Goal: Information Seeking & Learning: Learn about a topic

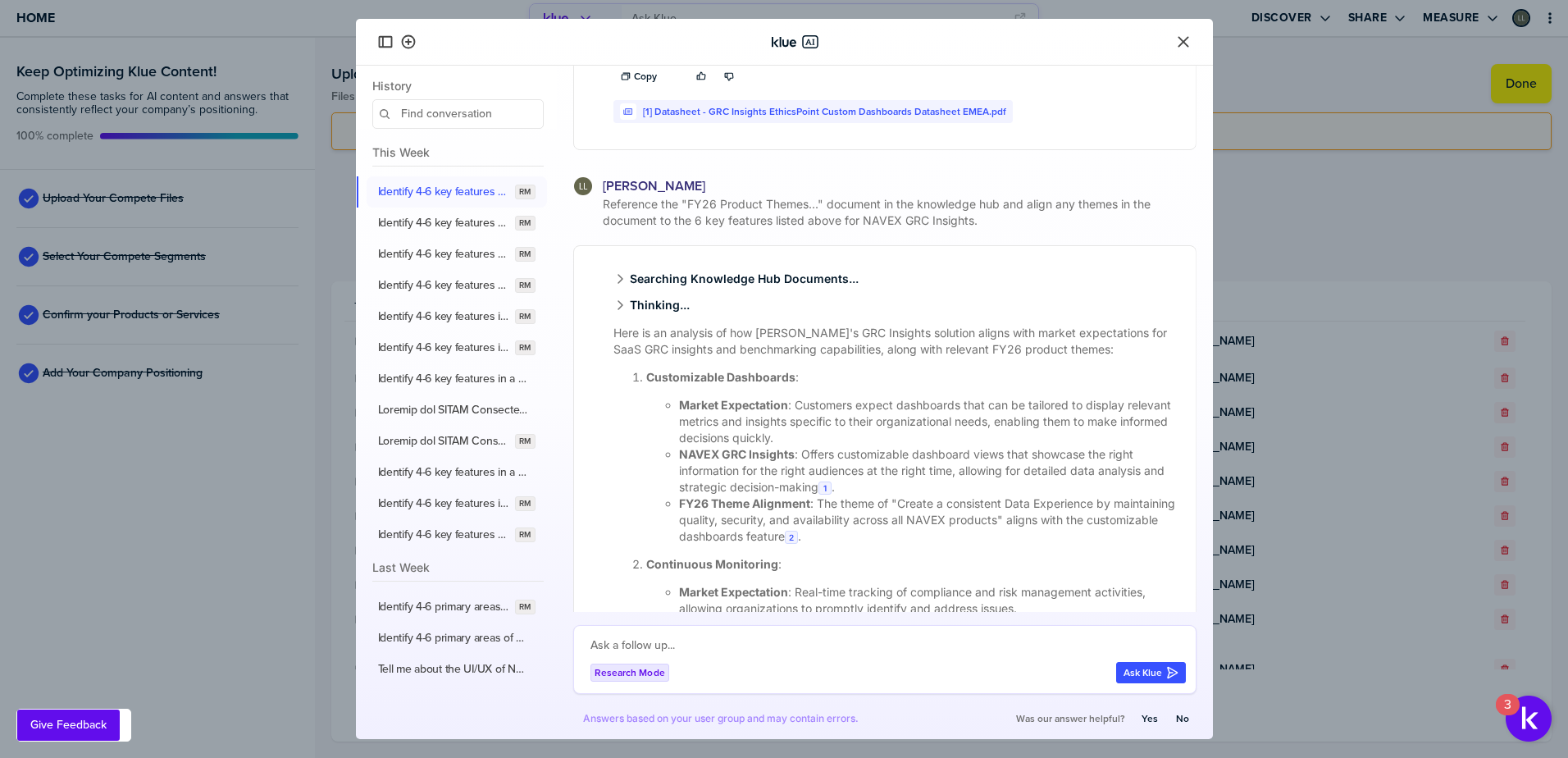
scroll to position [2616, 0]
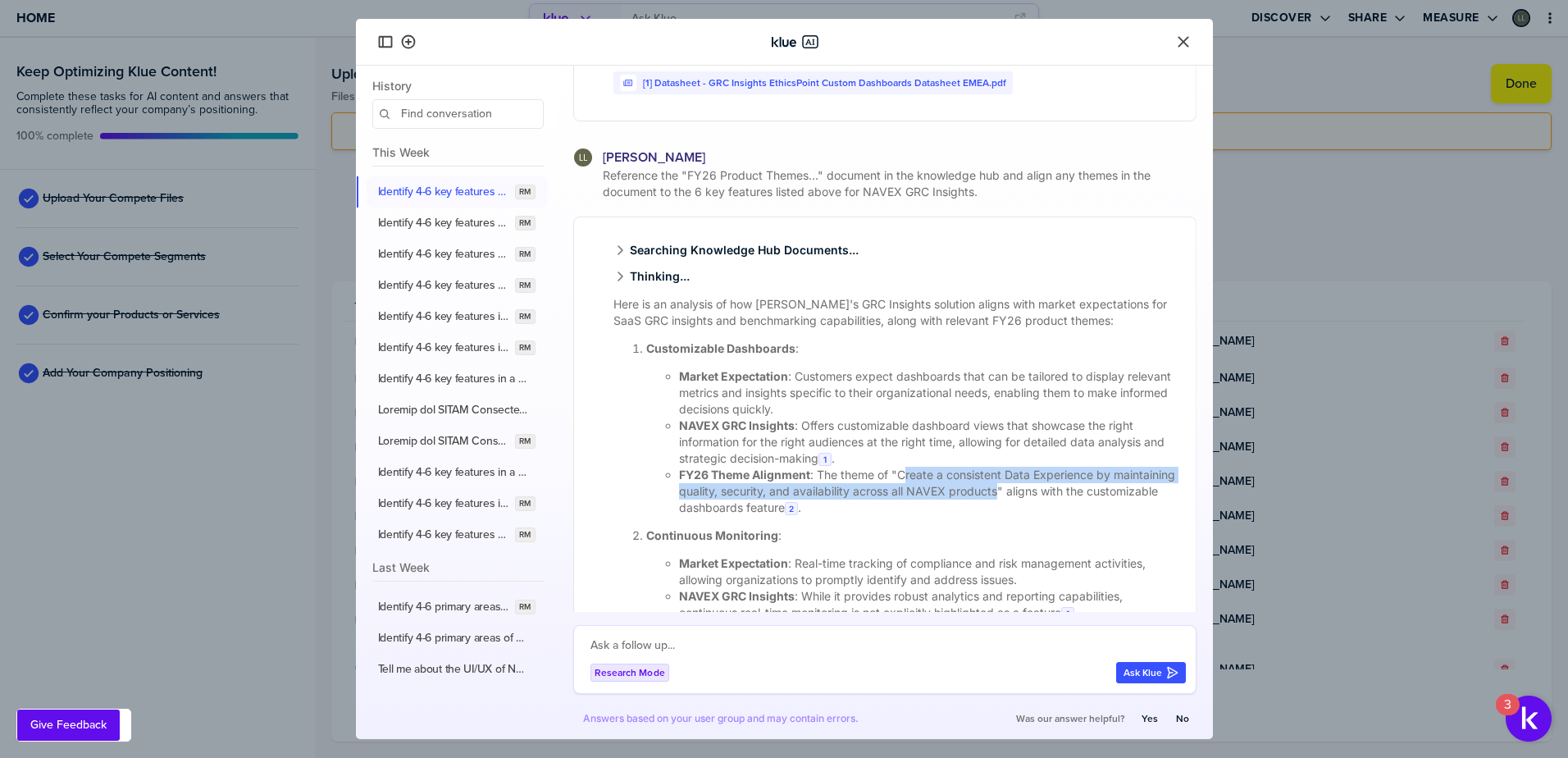
drag, startPoint x: 903, startPoint y: 489, endPoint x: 1065, endPoint y: 508, distance: 163.1
click at [1065, 508] on li "FY26 Theme Alignment : The theme of "Create a consistent Data Experience by mai…" at bounding box center [928, 491] width 497 height 49
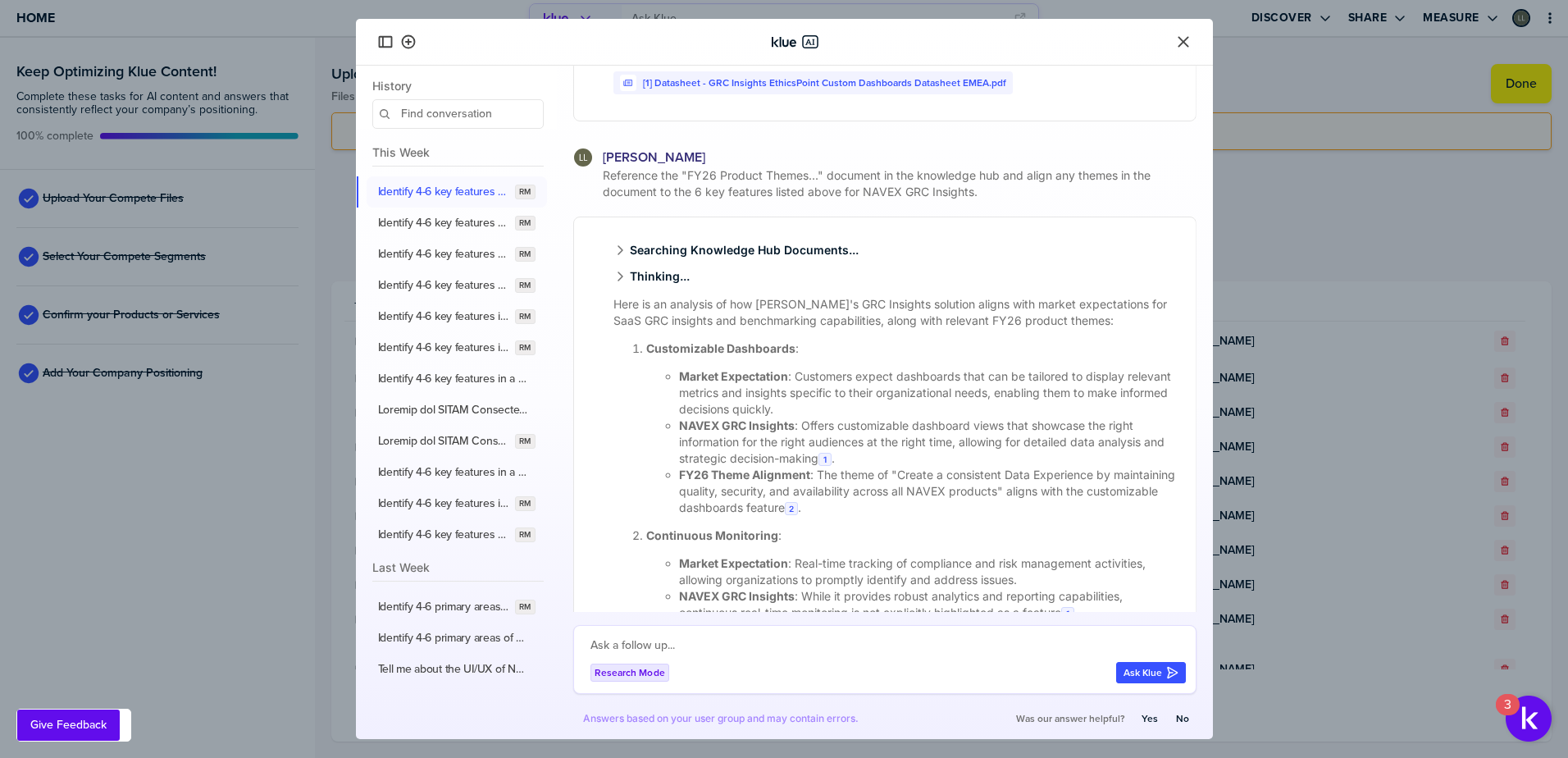
click at [896, 493] on li "FY26 Theme Alignment : The theme of "Create a consistent Data Experience by mai…" at bounding box center [928, 491] width 497 height 49
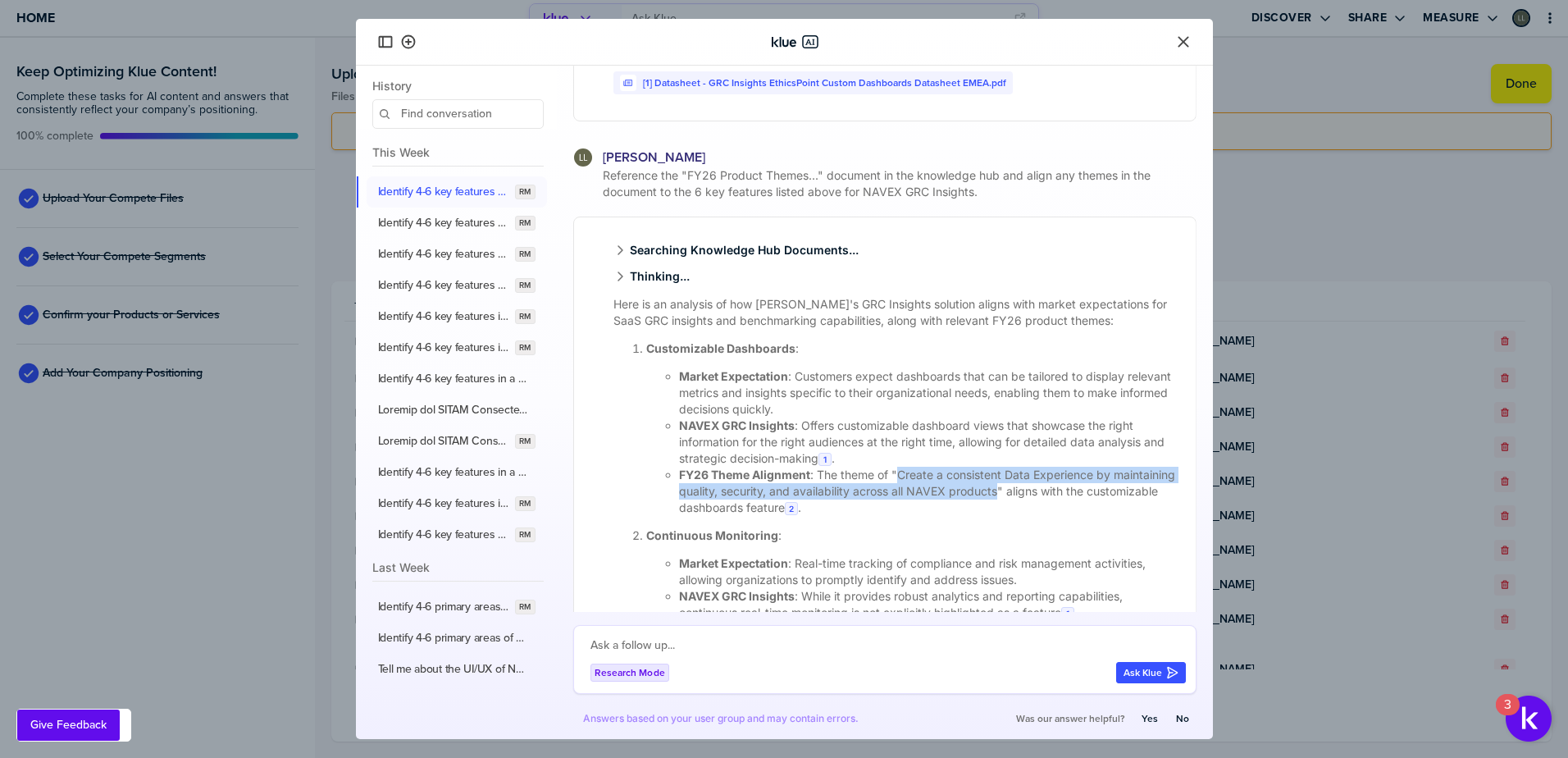
drag, startPoint x: 901, startPoint y: 492, endPoint x: 1064, endPoint y: 508, distance: 163.8
click at [1064, 508] on li "FY26 Theme Alignment : The theme of "Create a consistent Data Experience by mai…" at bounding box center [928, 491] width 497 height 49
copy li "Create a consistent Data Experience by maintaining quality, security, and avail…"
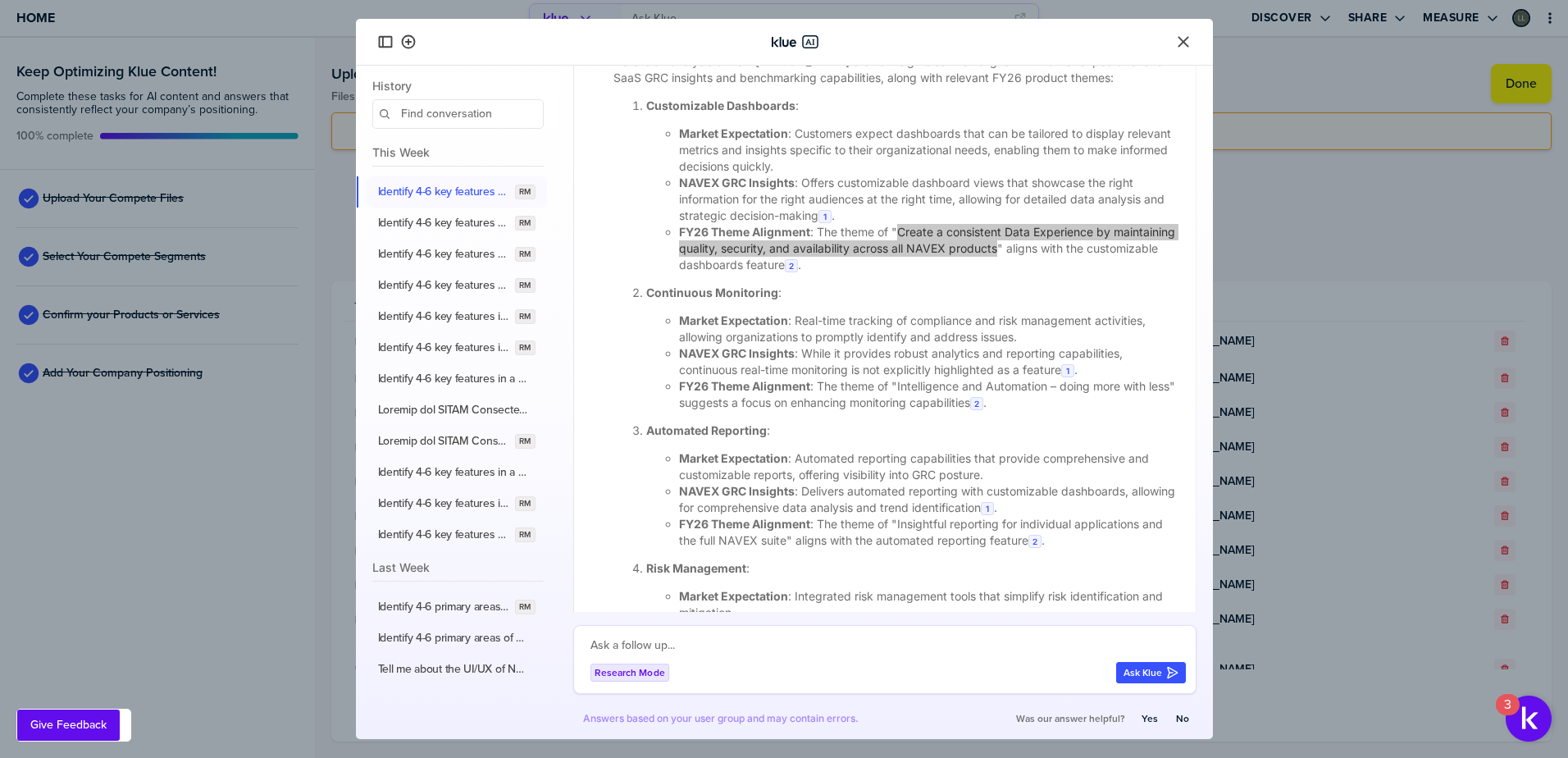
scroll to position [2862, 0]
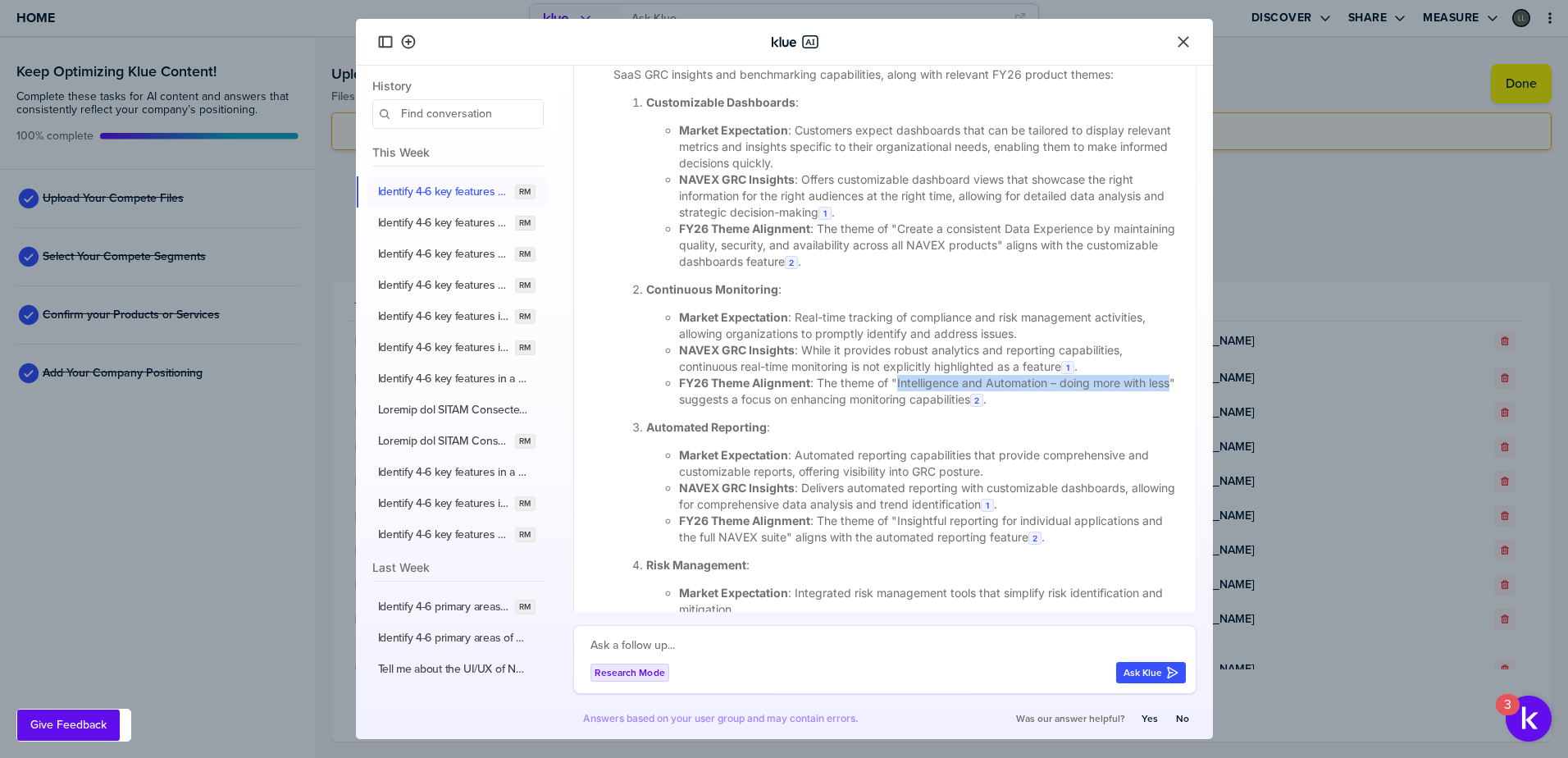
drag, startPoint x: 898, startPoint y: 397, endPoint x: 700, endPoint y: 420, distance: 199.3
click at [700, 408] on li "FY26 Theme Alignment : The theme of "Intelligence and Automation – doing more w…" at bounding box center [928, 392] width 497 height 33
copy li "Intelligence and Automation – doing more with less"
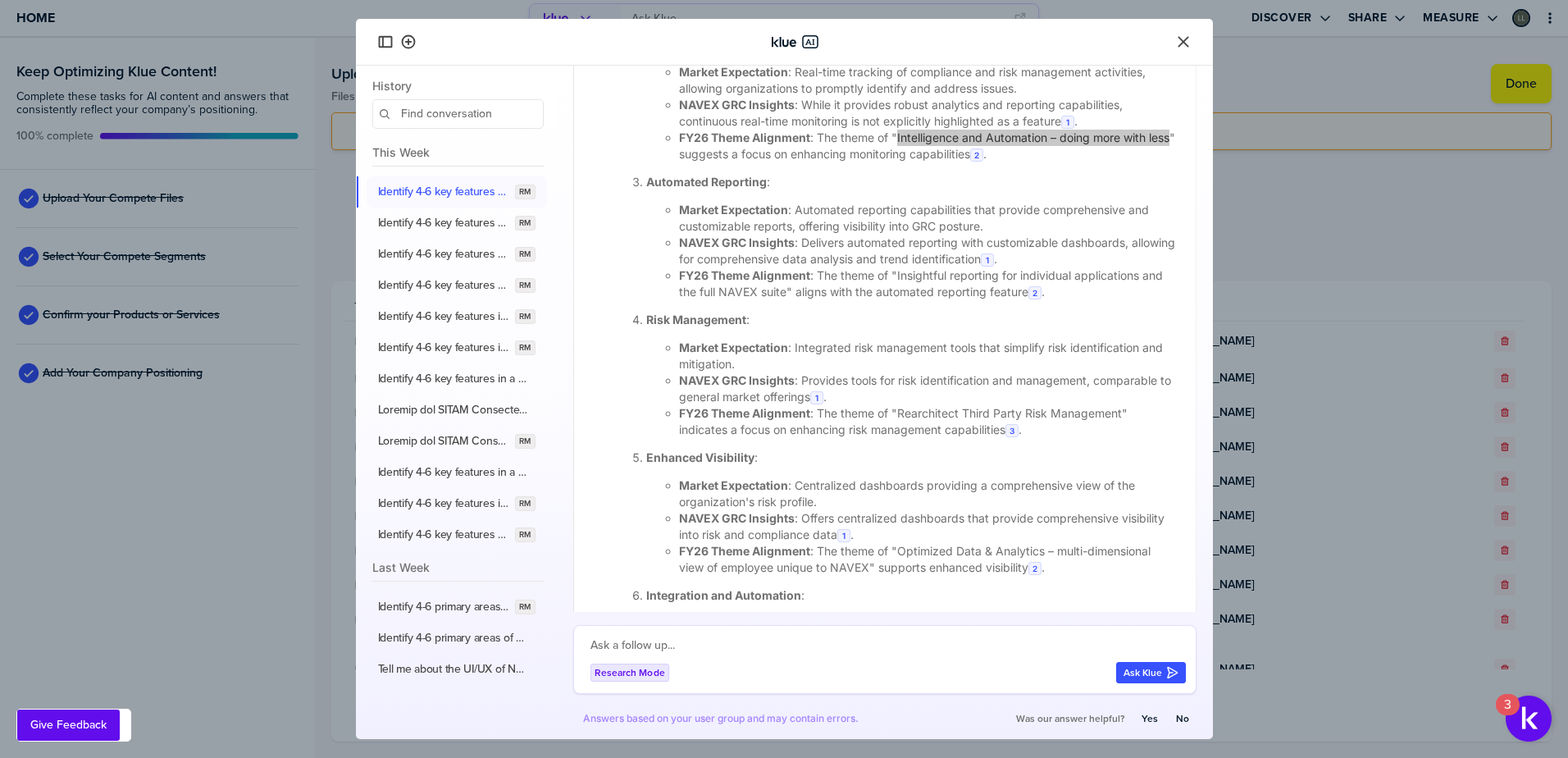
scroll to position [3108, 0]
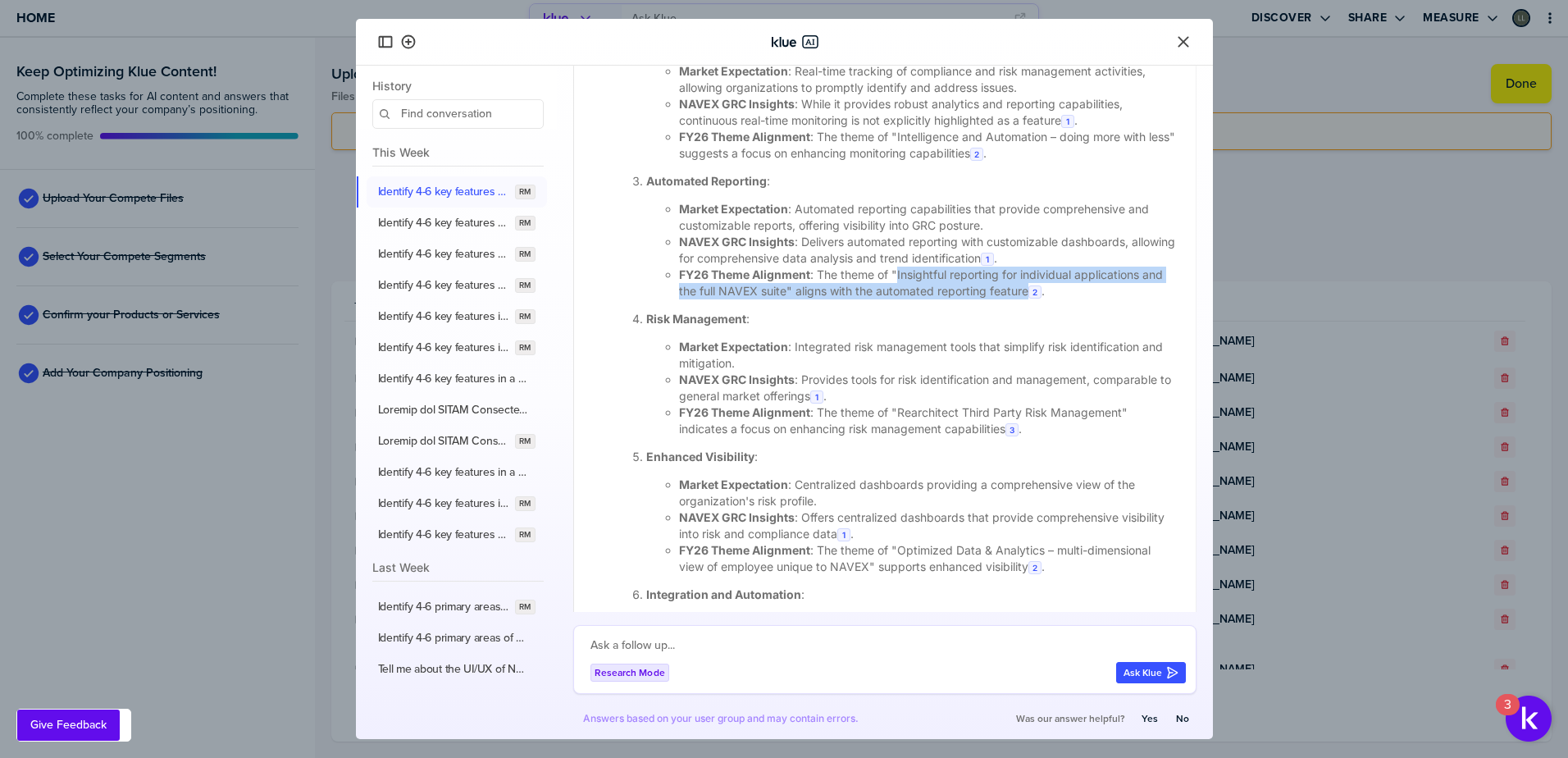
drag, startPoint x: 897, startPoint y: 288, endPoint x: 1050, endPoint y: 313, distance: 155.0
click at [1050, 299] on li "FY26 Theme Alignment : The theme of "Insightful reporting for individual applic…" at bounding box center [928, 283] width 497 height 33
copy li "Insightful reporting for individual applications and the full NAVEX suite" alig…"
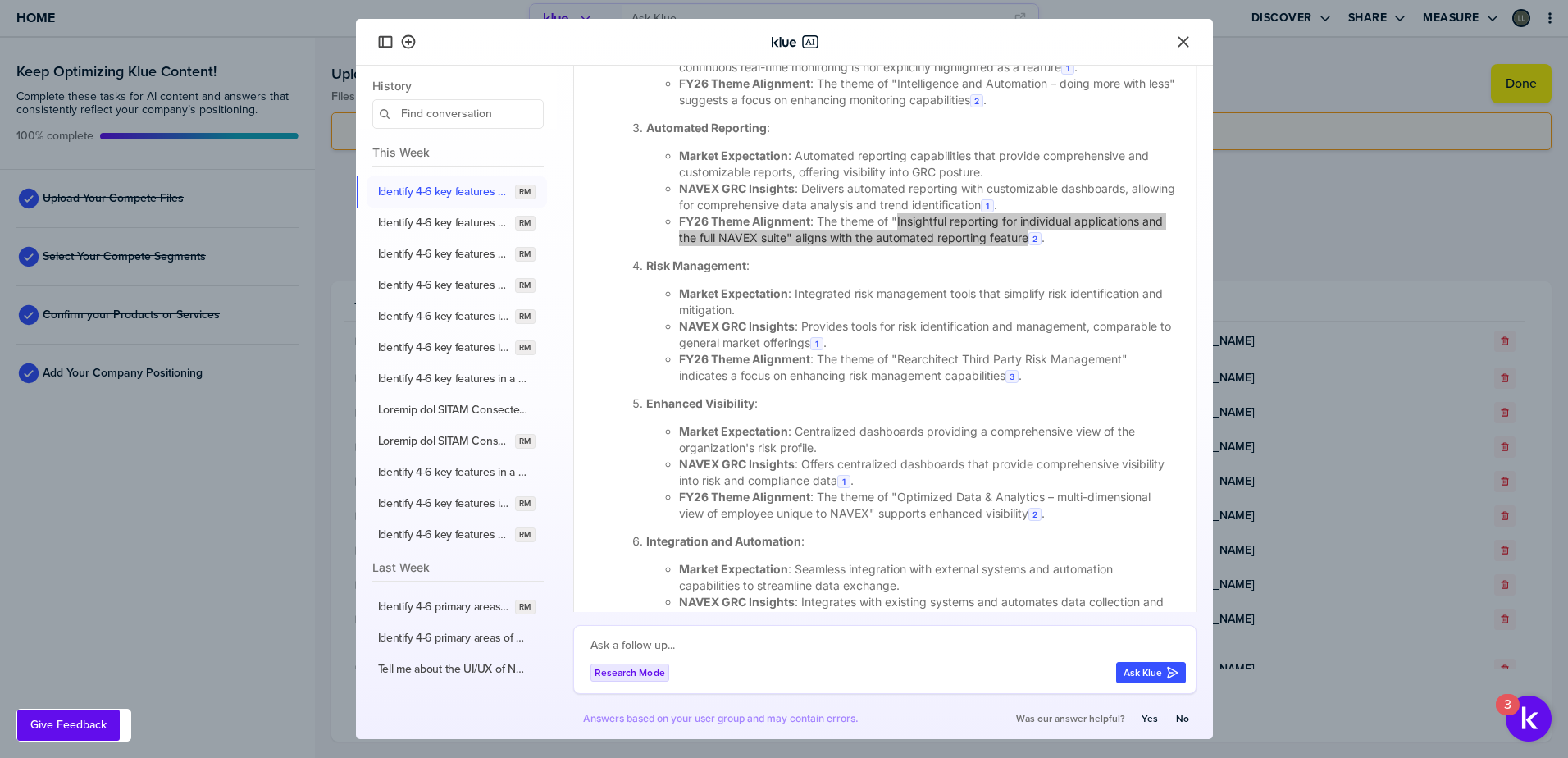
scroll to position [3190, 0]
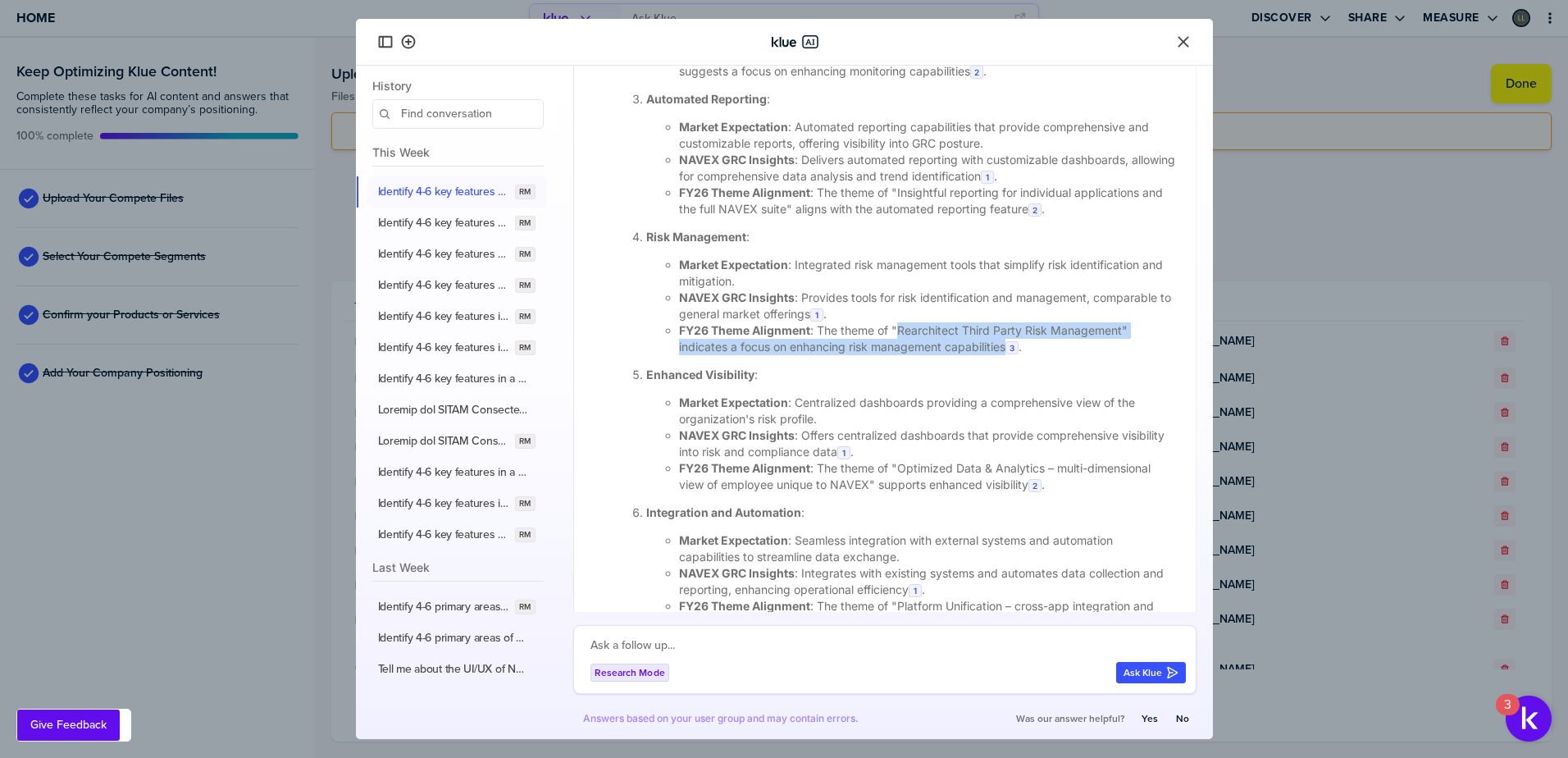
drag, startPoint x: 900, startPoint y: 347, endPoint x: 1007, endPoint y: 364, distance: 108.3
click at [1007, 356] on li "FY26 Theme Alignment : The theme of "Rearchitect Third Party Risk Management" i…" at bounding box center [928, 339] width 497 height 33
copy li "Rearchitect Third Party Risk Management" indicates a focus on enhancing risk ma…"
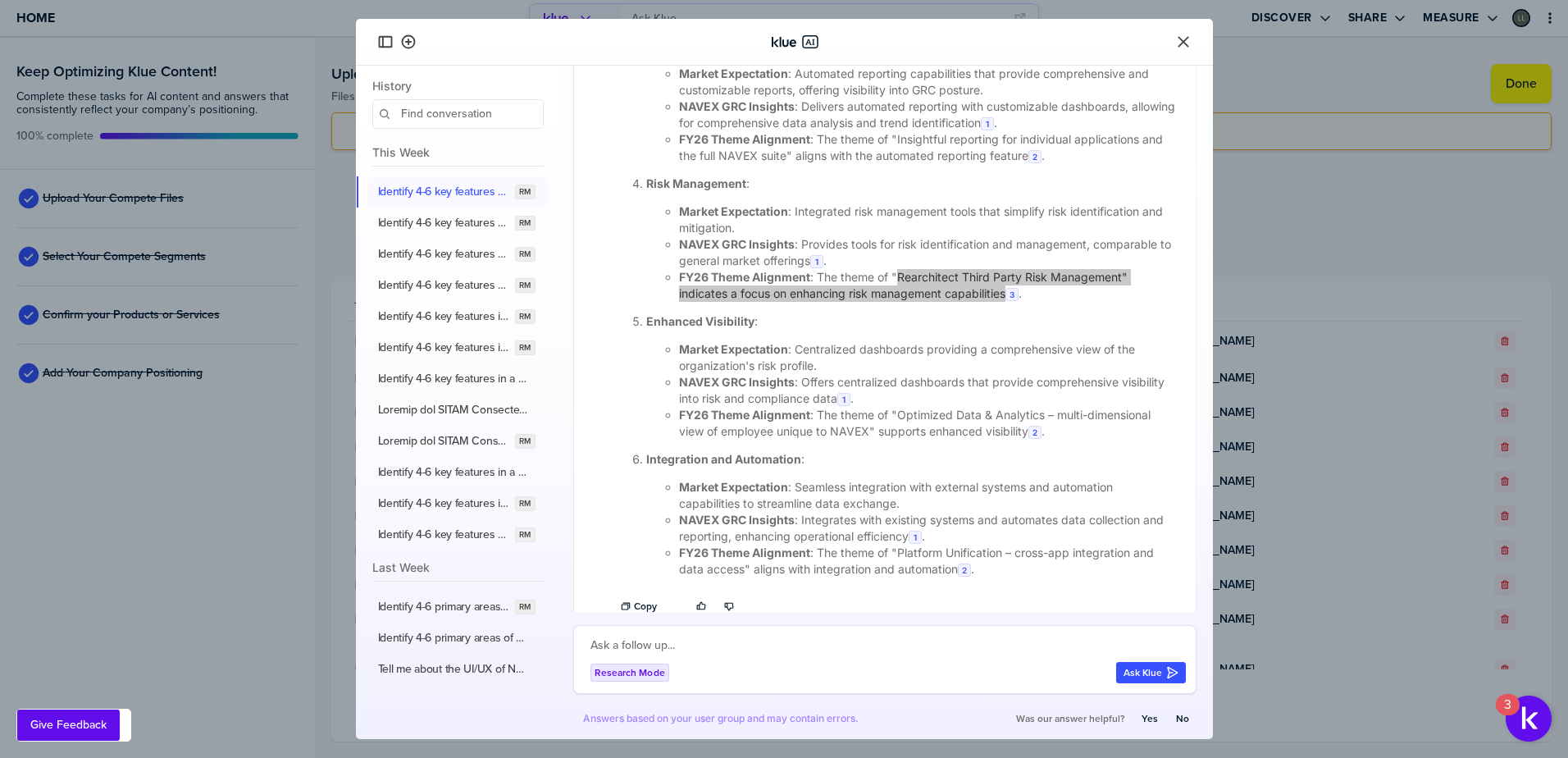
scroll to position [3273, 0]
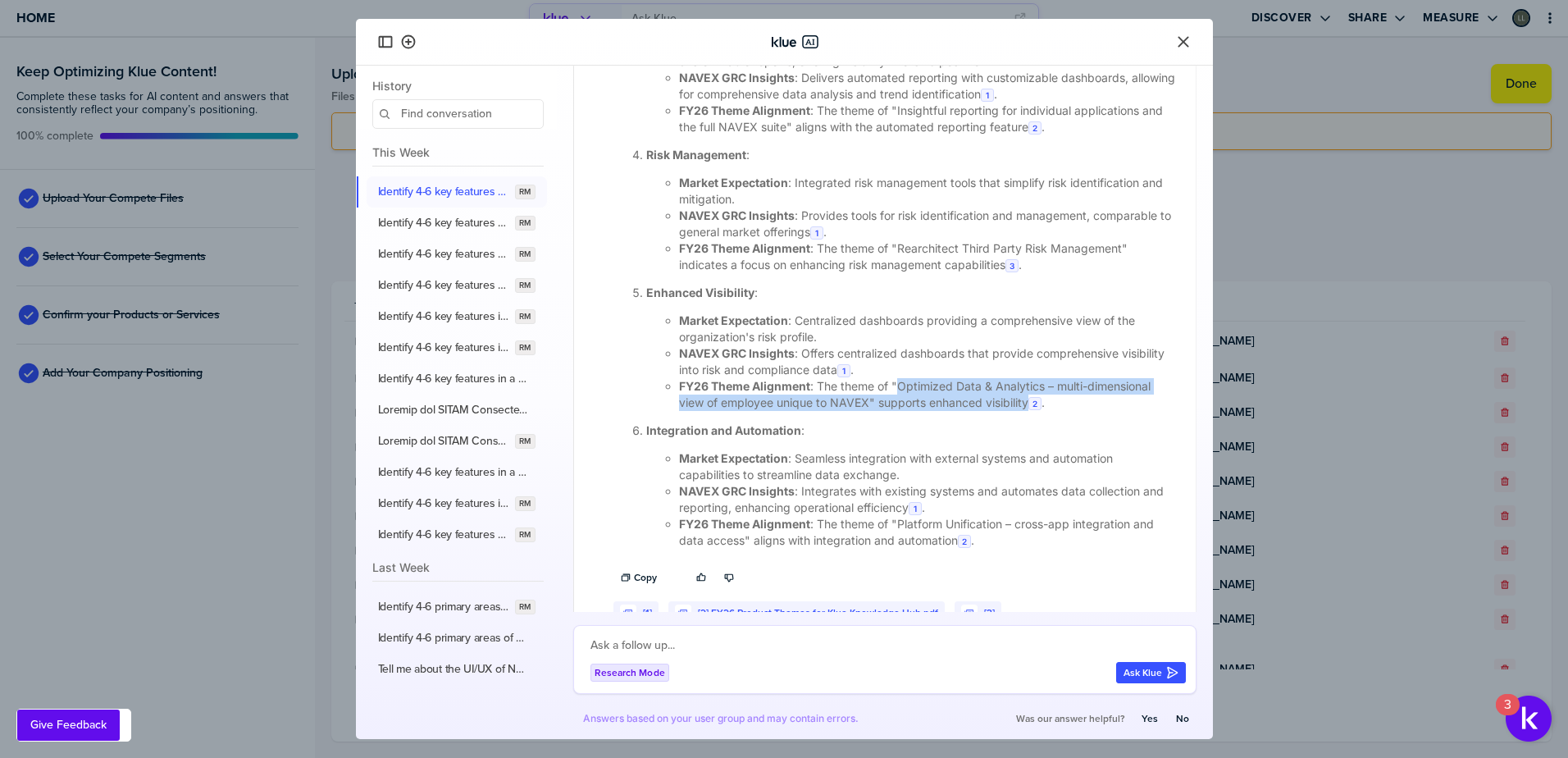
drag, startPoint x: 898, startPoint y: 401, endPoint x: 1029, endPoint y: 426, distance: 133.4
click at [1029, 411] on li "FY26 Theme Alignment : The theme of "Optimized Data & Analytics – multi-dimensi…" at bounding box center [928, 394] width 497 height 33
copy li "Optimized Data & Analytics – multi-dimensional view of employee unique to NAVEX…"
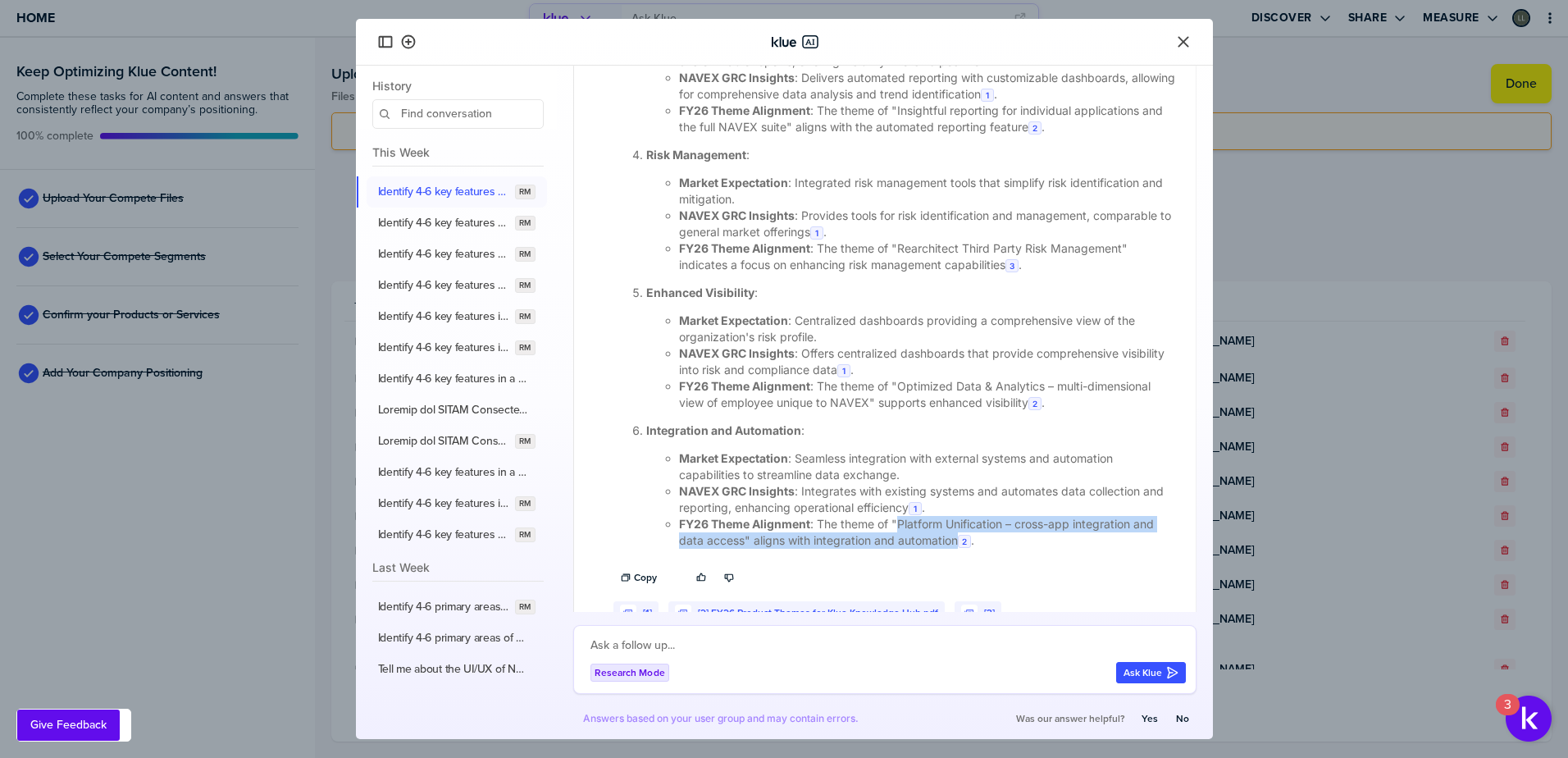
drag, startPoint x: 898, startPoint y: 542, endPoint x: 957, endPoint y: 560, distance: 61.7
click at [957, 549] on li "FY26 Theme Alignment : The theme of "Platform Unification – cross-app integrati…" at bounding box center [928, 533] width 497 height 33
click at [902, 546] on li "FY26 Theme Alignment : The theme of "Platform Unification – cross-app integrati…" at bounding box center [928, 533] width 497 height 33
drag, startPoint x: 897, startPoint y: 541, endPoint x: 743, endPoint y: 565, distance: 155.9
click at [743, 549] on li "FY26 Theme Alignment : The theme of "Platform Unification – cross-app integrati…" at bounding box center [928, 533] width 497 height 33
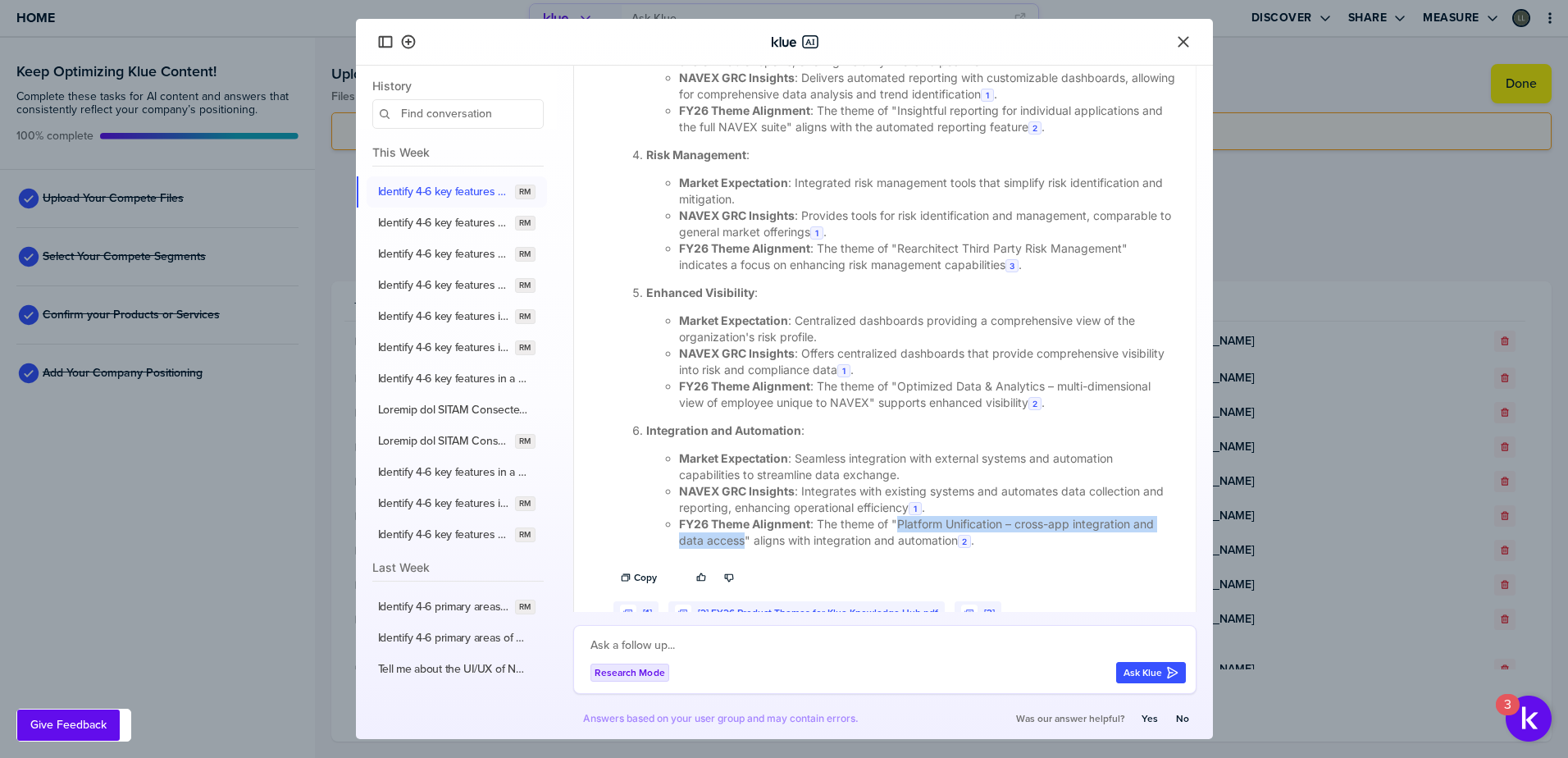
copy li "Platform Unification – cross-app integration and data access"
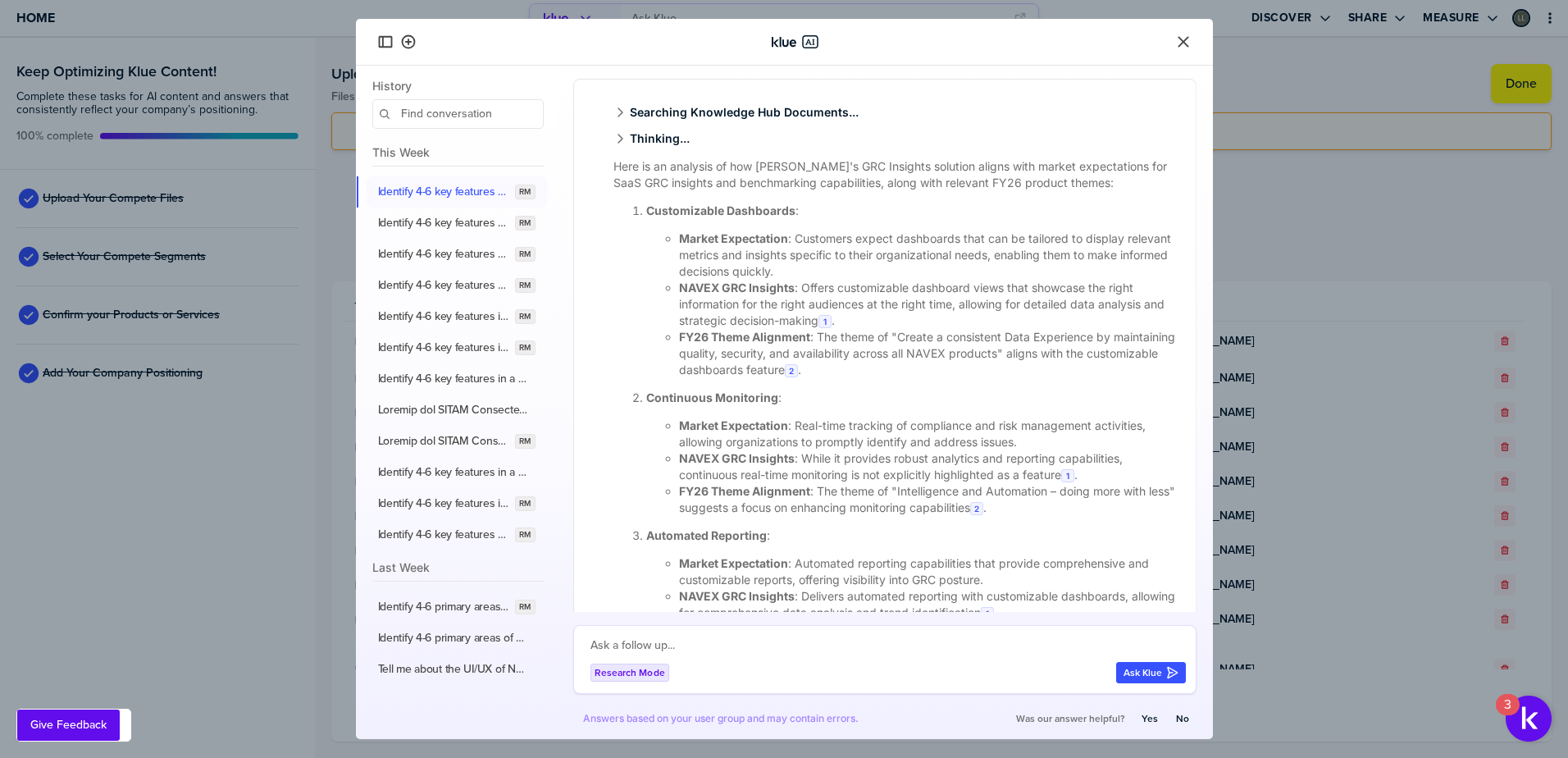
scroll to position [2426, 0]
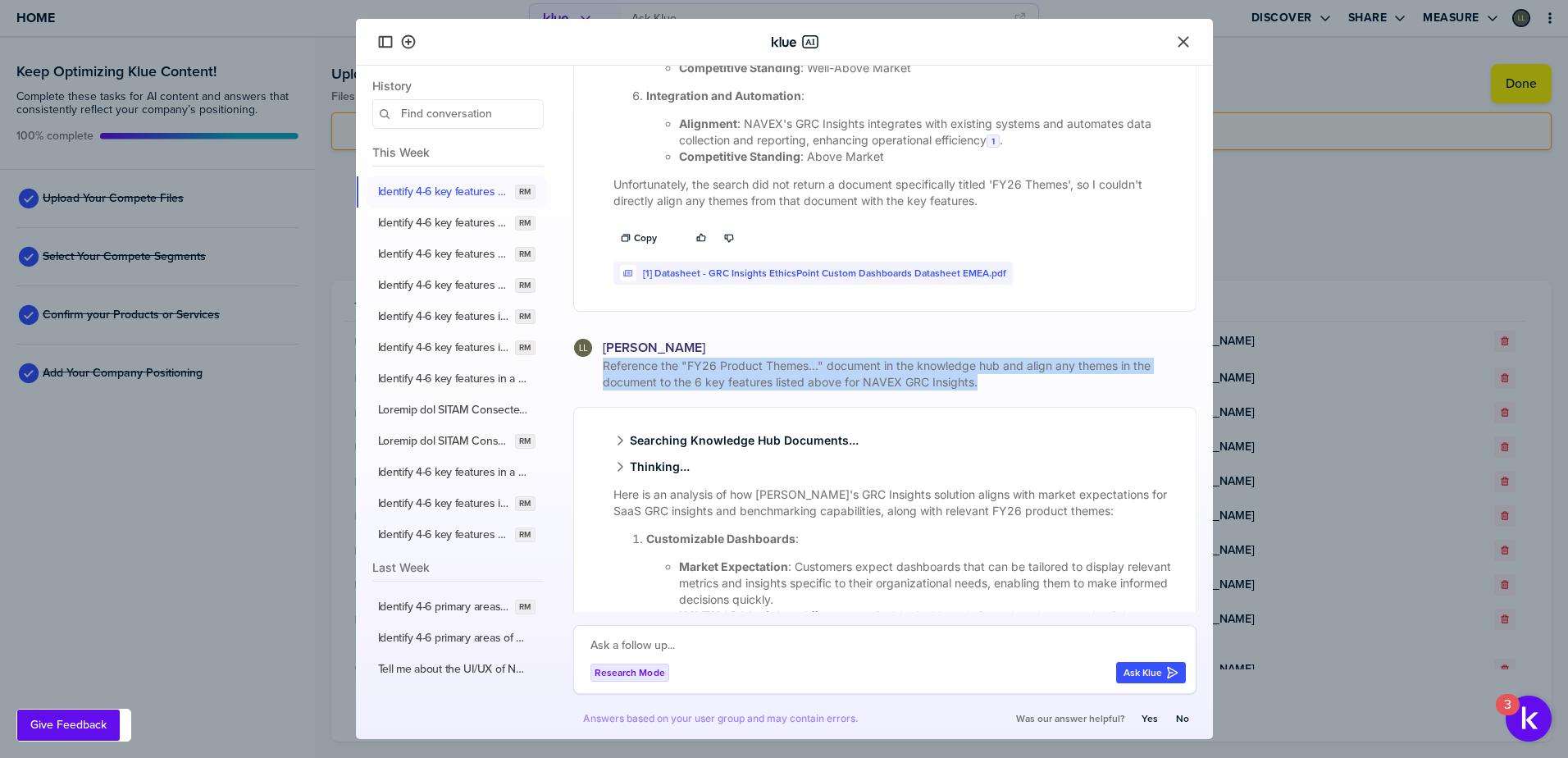
drag, startPoint x: 993, startPoint y: 405, endPoint x: 574, endPoint y: 378, distance: 419.9
click at [574, 378] on div "Reference the "FY26 Product Themes..." document in the knowledge hub and align …" at bounding box center [885, 374] width 623 height 33
copy span "Reference the "FY26 Product Themes..." document in the knowledge hub and align …"
click at [452, 227] on label "Identify 4-6 key features for a SaaS GRC Platform solution like NAVEX's NAVEX O…" at bounding box center [443, 223] width 131 height 14
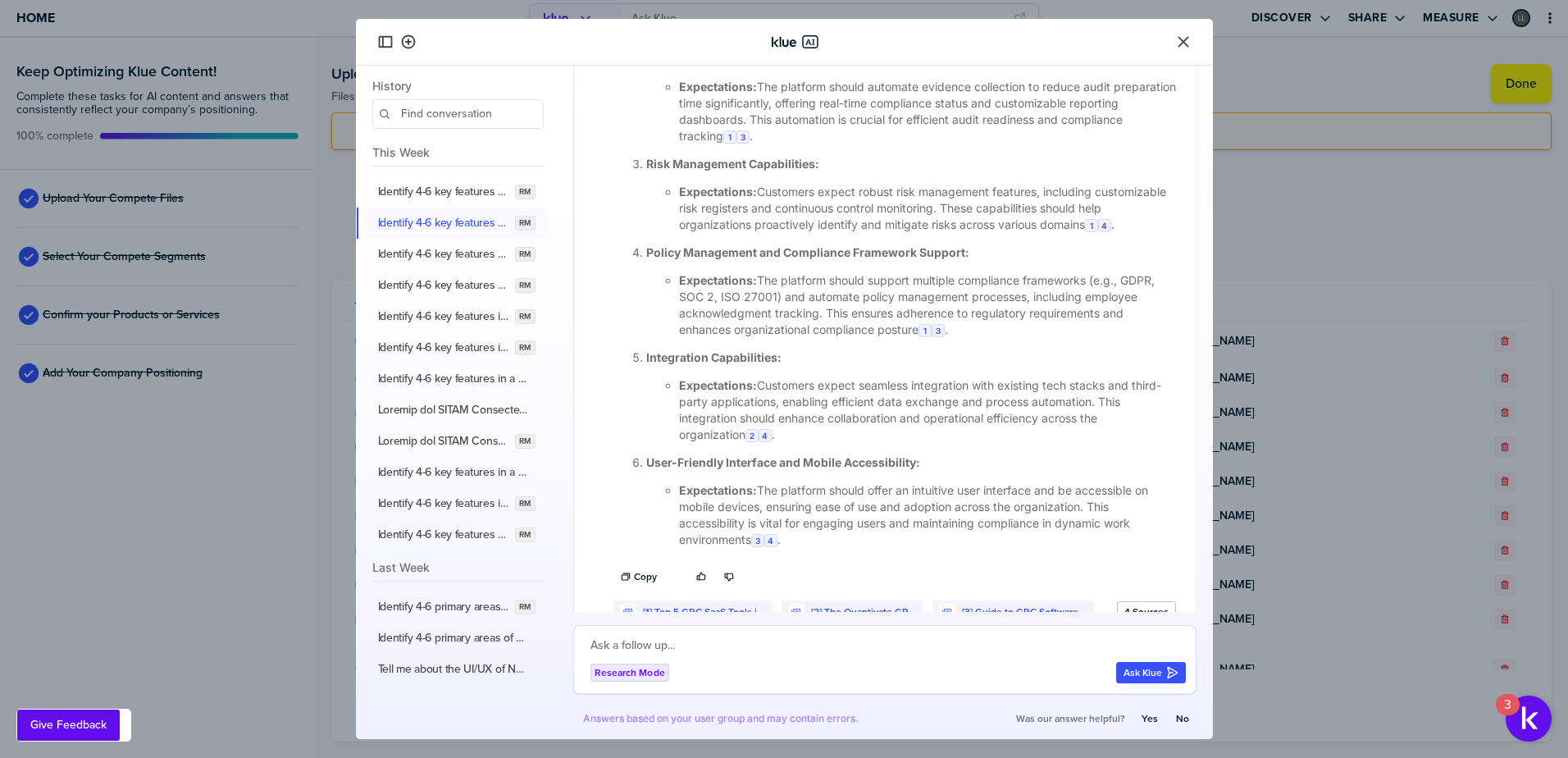
scroll to position [575, 0]
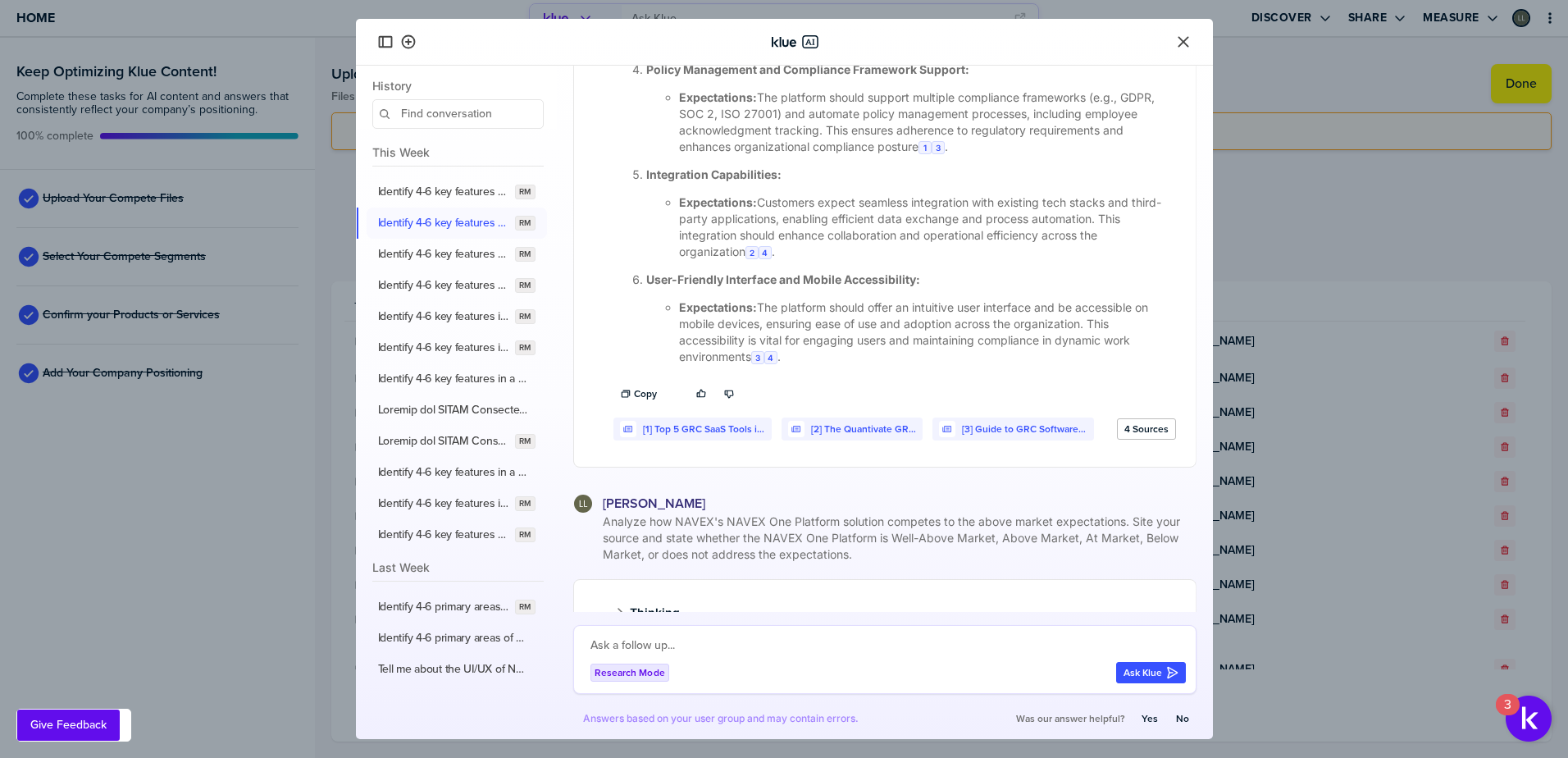
click at [692, 641] on textarea at bounding box center [888, 646] width 595 height 20
paste textarea "Reference the "FY26 Product Themes..." document in the knowledge hub and align …"
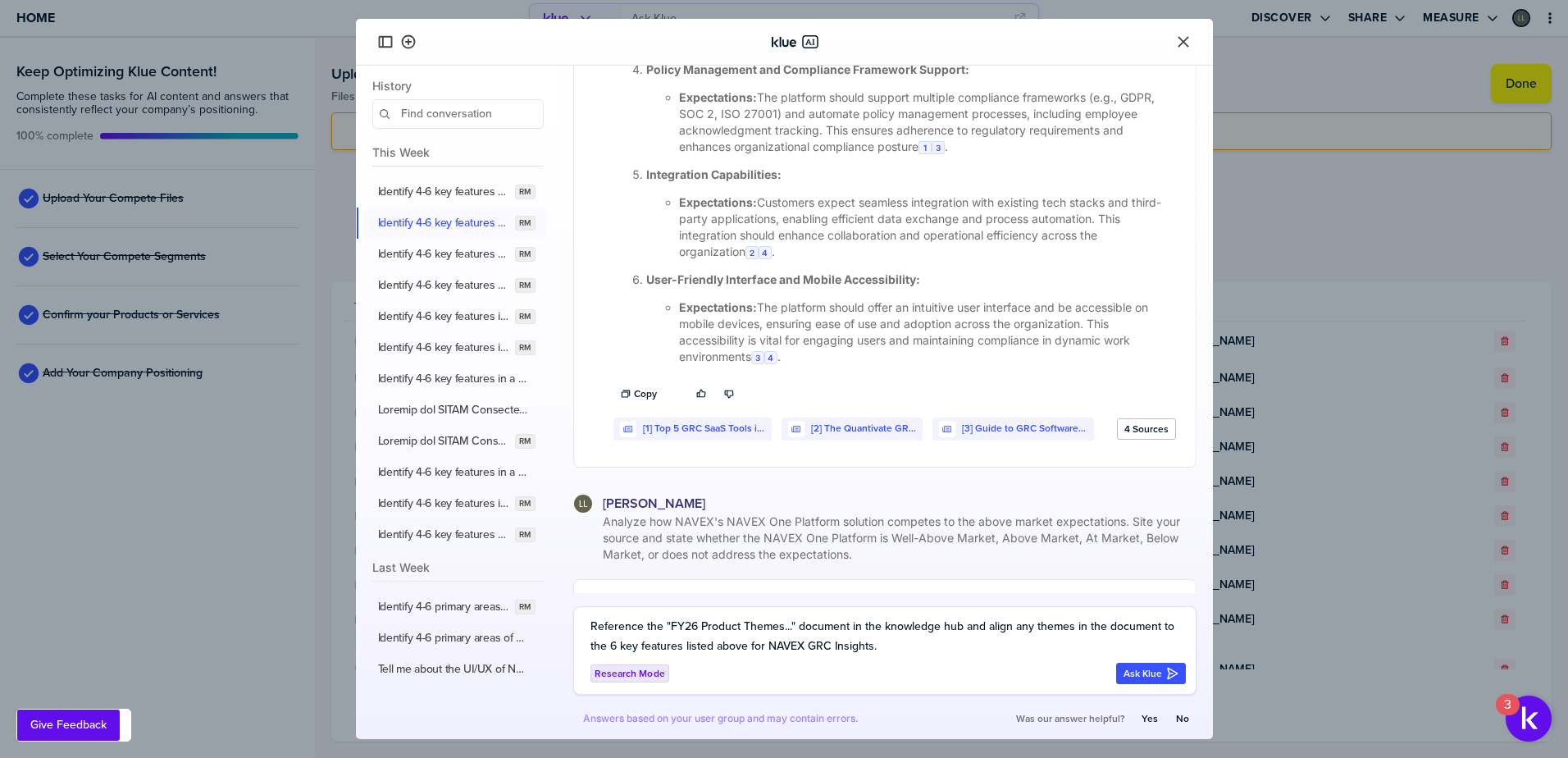
drag, startPoint x: 803, startPoint y: 647, endPoint x: 872, endPoint y: 656, distance: 69.6
click at [872, 656] on div "Reference the "FY26 Product Themes..." document in the knowledge hub and align …" at bounding box center [888, 650] width 595 height 67
type textarea "Reference the "FY26 Product Themes..." document in the knowledge hub and align …"
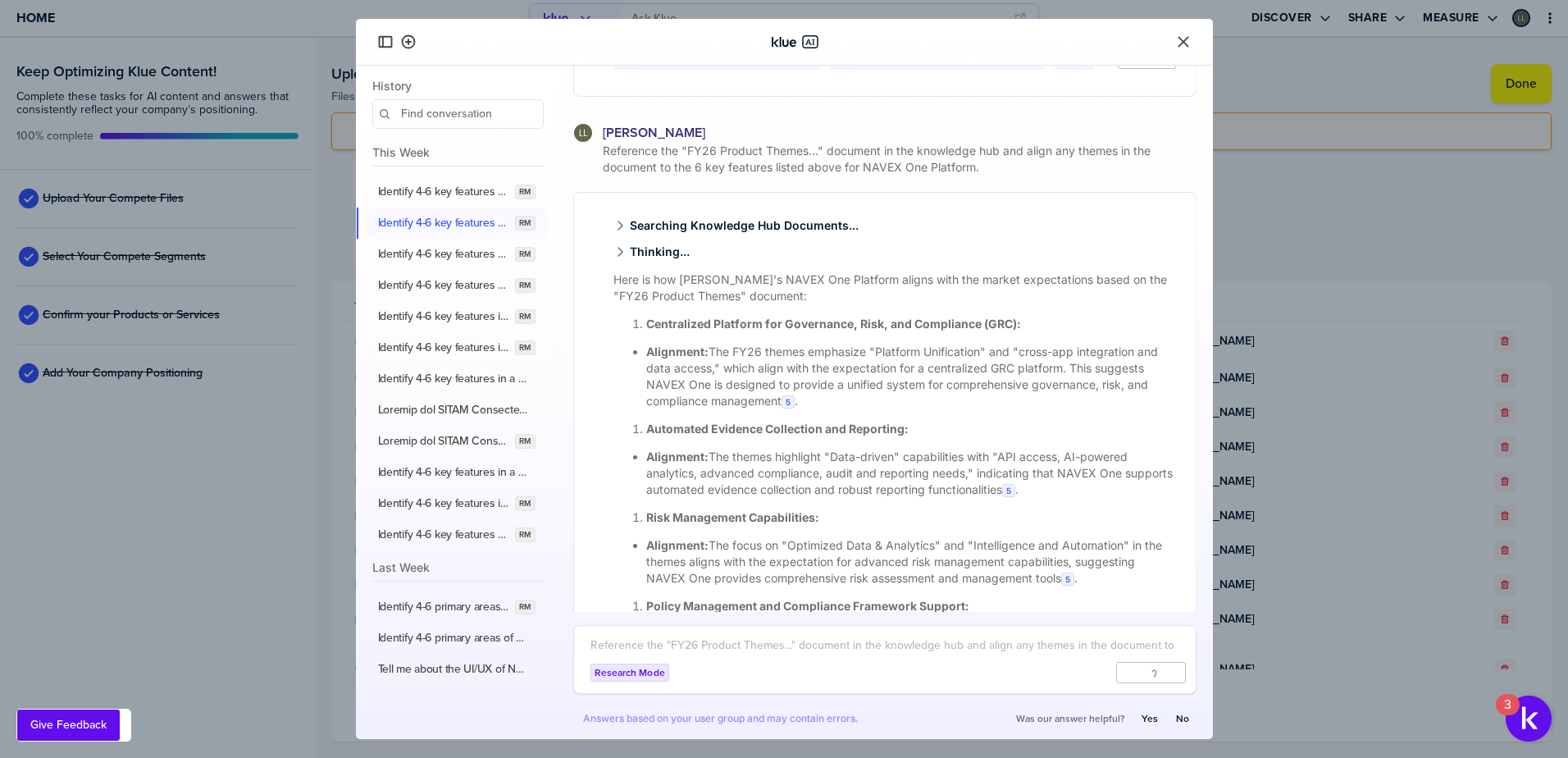
scroll to position [1961, 0]
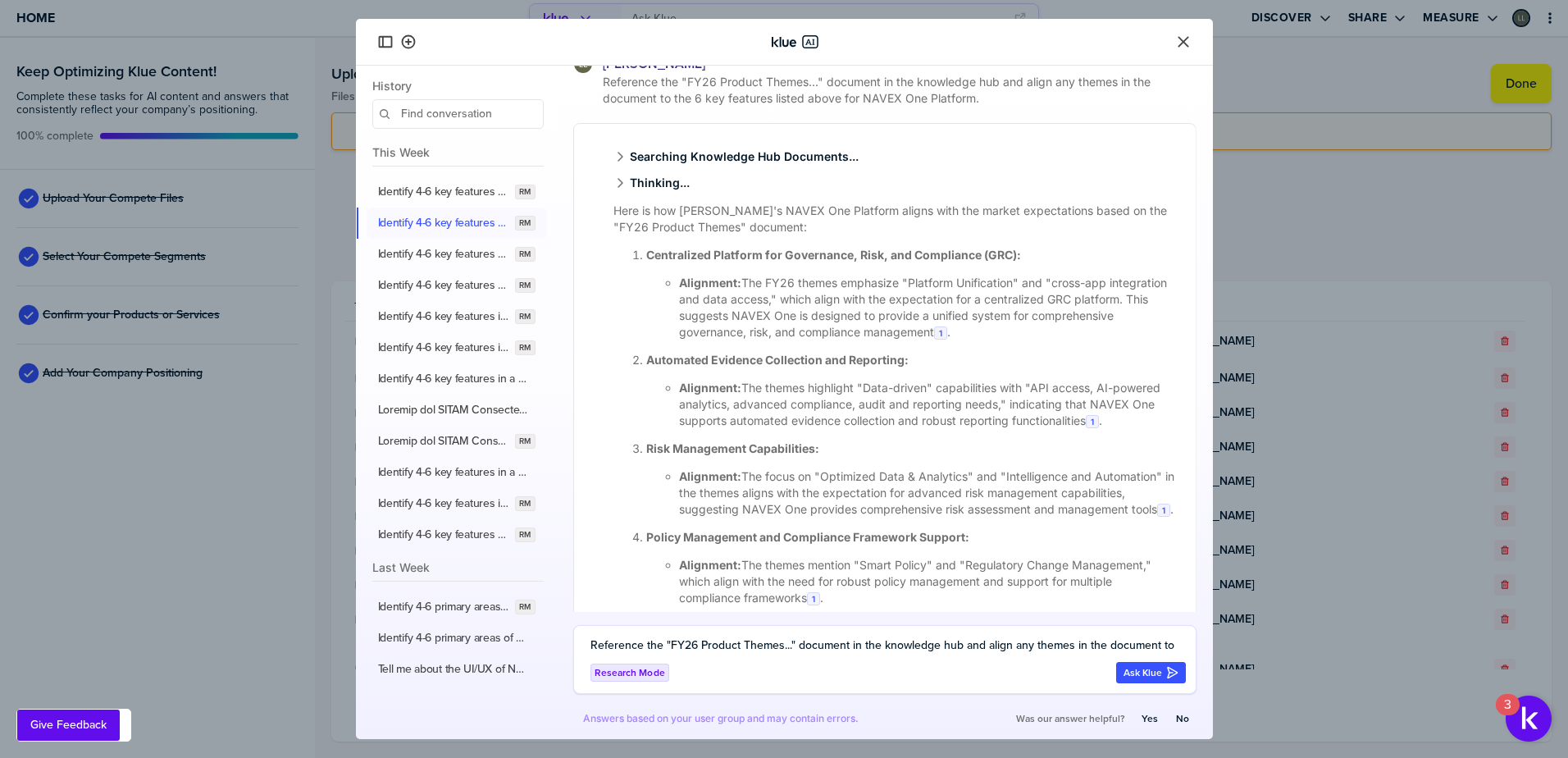
drag, startPoint x: 746, startPoint y: 281, endPoint x: 1021, endPoint y: 333, distance: 279.9
click at [1021, 333] on li "Alignment: The FY26 themes emphasize "Platform Unification" and "cross-app inte…" at bounding box center [928, 307] width 497 height 66
copy li "The FY26 themes emphasize "Platform Unification" and "cross-app integration and…"
drag, startPoint x: 745, startPoint y: 387, endPoint x: 754, endPoint y: 442, distance: 55.7
click at [754, 429] on li "Alignment: The themes highlight "Data-driven" capabilities with "API access, AI…" at bounding box center [928, 404] width 497 height 49
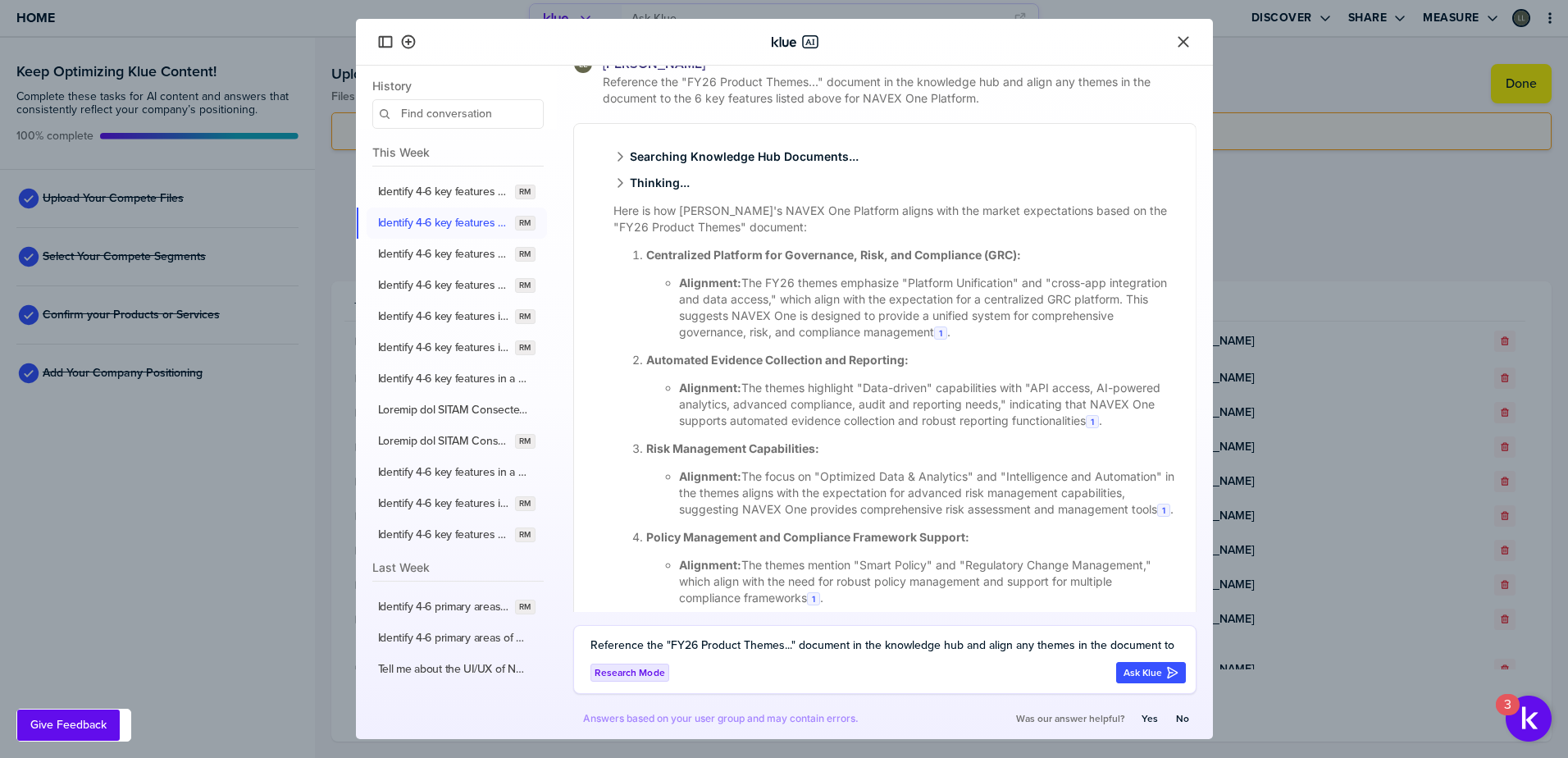
copy li "The themes highlight "Data-driven" capabilities with "API access, AI-powered an…"
drag, startPoint x: 744, startPoint y: 492, endPoint x: 777, endPoint y: 541, distance: 59.1
click at [777, 518] on li "Alignment: The focus on "Optimized Data & Analytics" and "Intelligence and Auto…" at bounding box center [928, 493] width 497 height 49
copy li "The focus on "Optimized Data & Analytics" and "Intelligence and Automation" in …"
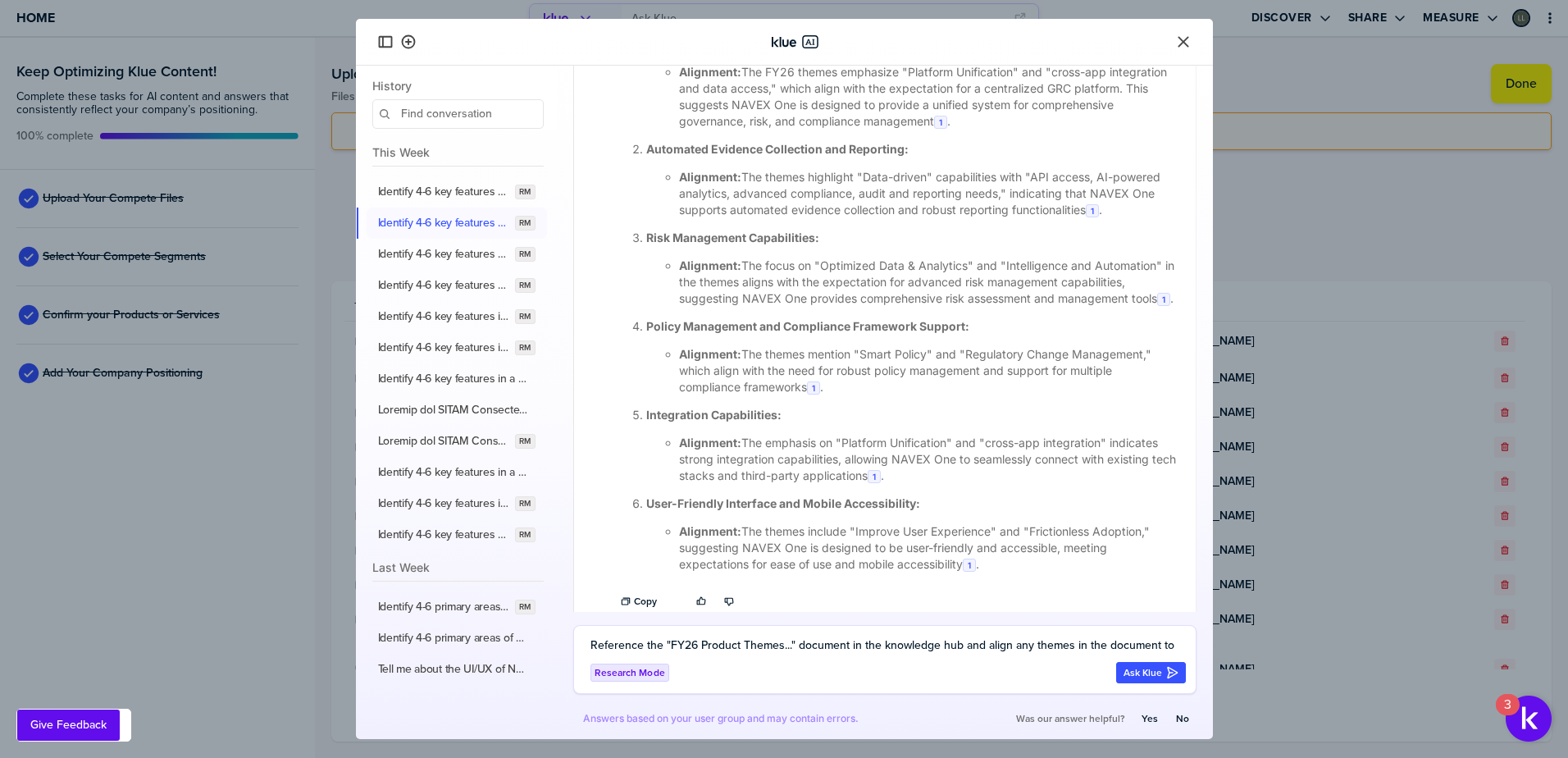
scroll to position [2208, 0]
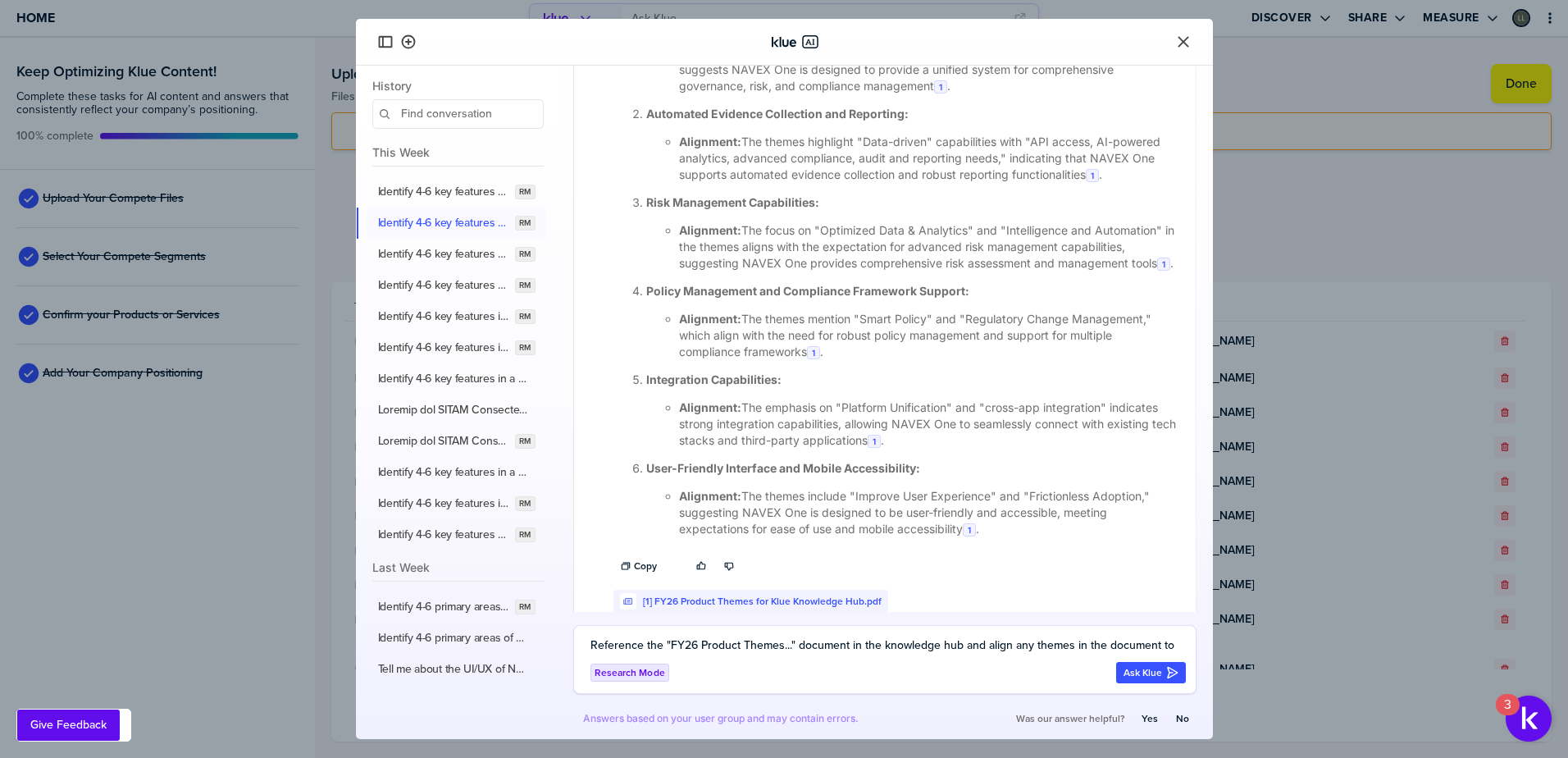
drag, startPoint x: 743, startPoint y: 353, endPoint x: 807, endPoint y: 390, distance: 73.9
click at [807, 360] on li "Alignment: The themes mention "Smart Policy" and "Regulatory Change Management,…" at bounding box center [928, 335] width 497 height 49
drag, startPoint x: 741, startPoint y: 440, endPoint x: 937, endPoint y: 474, distance: 198.9
click at [937, 449] on li "Alignment: The emphasis on "Platform Unification" and "cross-app integration" i…" at bounding box center [928, 424] width 497 height 49
click at [749, 527] on li "Alignment: The themes include "Improve User Experience" and "Frictionless Adopt…" at bounding box center [928, 513] width 497 height 49
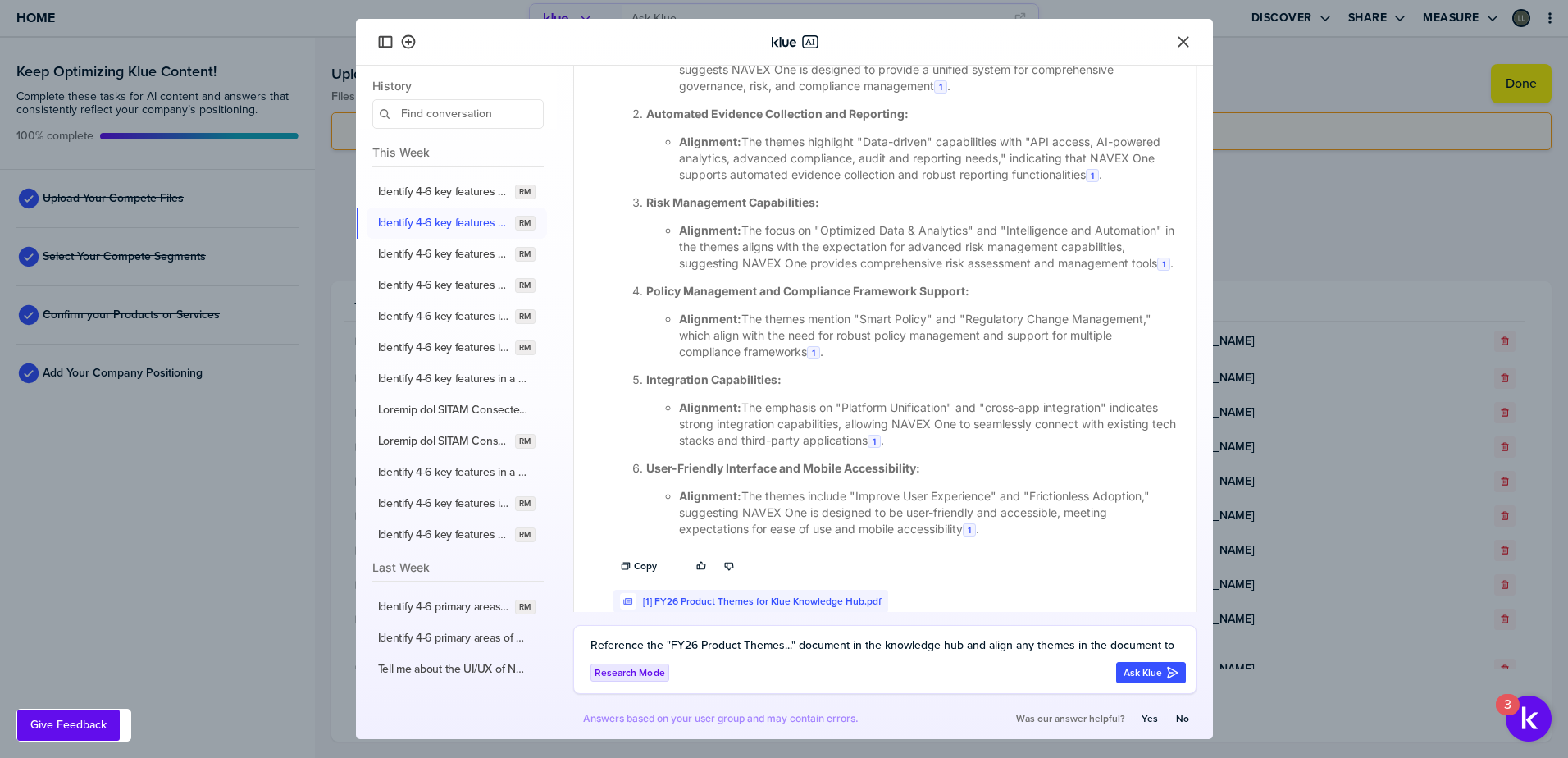
drag, startPoint x: 742, startPoint y: 529, endPoint x: 964, endPoint y: 565, distance: 224.9
click at [964, 537] on li "Alignment: The themes include "Improve User Experience" and "Frictionless Adopt…" at bounding box center [928, 513] width 497 height 49
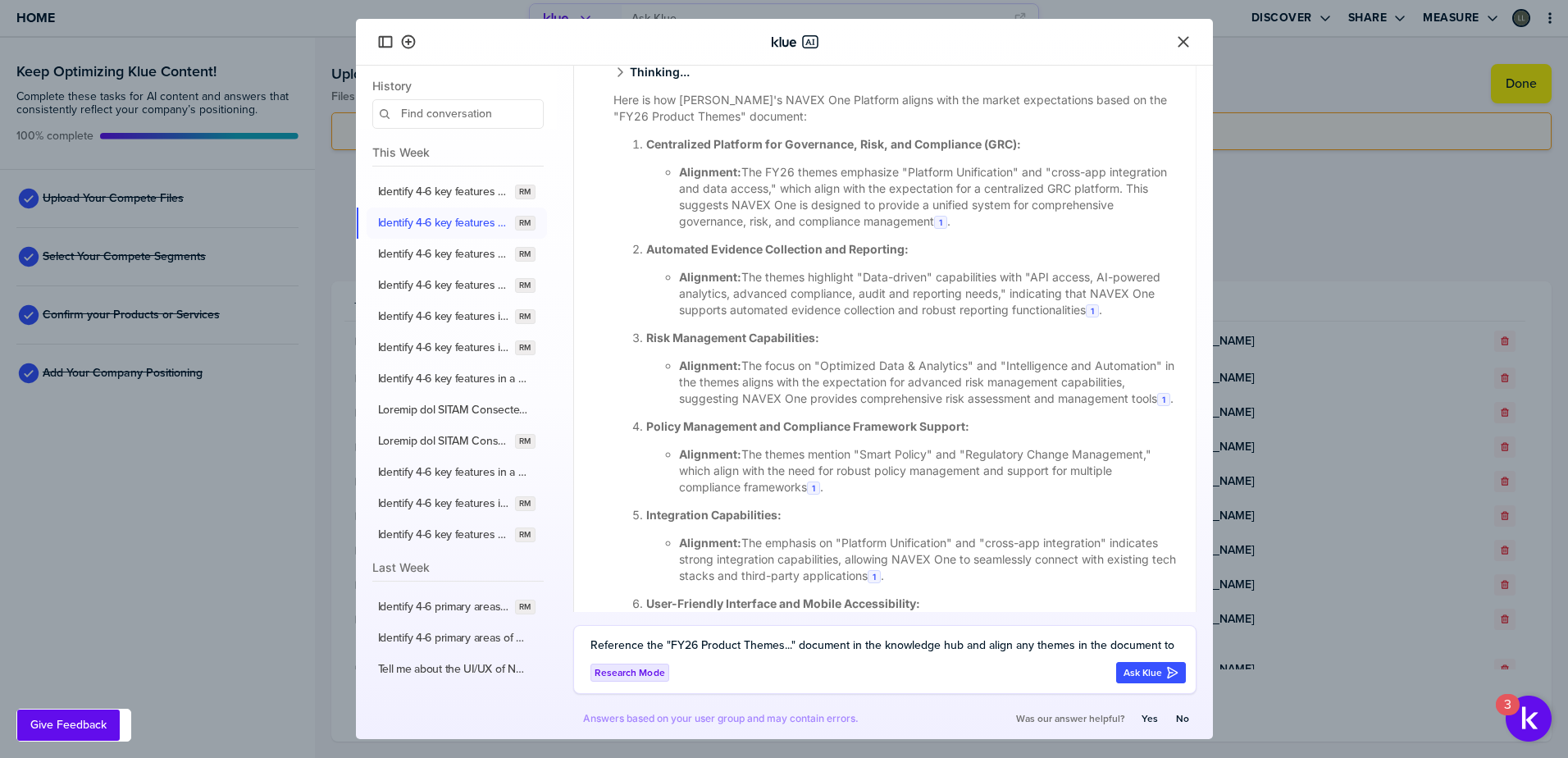
scroll to position [1776, 0]
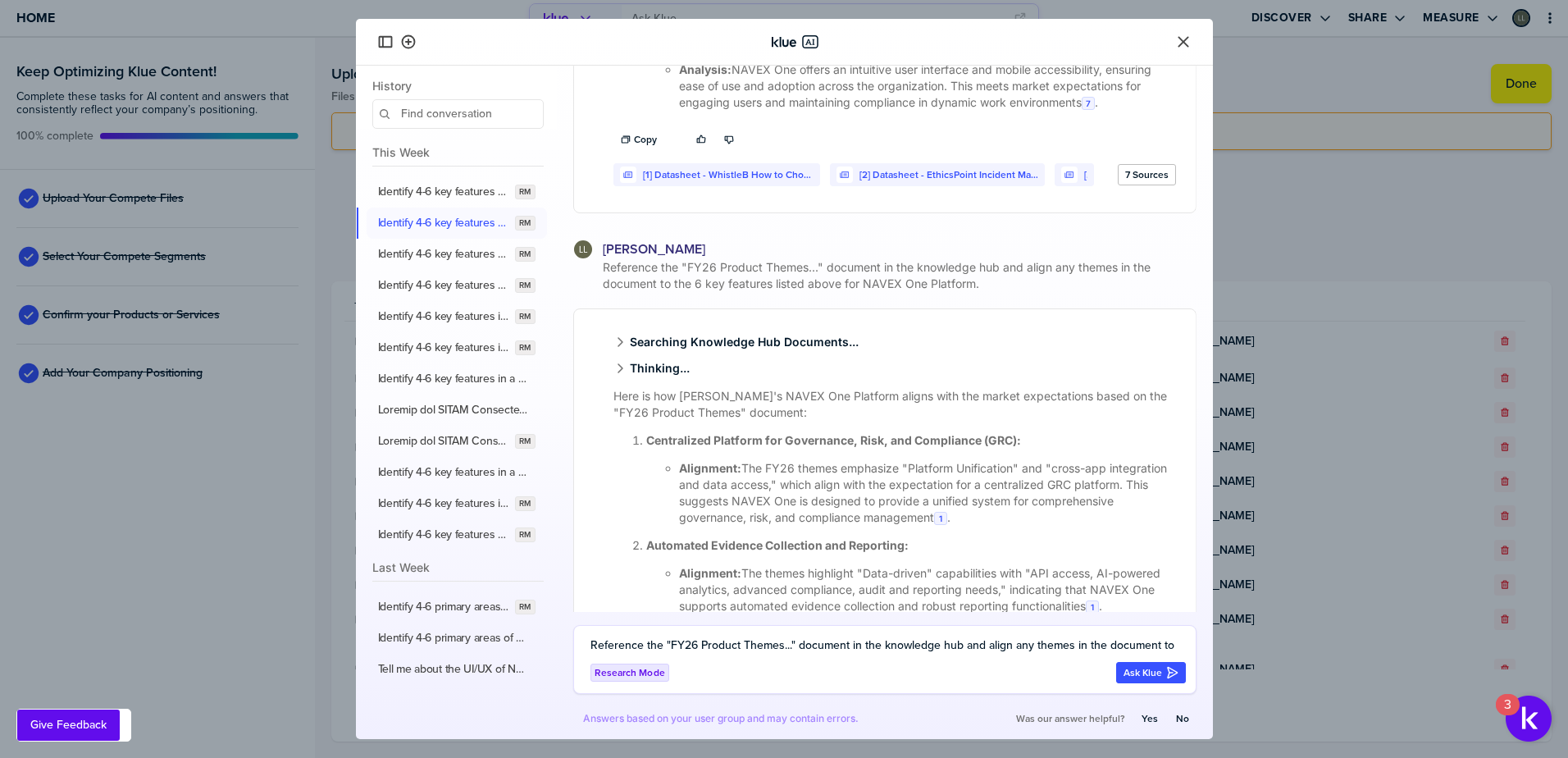
click at [996, 284] on span "Reference the "FY26 Product Themes..." document in the knowledge hub and align …" at bounding box center [898, 276] width 597 height 33
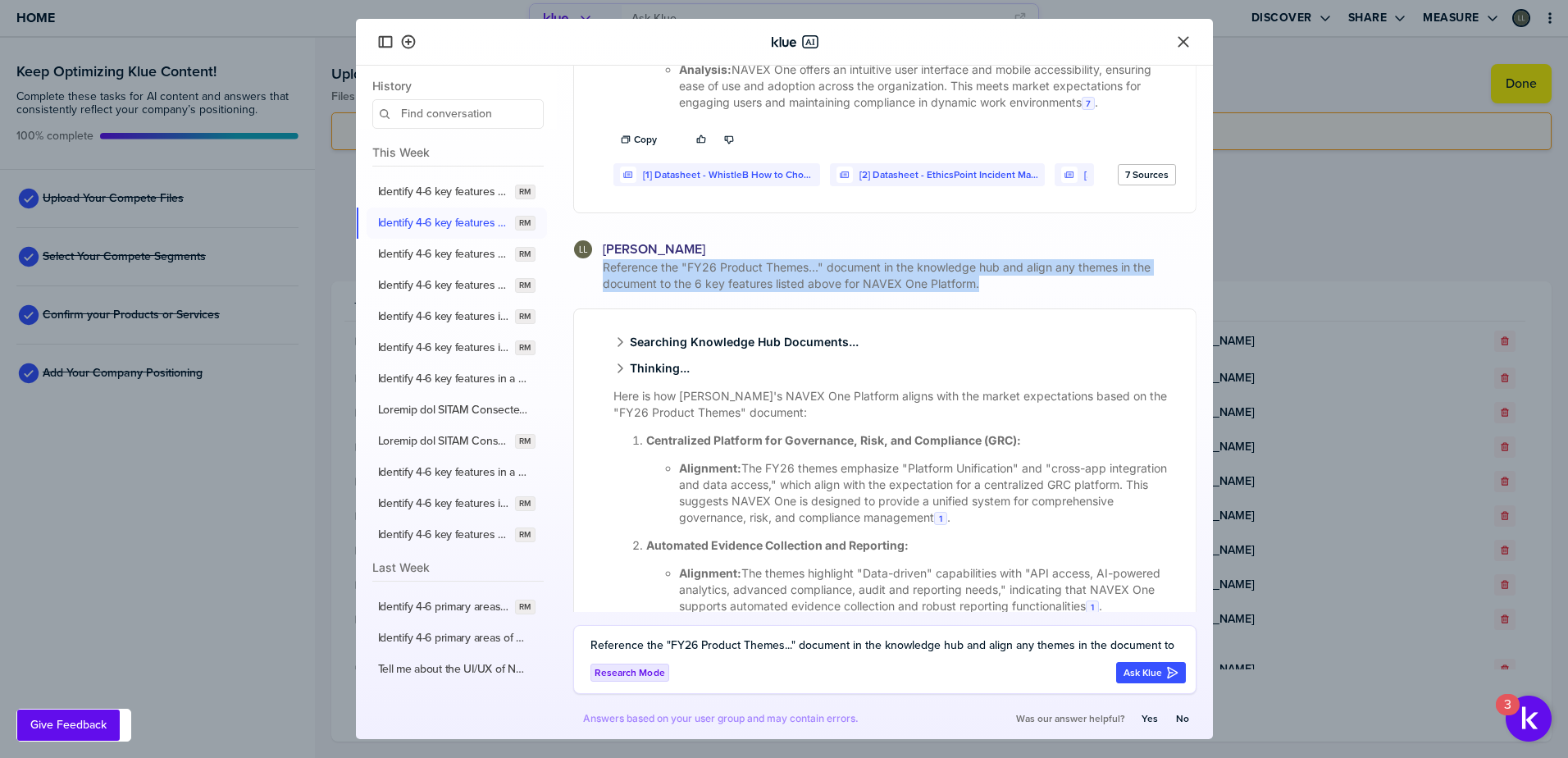
drag, startPoint x: 980, startPoint y: 284, endPoint x: 597, endPoint y: 266, distance: 383.4
click at [597, 266] on div "Reference the "FY26 Product Themes..." document in the knowledge hub and align …" at bounding box center [885, 276] width 623 height 33
click at [454, 245] on button "Identify 4-6 key features for a SMB whistleblowing solution like NAVEX's Whistl…" at bounding box center [456, 254] width 180 height 31
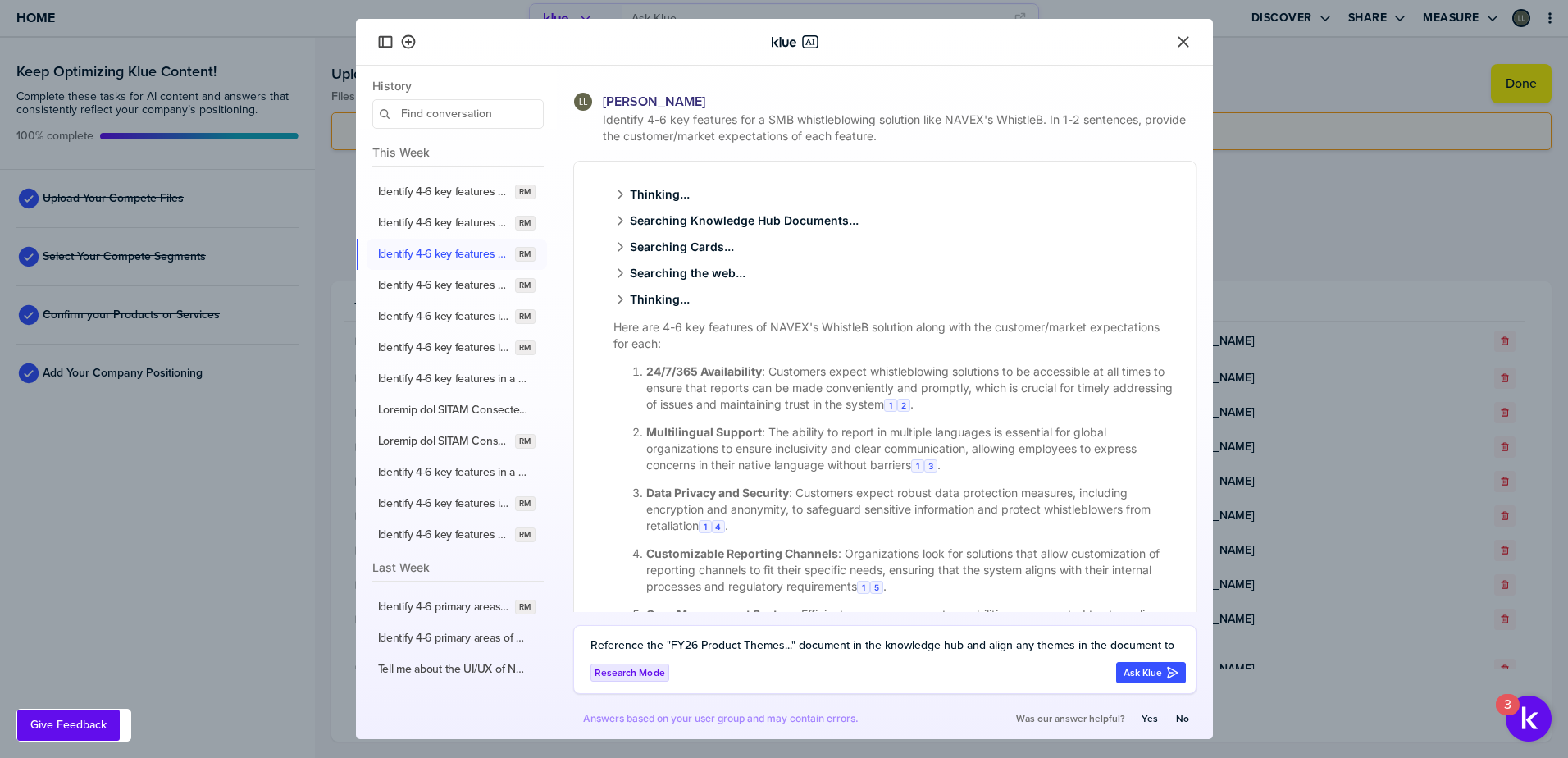
scroll to position [410, 0]
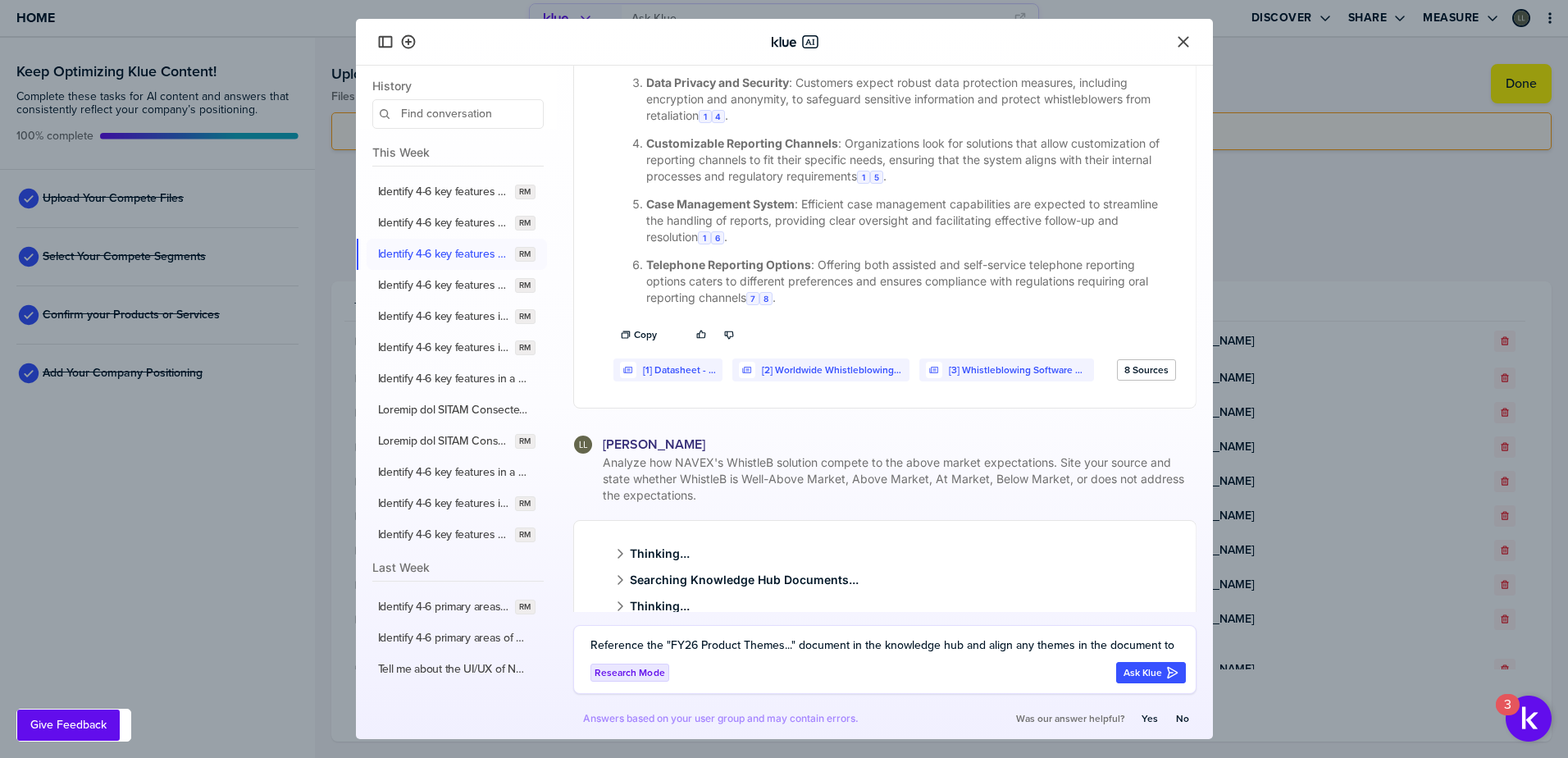
click at [659, 639] on textarea "Reference the "FY26 Product Themes..." document in the knowledge hub and align …" at bounding box center [888, 646] width 595 height 20
paste textarea "Reference the "FY26 Product Themes..." document in the knowledge hub and align …"
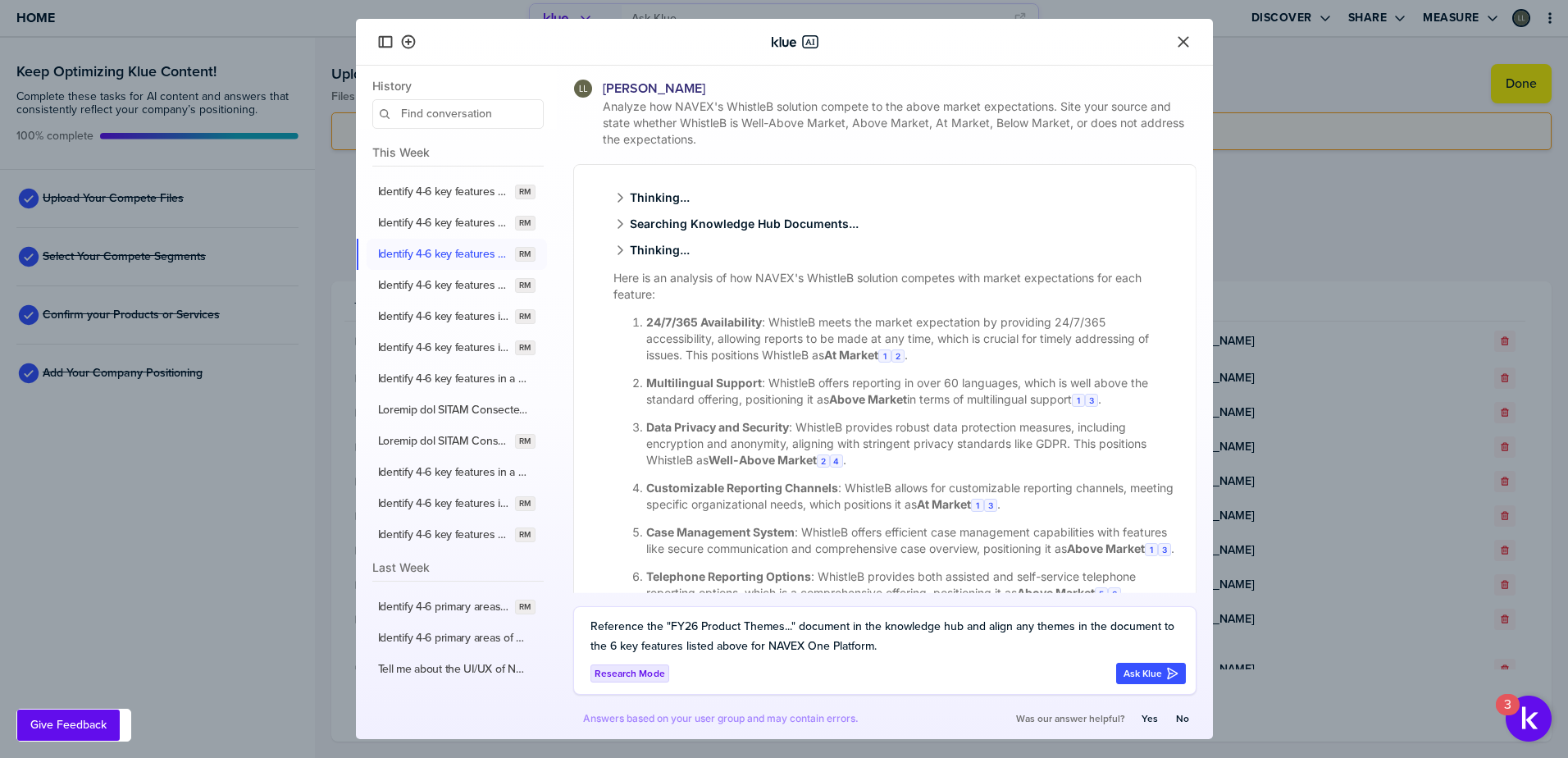
scroll to position [894, 0]
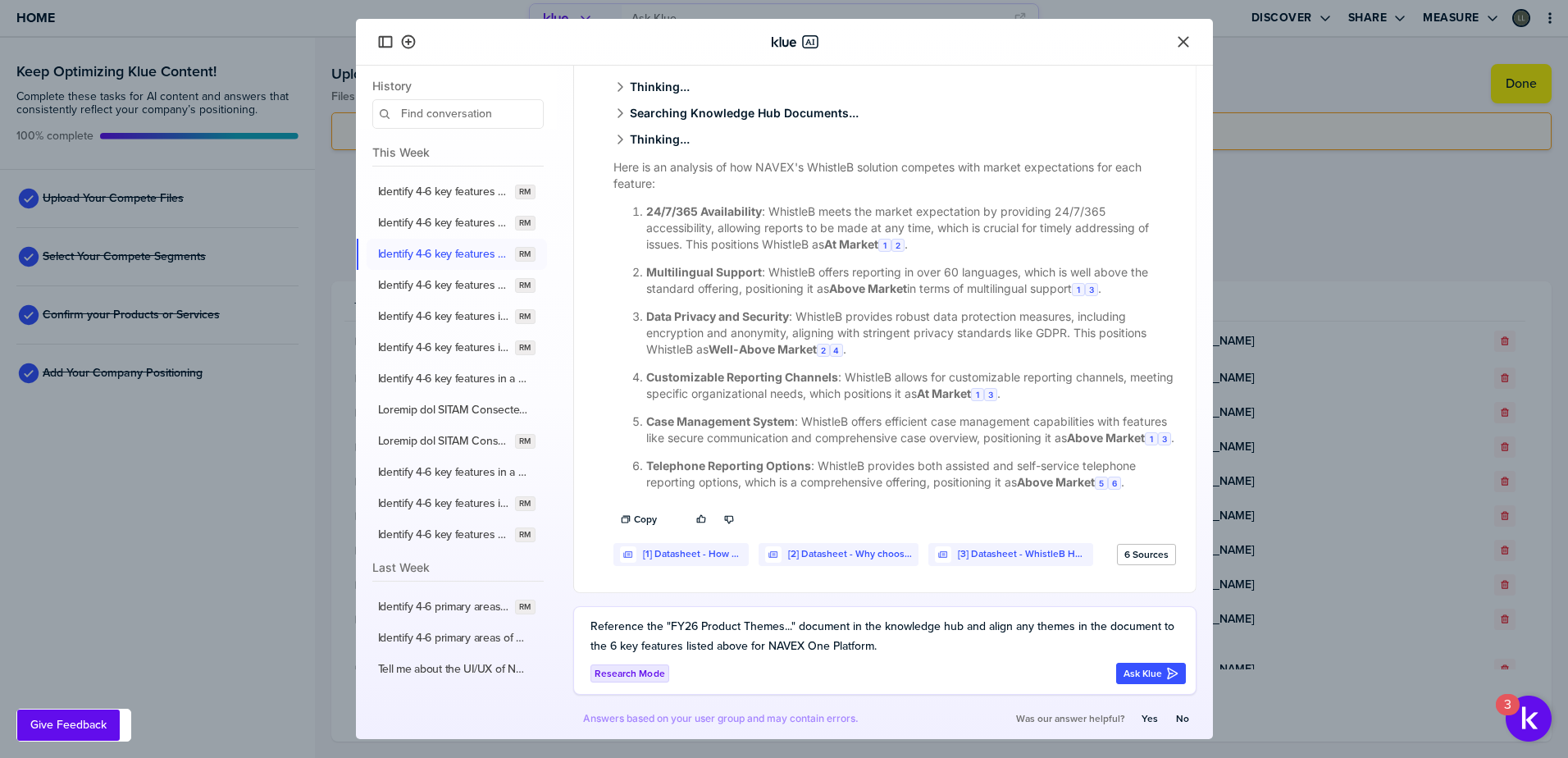
drag, startPoint x: 766, startPoint y: 646, endPoint x: 873, endPoint y: 654, distance: 107.3
click at [873, 654] on textarea "Reference the "FY26 Product Themes..." document in the knowledge hub and align …" at bounding box center [888, 637] width 595 height 40
click at [750, 648] on textarea "Reference the "FY26 Product Themes..." document in the knowledge hub and align …" at bounding box center [888, 637] width 595 height 40
click at [931, 648] on textarea "Reference the "FY26 Product Themes..." document in the knowledge hub and align …" at bounding box center [888, 637] width 595 height 40
click at [820, 638] on textarea "Reference the "FY26 Product Themes..." document in the knowledge hub and align …" at bounding box center [888, 637] width 595 height 40
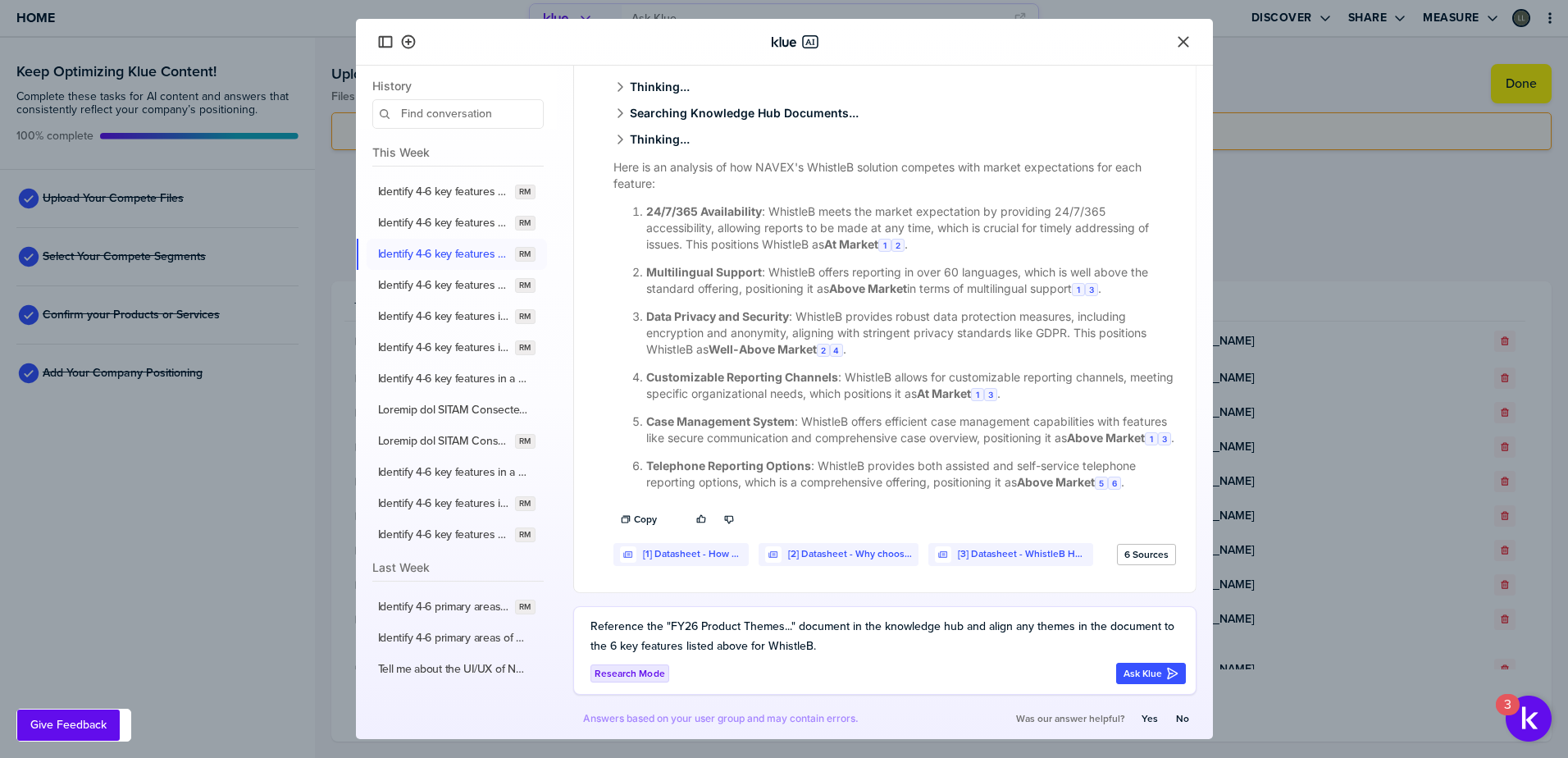
click at [892, 630] on textarea "Reference the "FY26 Product Themes..." document in the knowledge hub and align …" at bounding box center [888, 637] width 595 height 40
click at [849, 627] on textarea "Reference the "FY26 Product Themes..." document in the knowledge hub and align …" at bounding box center [888, 637] width 595 height 40
click at [1160, 630] on textarea "Reference the "FY26 Product Themes..." document in the knowledge hub and align …" at bounding box center [888, 637] width 595 height 40
type textarea "Reference the "FY26 Product Themes..." document in the knowledge hub and align …"
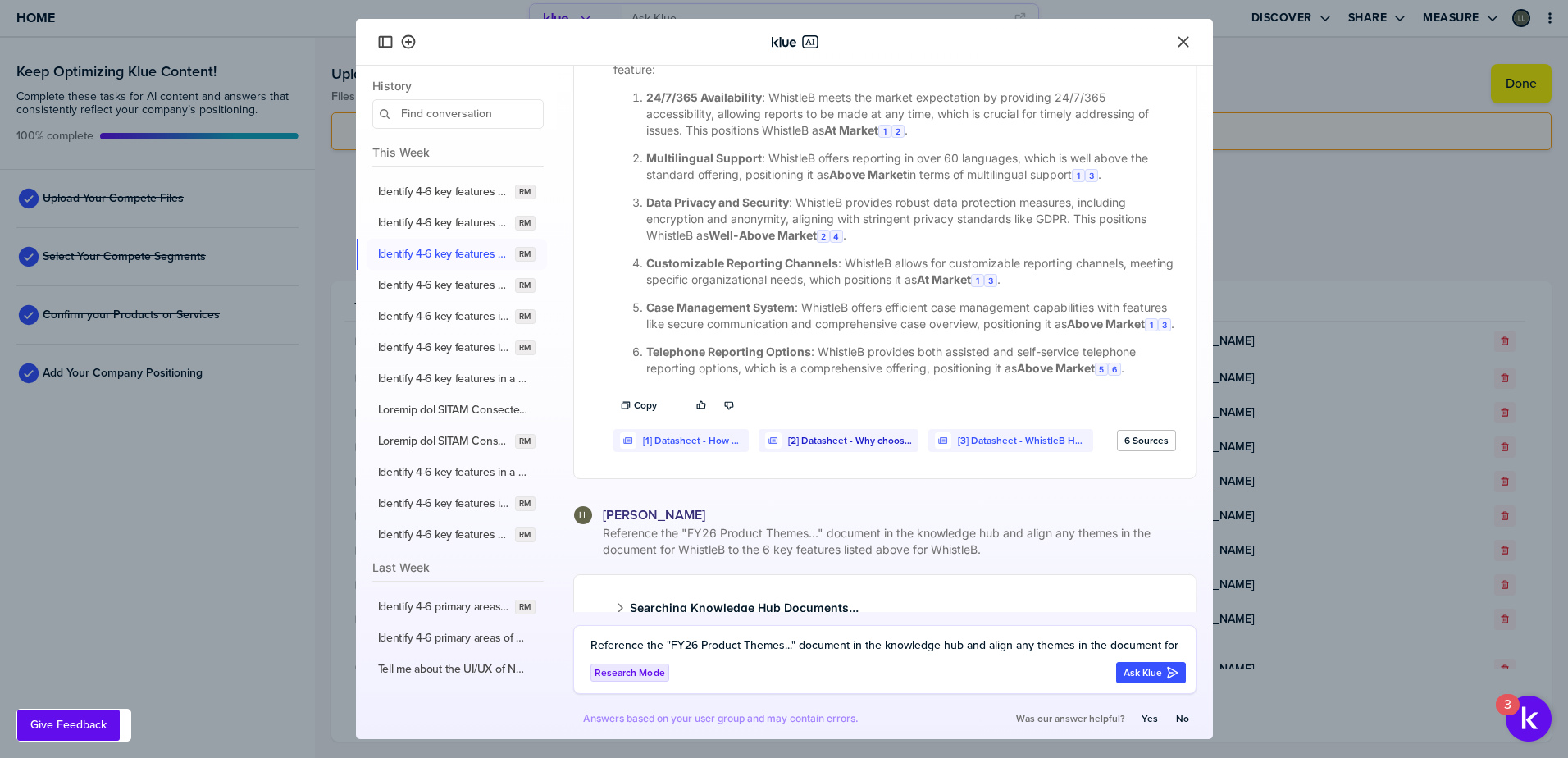
scroll to position [1155, 0]
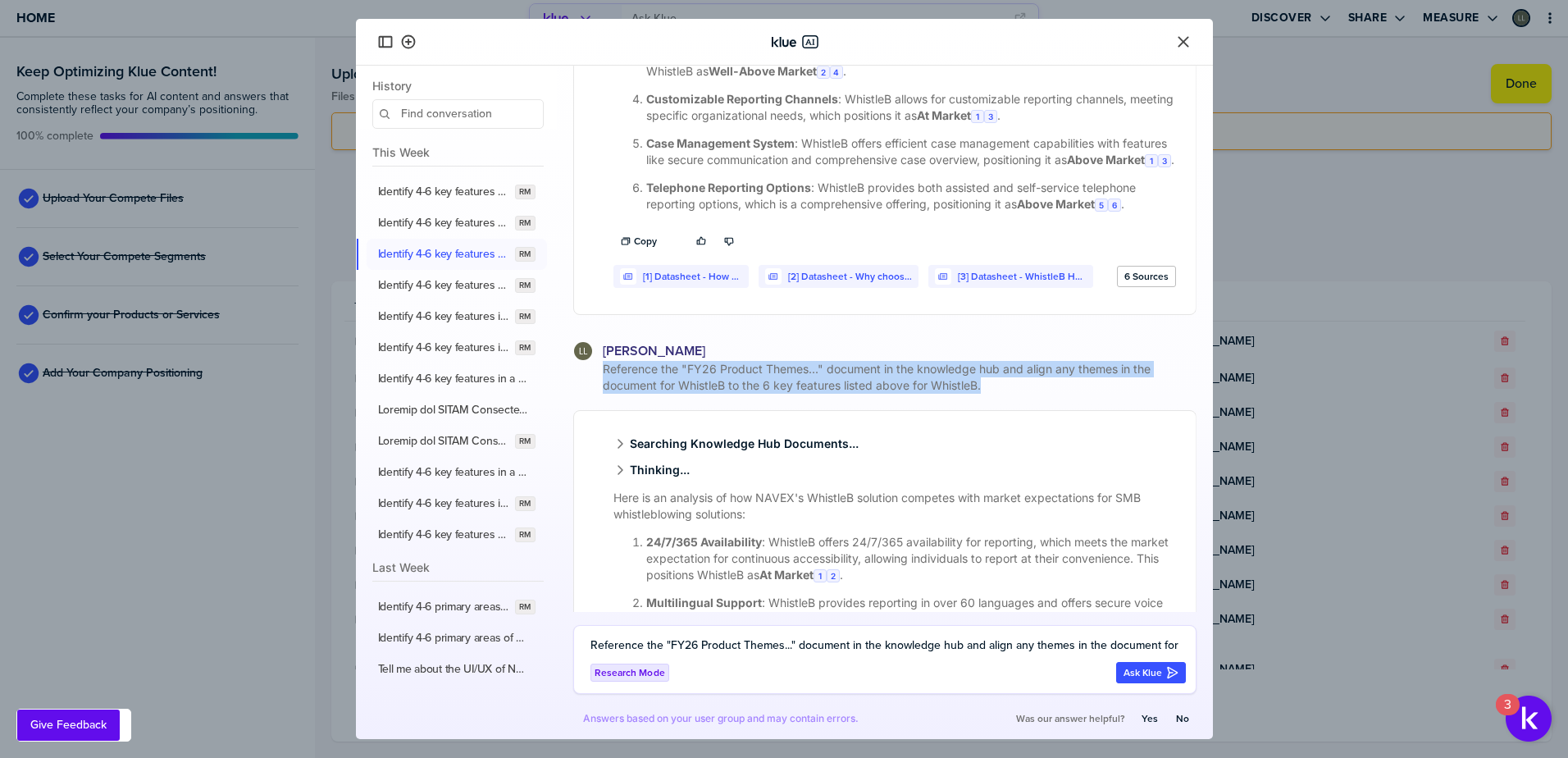
drag, startPoint x: 982, startPoint y: 411, endPoint x: 588, endPoint y: 383, distance: 395.0
click at [588, 383] on div "[PERSON_NAME] Reference the "FY26 Product Themes..." document in the knowledge …" at bounding box center [885, 665] width 623 height 648
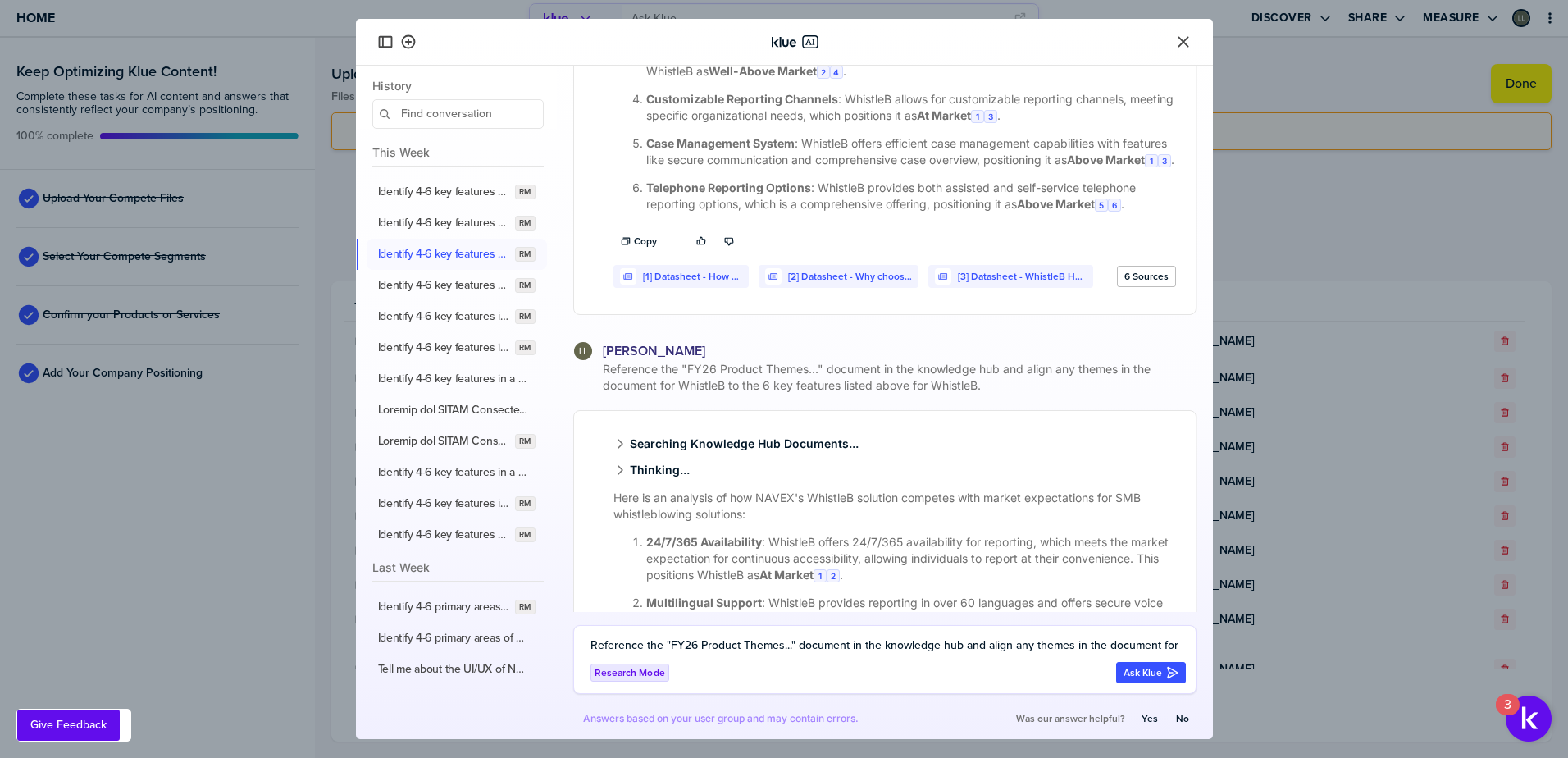
click at [688, 640] on textarea "Reference the "FY26 Product Themes..." document in the knowledge hub and align …" at bounding box center [888, 646] width 595 height 20
paste textarea "Reference the "FY26 Product Themes..." document in the knowledge hub and align …"
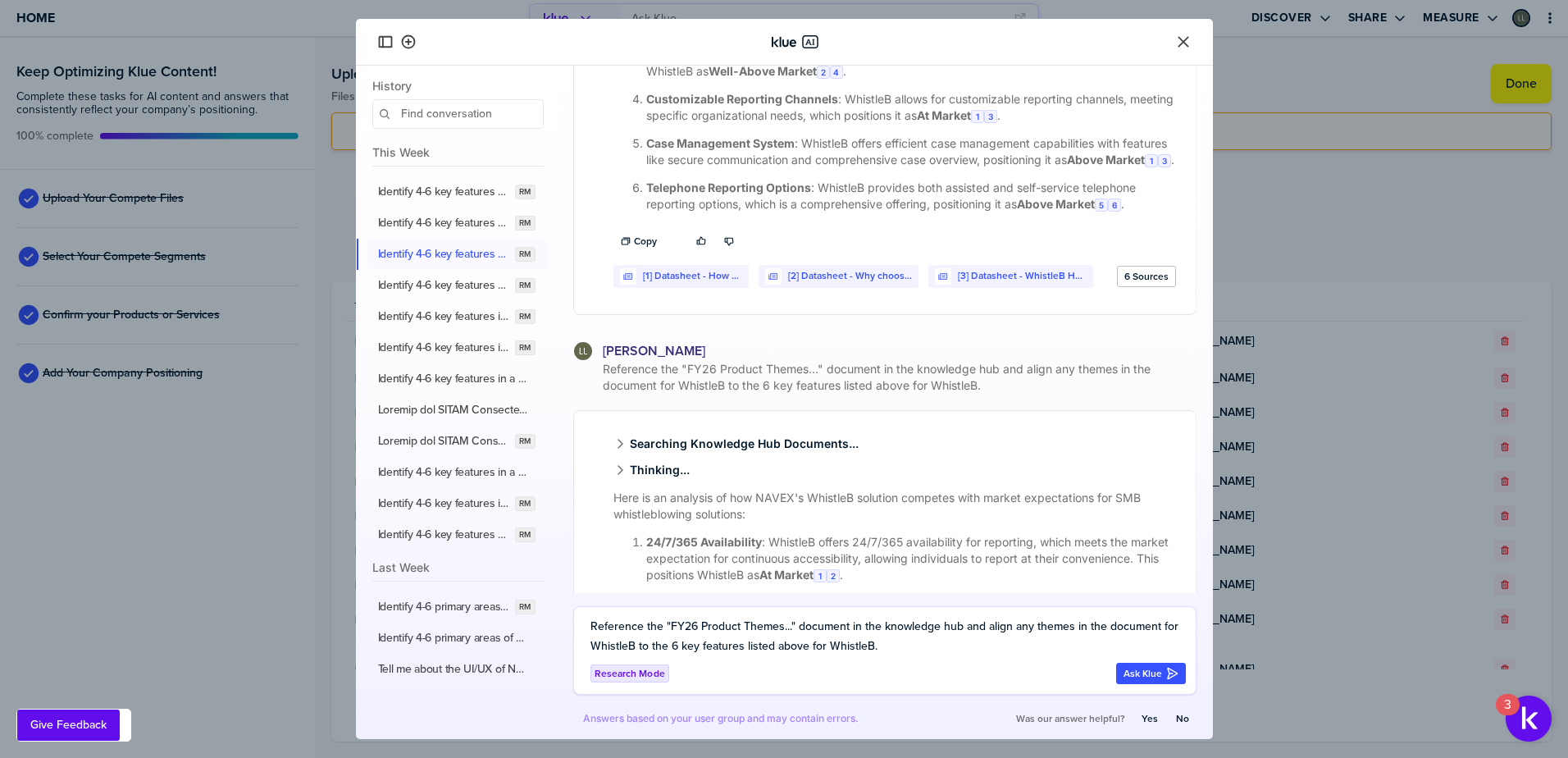
drag, startPoint x: 635, startPoint y: 648, endPoint x: 1157, endPoint y: 625, distance: 522.5
click at [1157, 625] on textarea "Reference the "FY26 Product Themes..." document in the knowledge hub and align …" at bounding box center [888, 637] width 595 height 40
type textarea "Reference the "FY26 Product Themes..." document in the knowledge hub and align …"
click at [1121, 677] on button "Ask Klue" at bounding box center [1152, 674] width 70 height 22
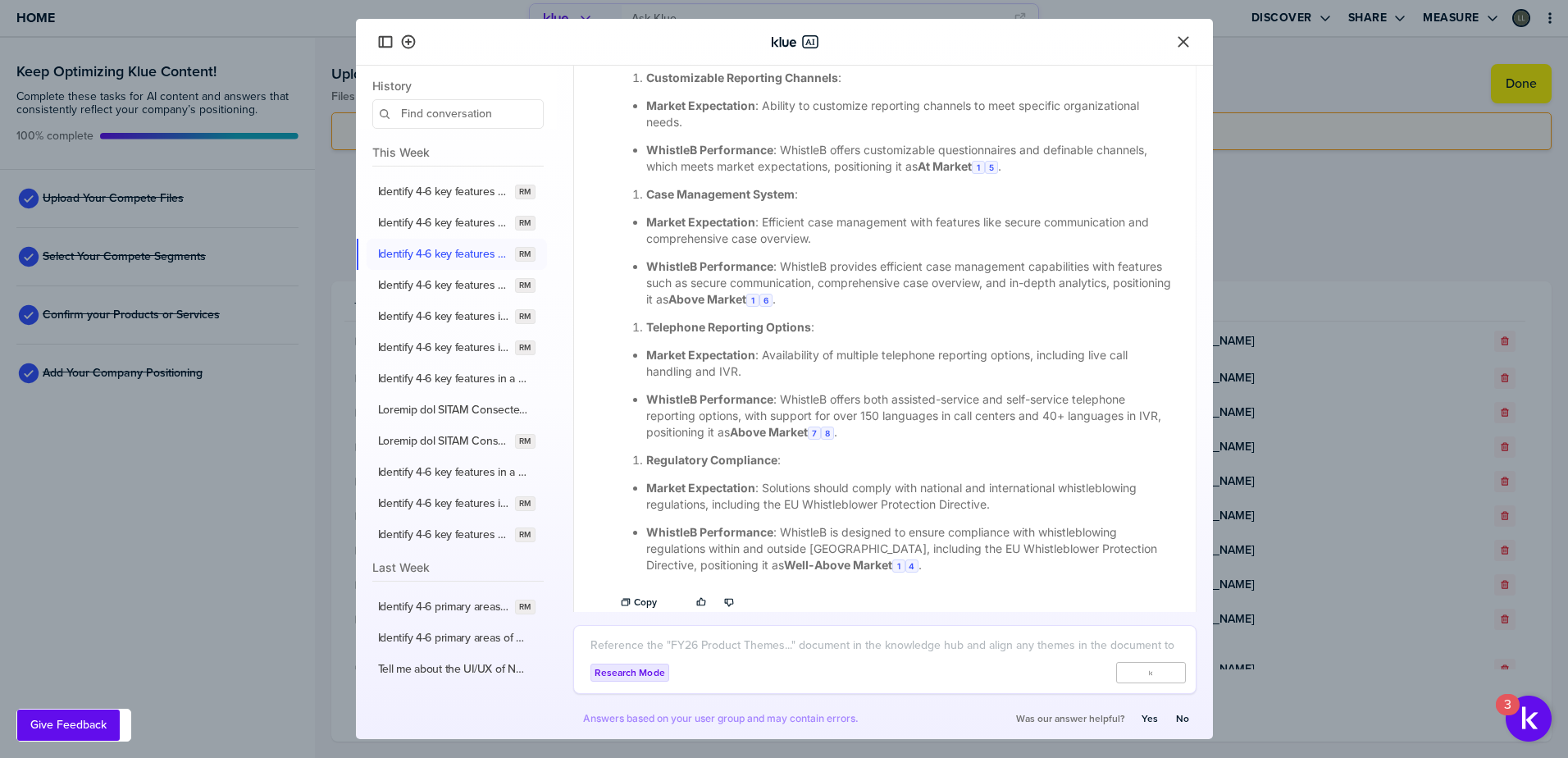
scroll to position [2690, 0]
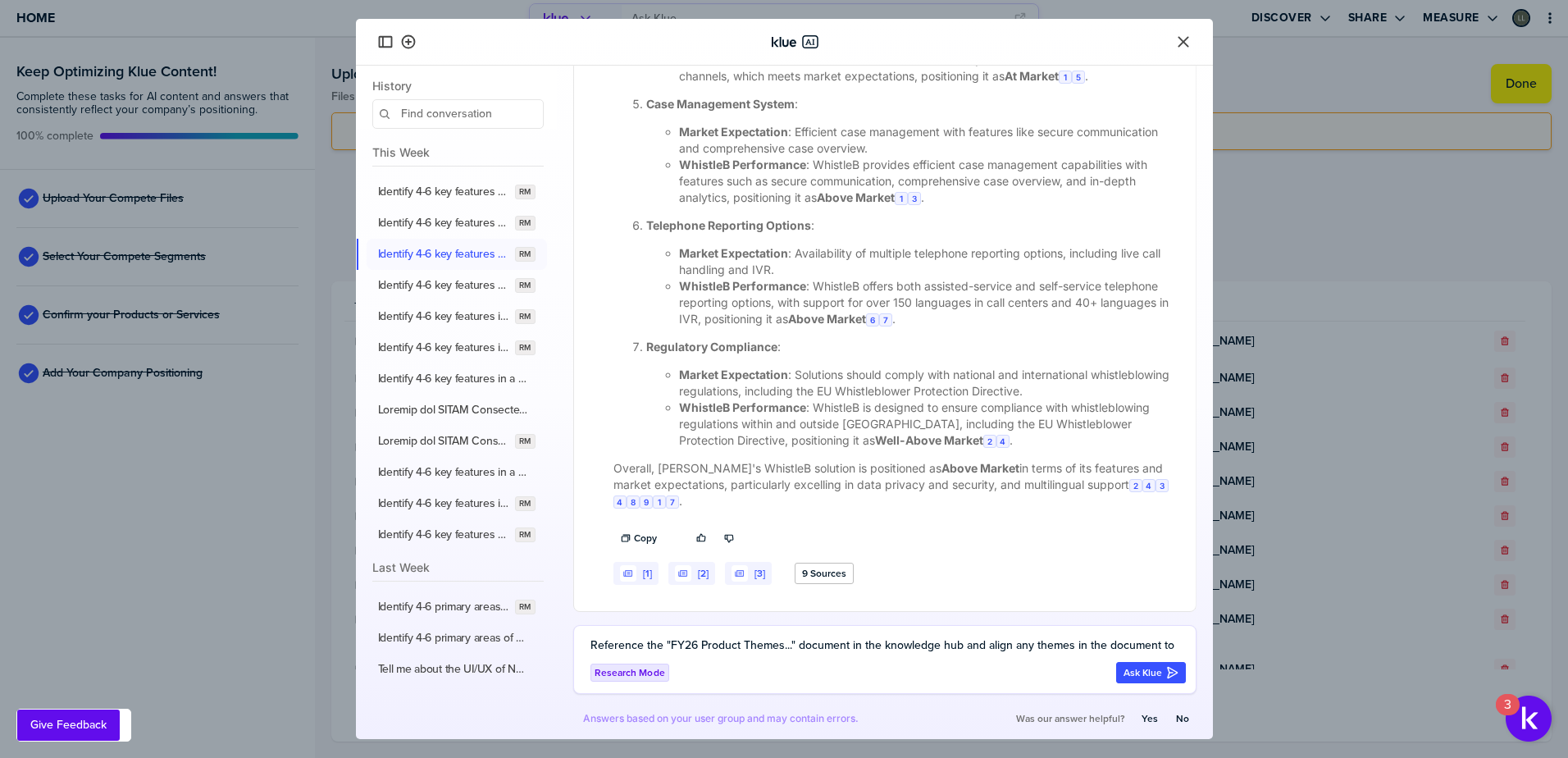
drag, startPoint x: 597, startPoint y: 54, endPoint x: 588, endPoint y: 64, distance: 13.5
click at [597, 54] on div at bounding box center [784, 41] width 818 height 26
click at [436, 280] on label "Identify 4-6 key features for an integrated risk management software solution, …" at bounding box center [443, 286] width 131 height 14
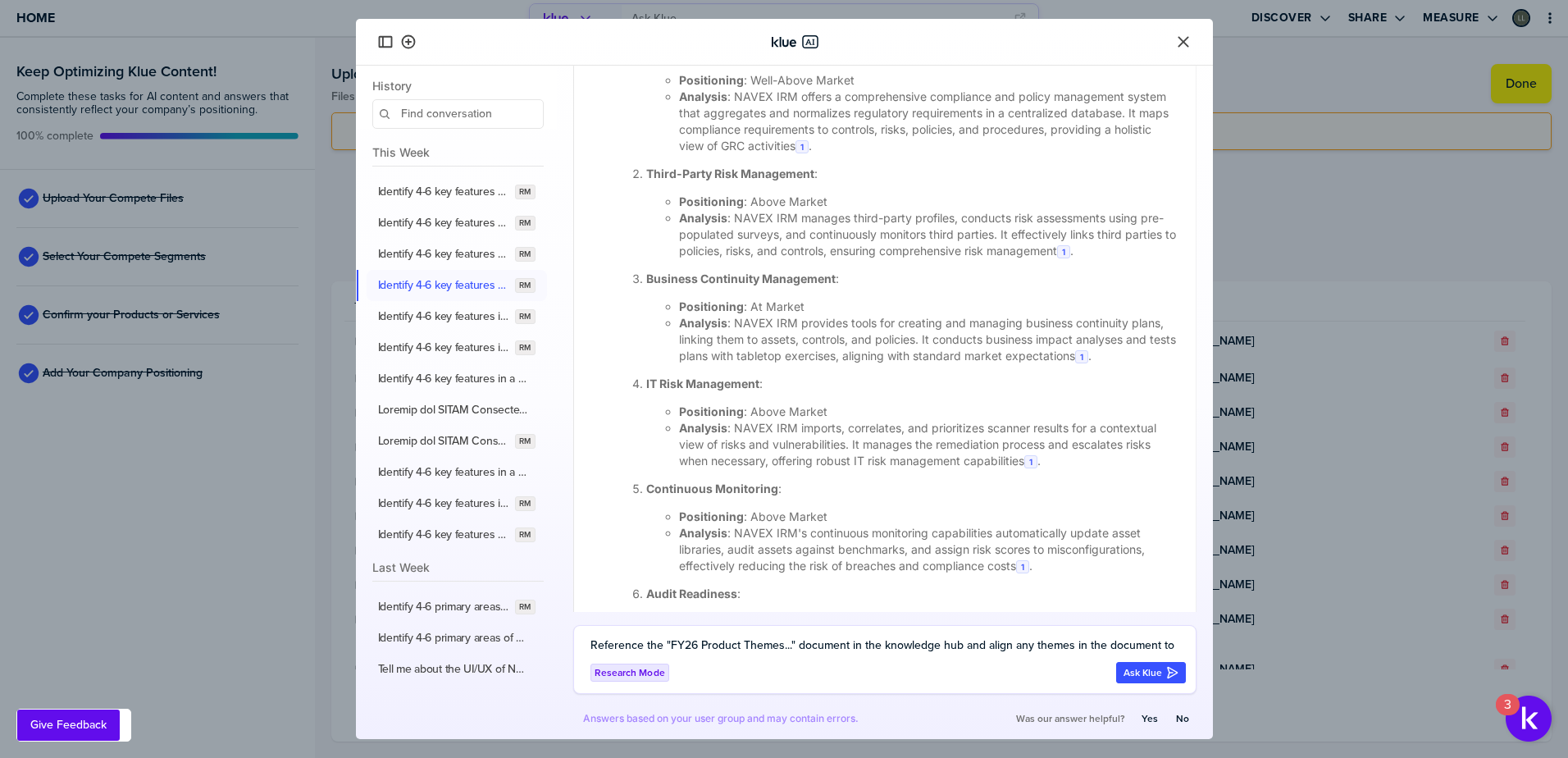
scroll to position [2307, 0]
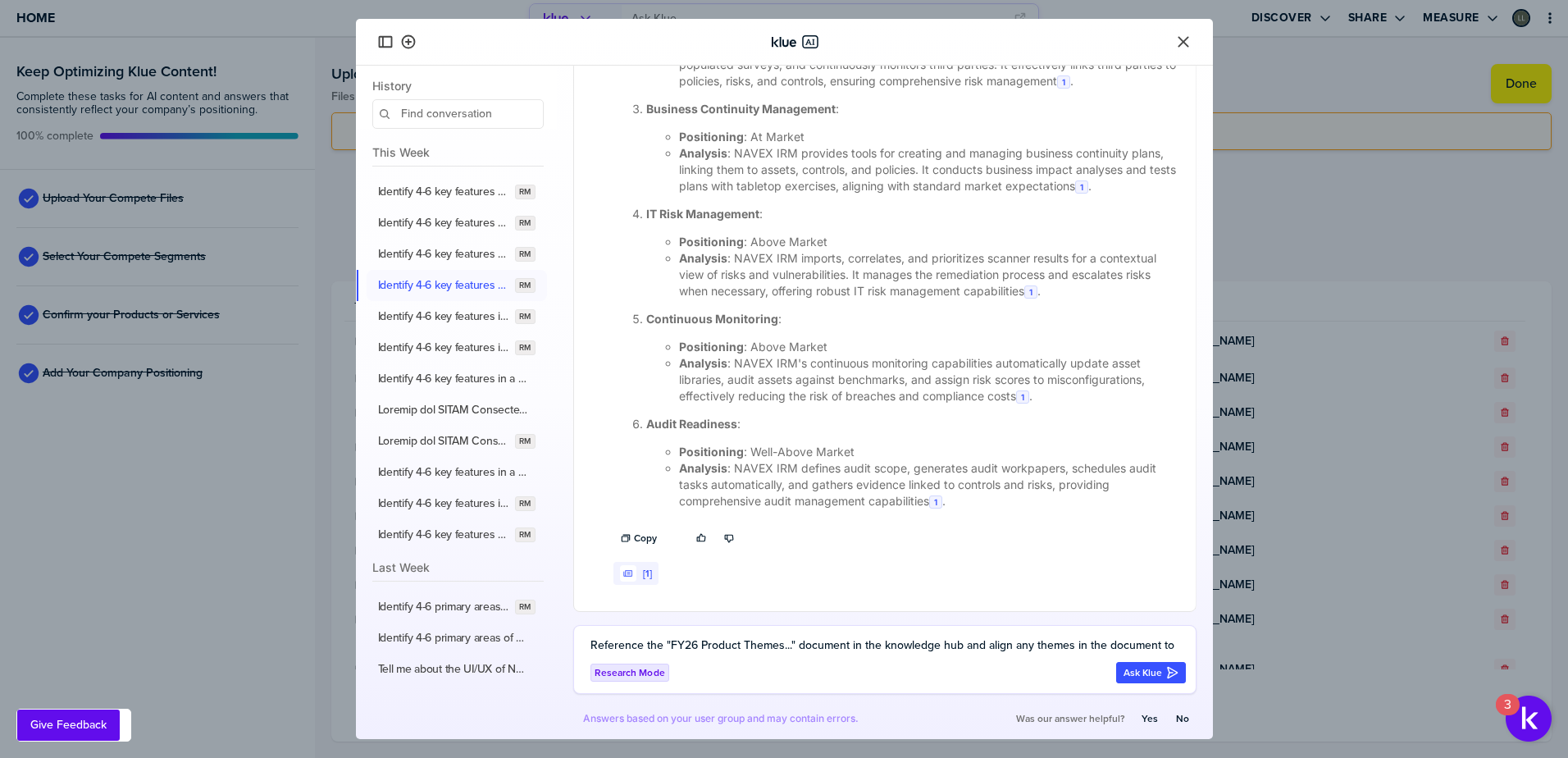
click at [679, 644] on textarea "Reference the "FY26 Product Themes..." document in the knowledge hub and align …" at bounding box center [888, 646] width 595 height 20
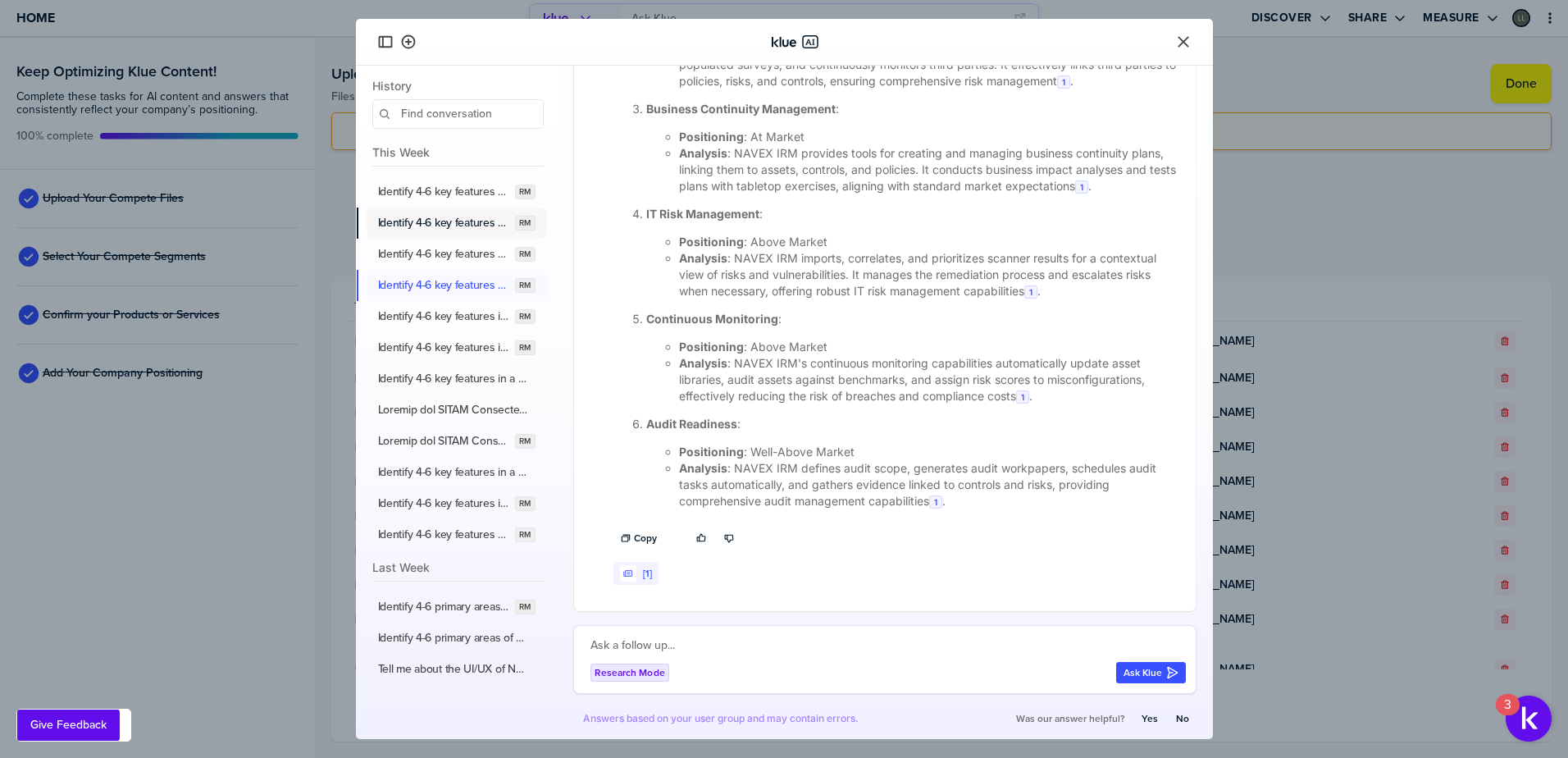
click at [433, 230] on label "Identify 4-6 key features for a SaaS GRC Platform solution like NAVEX's NAVEX O…" at bounding box center [443, 223] width 131 height 14
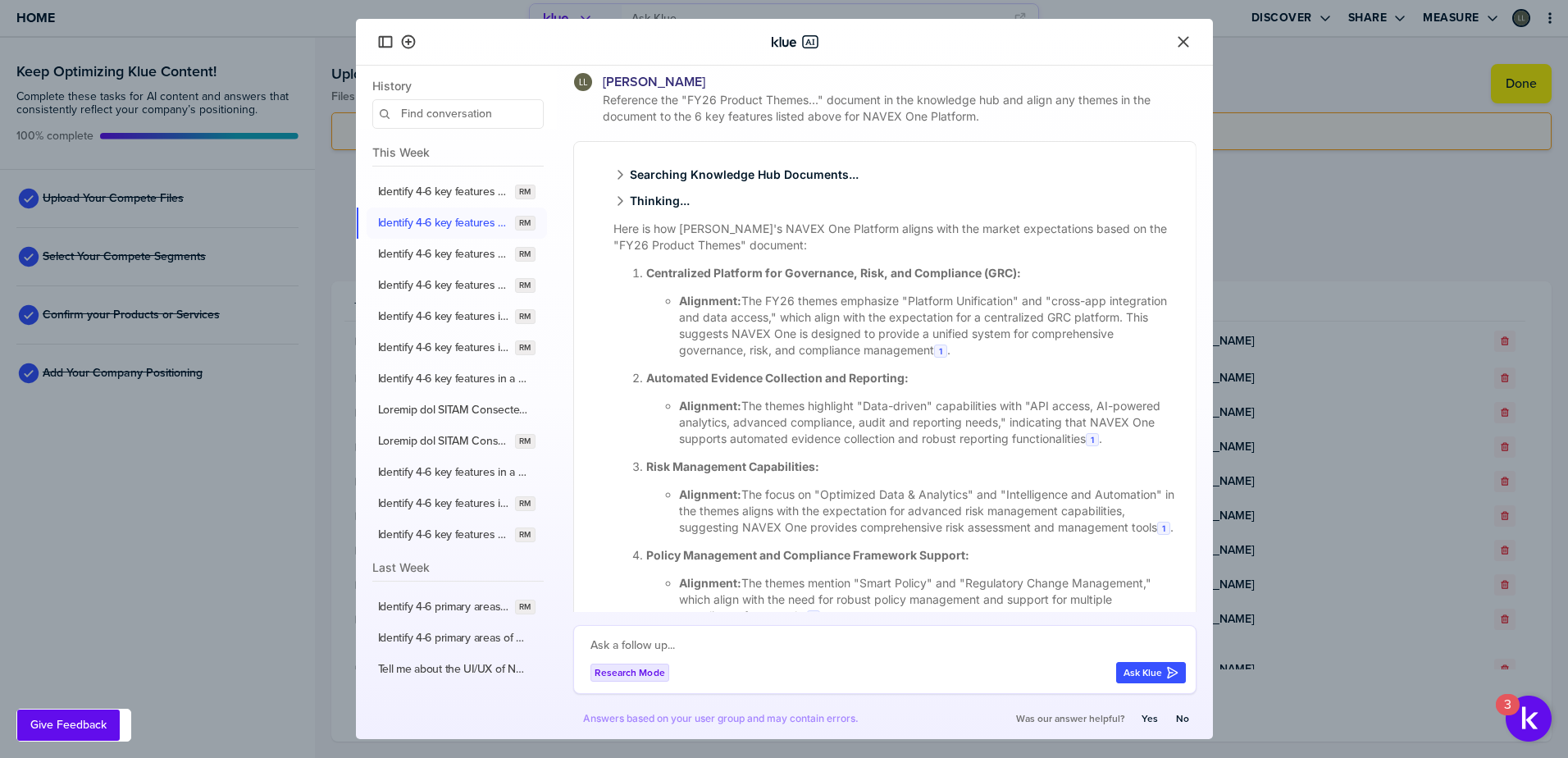
scroll to position [1940, 0]
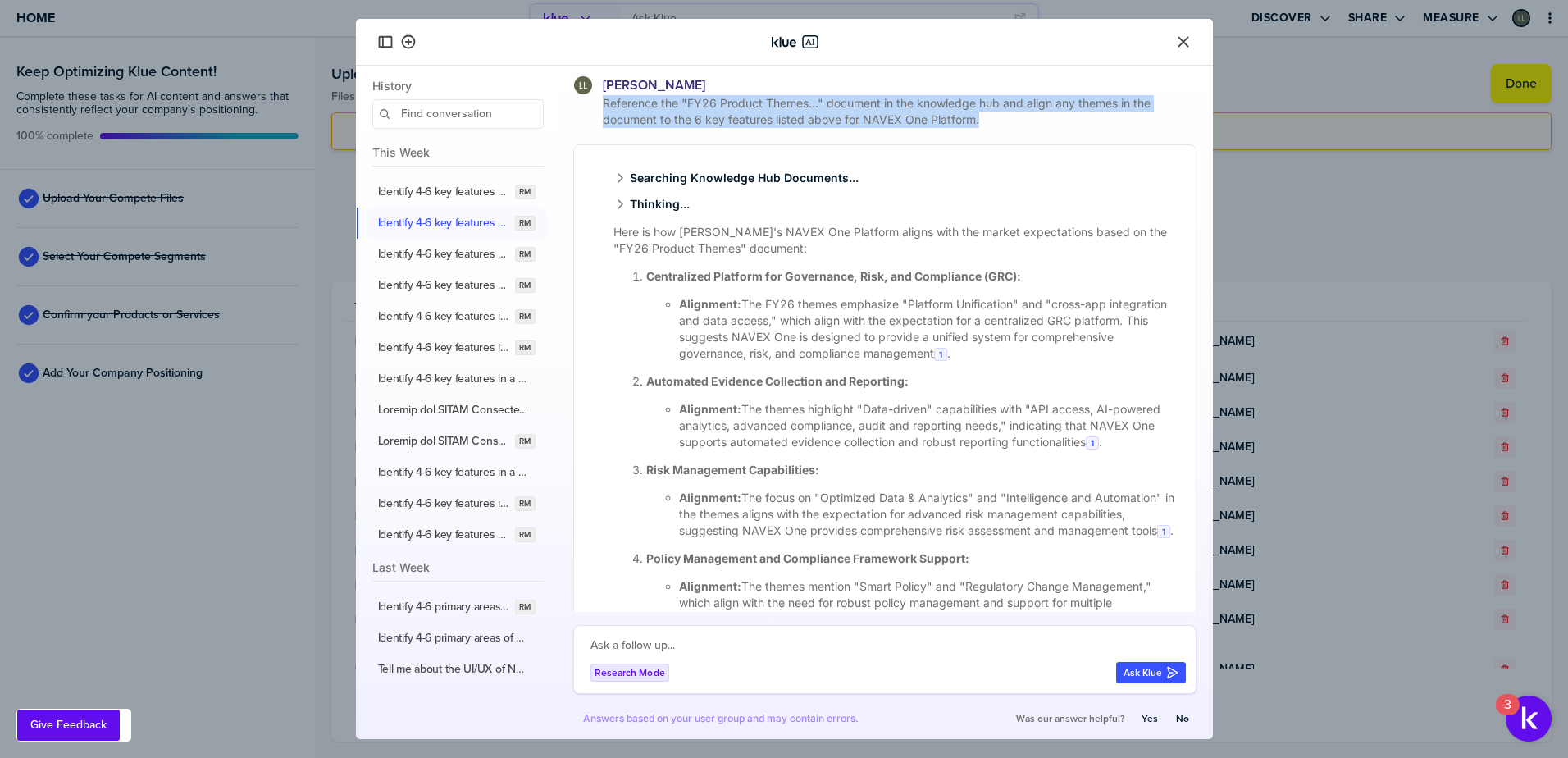
drag, startPoint x: 1003, startPoint y: 122, endPoint x: 595, endPoint y: 105, distance: 408.4
click at [595, 105] on div "Reference the "FY26 Product Themes..." document in the knowledge hub and align …" at bounding box center [885, 111] width 623 height 33
click at [436, 284] on label "Identify 4-6 key features for an integrated risk management software solution, …" at bounding box center [443, 286] width 131 height 14
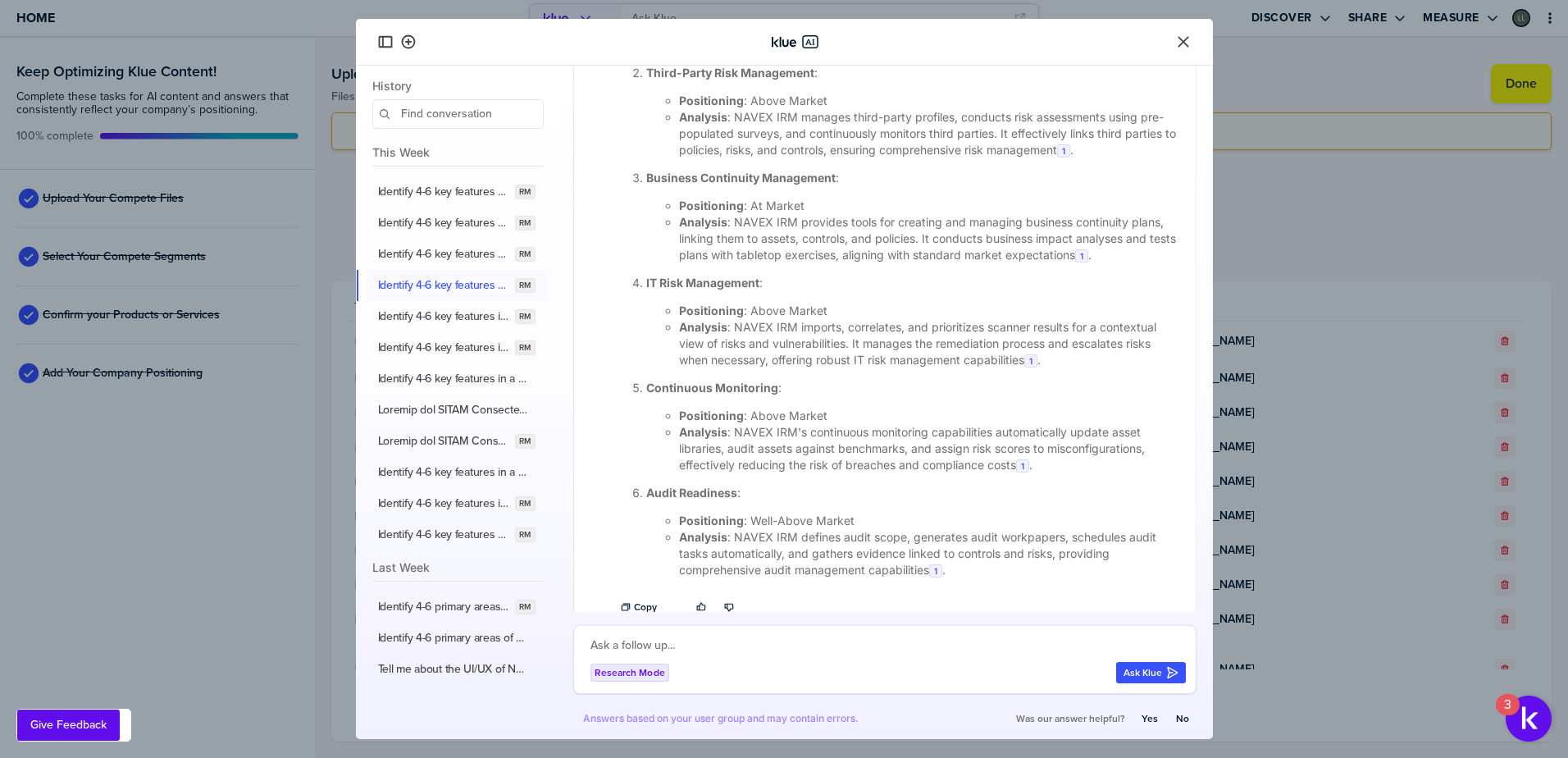
scroll to position [2307, 0]
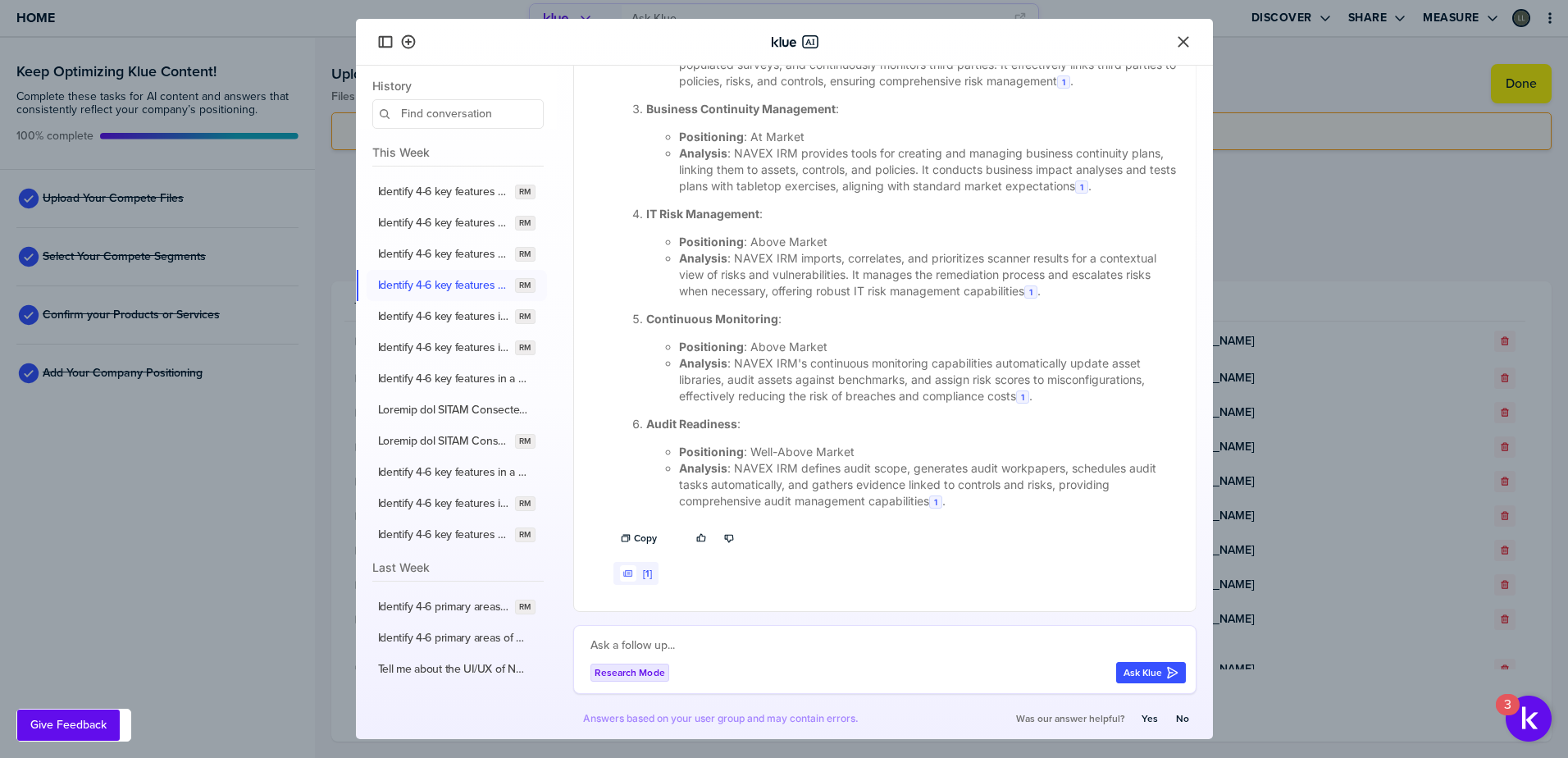
click at [642, 651] on textarea at bounding box center [888, 646] width 595 height 20
paste textarea "Reference the "FY26 Product Themes..." document in the knowledge hub and align …"
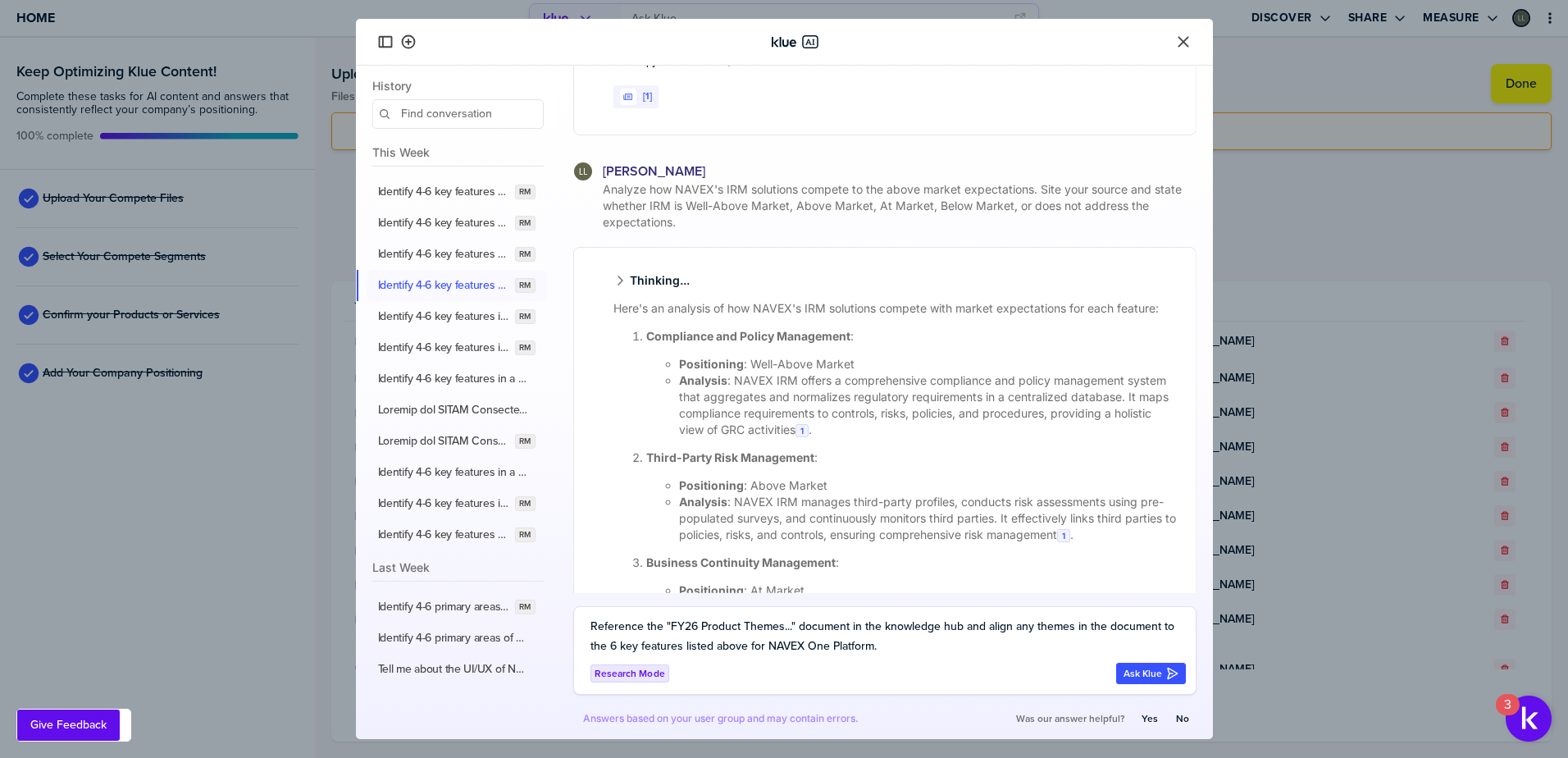
scroll to position [1815, 0]
drag, startPoint x: 806, startPoint y: 649, endPoint x: 869, endPoint y: 651, distance: 63.0
click at [869, 651] on textarea "Reference the "FY26 Product Themes..." document in the knowledge hub and align …" at bounding box center [888, 637] width 595 height 40
type textarea "Reference the "FY26 Product Themes..." document in the knowledge hub and align …"
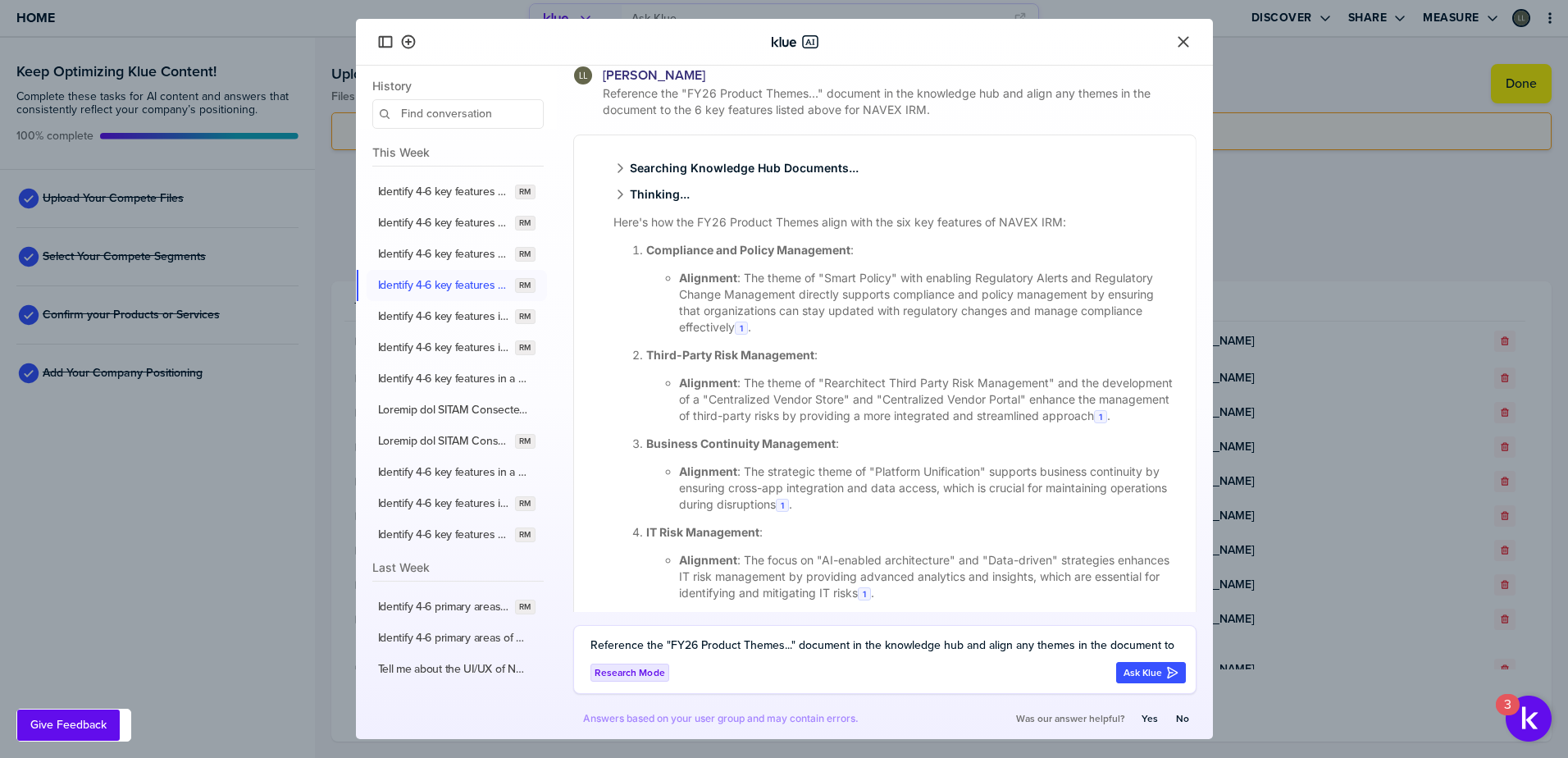
scroll to position [2930, 0]
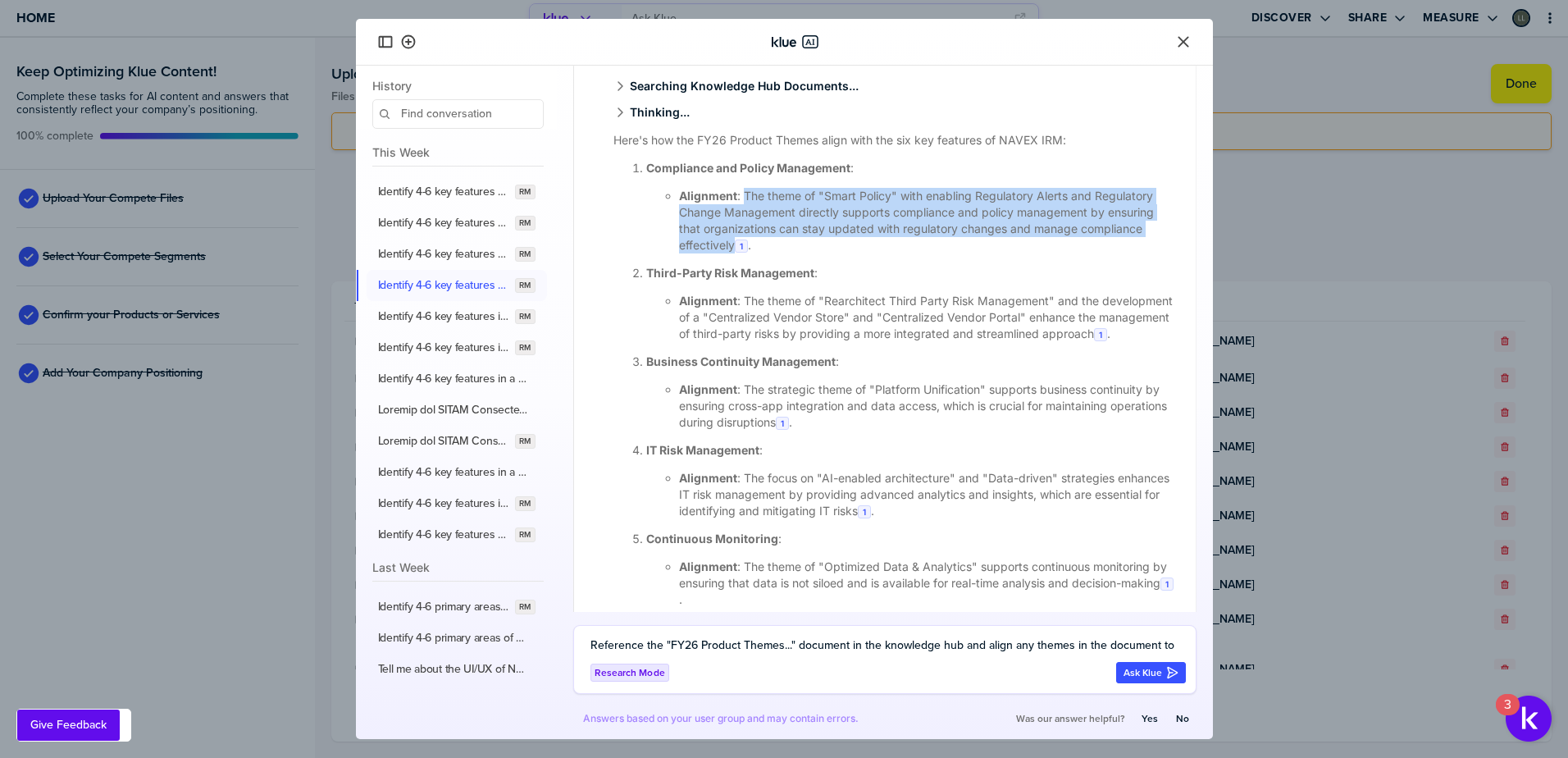
drag, startPoint x: 743, startPoint y: 229, endPoint x: 733, endPoint y: 283, distance: 54.9
click at [733, 253] on li "Alignment : The theme of "Smart Policy" with enabling Regulatory Alerts and Reg…" at bounding box center [928, 220] width 497 height 66
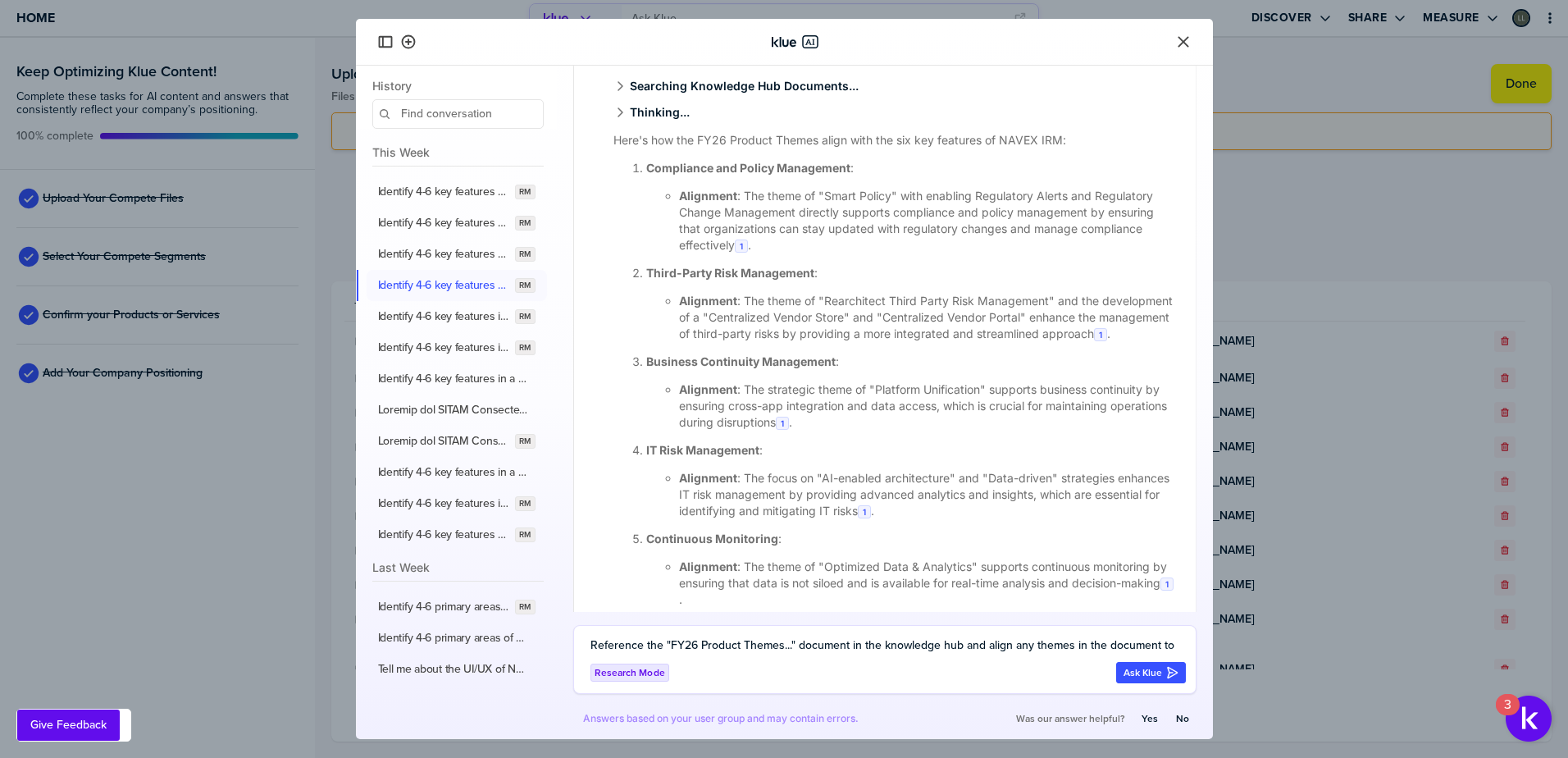
click at [738, 337] on li "Alignment : The theme of "Rearchitect Third Party Risk Management" and the deve…" at bounding box center [928, 317] width 497 height 49
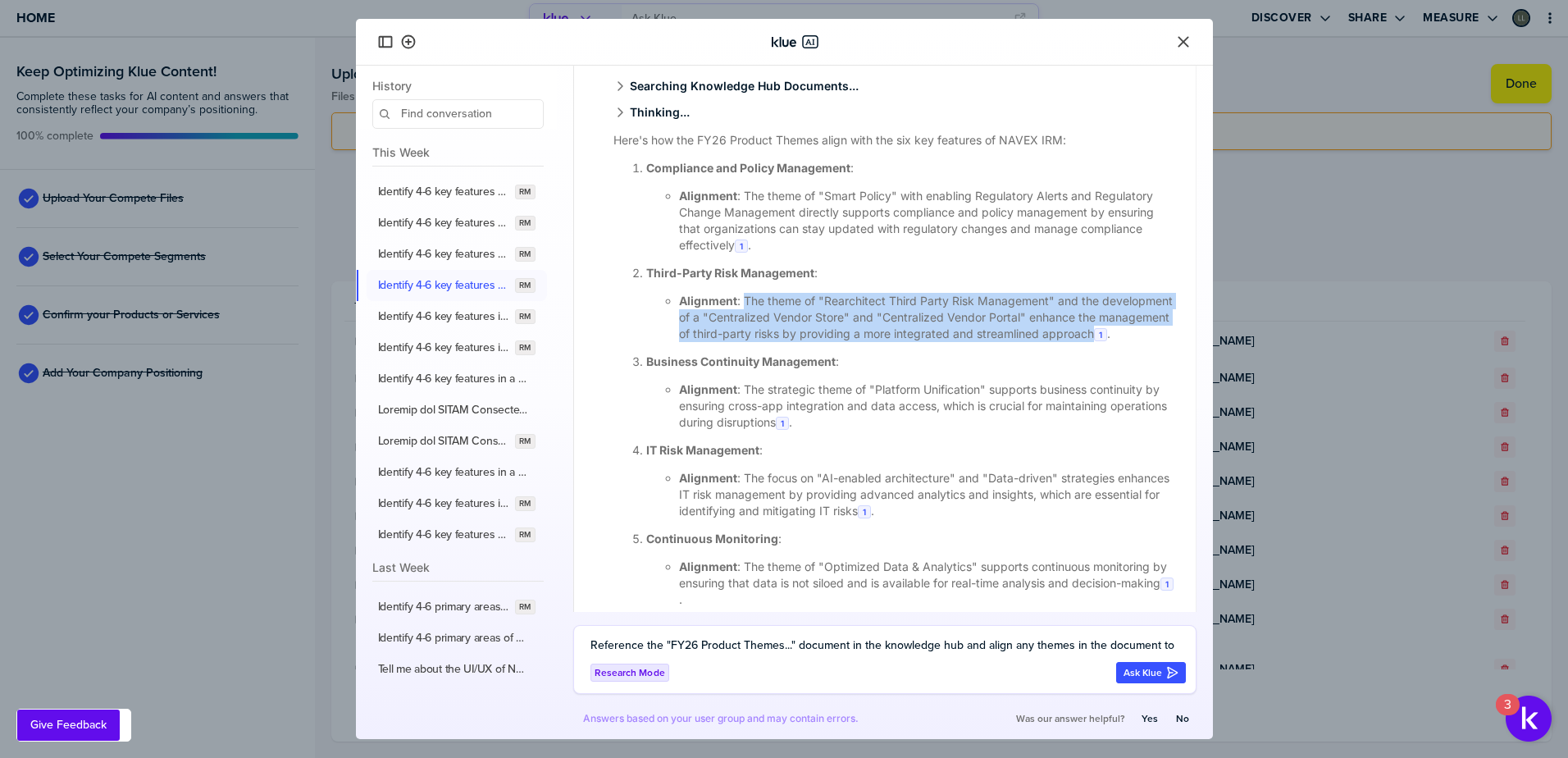
drag, startPoint x: 742, startPoint y: 330, endPoint x: 728, endPoint y: 389, distance: 60.6
click at [728, 342] on li "Alignment : The theme of "Rearchitect Third Party Risk Management" and the deve…" at bounding box center [928, 317] width 497 height 49
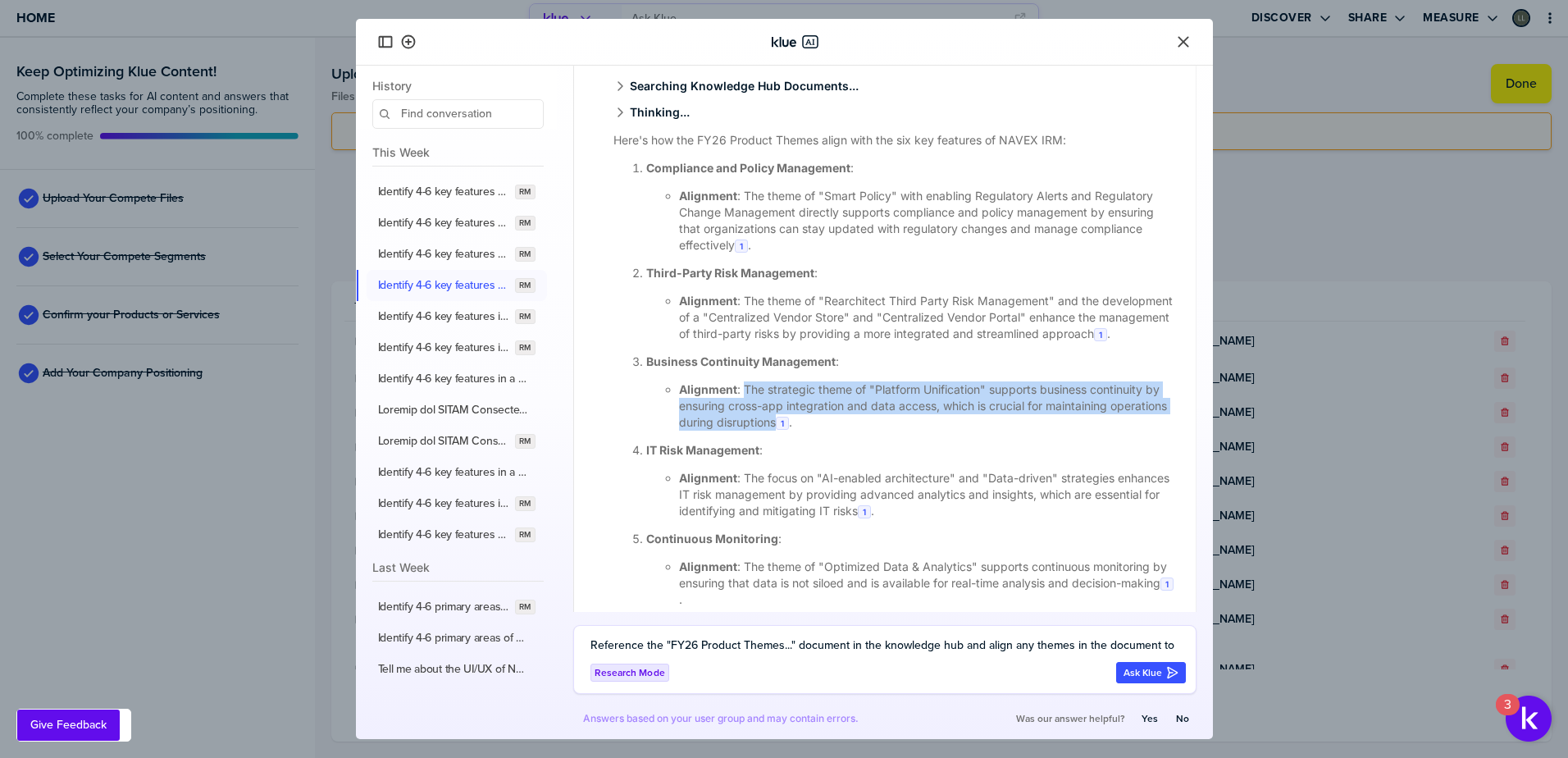
drag, startPoint x: 744, startPoint y: 438, endPoint x: 837, endPoint y: 474, distance: 99.7
click at [837, 431] on li "Alignment : The strategic theme of "Platform Unification" supports business con…" at bounding box center [928, 406] width 497 height 49
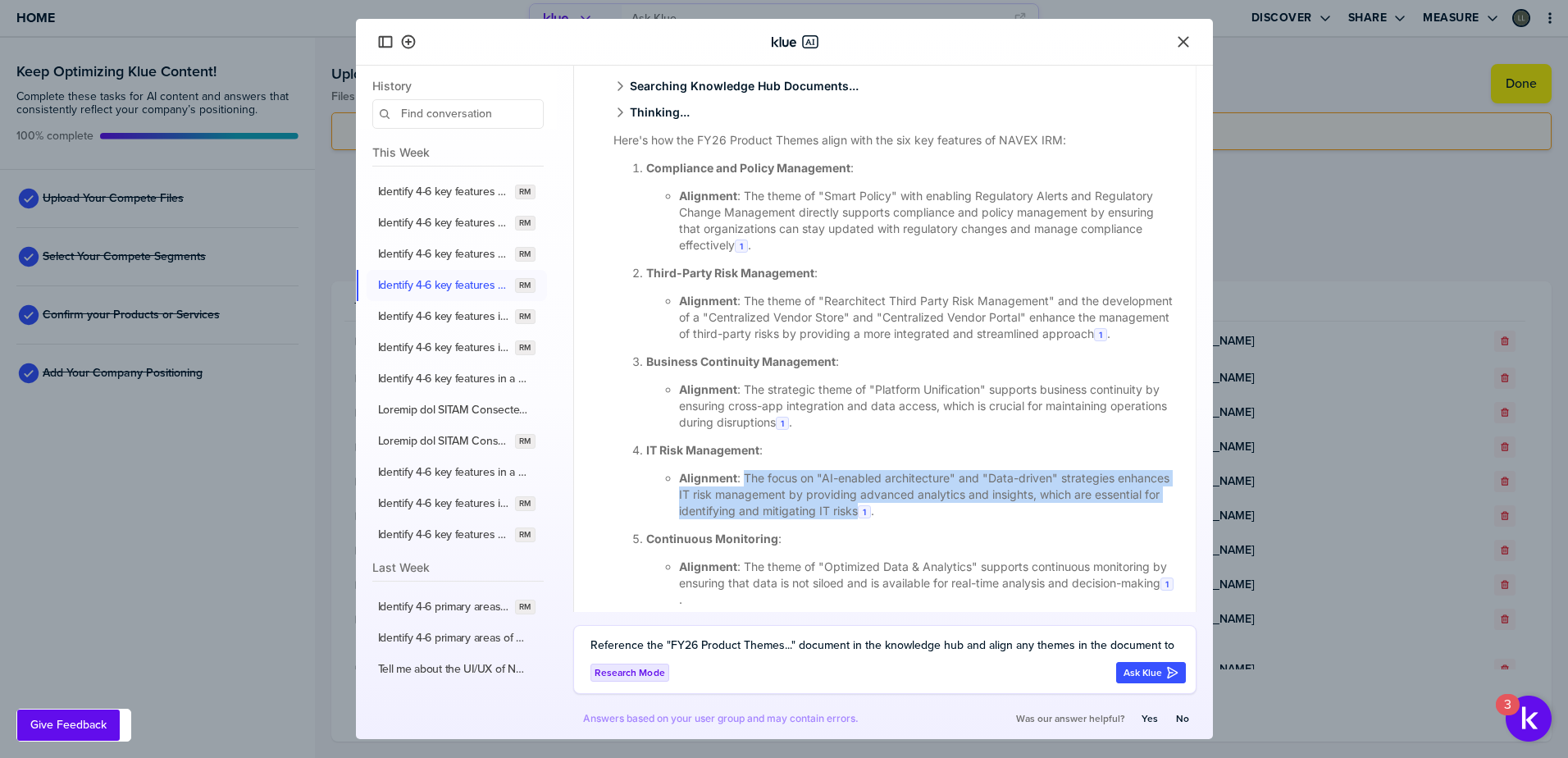
drag, startPoint x: 743, startPoint y: 527, endPoint x: 926, endPoint y: 568, distance: 187.5
click at [926, 519] on li "Alignment : The focus on "AI-enabled architecture" and "Data-driven" strategies…" at bounding box center [928, 495] width 497 height 49
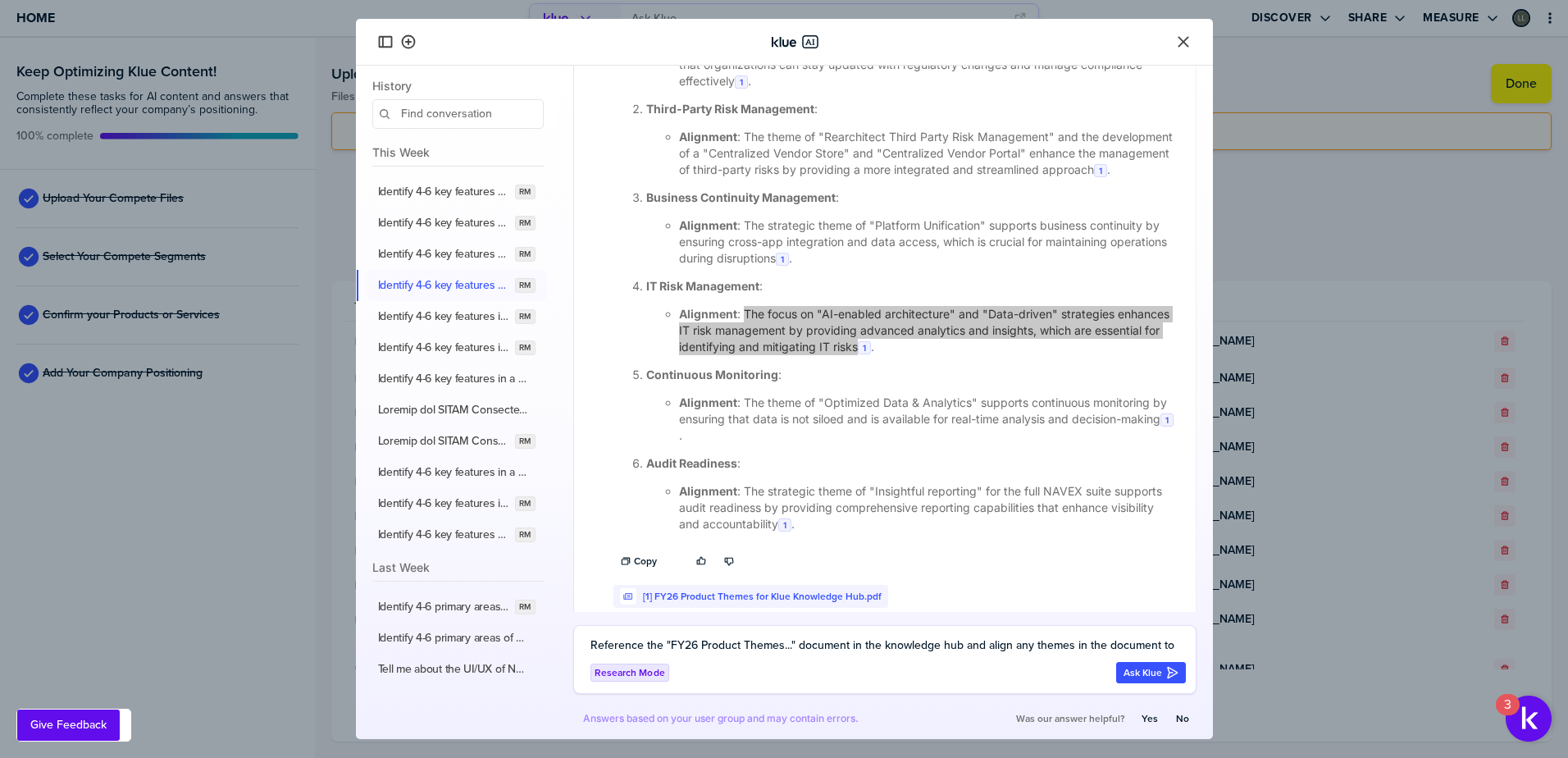
scroll to position [3166, 0]
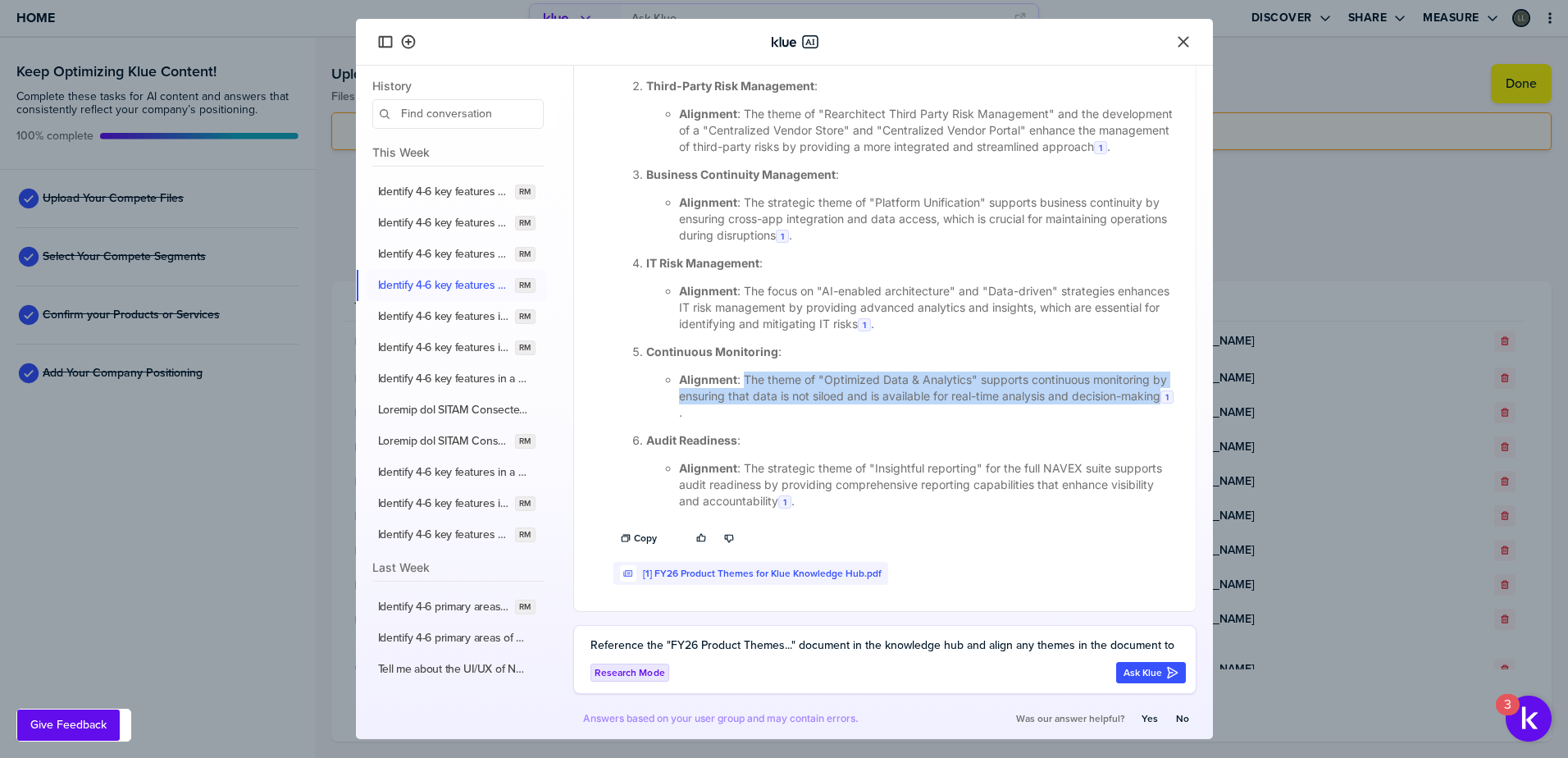
drag, startPoint x: 744, startPoint y: 381, endPoint x: 715, endPoint y: 420, distance: 48.6
click at [715, 420] on li "Alignment : The theme of "Optimized Data & Analytics" supports continuous monit…" at bounding box center [928, 396] width 497 height 49
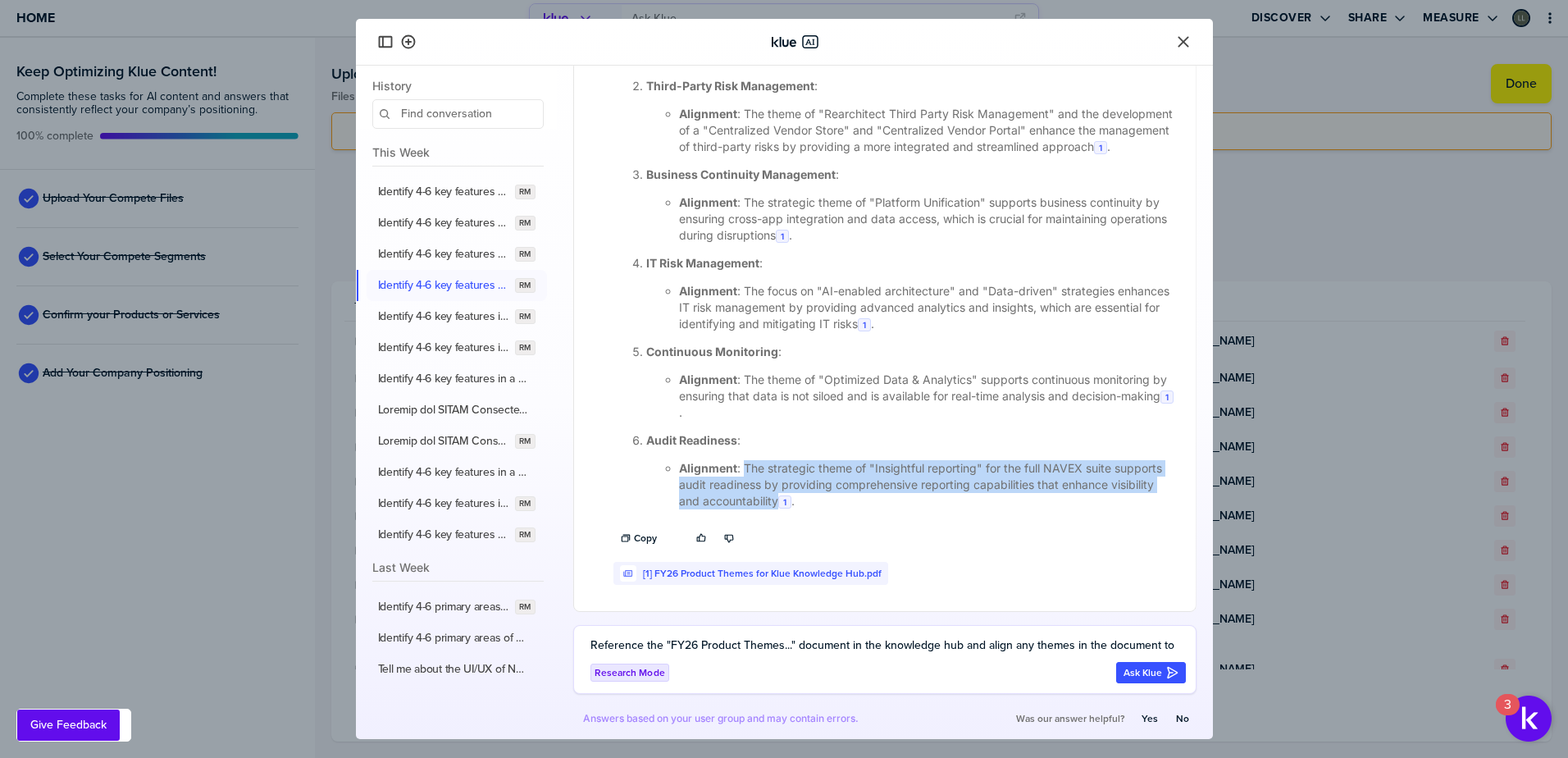
drag, startPoint x: 742, startPoint y: 470, endPoint x: 824, endPoint y: 508, distance: 90.4
click at [824, 508] on li "Alignment : The strategic theme of "Insightful reporting" for the full NAVEX su…" at bounding box center [928, 485] width 497 height 49
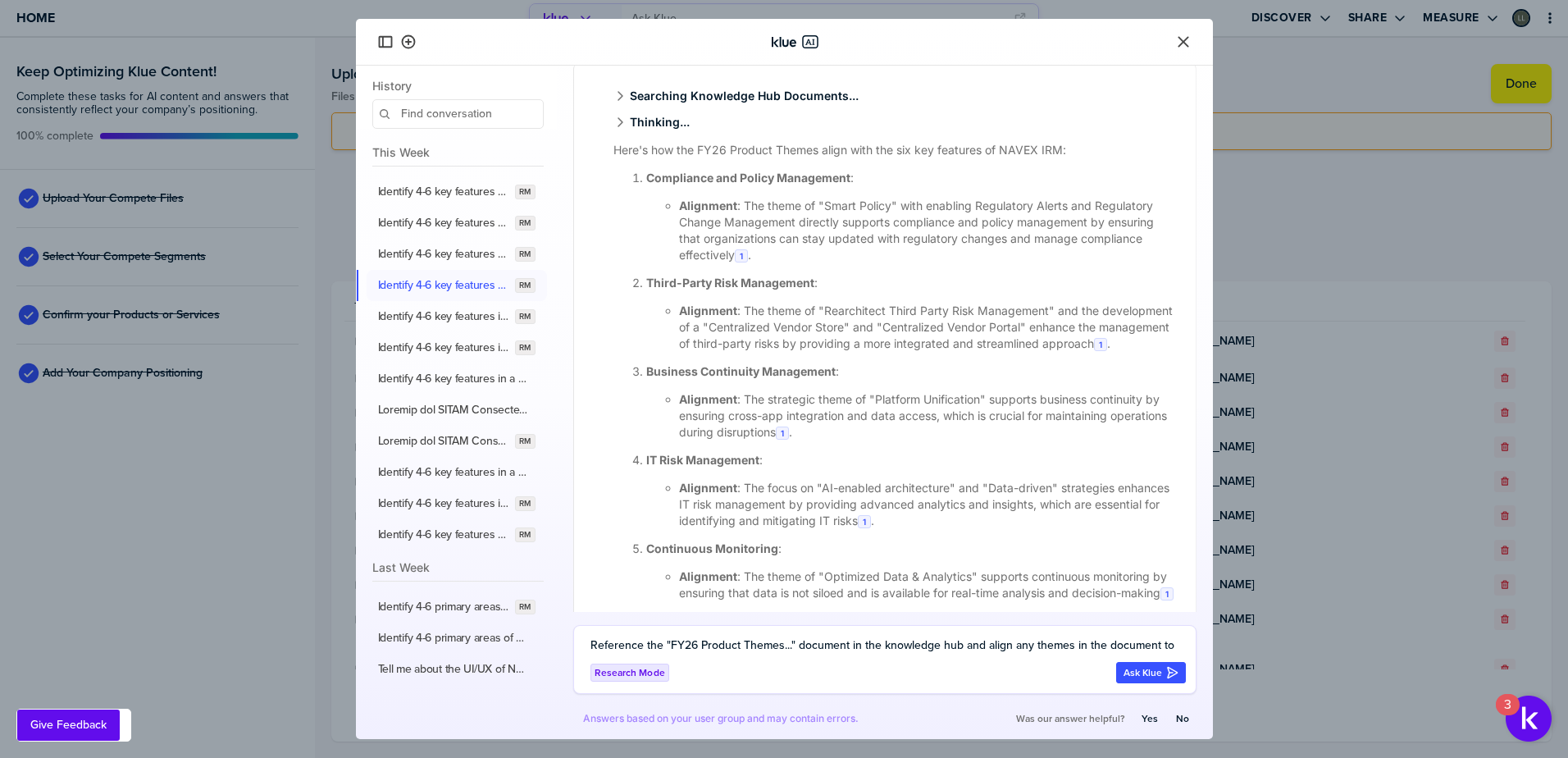
scroll to position [2674, 0]
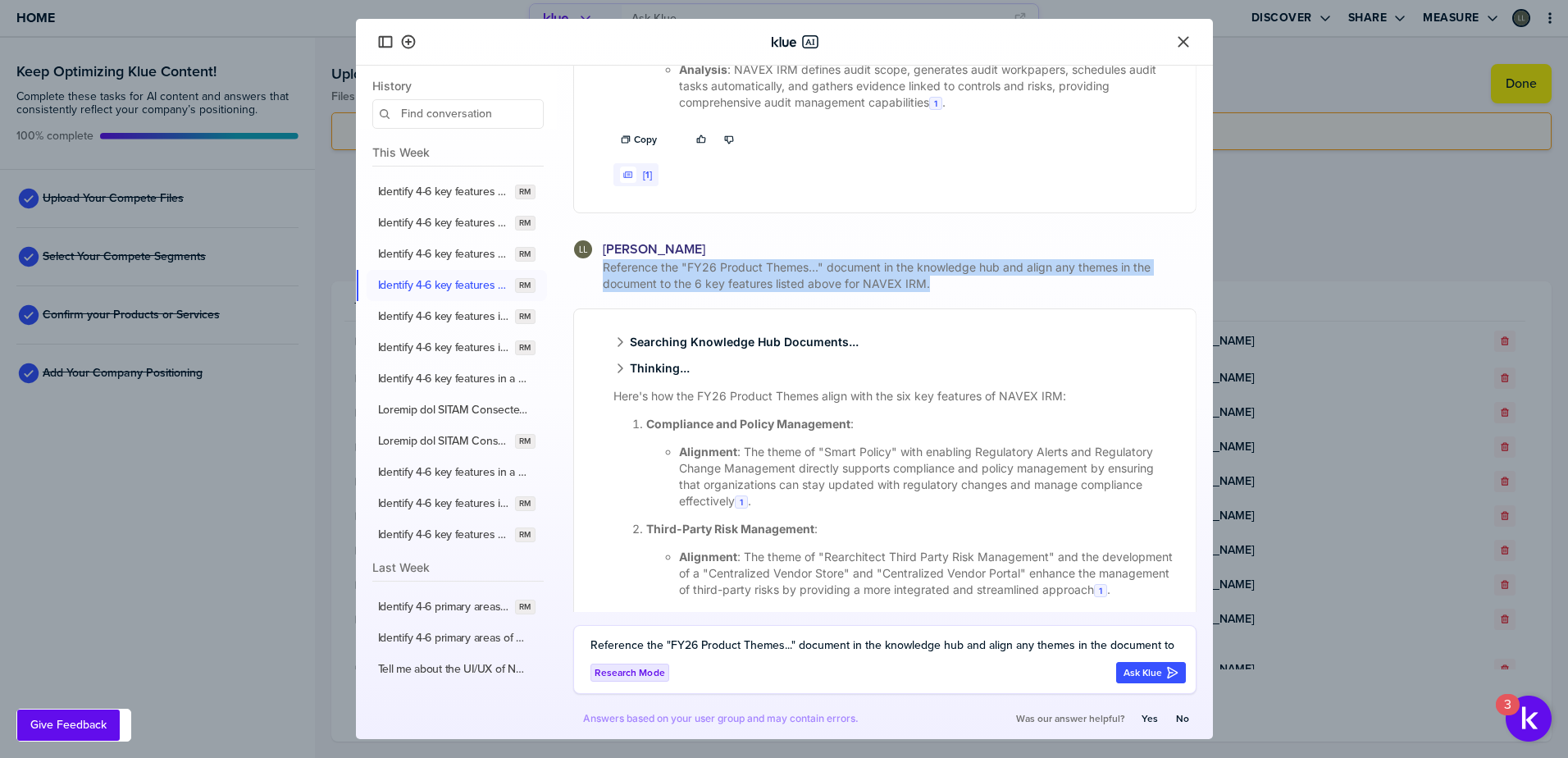
drag, startPoint x: 955, startPoint y: 321, endPoint x: 599, endPoint y: 304, distance: 356.4
click at [600, 292] on span "Reference the "FY26 Product Themes..." document in the knowledge hub and align …" at bounding box center [898, 276] width 597 height 33
click at [440, 313] on label "Identify 4-6 key features in a compliance training and associated learning mana…" at bounding box center [443, 316] width 131 height 14
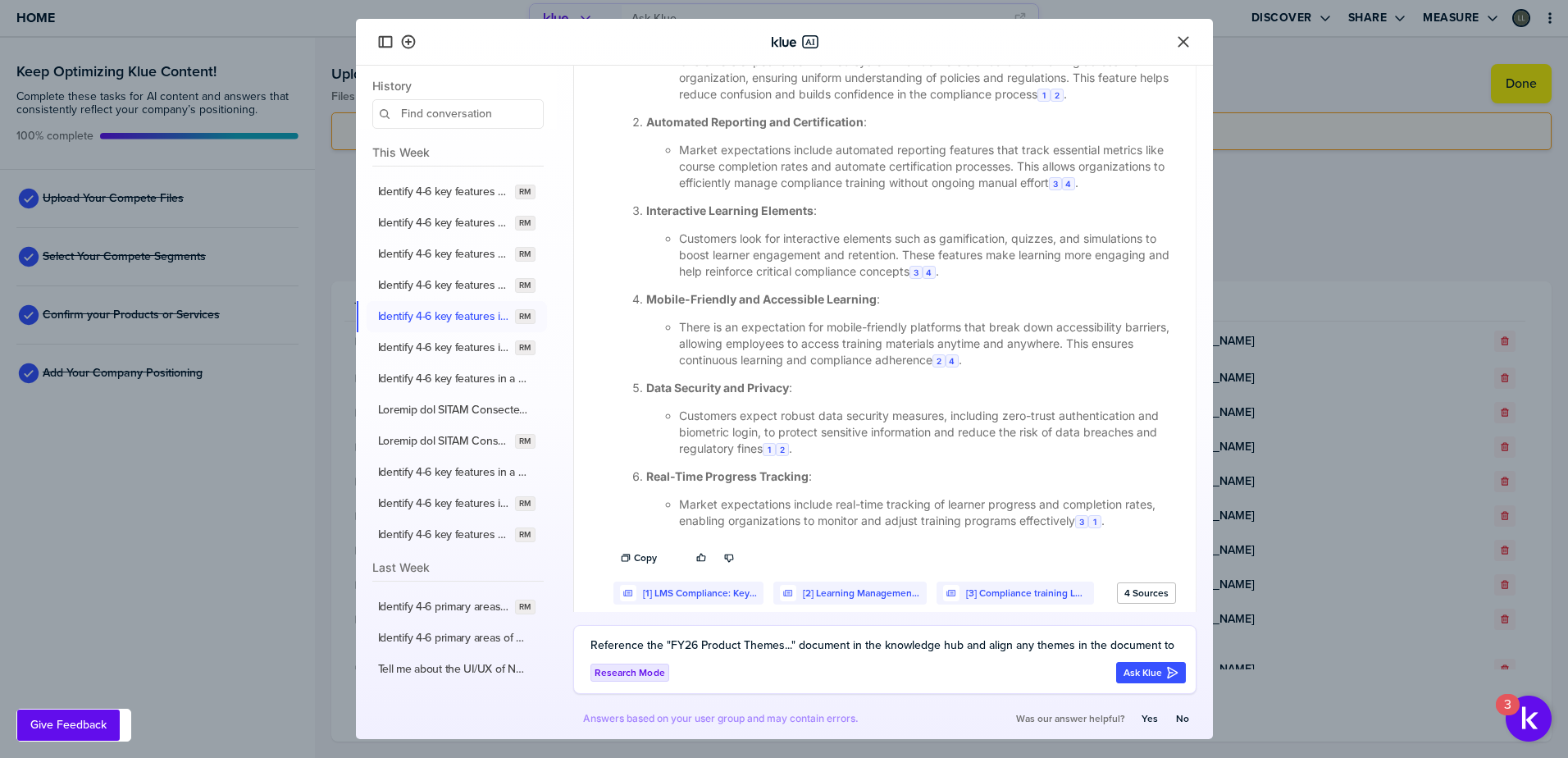
scroll to position [575, 0]
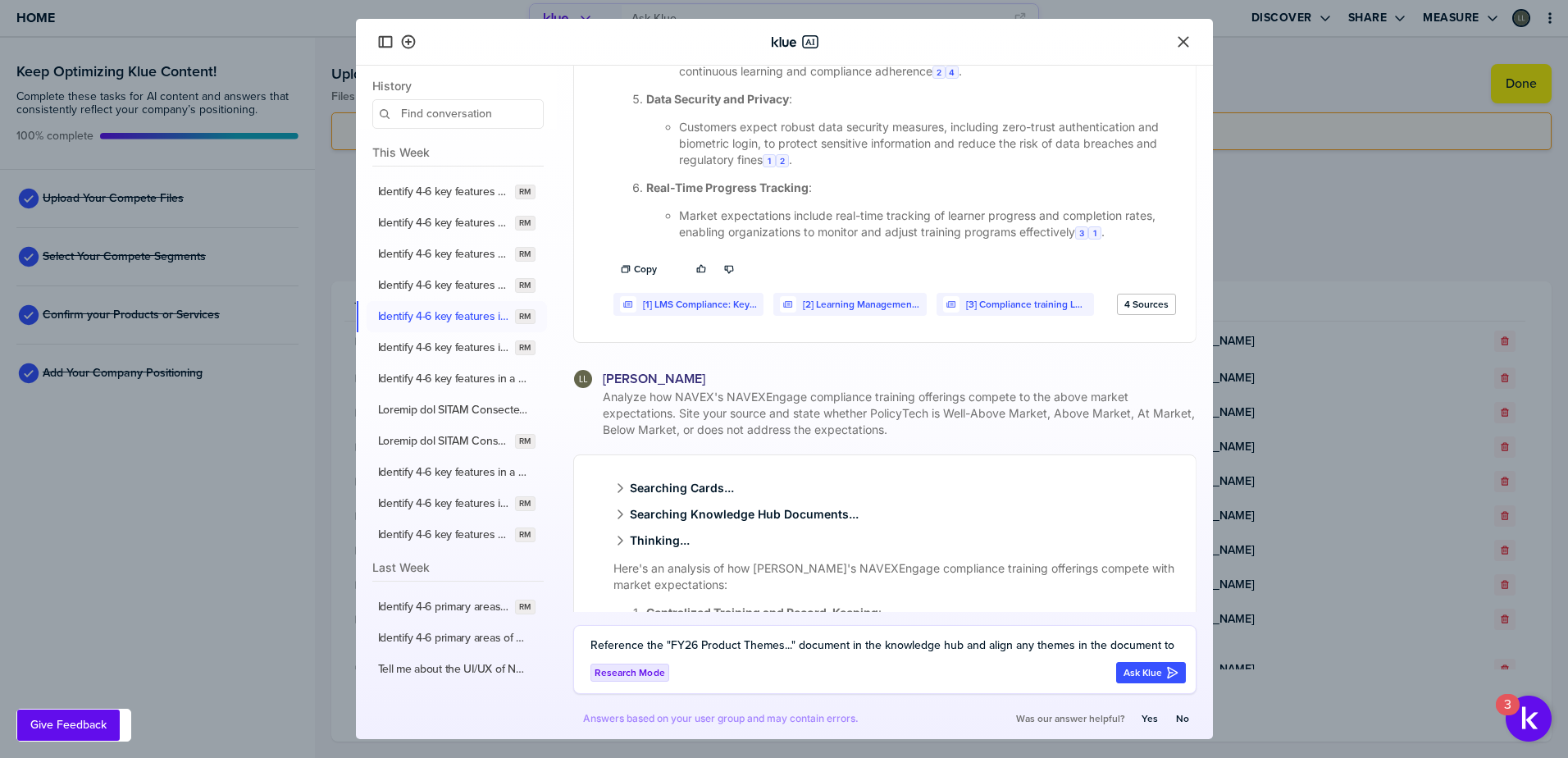
click at [626, 634] on div "Reference the "FY26 Product Themes..." document in the knowledge hub and align …" at bounding box center [885, 659] width 623 height 69
click at [633, 641] on textarea "Reference the "FY26 Product Themes..." document in the knowledge hub and align …" at bounding box center [888, 646] width 595 height 20
paste textarea "Reference the "FY26 Product Themes..." document in the knowledge hub and align …"
click at [803, 649] on textarea "Reference the "FY26 Product Themes..." document in the knowledge hub and align …" at bounding box center [888, 637] width 595 height 40
type textarea "Reference the "FY26 Product Themes..." document in the knowledge hub and align …"
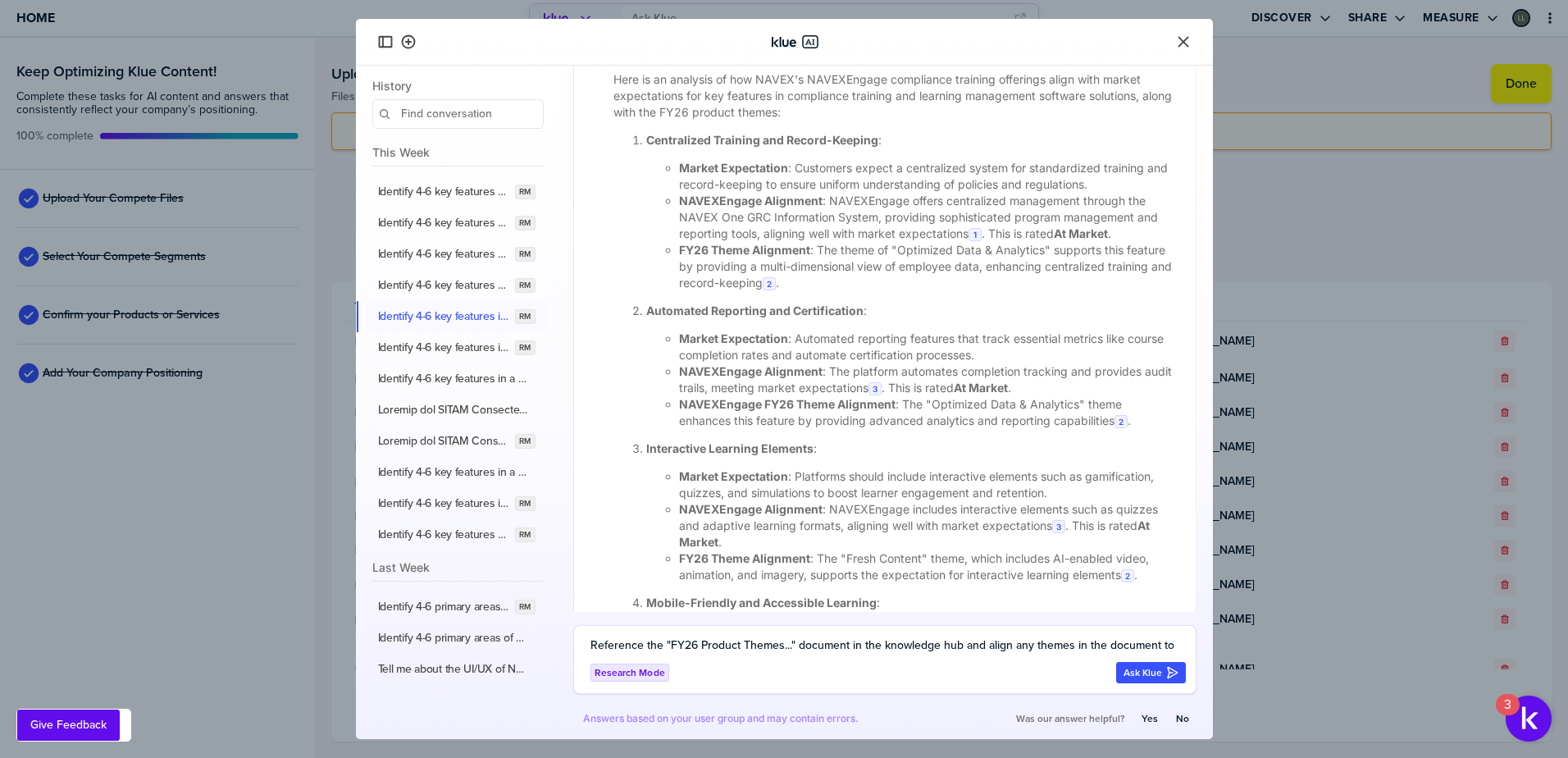
scroll to position [1761, 0]
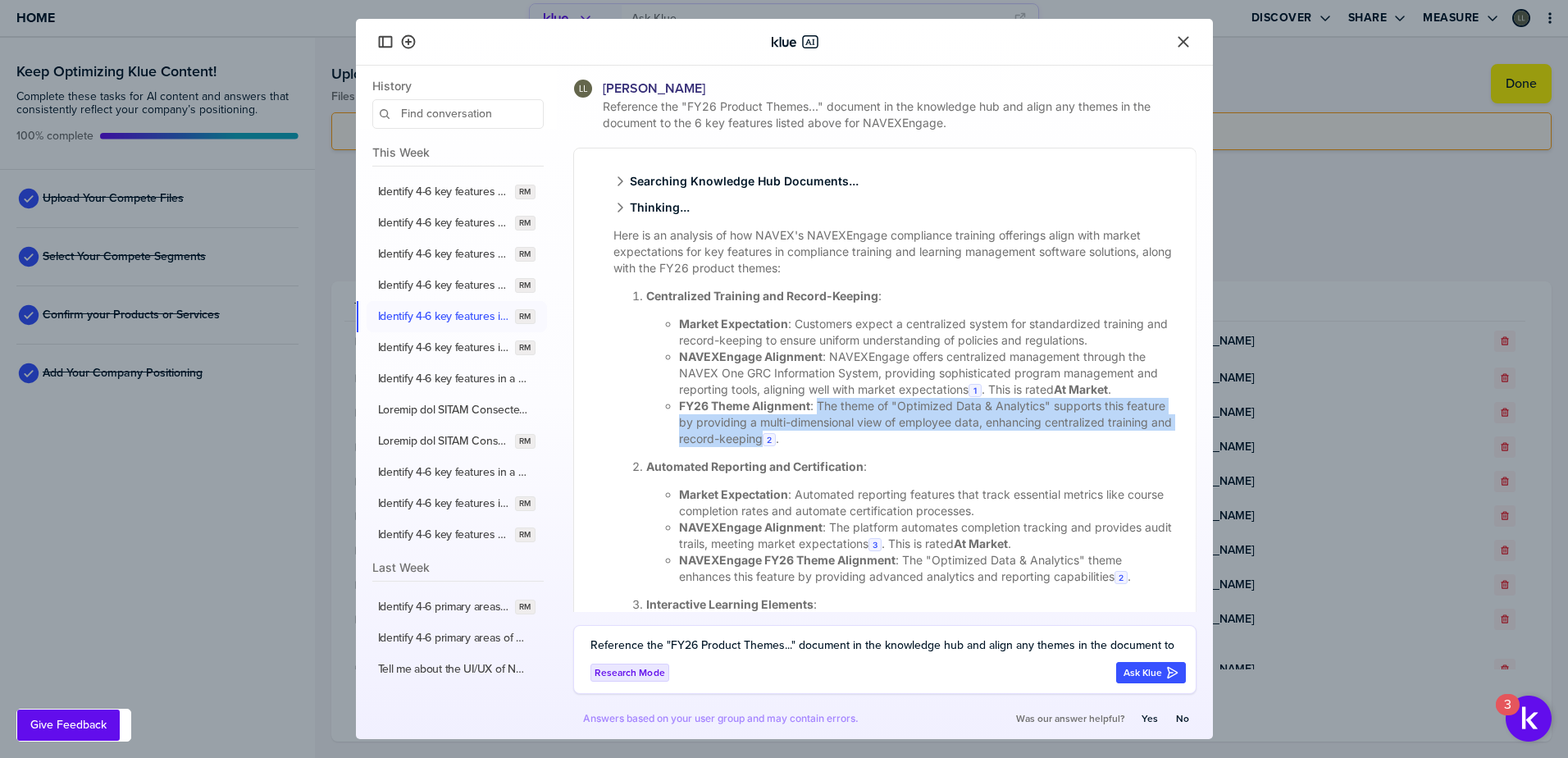
drag, startPoint x: 818, startPoint y: 441, endPoint x: 830, endPoint y: 480, distance: 40.8
click at [830, 447] on li "FY26 Theme Alignment : The theme of "Optimized Data & Analytics" supports this …" at bounding box center [928, 422] width 497 height 49
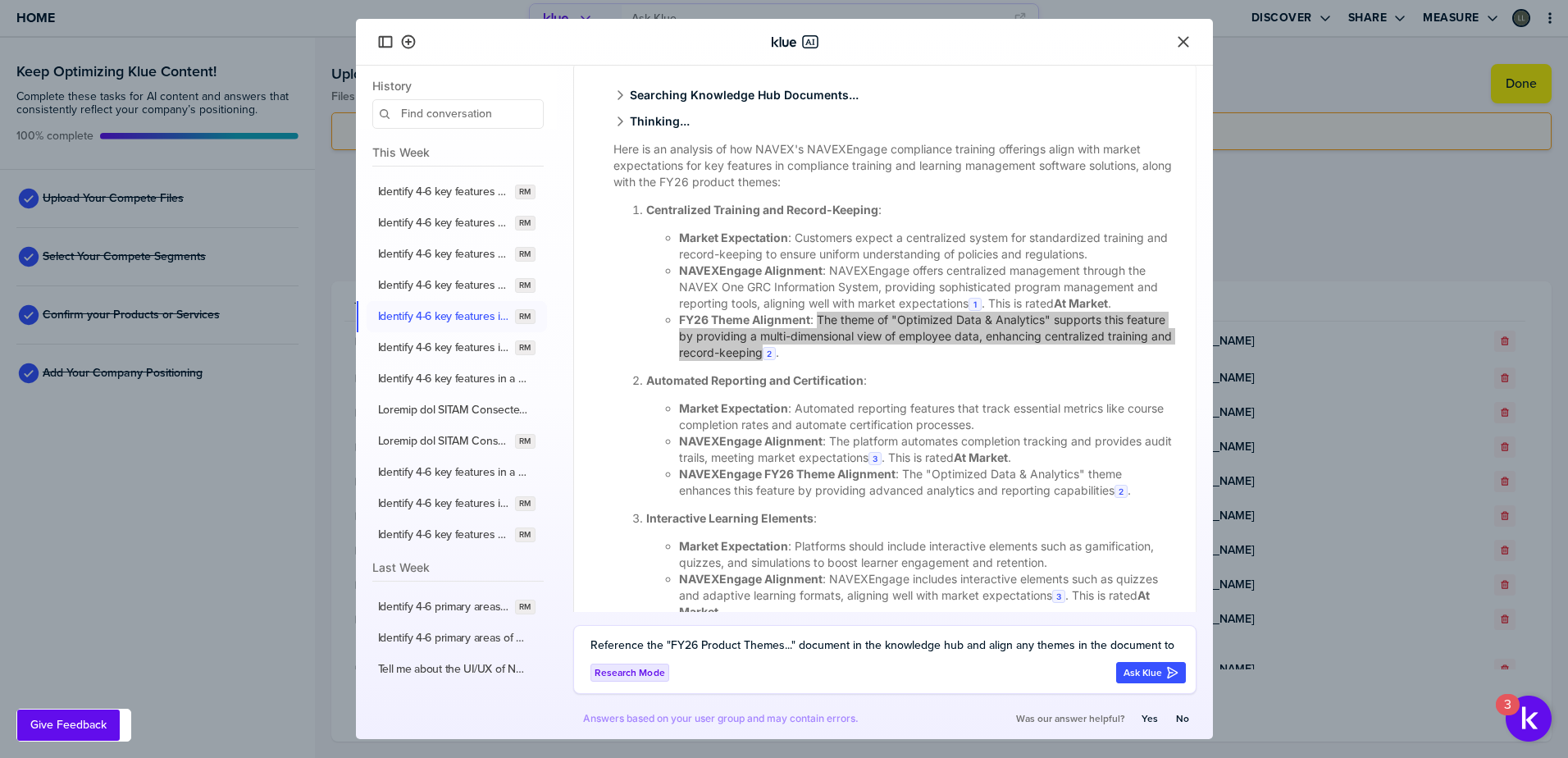
scroll to position [1926, 0]
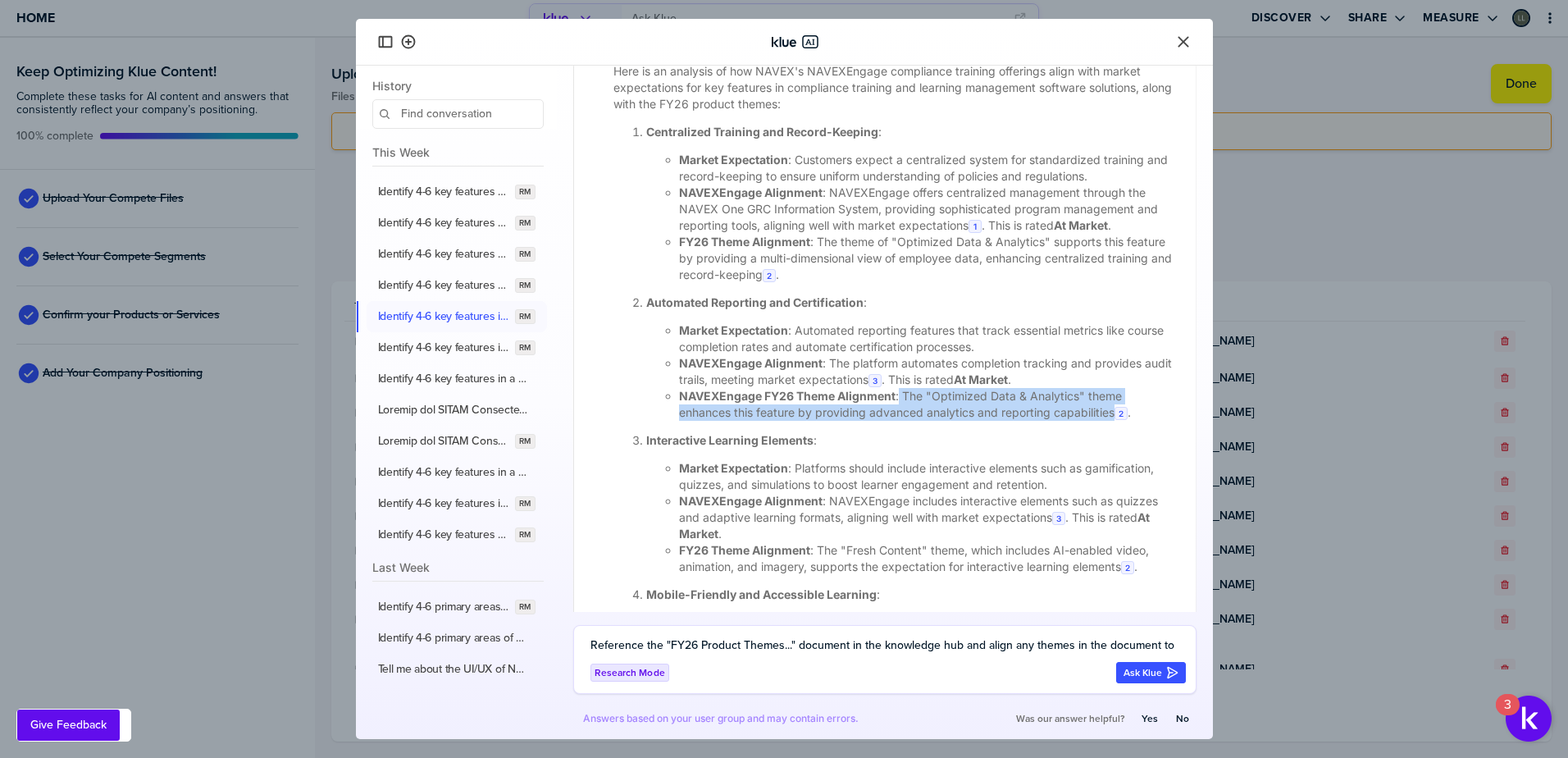
drag, startPoint x: 898, startPoint y: 429, endPoint x: 1115, endPoint y: 453, distance: 218.3
click at [1115, 421] on li "NAVEXEngage FY26 Theme Alignment : The "Optimized Data & Analytics" theme enhan…" at bounding box center [928, 404] width 497 height 33
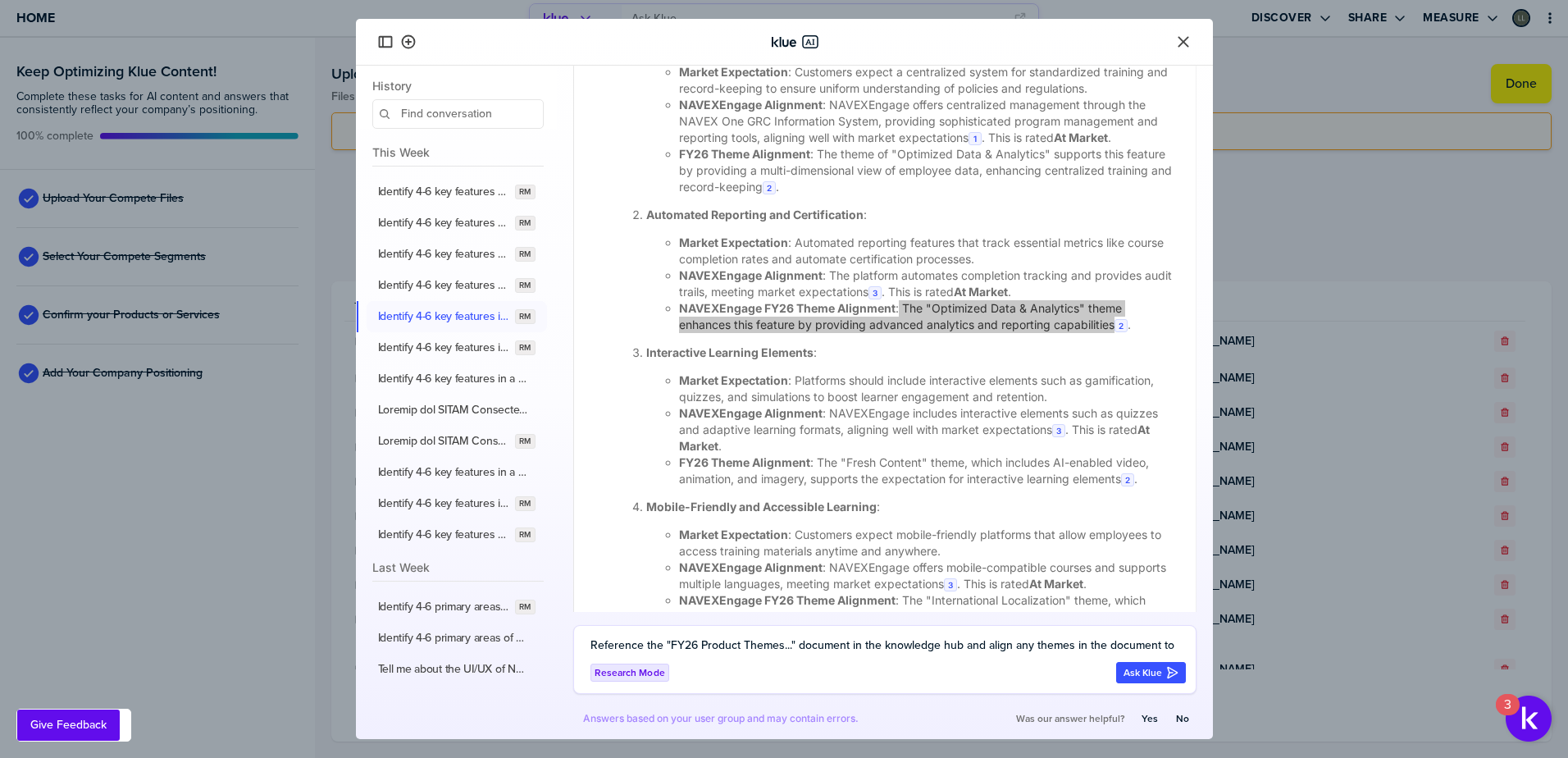
scroll to position [2089, 0]
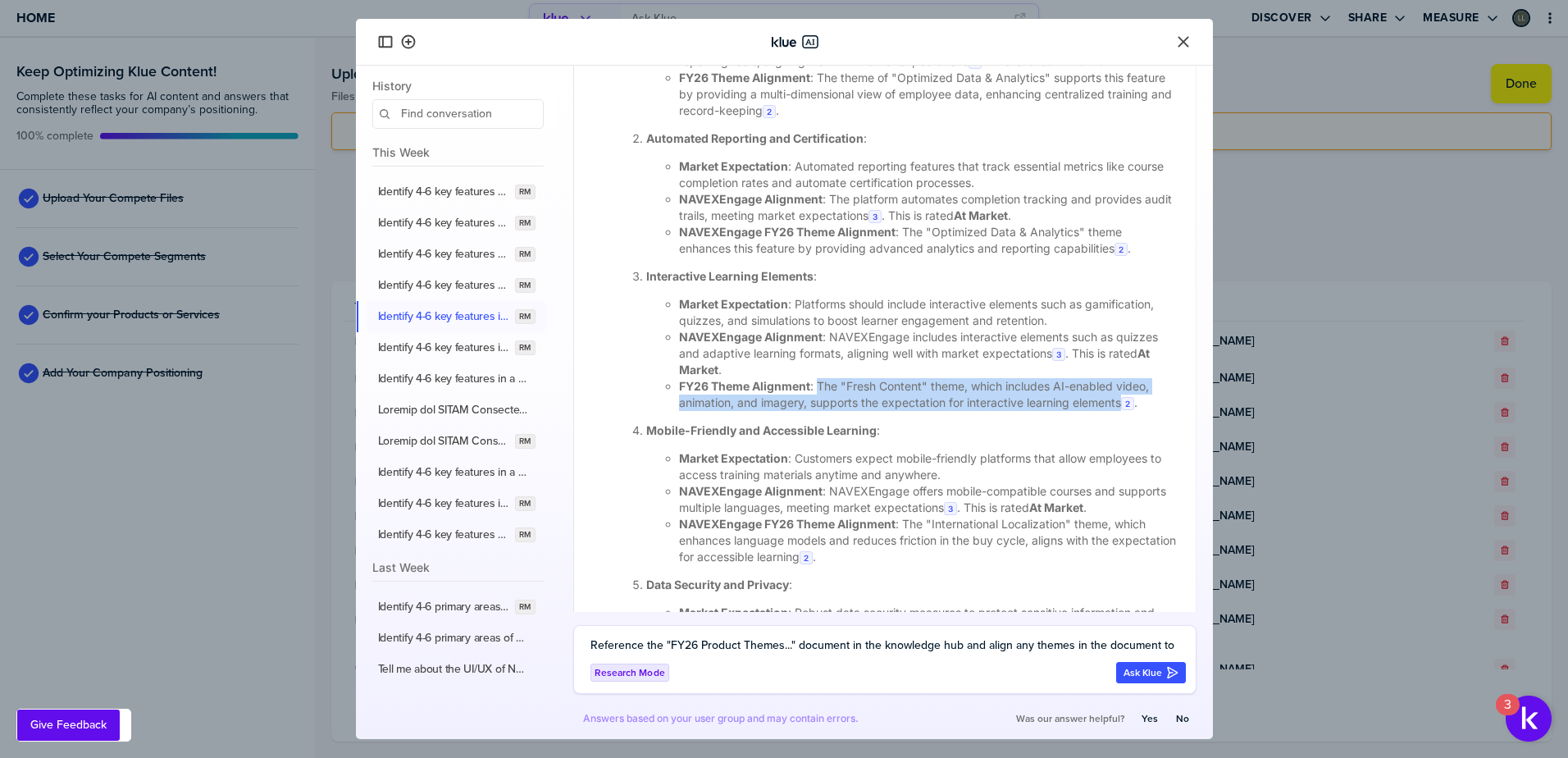
drag, startPoint x: 818, startPoint y: 419, endPoint x: 1124, endPoint y: 442, distance: 306.9
click at [1124, 411] on li "FY26 Theme Alignment : The "Fresh Content" theme, which includes AI-enabled vid…" at bounding box center [928, 394] width 497 height 33
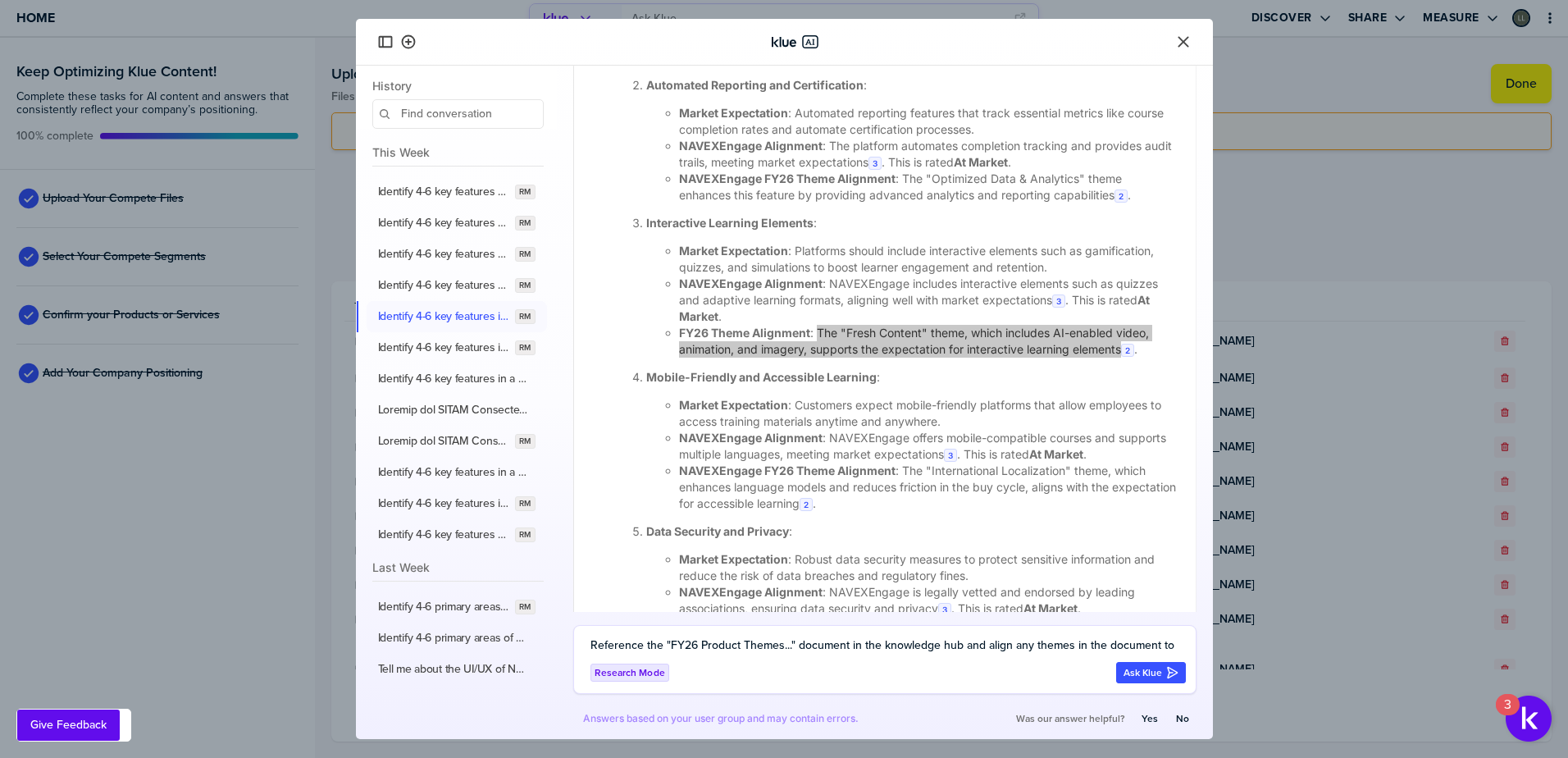
scroll to position [2172, 0]
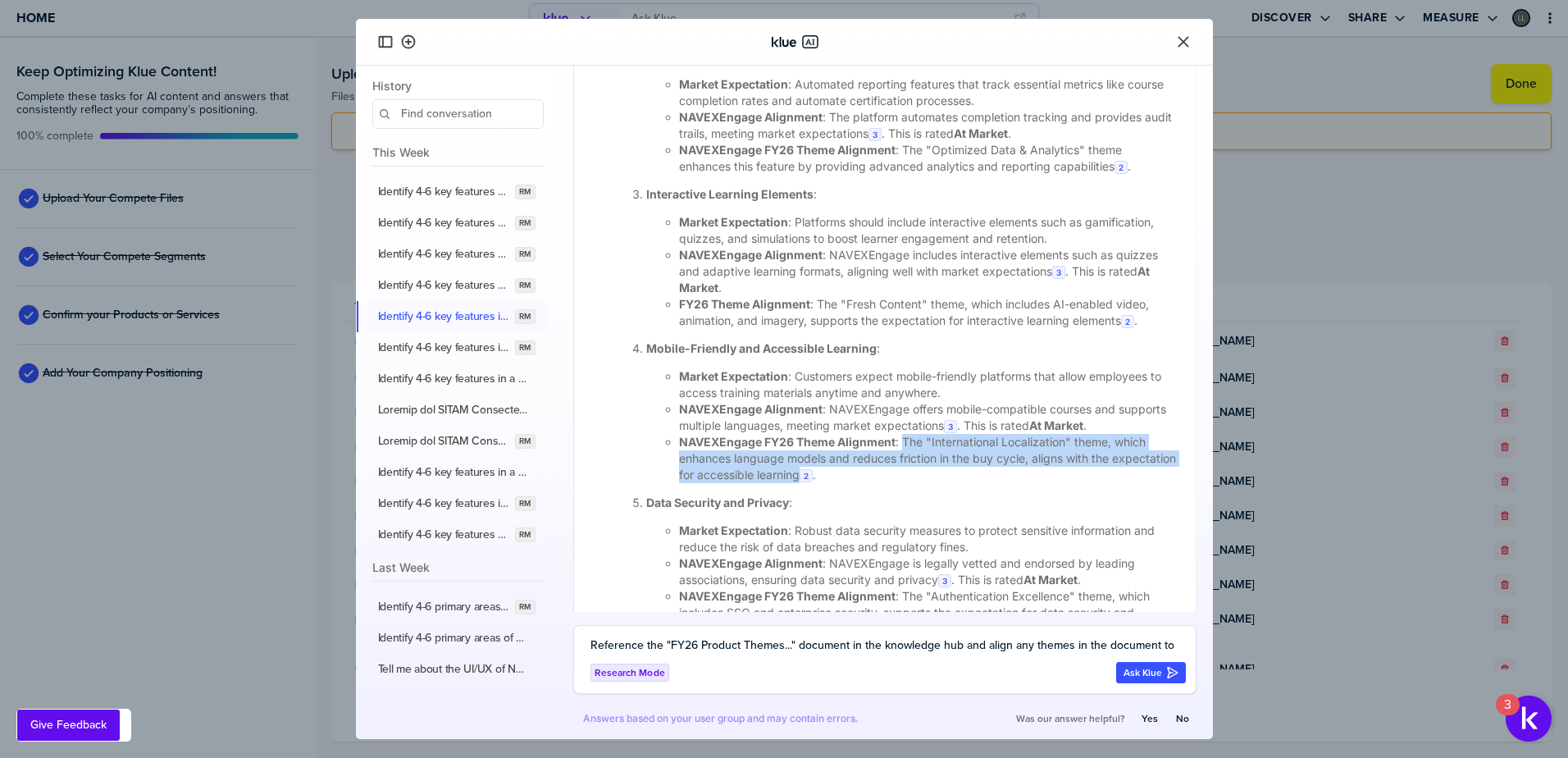
drag, startPoint x: 903, startPoint y: 474, endPoint x: 868, endPoint y: 516, distance: 54.7
click at [868, 483] on li "NAVEXEngage FY26 Theme Alignment : The "International Localization" theme, whic…" at bounding box center [928, 458] width 497 height 49
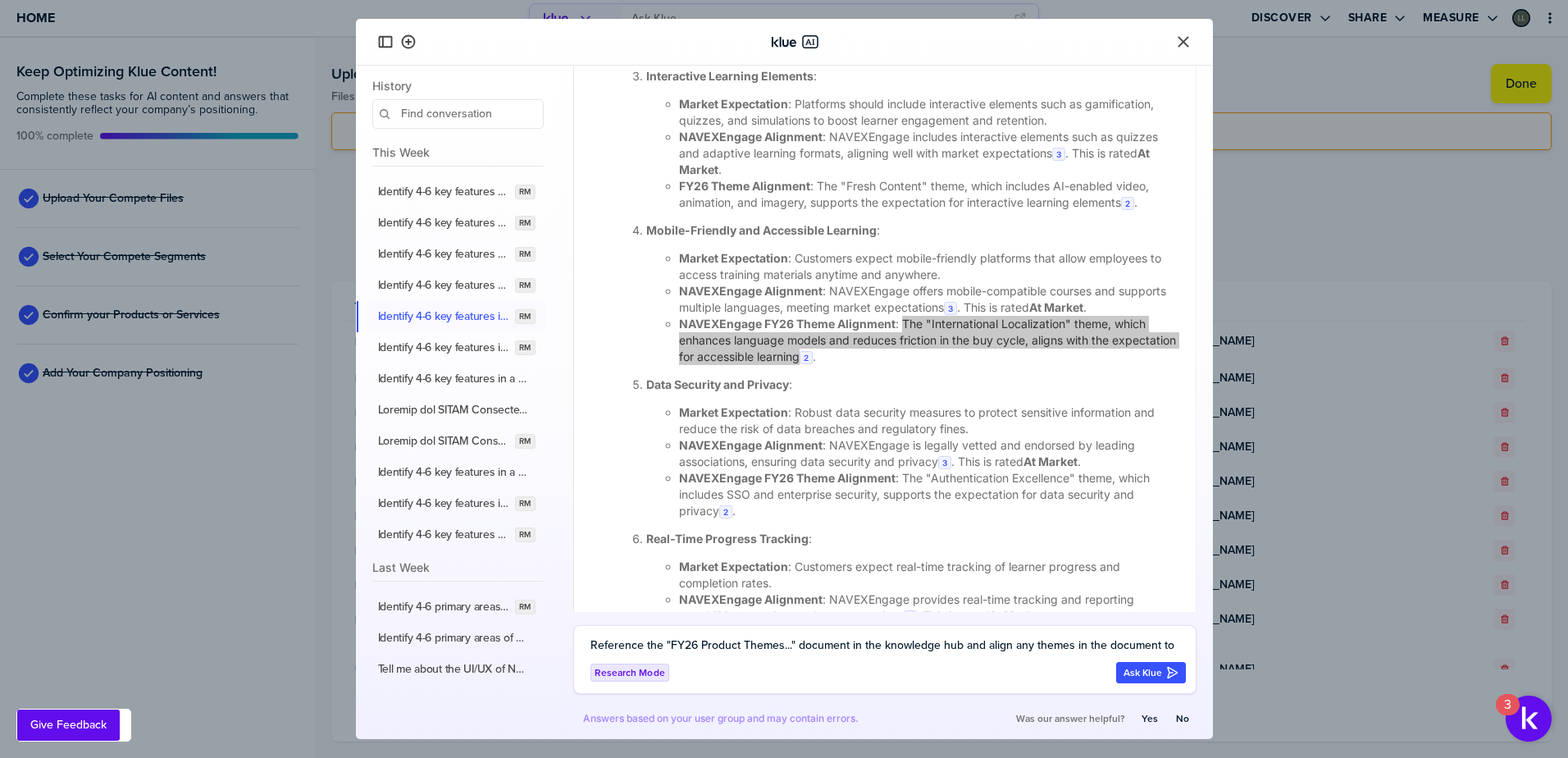
scroll to position [2418, 0]
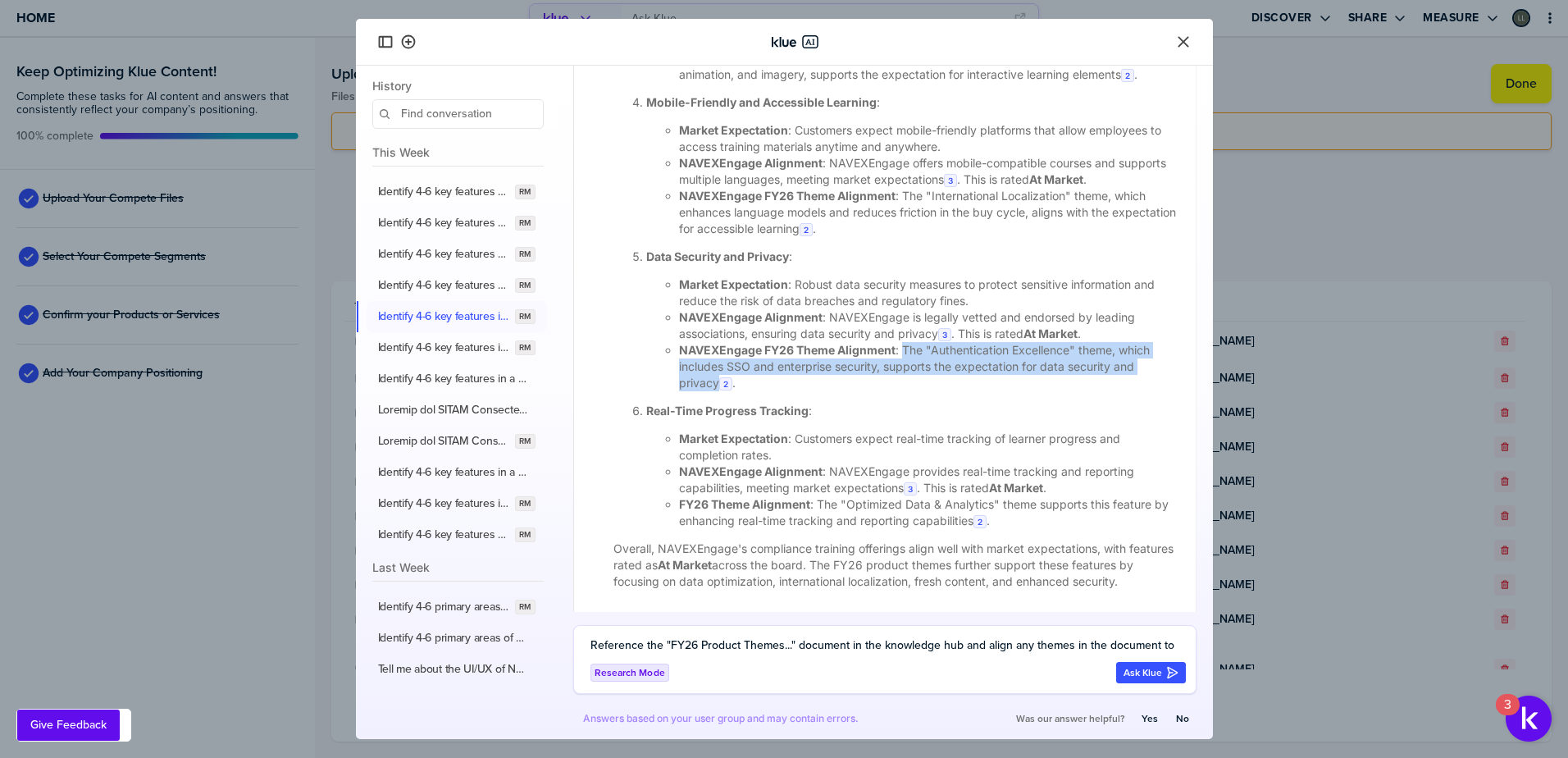
drag, startPoint x: 903, startPoint y: 386, endPoint x: 717, endPoint y: 416, distance: 188.4
click at [717, 392] on li "NAVEXEngage FY26 Theme Alignment : The "Authentication Excellence" theme, which…" at bounding box center [928, 366] width 497 height 49
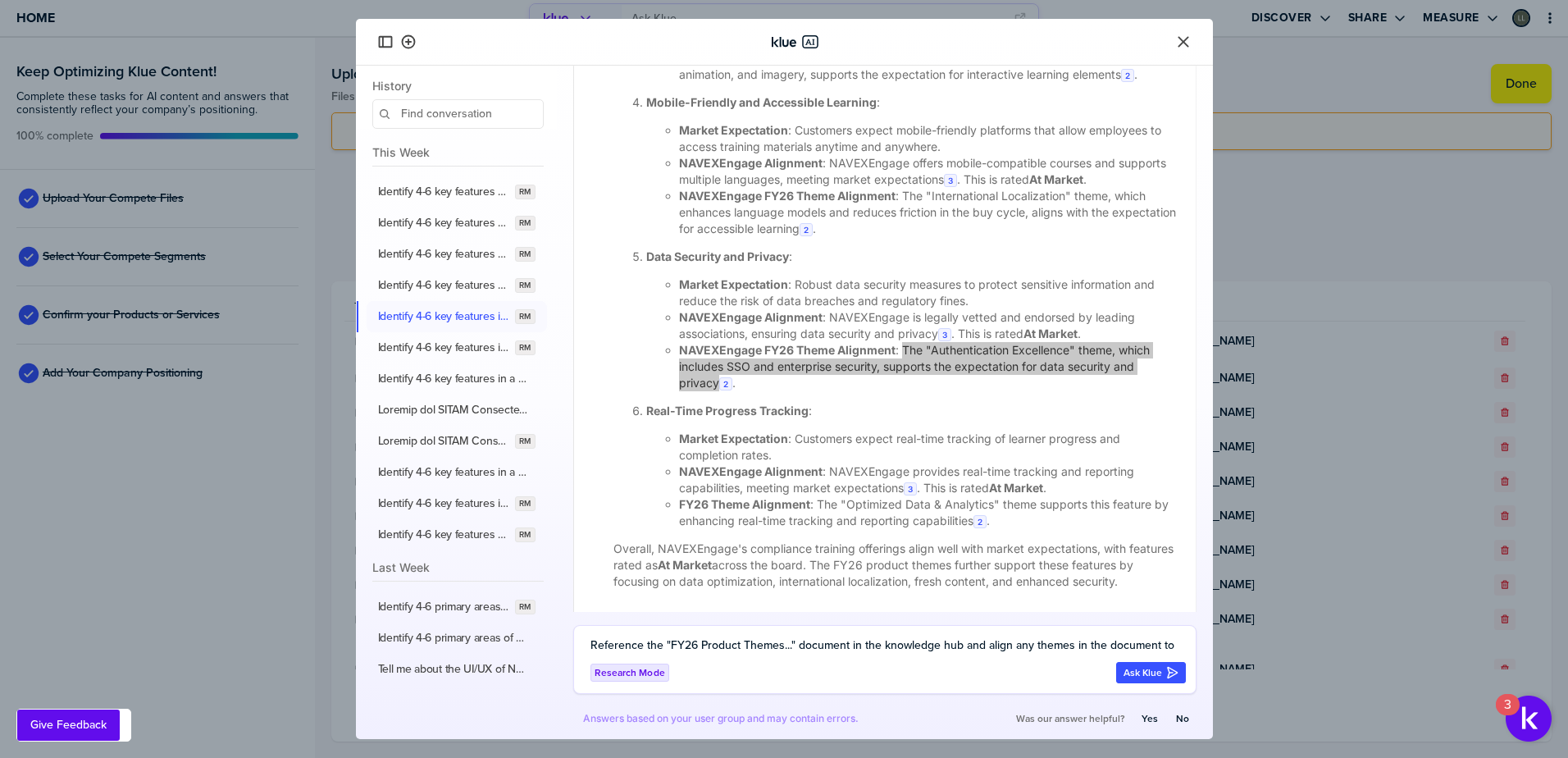
scroll to position [2499, 0]
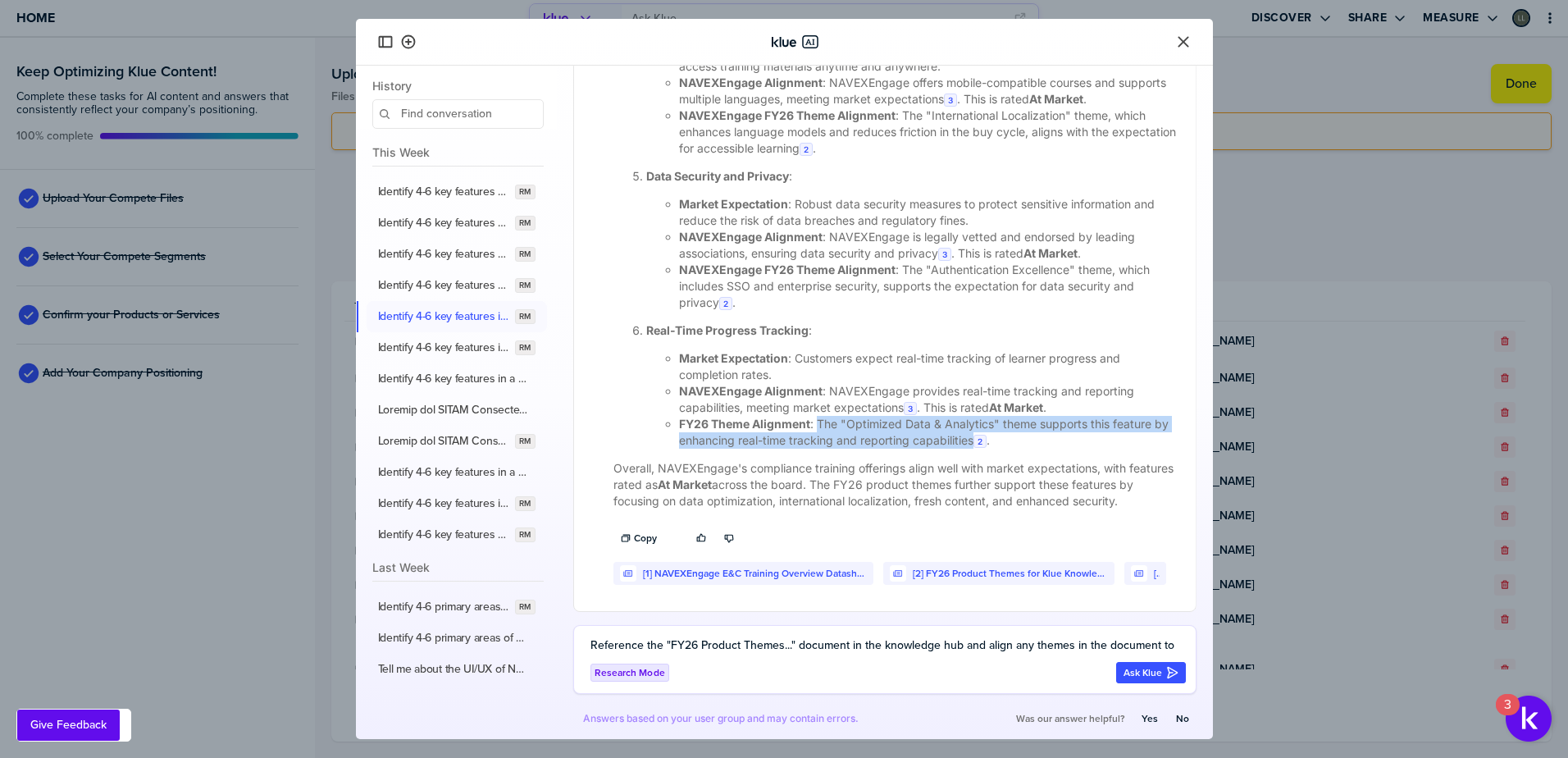
drag, startPoint x: 820, startPoint y: 455, endPoint x: 989, endPoint y: 472, distance: 169.9
click at [989, 449] on li "FY26 Theme Alignment : The "Optimized Data & Analytics" theme supports this fea…" at bounding box center [928, 432] width 497 height 33
click at [481, 352] on label "Identify 4-6 key features in a policy and procedure management software solutio…" at bounding box center [443, 348] width 131 height 14
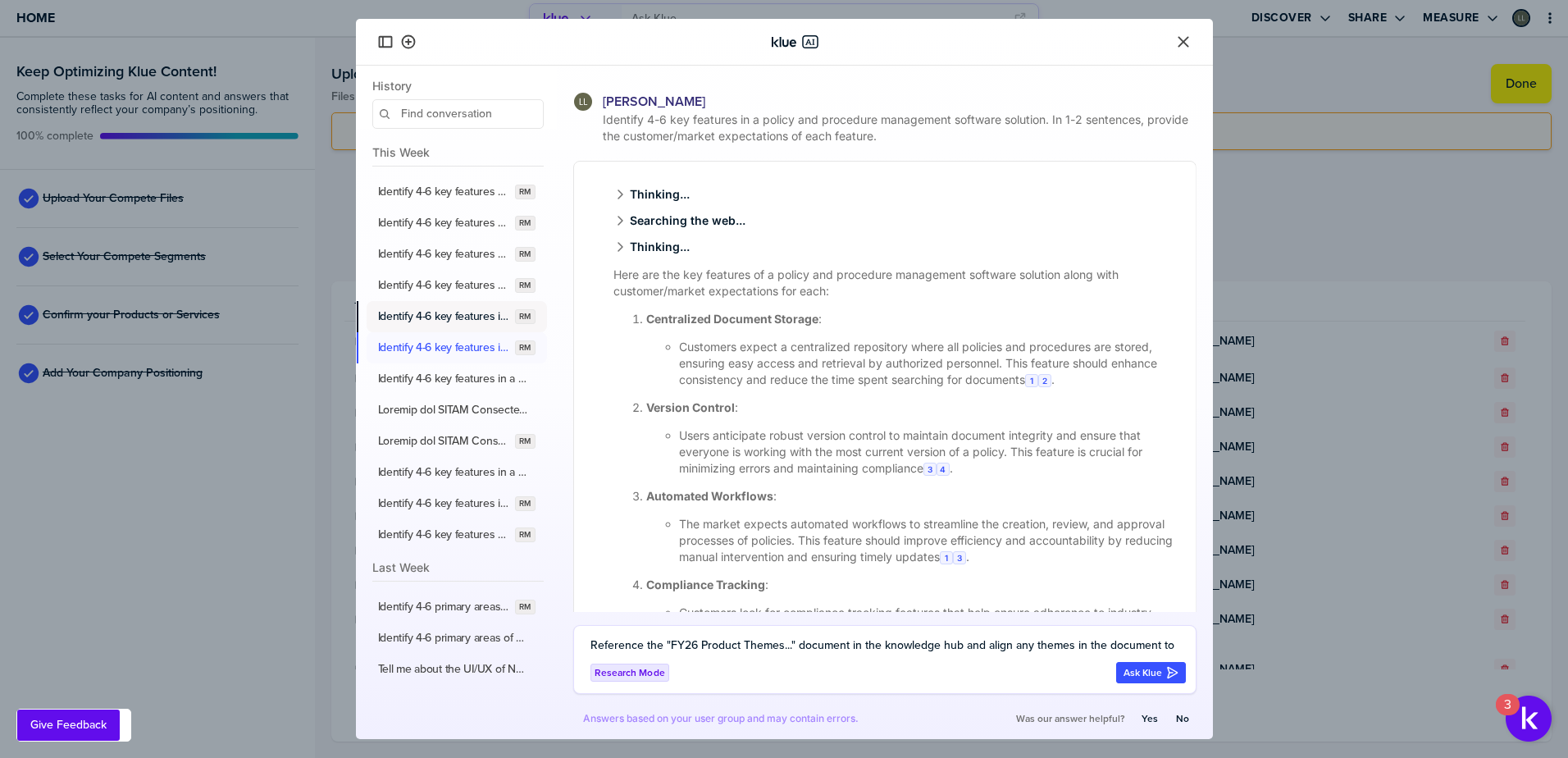
click at [471, 319] on label "Identify 4-6 key features in a compliance training and associated learning mana…" at bounding box center [443, 316] width 131 height 14
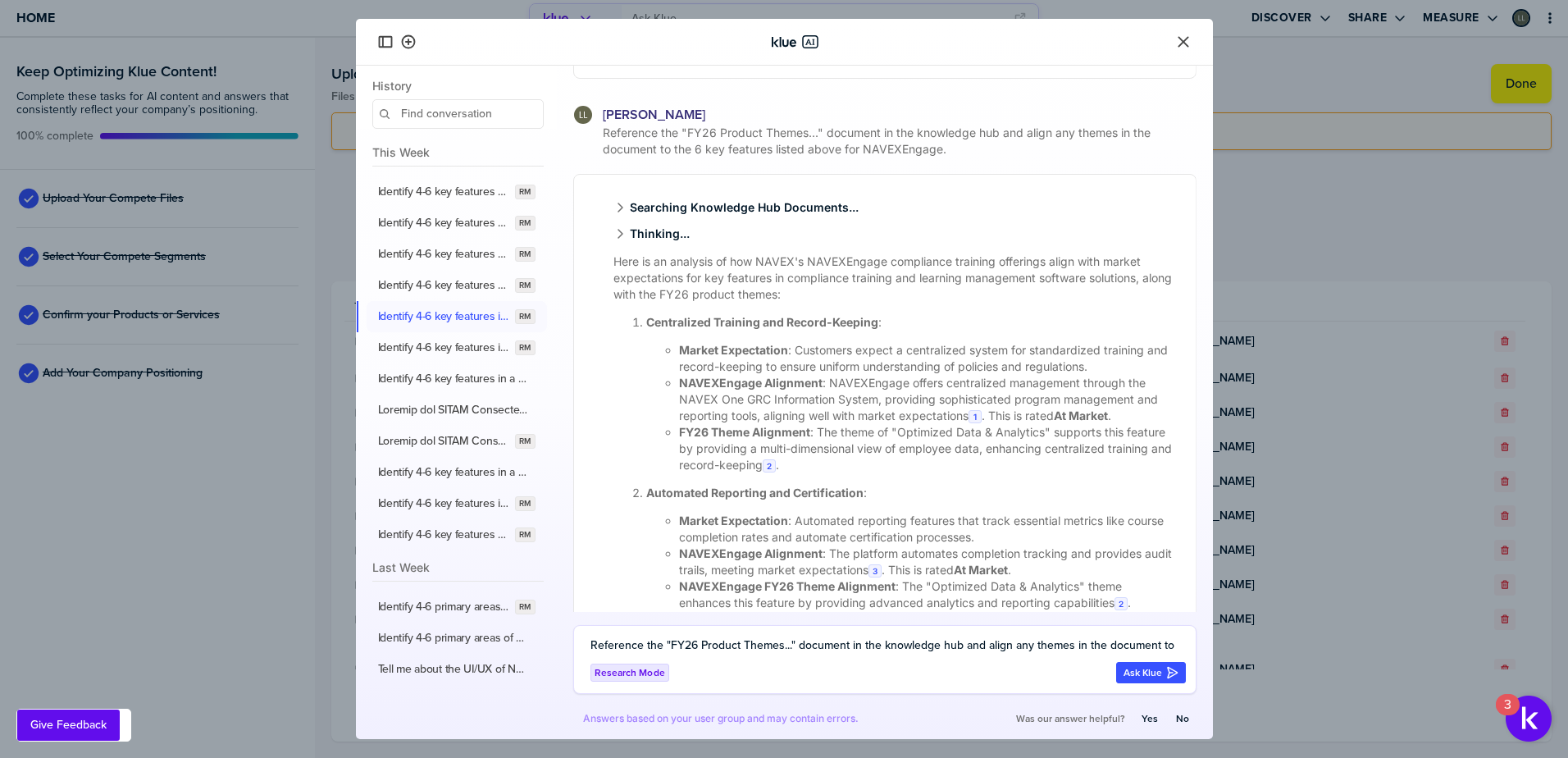
scroll to position [1644, 0]
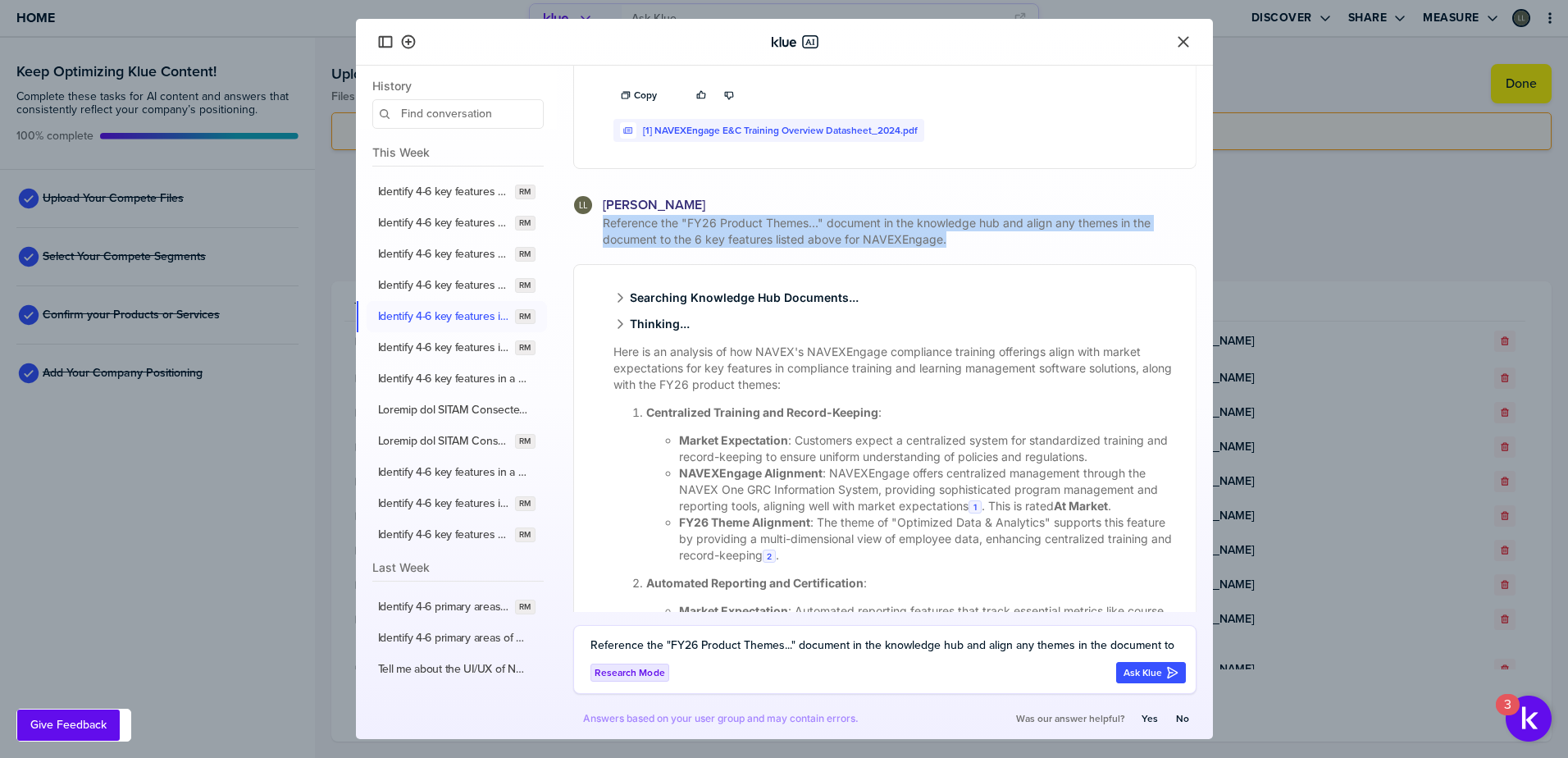
drag, startPoint x: 968, startPoint y: 279, endPoint x: 600, endPoint y: 255, distance: 368.8
click at [600, 248] on span "Reference the "FY26 Product Themes..." document in the knowledge hub and align …" at bounding box center [898, 231] width 597 height 33
click at [460, 347] on label "Identify 4-6 key features in a policy and procedure management software solutio…" at bounding box center [443, 348] width 131 height 14
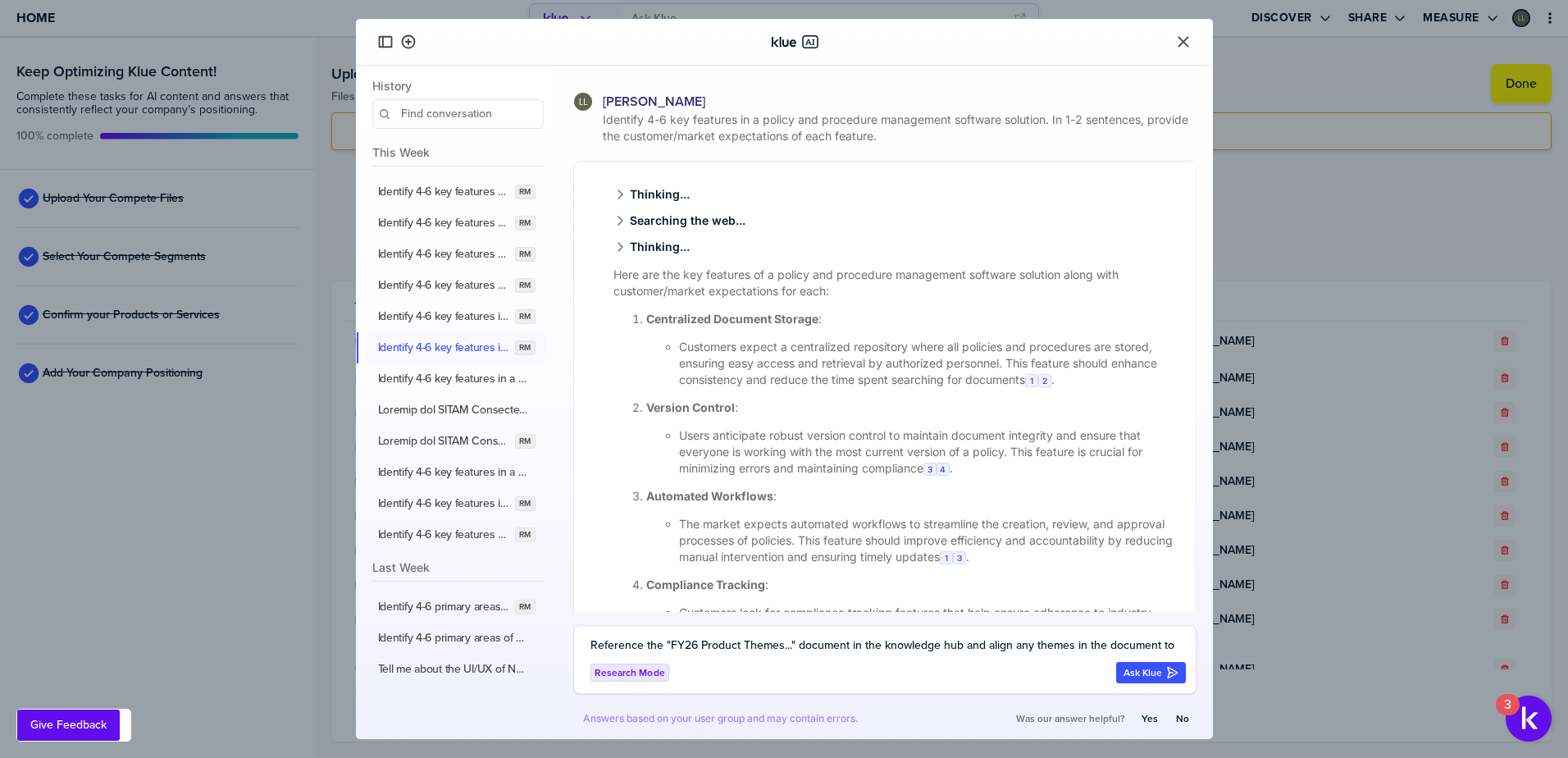
click at [699, 631] on div "Reference the "FY26 Product Themes..." document in the knowledge hub and align …" at bounding box center [885, 659] width 623 height 69
click at [696, 646] on textarea "Reference the "FY26 Product Themes..." document in the knowledge hub and align …" at bounding box center [888, 646] width 595 height 20
paste textarea "Reference the "FY26 Product Themes..." document in the knowledge hub and align …"
drag, startPoint x: 840, startPoint y: 644, endPoint x: 765, endPoint y: 643, distance: 75.0
click at [765, 643] on textarea "Reference the "FY26 Product Themes..." document in the knowledge hub and align …" at bounding box center [888, 637] width 595 height 40
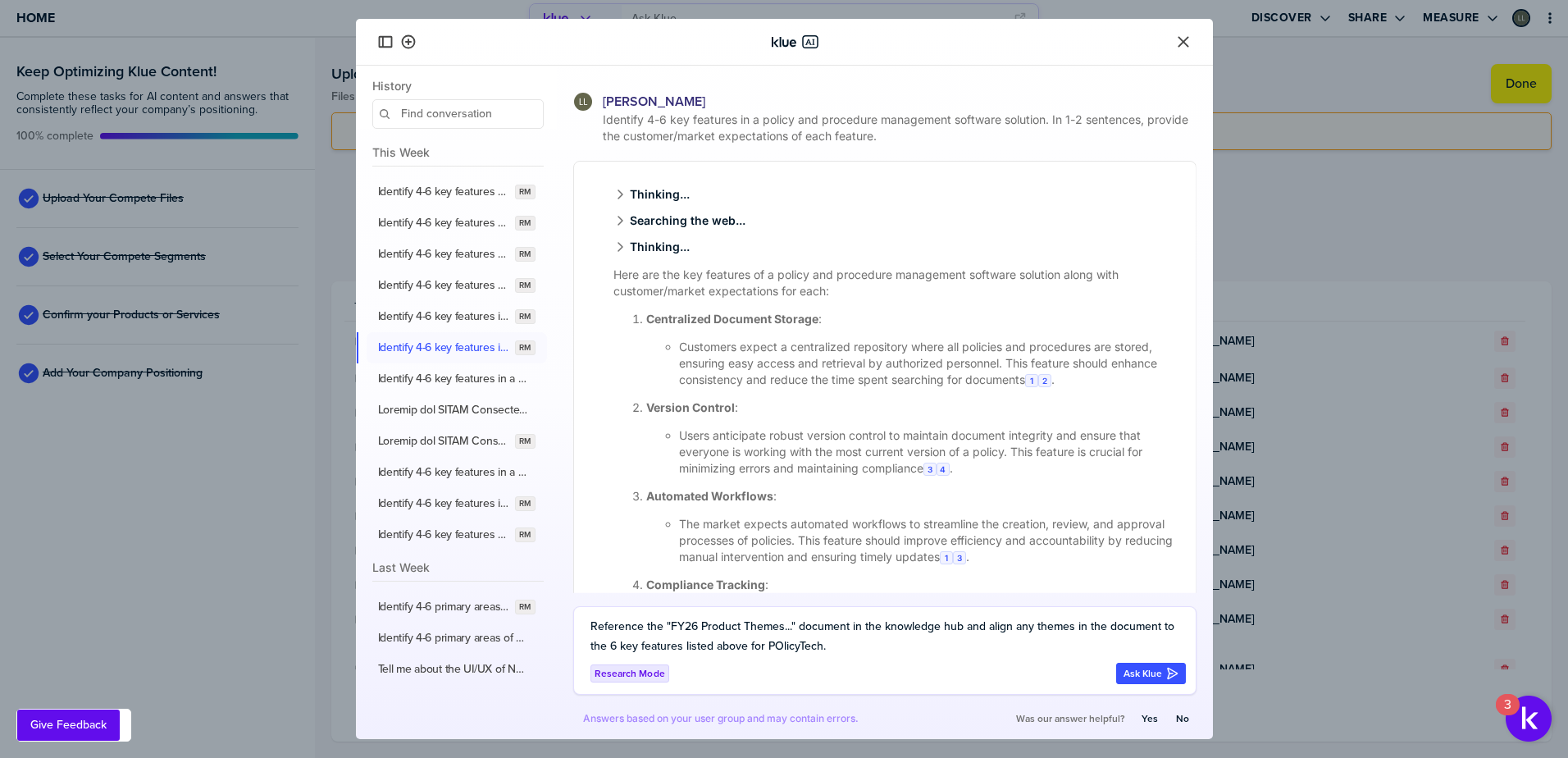
type textarea "Reference the "FY26 Product Themes..." document in the knowledge hub and align …"
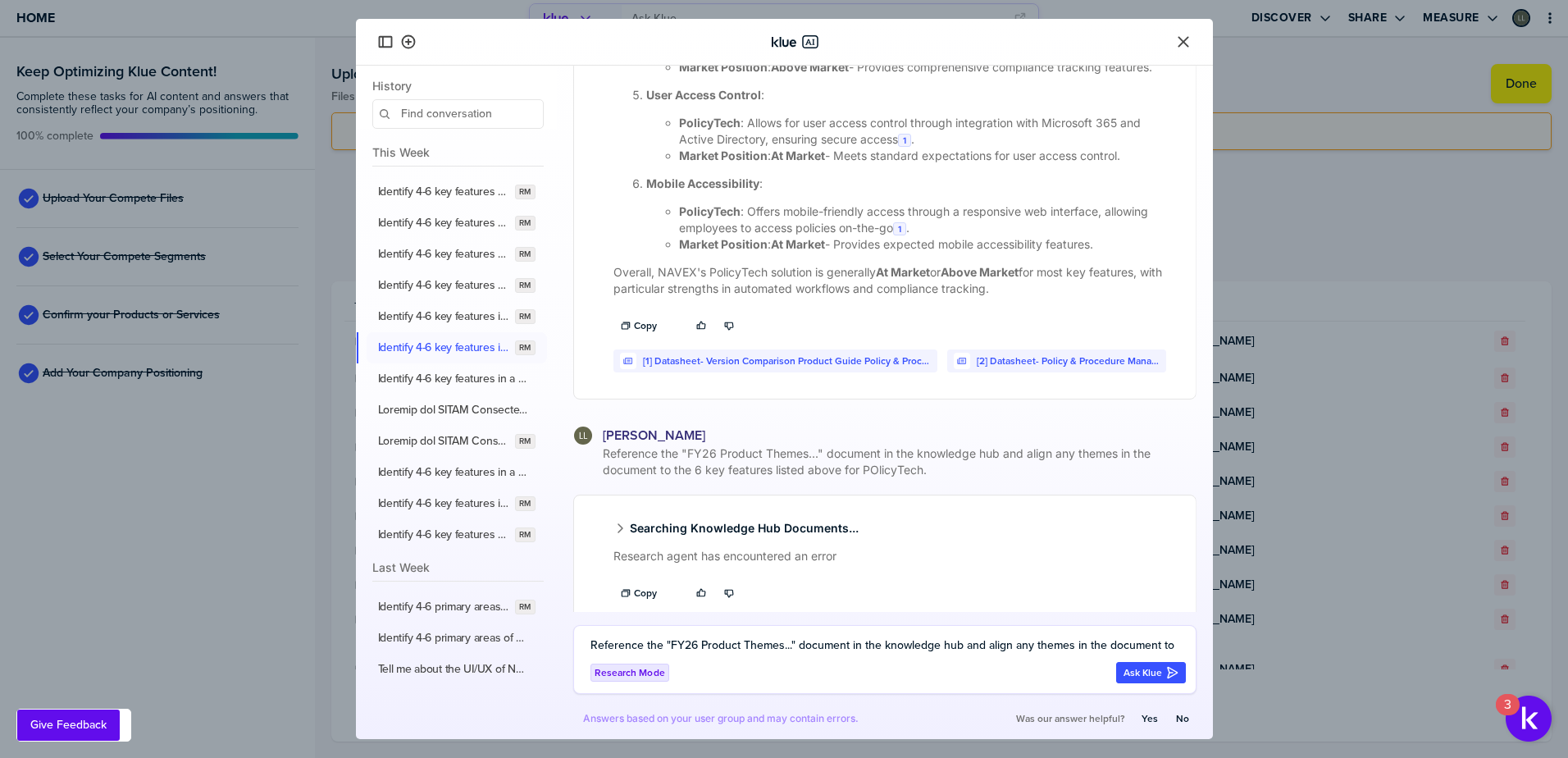
scroll to position [1515, 0]
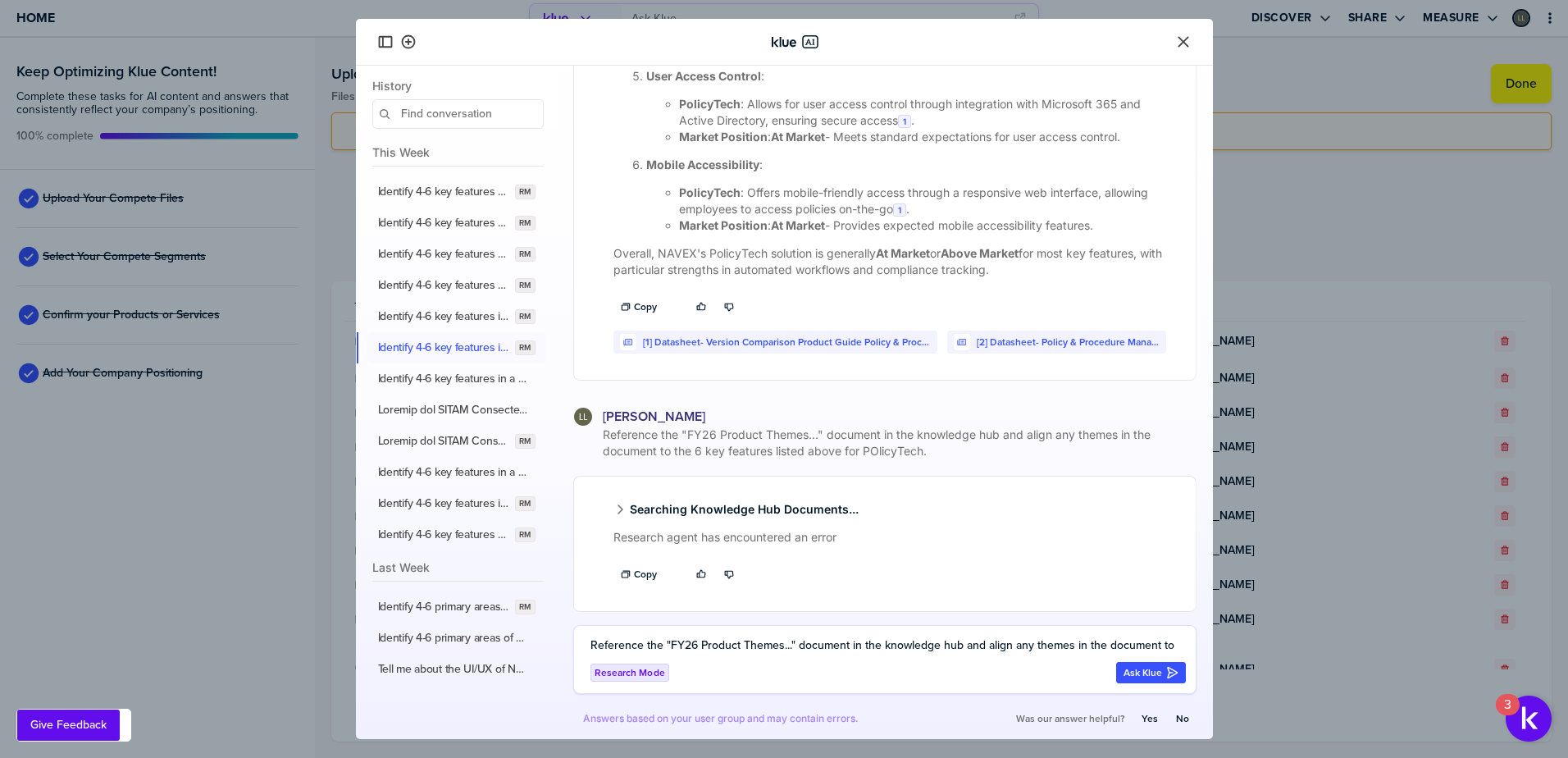
click at [950, 459] on span "Reference the "FY26 Product Themes..." document in the knowledge hub and align …" at bounding box center [898, 443] width 597 height 33
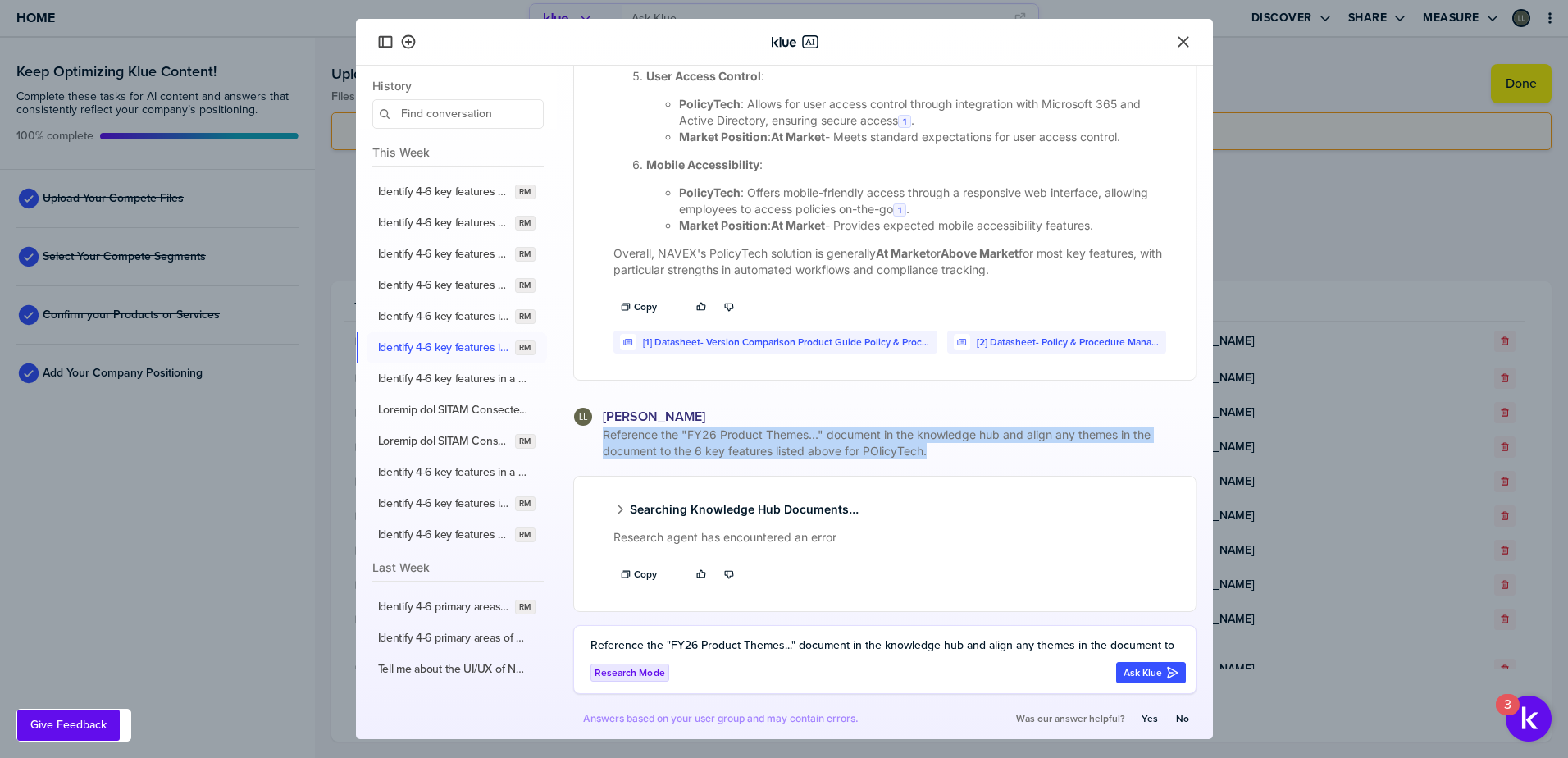
drag, startPoint x: 945, startPoint y: 460, endPoint x: 600, endPoint y: 433, distance: 346.1
click at [600, 433] on span "Reference the "FY26 Product Themes..." document in the knowledge hub and align …" at bounding box center [898, 443] width 597 height 33
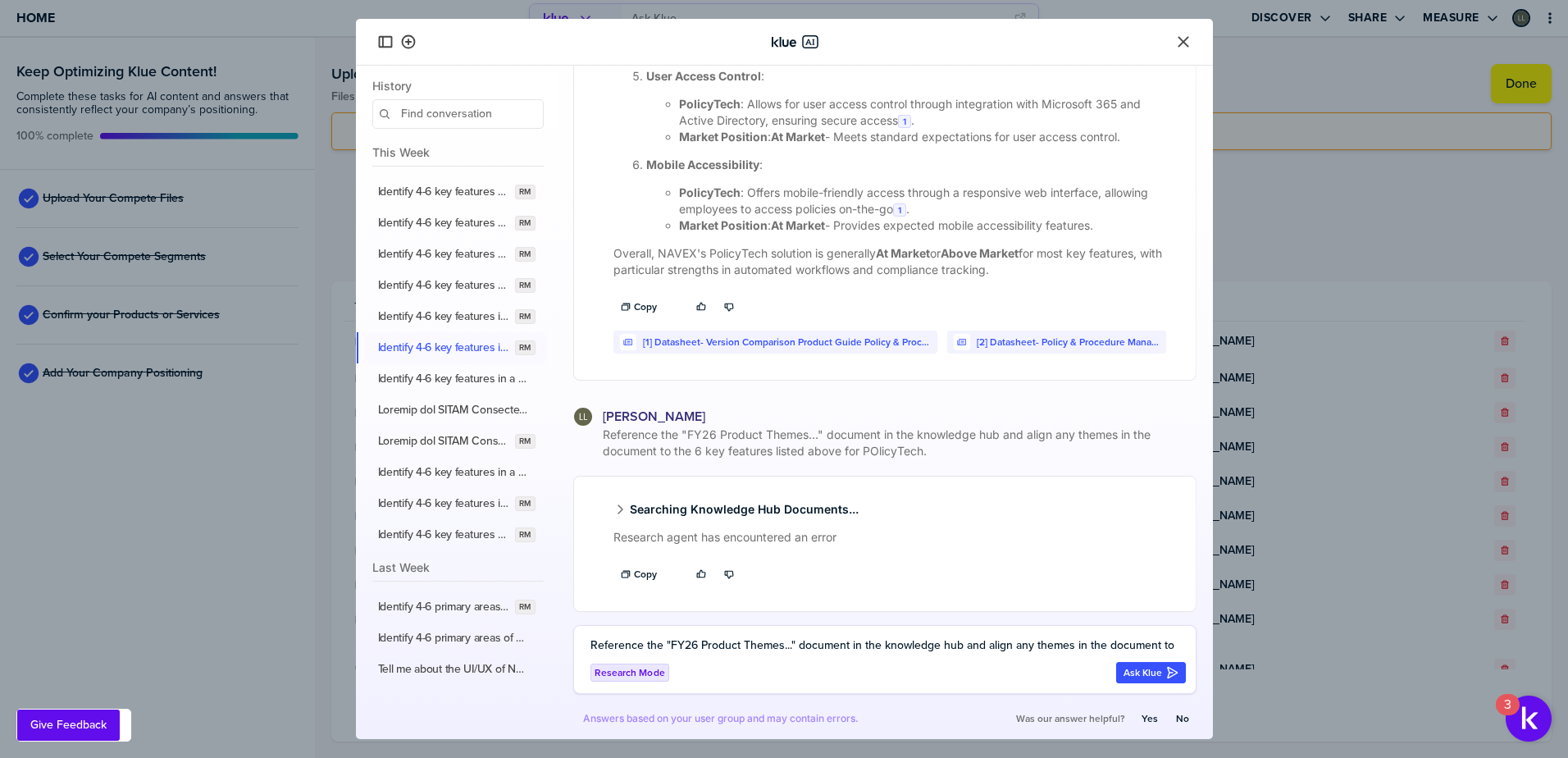
click at [713, 642] on textarea "Reference the "FY26 Product Themes..." document in the knowledge hub and align …" at bounding box center [888, 646] width 595 height 20
click at [692, 655] on textarea "Reference the "FY26 Product Themes..." document in the knowledge hub and align …" at bounding box center [888, 646] width 595 height 20
paste textarea "Reference the "FY26 Product Themes..." document in the knowledge hub and align …"
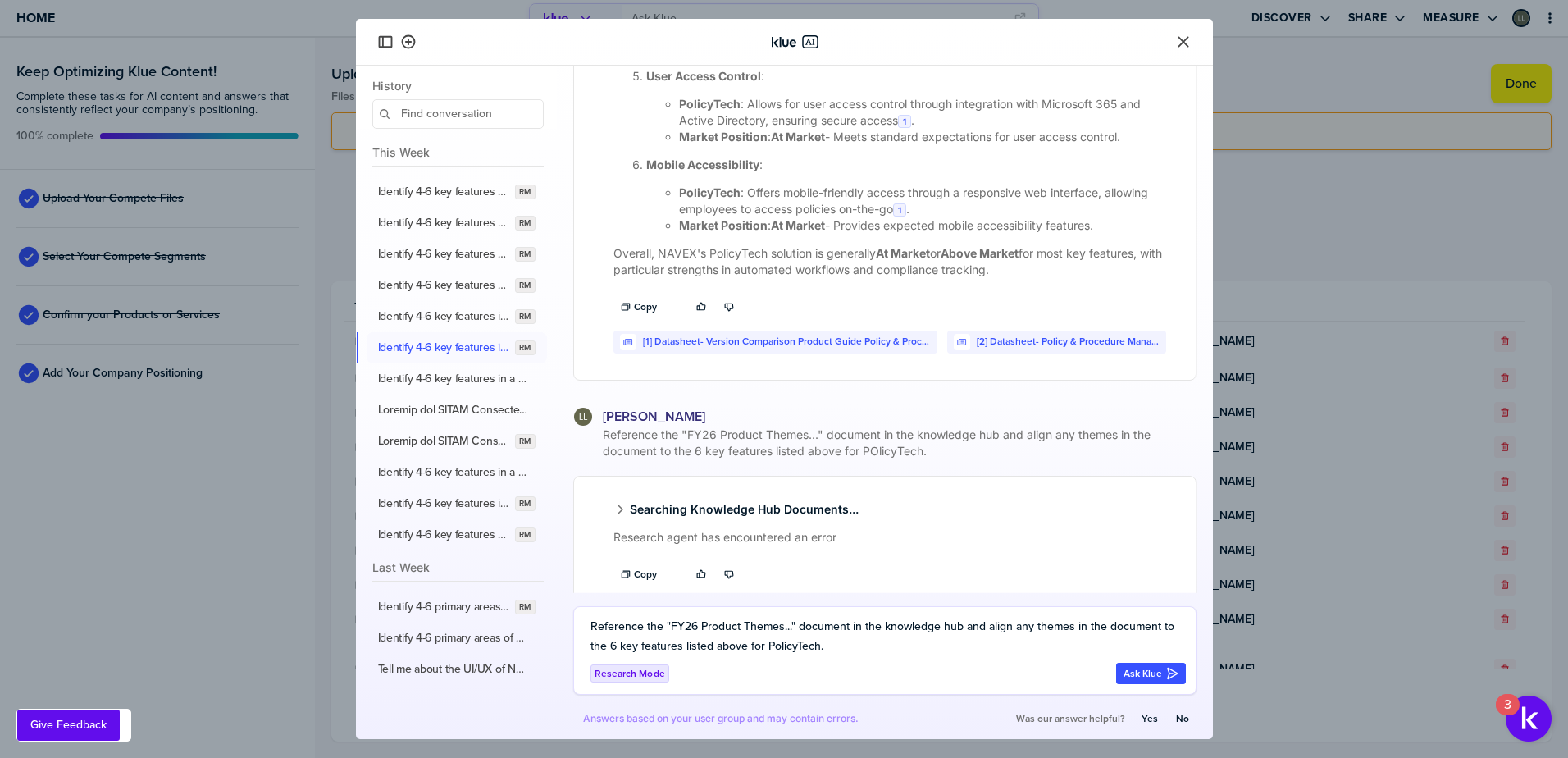
type textarea "Reference the "FY26 Product Themes..." document in the knowledge hub and align …"
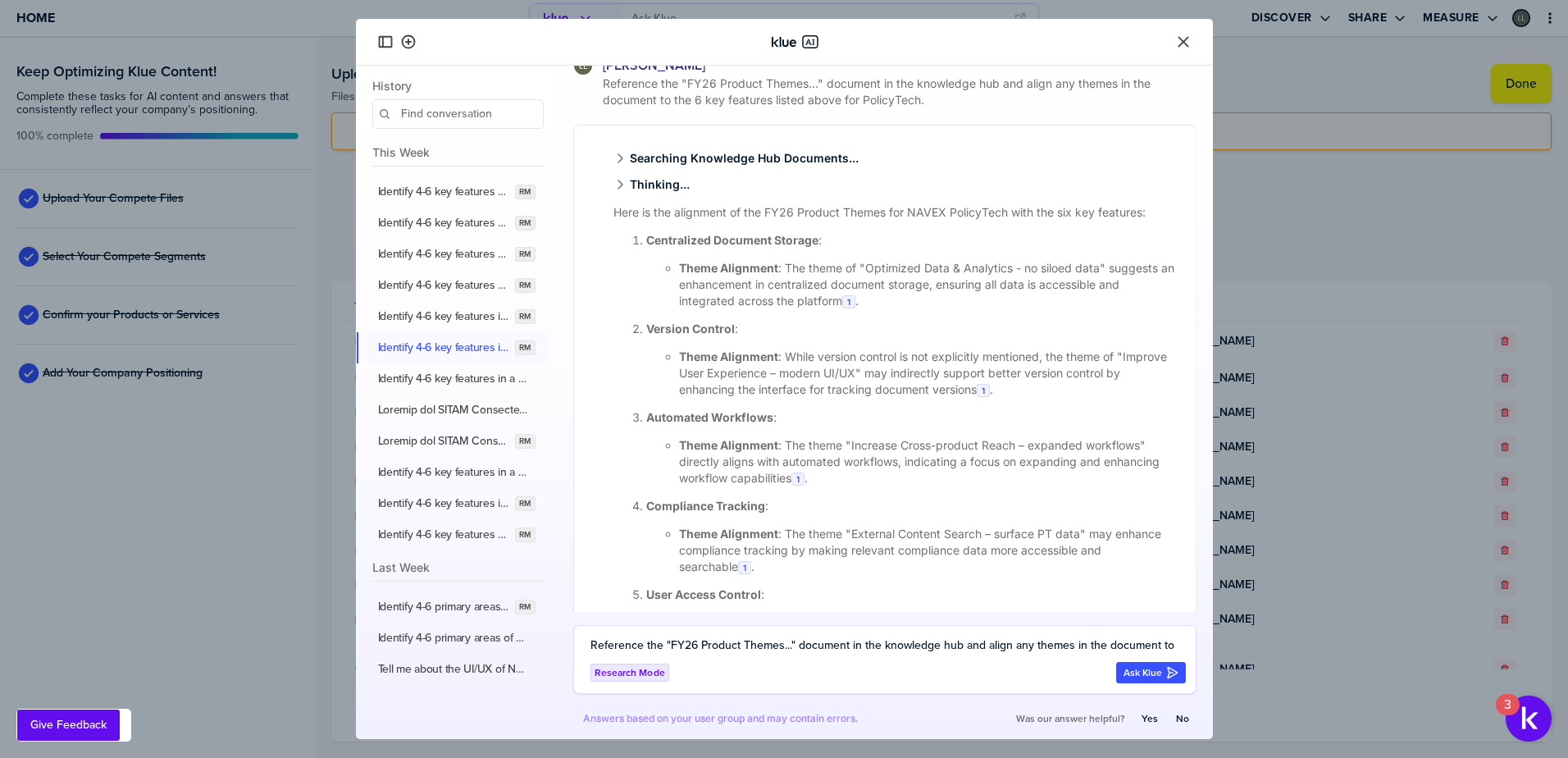
scroll to position [2102, 0]
click at [579, 30] on div at bounding box center [784, 41] width 818 height 26
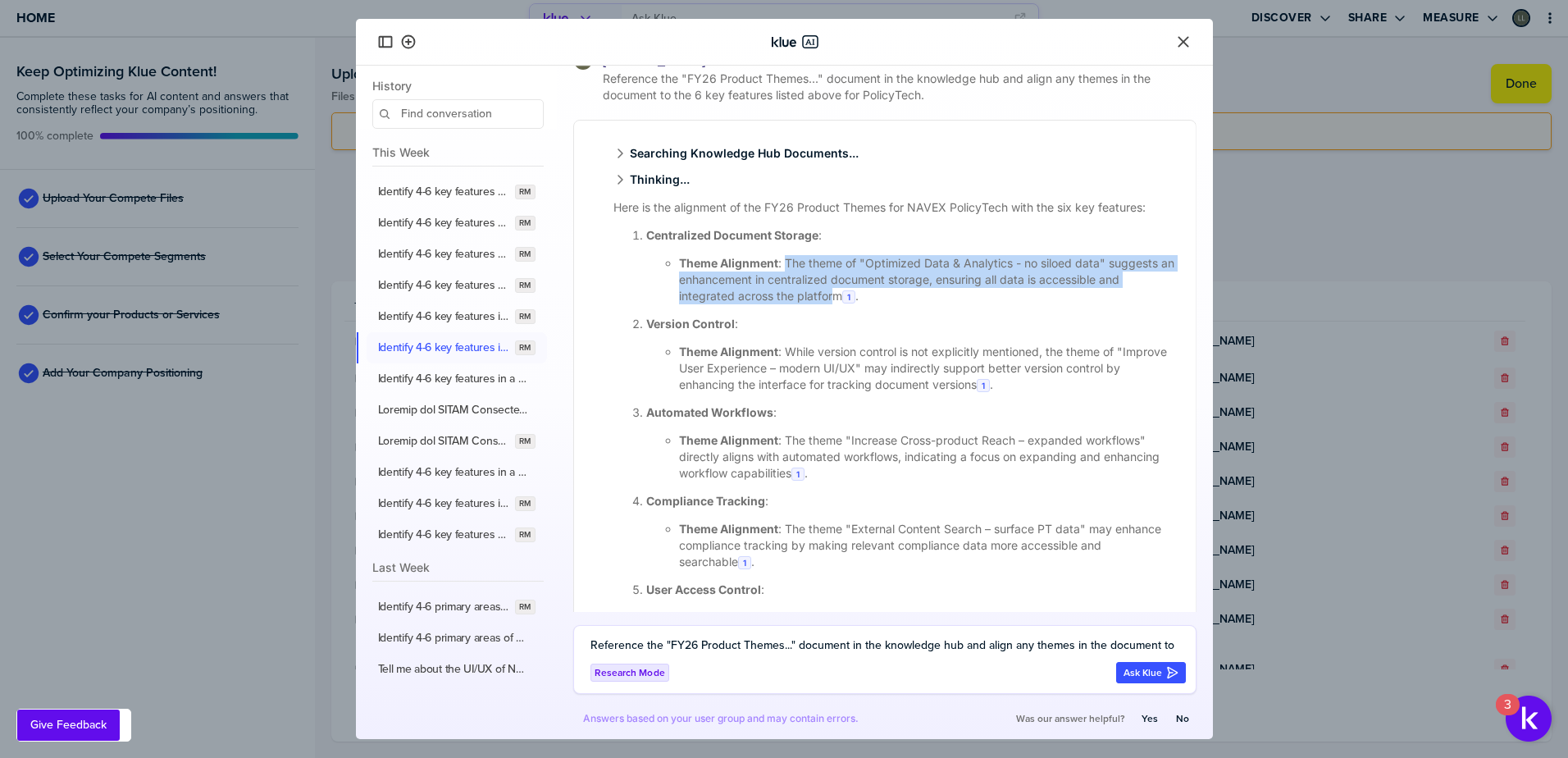
drag, startPoint x: 837, startPoint y: 300, endPoint x: 784, endPoint y: 264, distance: 64.1
click at [784, 264] on li "Theme Alignment : The theme of "Optimized Data & Analytics - no siloed data" su…" at bounding box center [928, 279] width 497 height 49
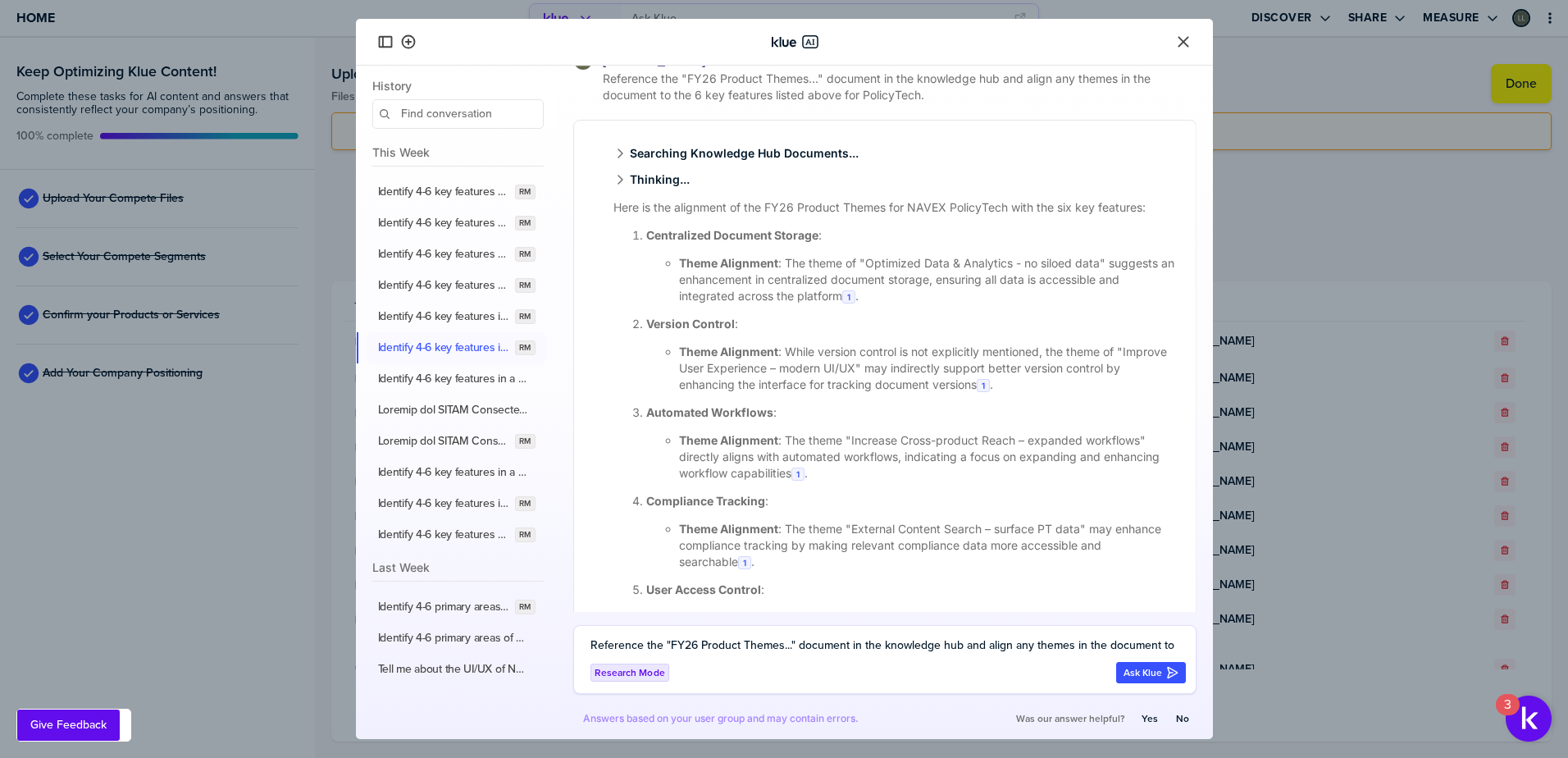
click at [839, 297] on li "Theme Alignment : The theme of "Optimized Data & Analytics - no siloed data" su…" at bounding box center [928, 279] width 497 height 49
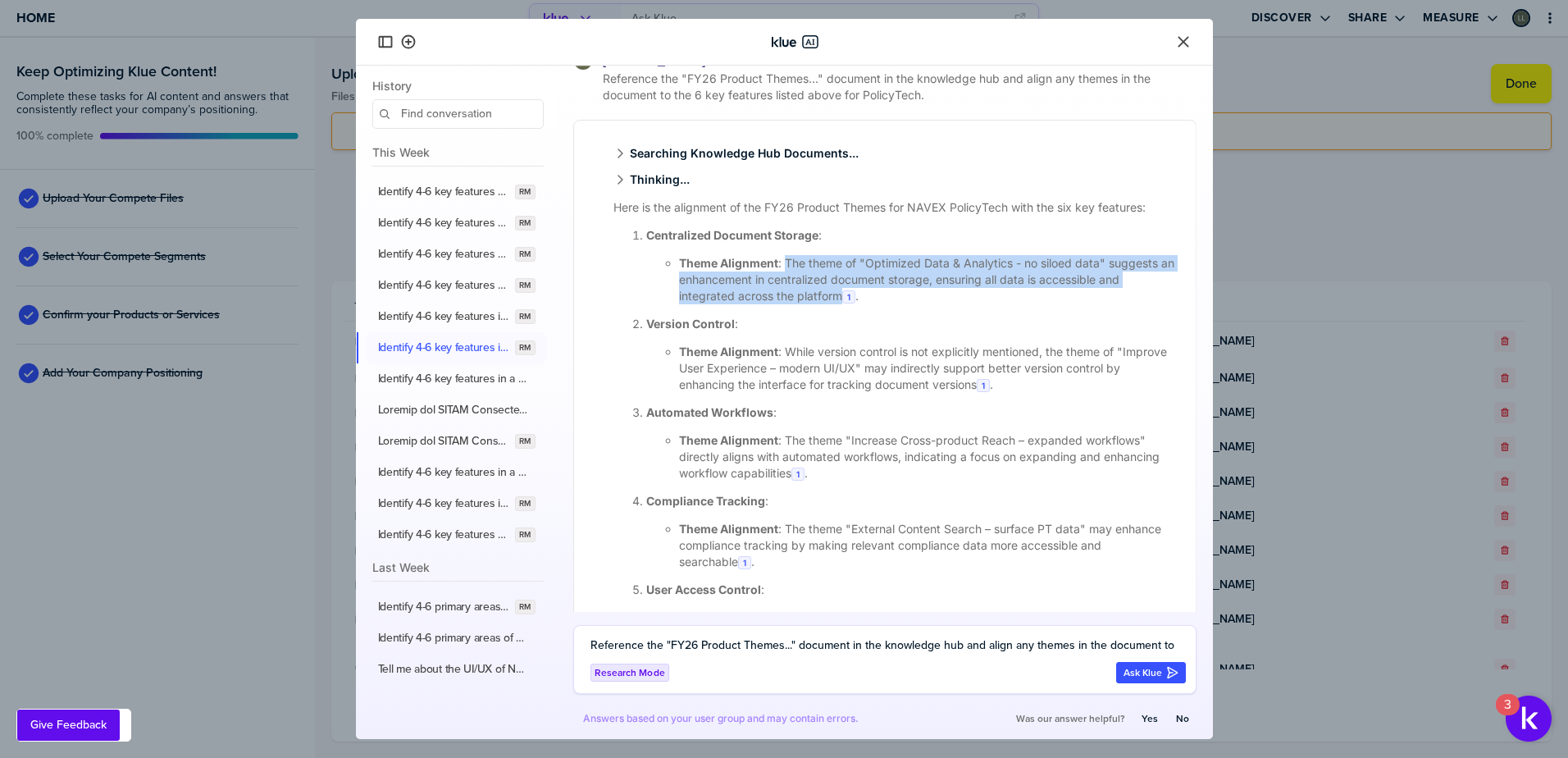
drag, startPoint x: 840, startPoint y: 297, endPoint x: 799, endPoint y: 261, distance: 54.6
click at [799, 261] on li "Theme Alignment : The theme of "Optimized Data & Analytics - no siloed data" su…" at bounding box center [928, 279] width 497 height 49
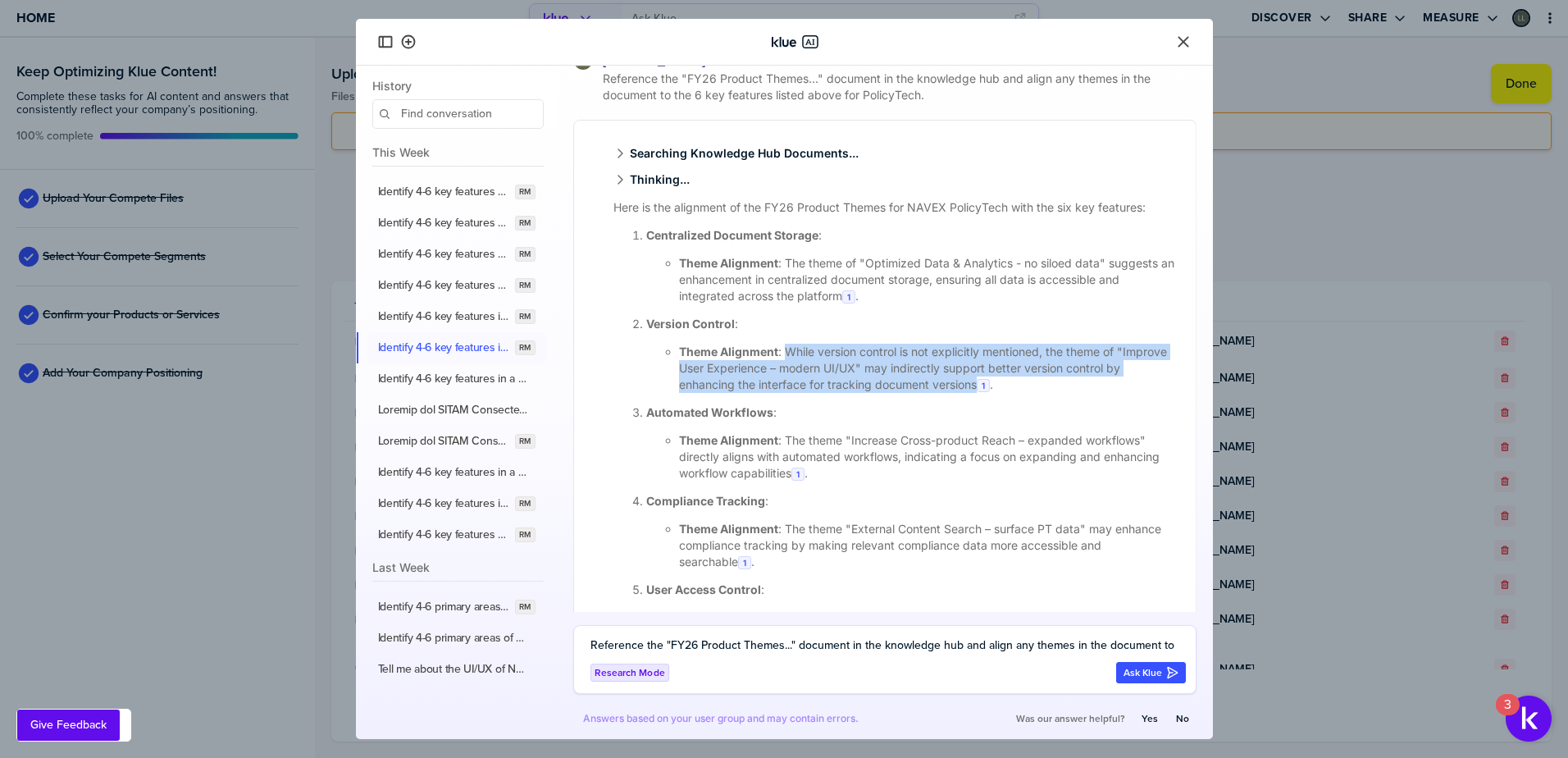
drag, startPoint x: 784, startPoint y: 350, endPoint x: 995, endPoint y: 392, distance: 215.1
click at [995, 392] on li "Theme Alignment : While version control is not explicitly mentioned, the theme …" at bounding box center [928, 368] width 497 height 49
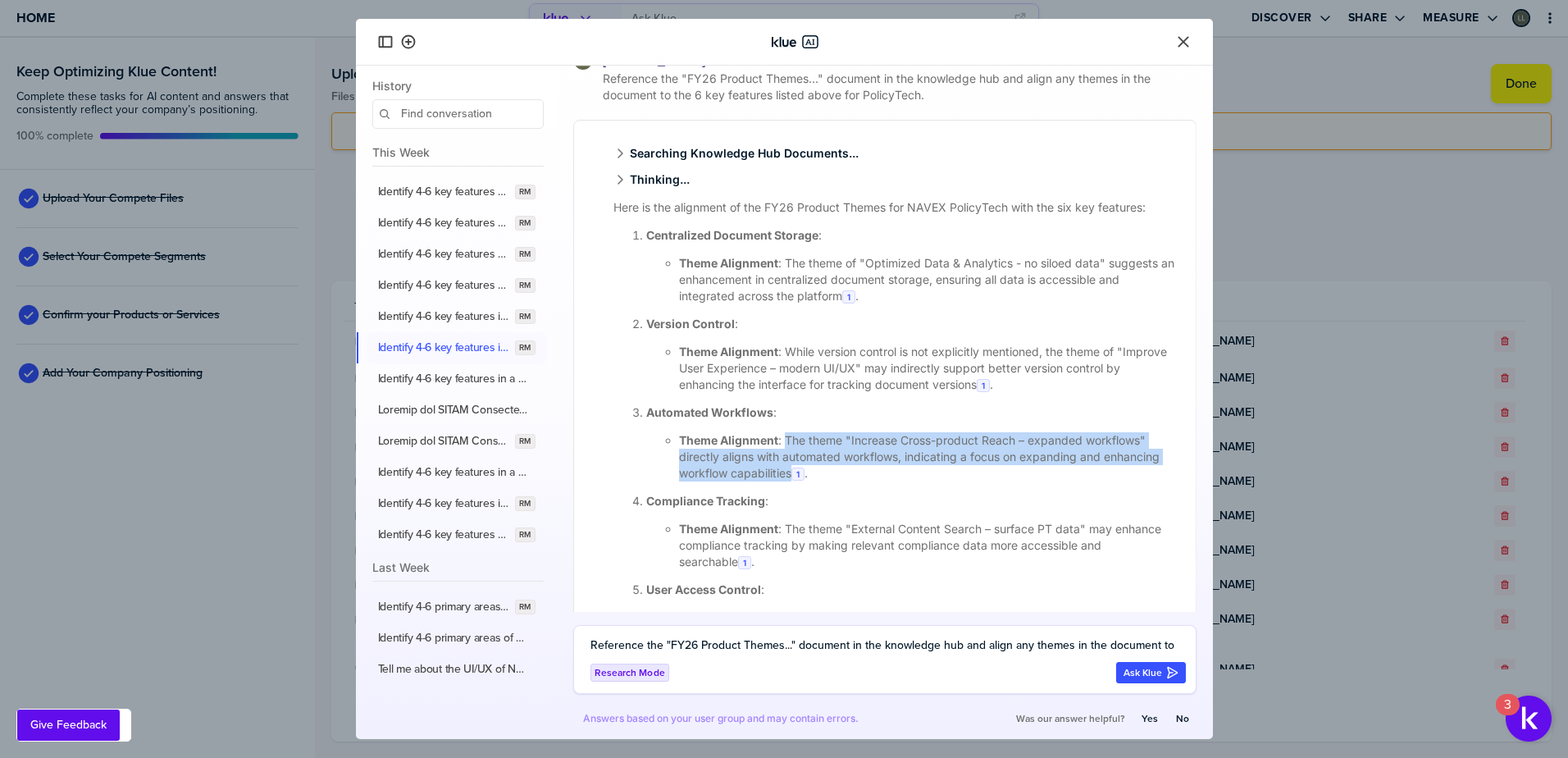
drag, startPoint x: 786, startPoint y: 440, endPoint x: 792, endPoint y: 480, distance: 40.4
click at [792, 480] on li "Theme Alignment : The theme "Increase Cross-product Reach – expanded workflows"…" at bounding box center [928, 457] width 497 height 49
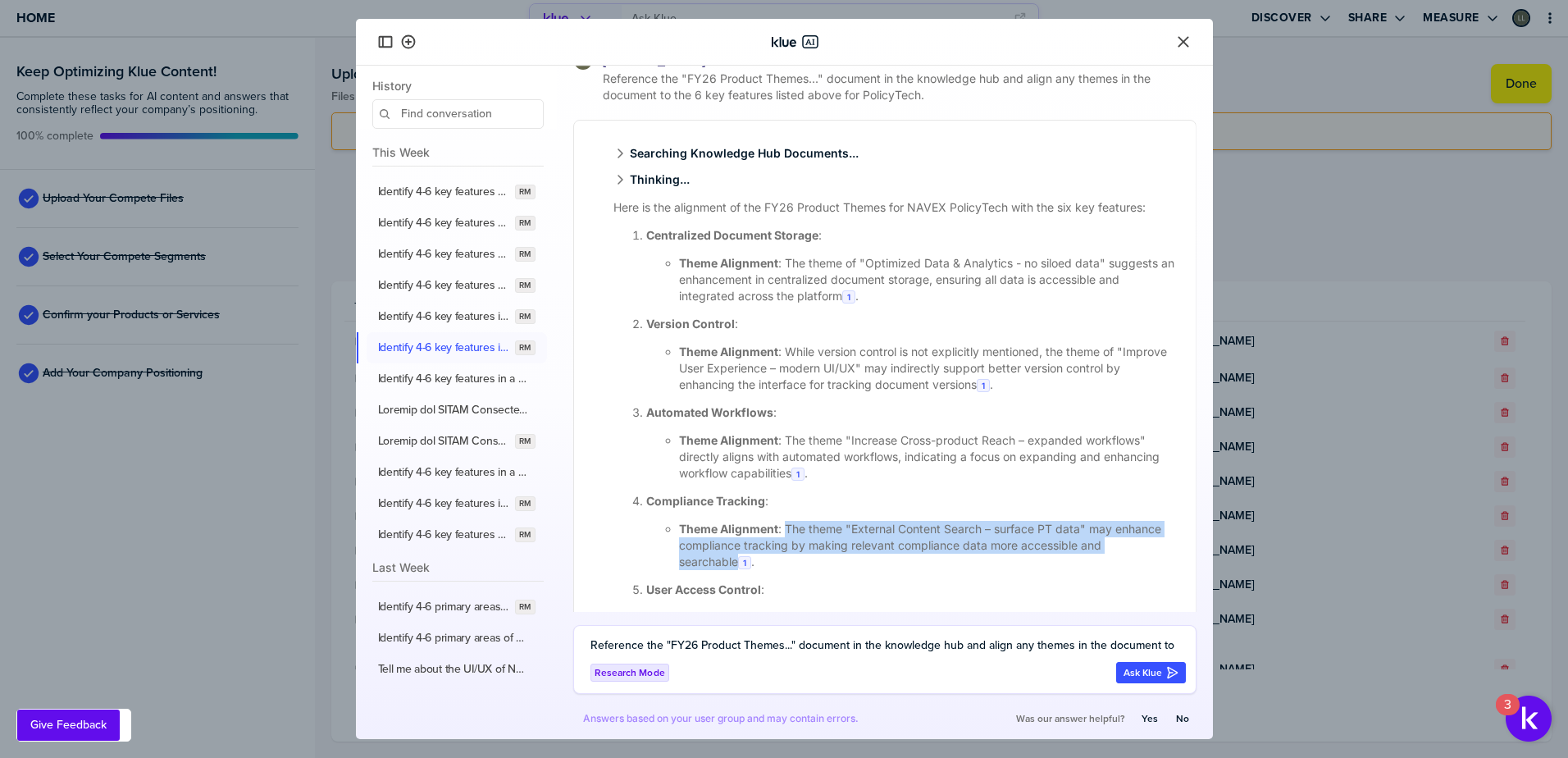
drag, startPoint x: 785, startPoint y: 528, endPoint x: 737, endPoint y: 568, distance: 62.5
click at [737, 568] on li "Theme Alignment : The theme "External Content Search – surface PT data" may enh…" at bounding box center [928, 545] width 497 height 49
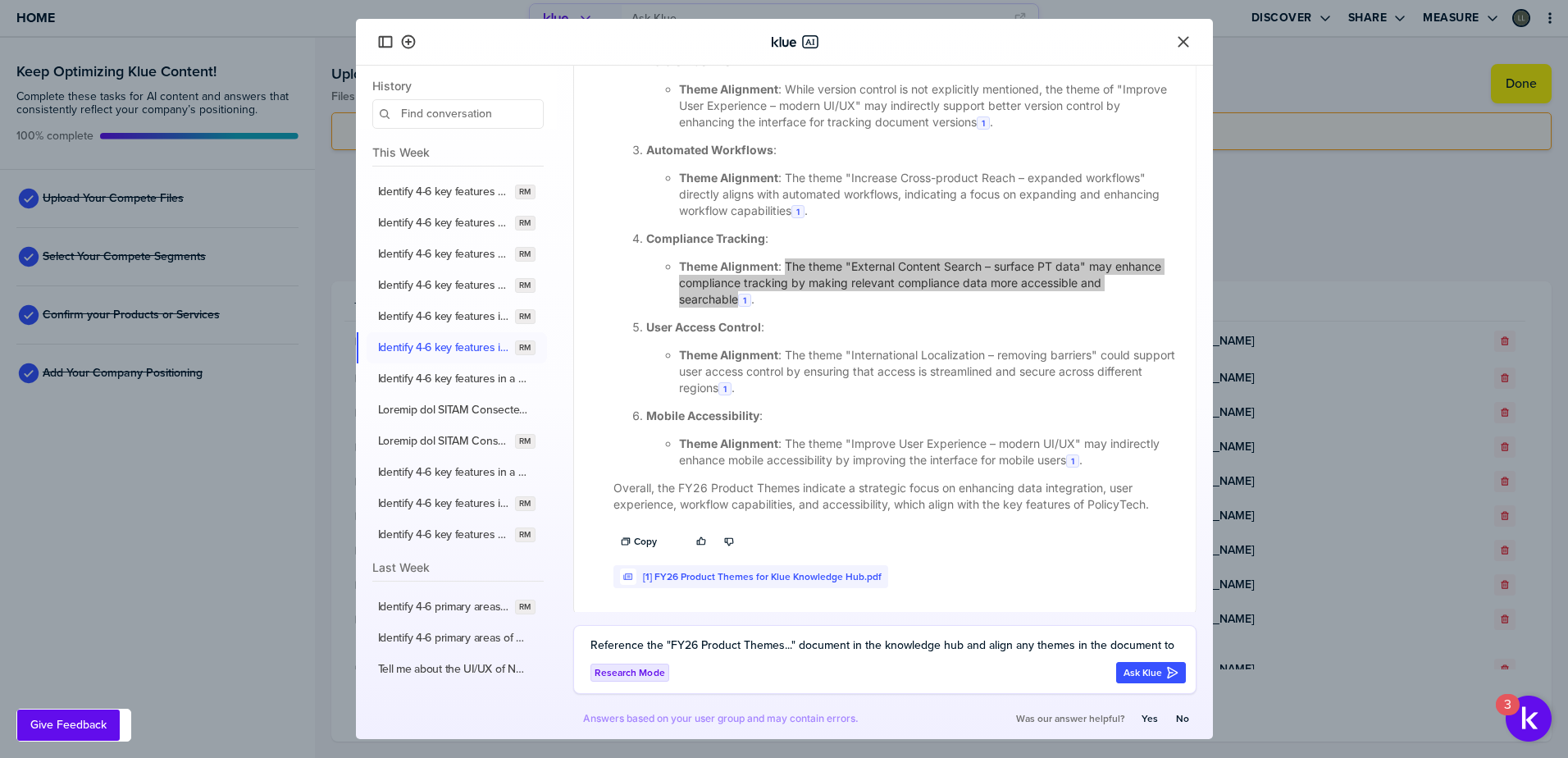
scroll to position [2368, 0]
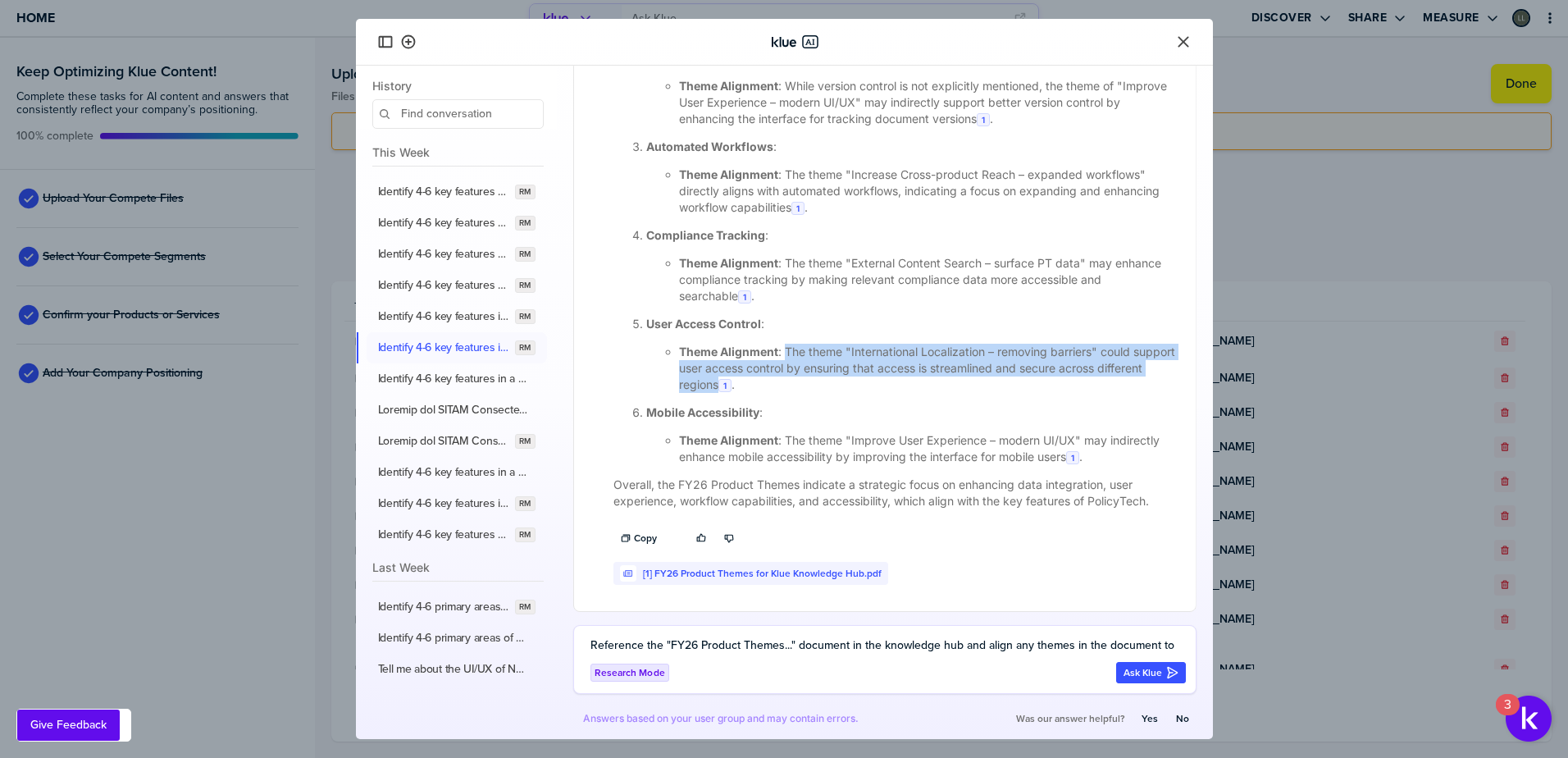
drag, startPoint x: 786, startPoint y: 354, endPoint x: 766, endPoint y: 385, distance: 36.9
click at [766, 385] on li "Theme Alignment : The theme "International Localization – removing barriers" co…" at bounding box center [928, 368] width 497 height 49
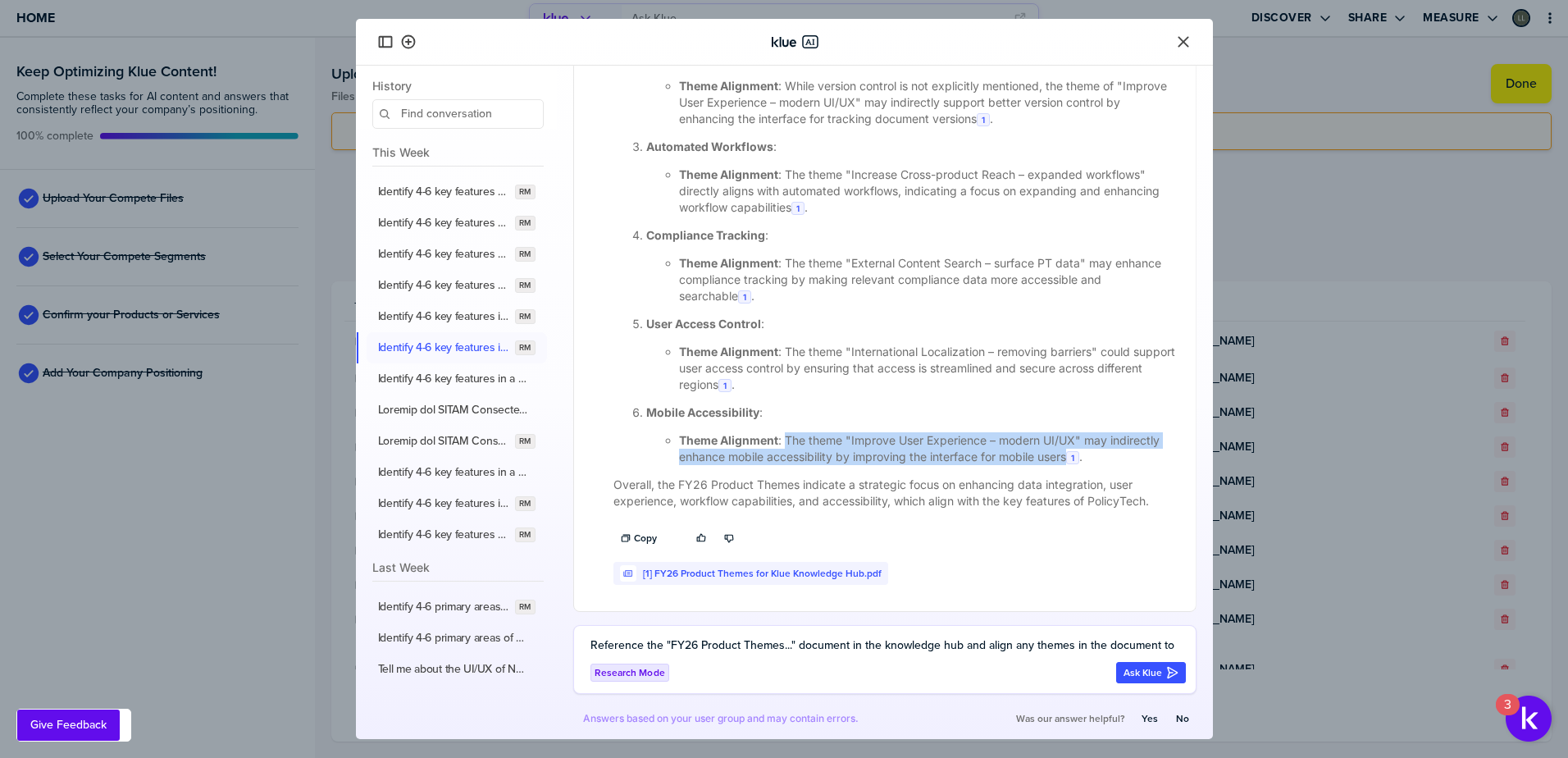
drag, startPoint x: 784, startPoint y: 439, endPoint x: 1070, endPoint y: 464, distance: 287.1
click at [1070, 464] on li "Theme Alignment : The theme "Improve User Experience – modern UI/UX" may indire…" at bounding box center [928, 449] width 497 height 33
click at [434, 385] on label "Identify 4-6 key features in a third-party screening and assessment risk manage…" at bounding box center [453, 379] width 151 height 14
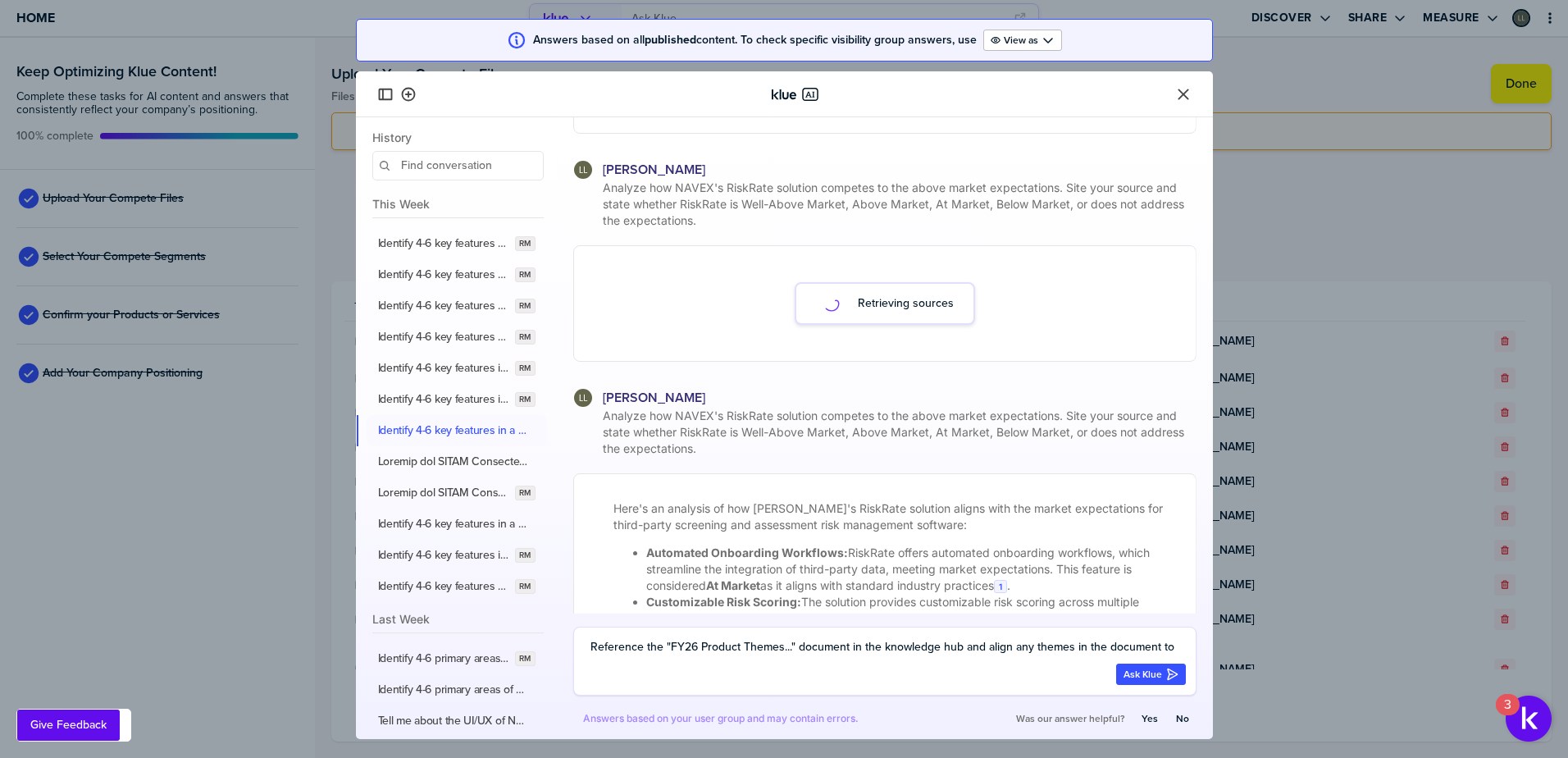
scroll to position [238, 0]
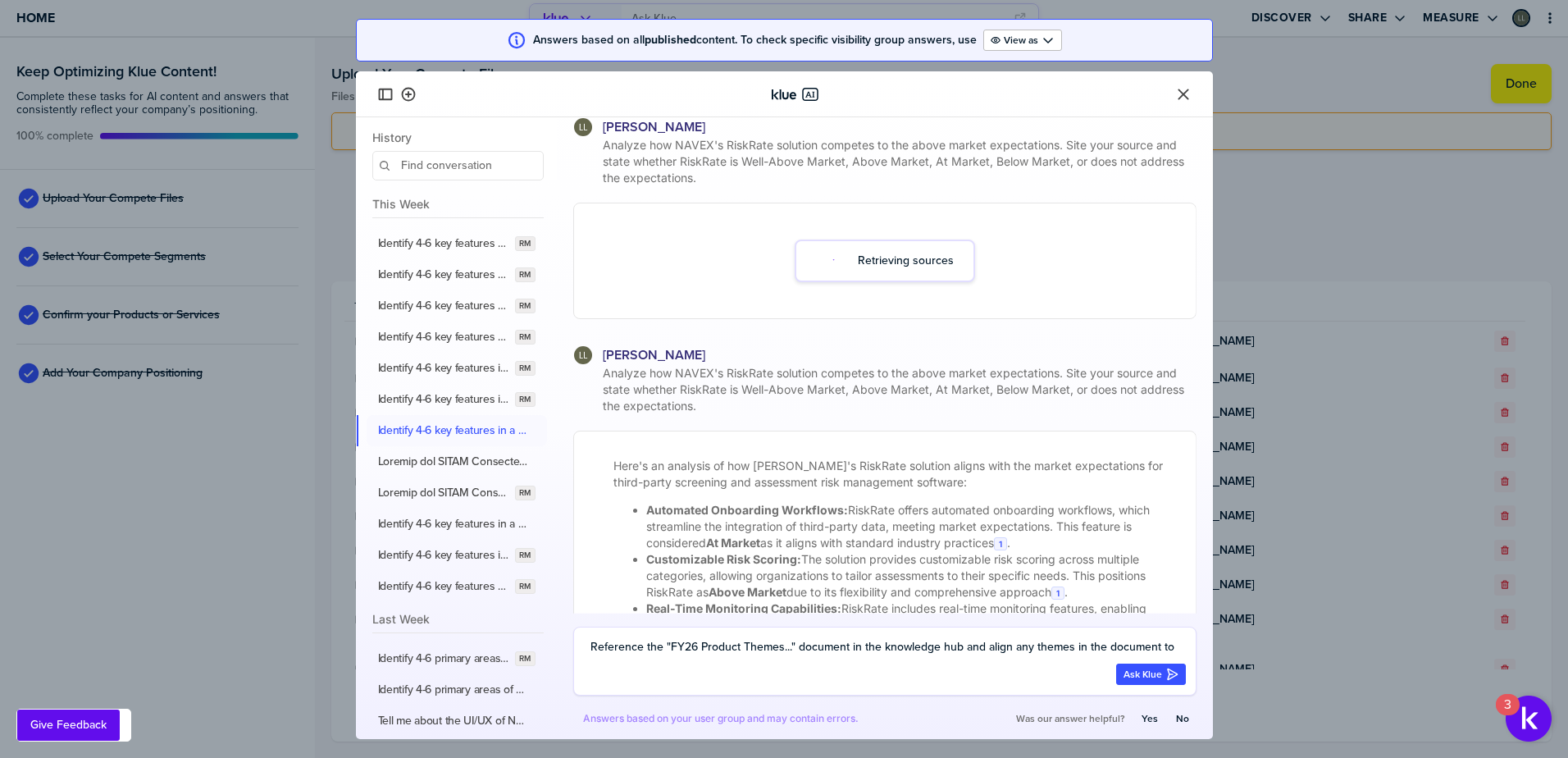
click at [453, 423] on label "Identify 4-6 key features in a third-party screening and assessment risk manage…" at bounding box center [453, 430] width 151 height 14
click at [454, 392] on label "Identify 4-6 key features in a policy and procedure management software solutio…" at bounding box center [443, 400] width 131 height 14
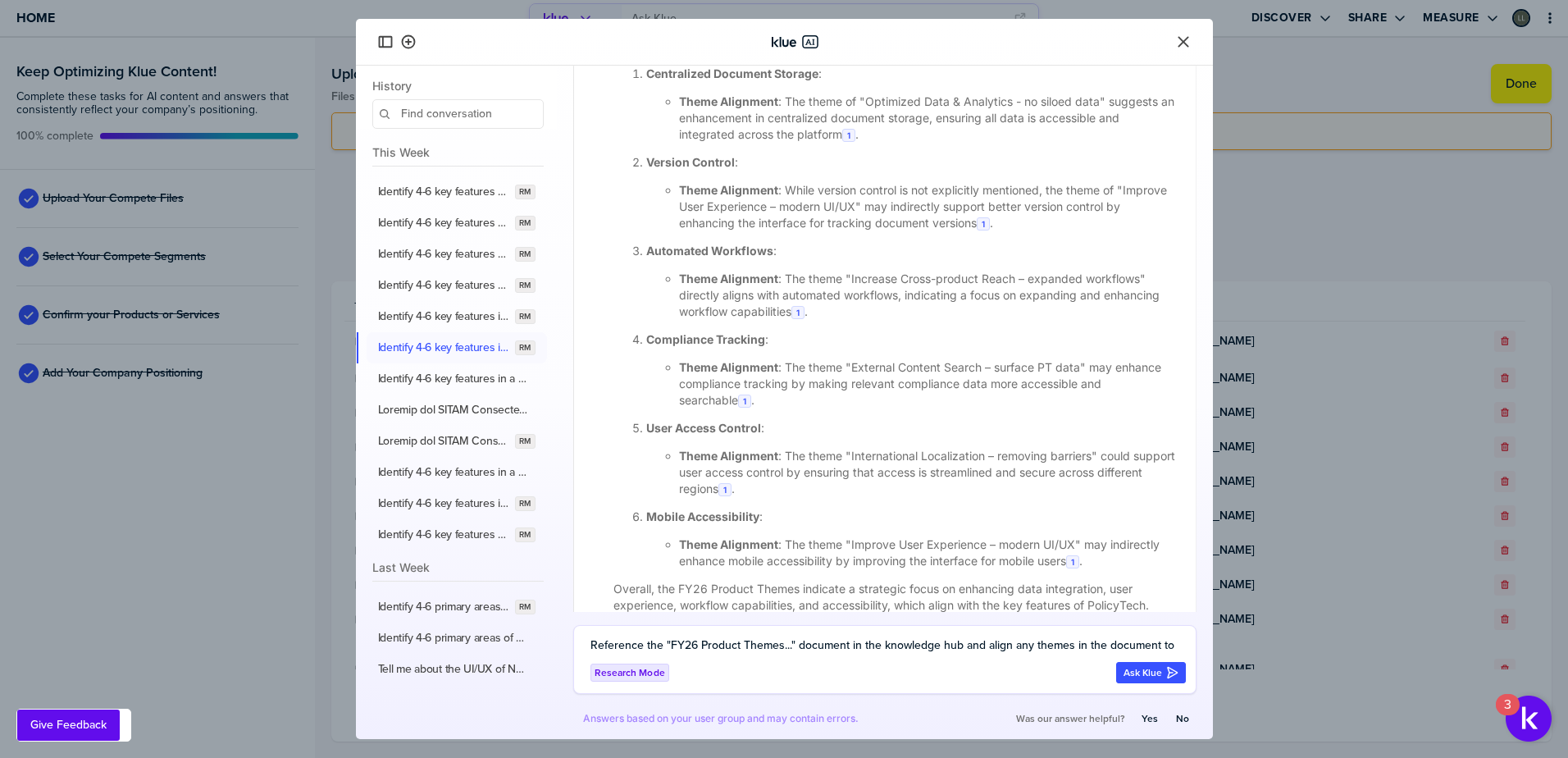
scroll to position [1563, 0]
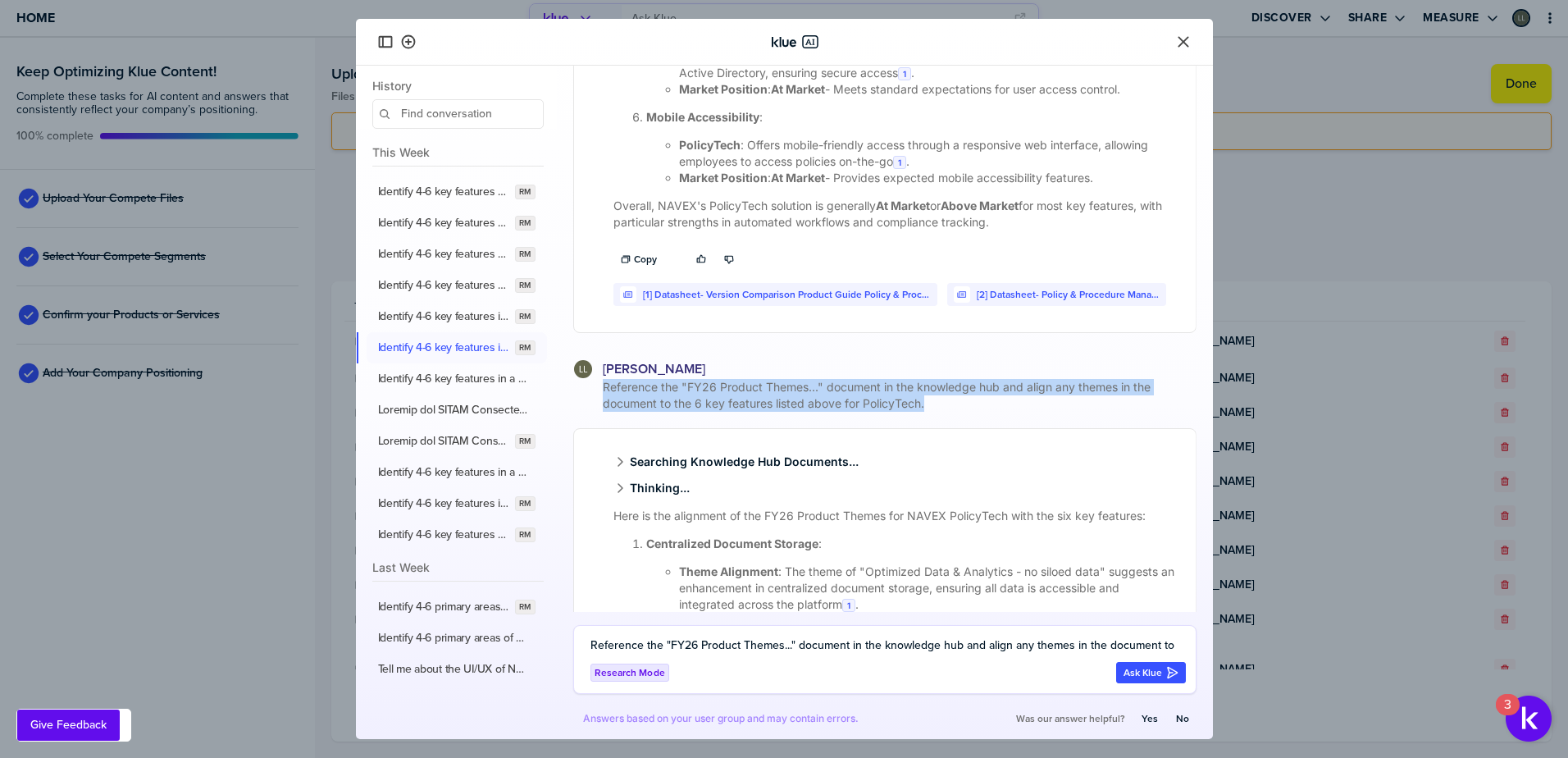
drag, startPoint x: 939, startPoint y: 410, endPoint x: 600, endPoint y: 394, distance: 339.4
click at [600, 394] on span "Reference the "FY26 Product Themes..." document in the knowledge hub and align …" at bounding box center [898, 395] width 597 height 33
click at [454, 387] on button "Identify 4-6 key features in a third-party screening and assessment risk manage…" at bounding box center [456, 379] width 180 height 31
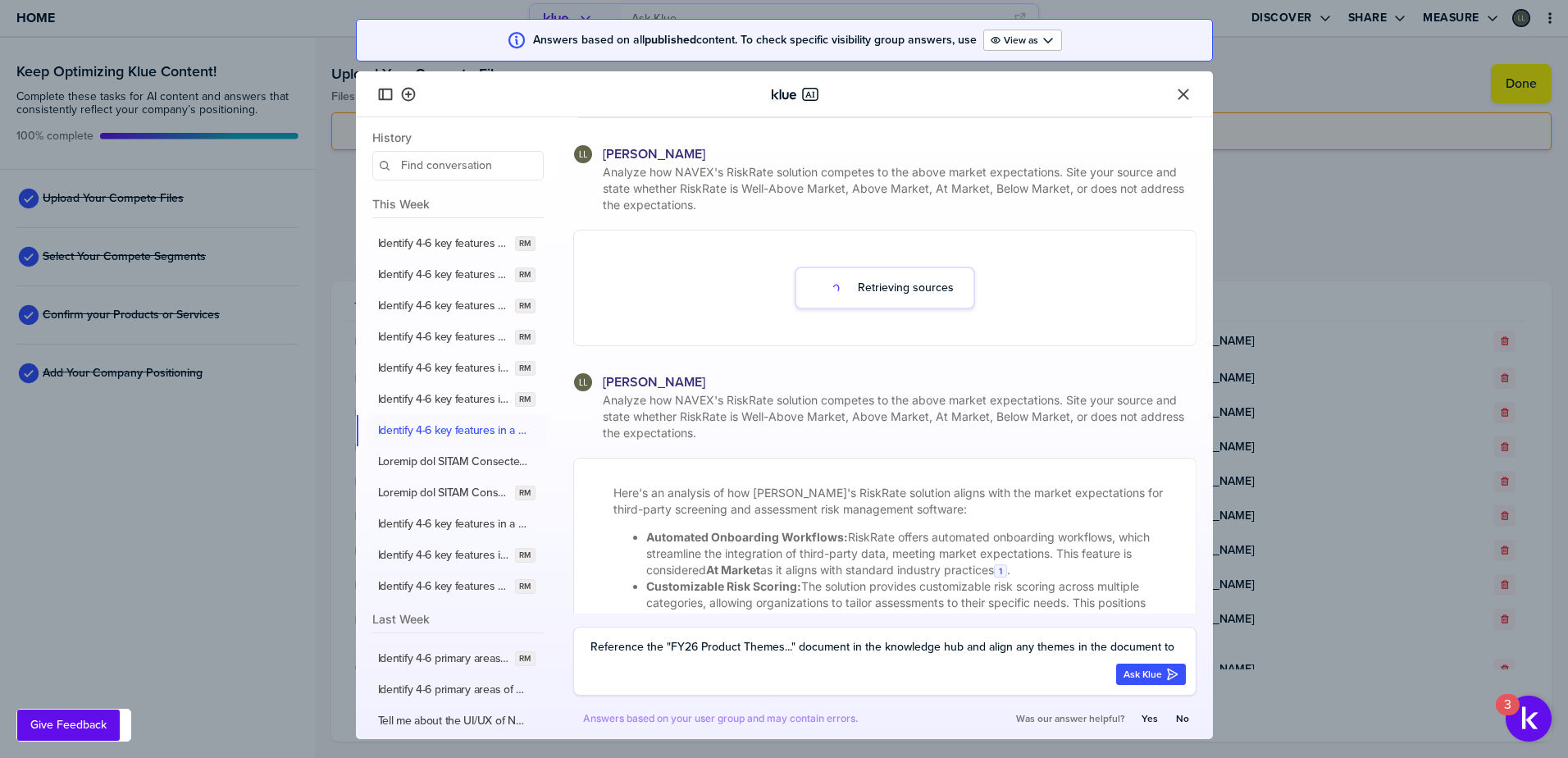
scroll to position [238, 0]
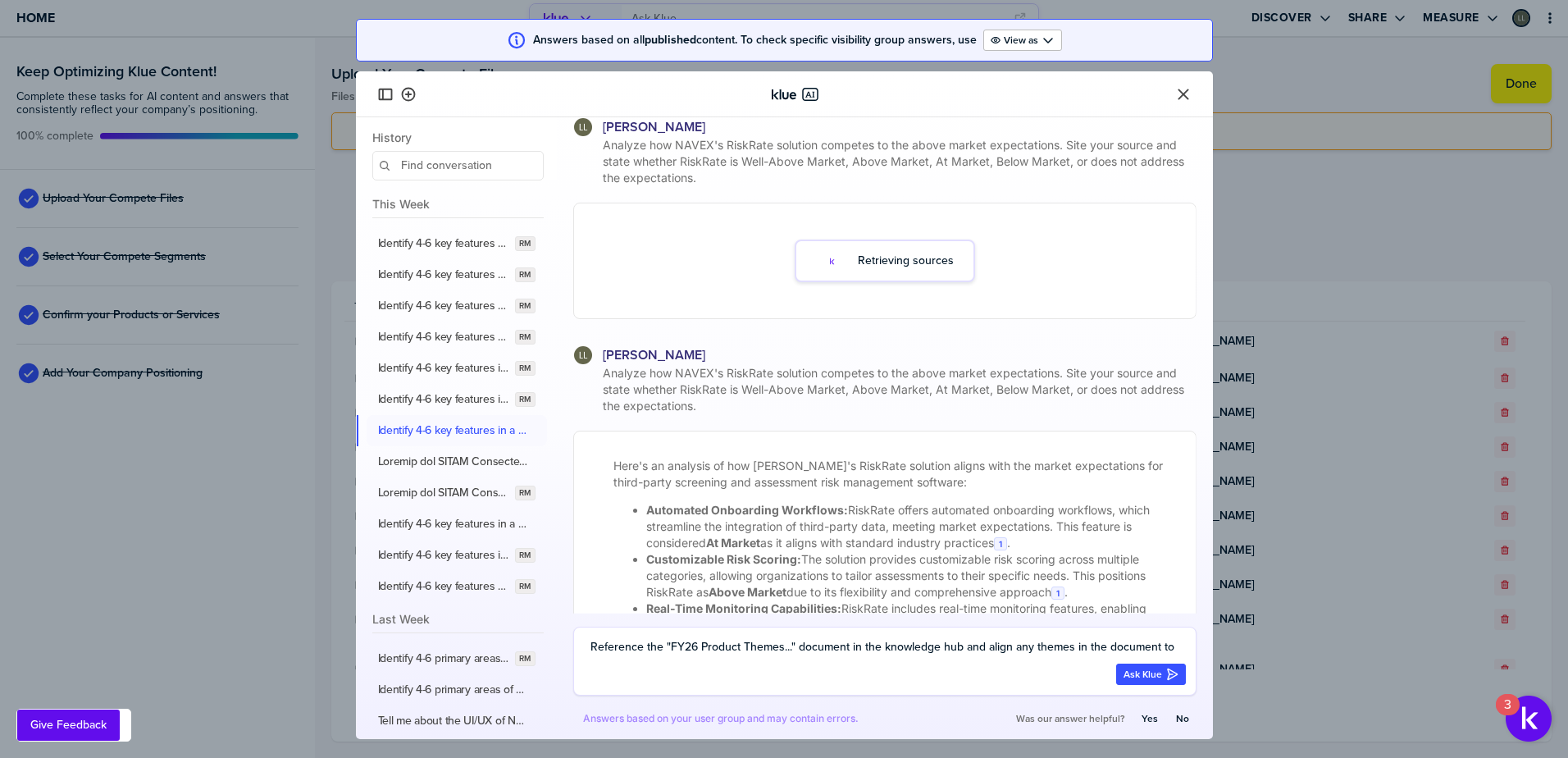
click at [651, 654] on textarea "Reference the "FY26 Product Themes..." document in the knowledge hub and align …" at bounding box center [888, 648] width 595 height 20
paste textarea "Reference the "FY26 Product Themes..." document in the knowledge hub and align …"
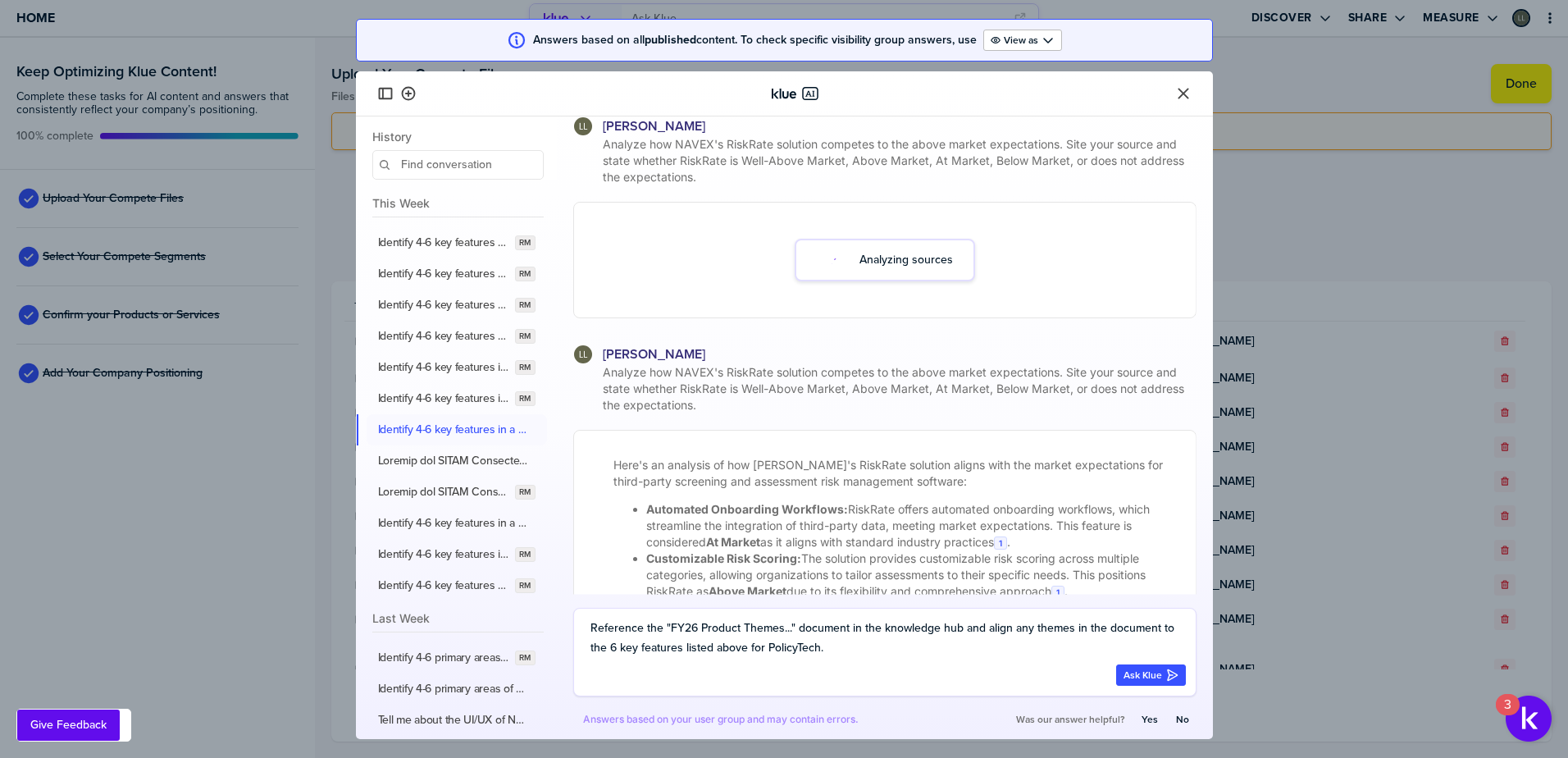
drag, startPoint x: 769, startPoint y: 648, endPoint x: 818, endPoint y: 652, distance: 49.2
click at [818, 652] on textarea "Reference the "FY26 Product Themes..." document in the knowledge hub and align …" at bounding box center [888, 639] width 595 height 40
type textarea "Reference the "FY26 Product Themes..." document in the knowledge hub and align …"
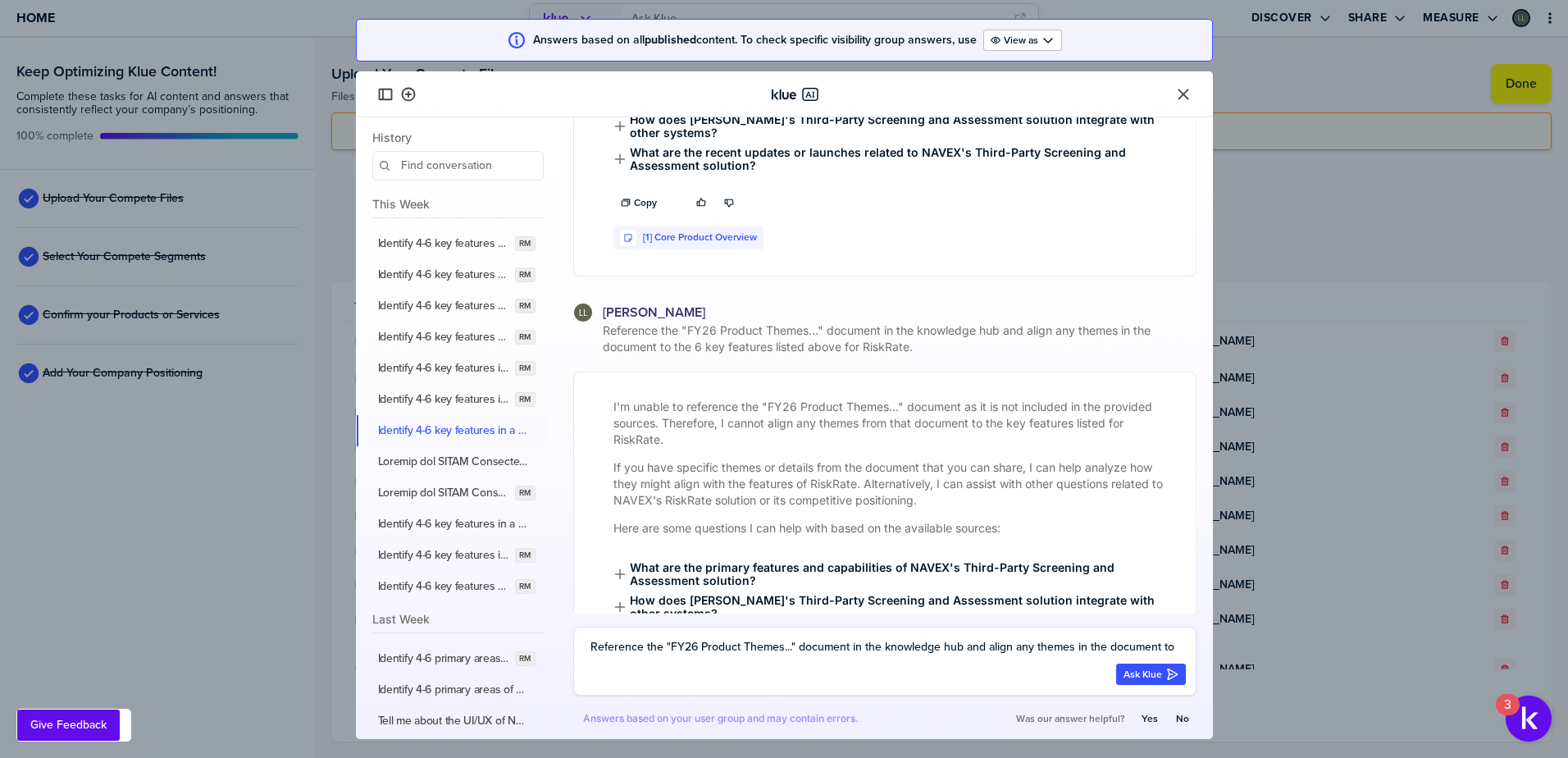
scroll to position [1132, 0]
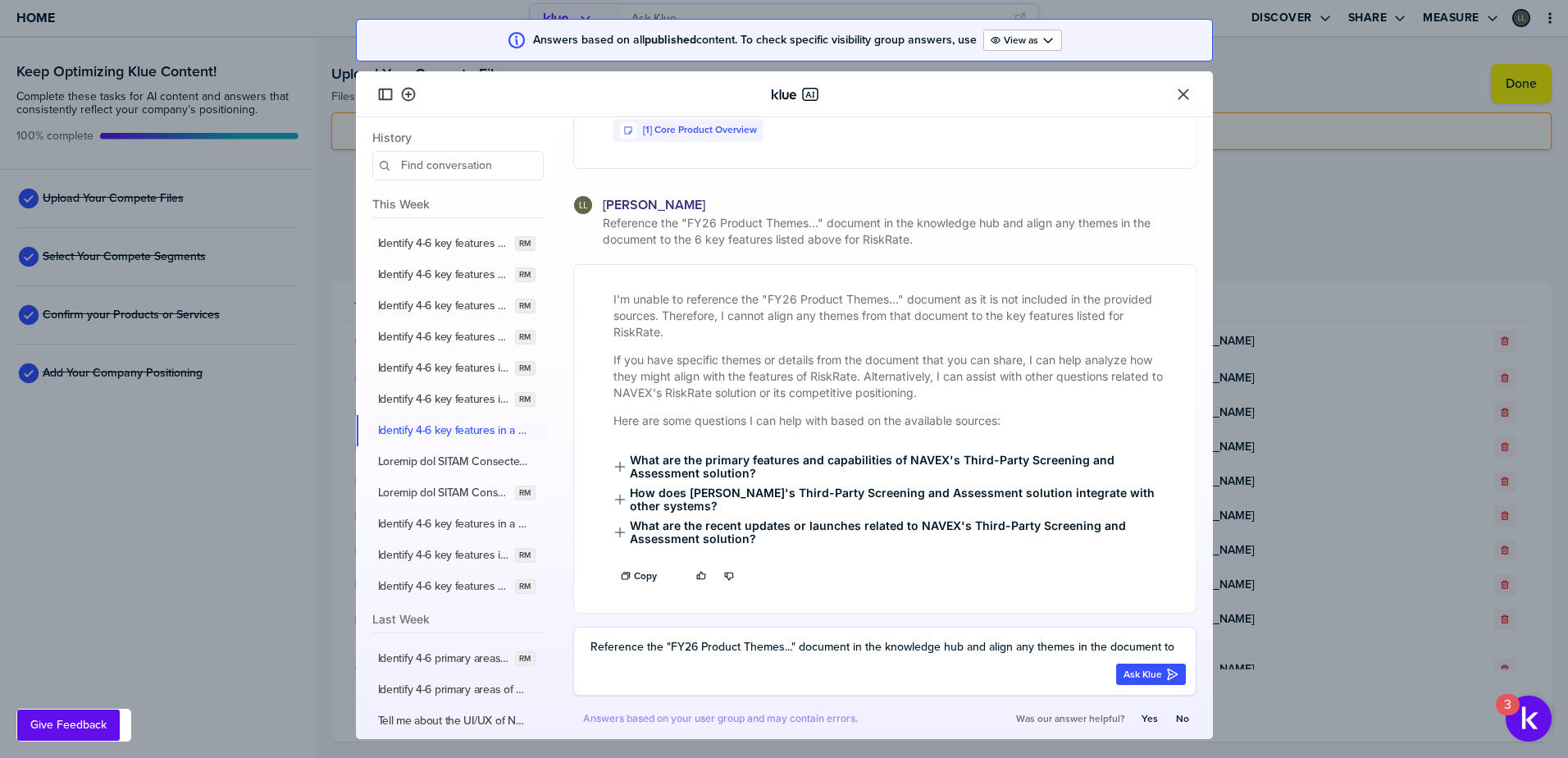
click at [920, 241] on span "Reference the "FY26 Product Themes..." document in the knowledge hub and align …" at bounding box center [898, 231] width 597 height 33
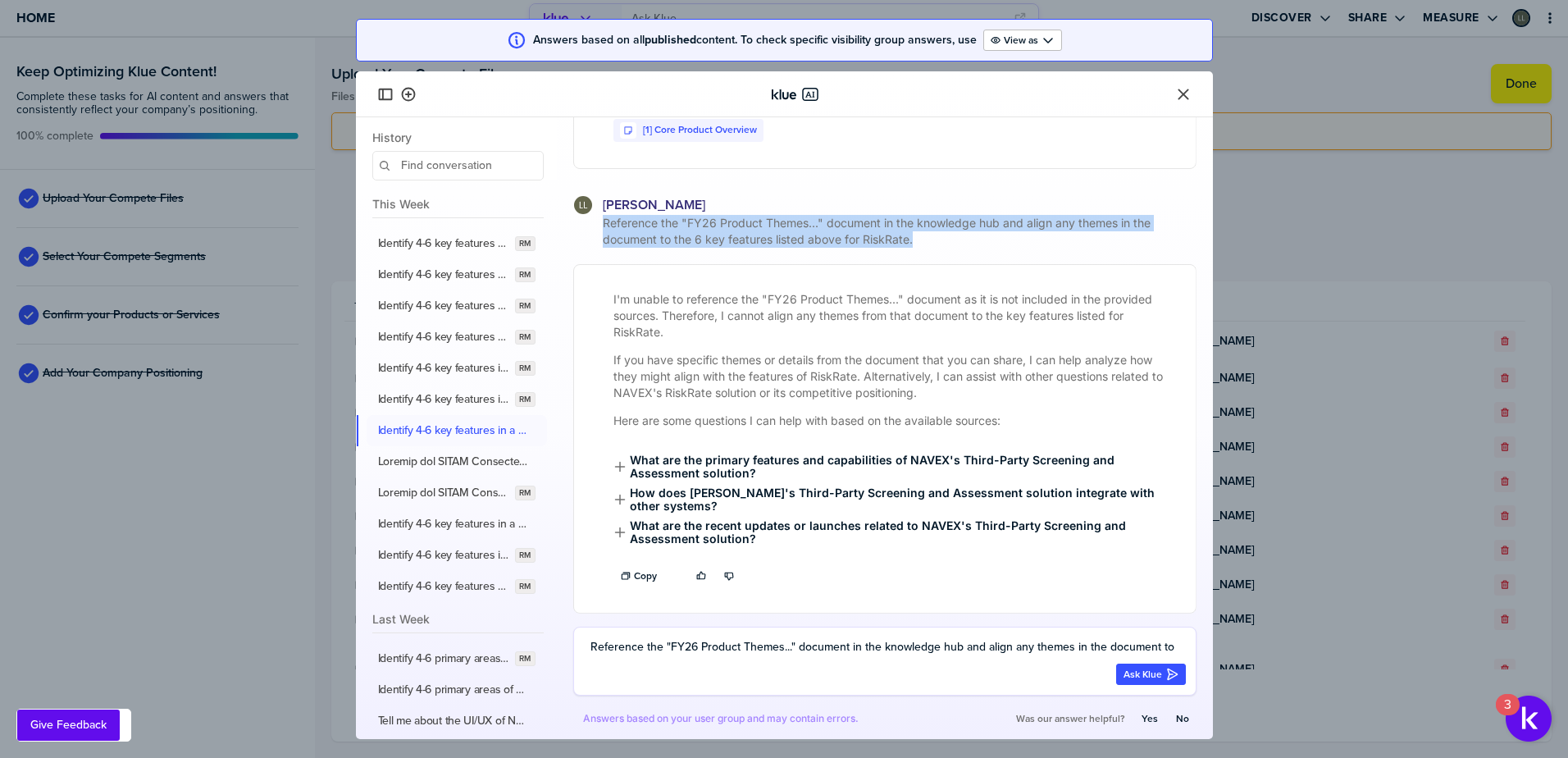
drag, startPoint x: 925, startPoint y: 242, endPoint x: 577, endPoint y: 224, distance: 348.5
click at [577, 224] on div "Reference the "FY26 Product Themes..." document in the knowledge hub and align …" at bounding box center [885, 231] width 623 height 33
click at [411, 94] on icon "button" at bounding box center [408, 94] width 14 height 14
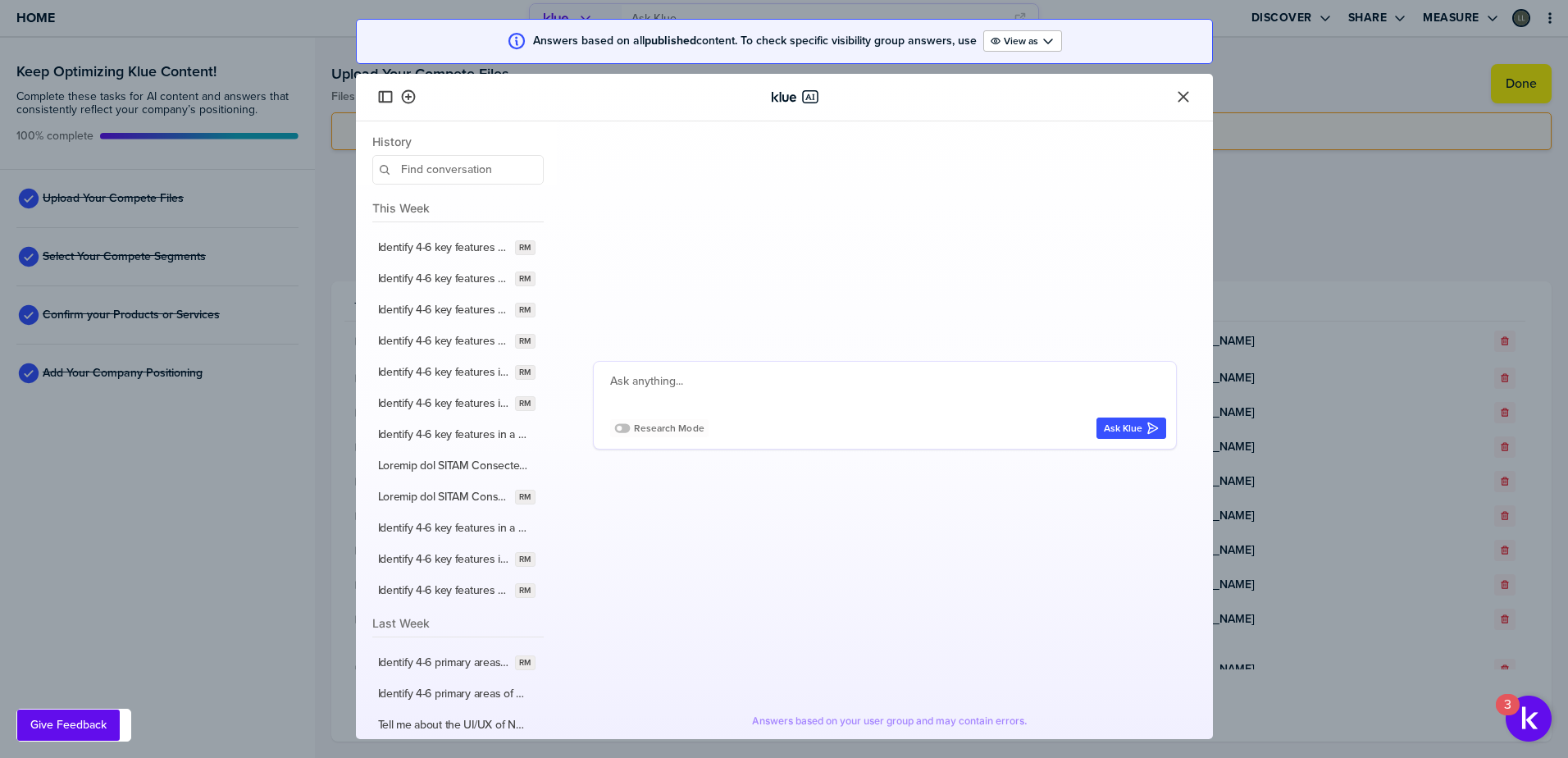
click at [687, 386] on textarea at bounding box center [888, 392] width 556 height 40
paste textarea "Reference the "FY26 Product Themes..." document in the knowledge hub and align …"
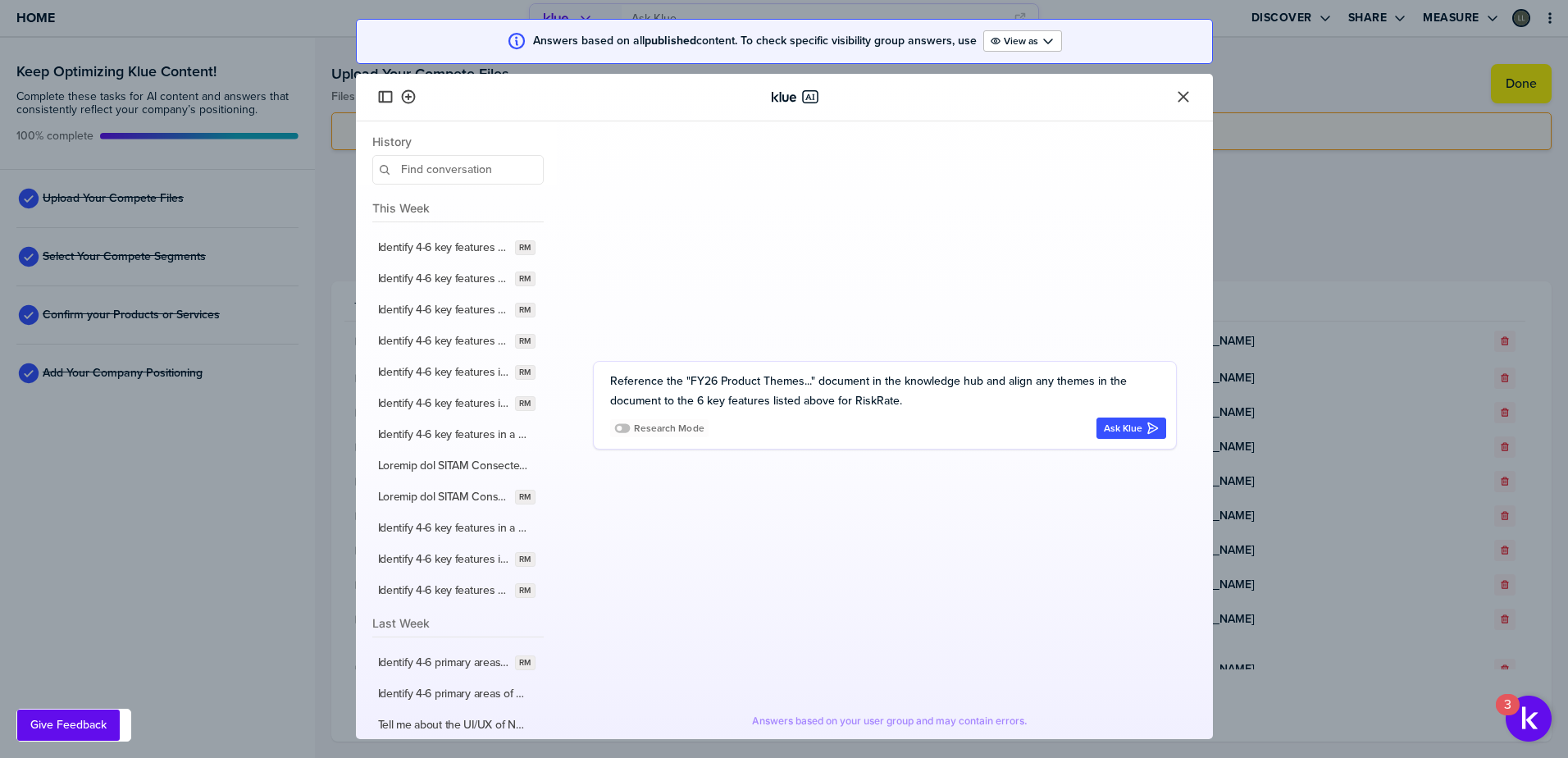
drag, startPoint x: 803, startPoint y: 404, endPoint x: 832, endPoint y: 406, distance: 29.1
click at [832, 406] on textarea "Reference the "FY26 Product Themes..." document in the knowledge hub and align …" at bounding box center [888, 392] width 556 height 40
click at [932, 403] on textarea "Reference the "FY26 Product Themes..." document in the knowledge hub and align …" at bounding box center [888, 392] width 556 height 40
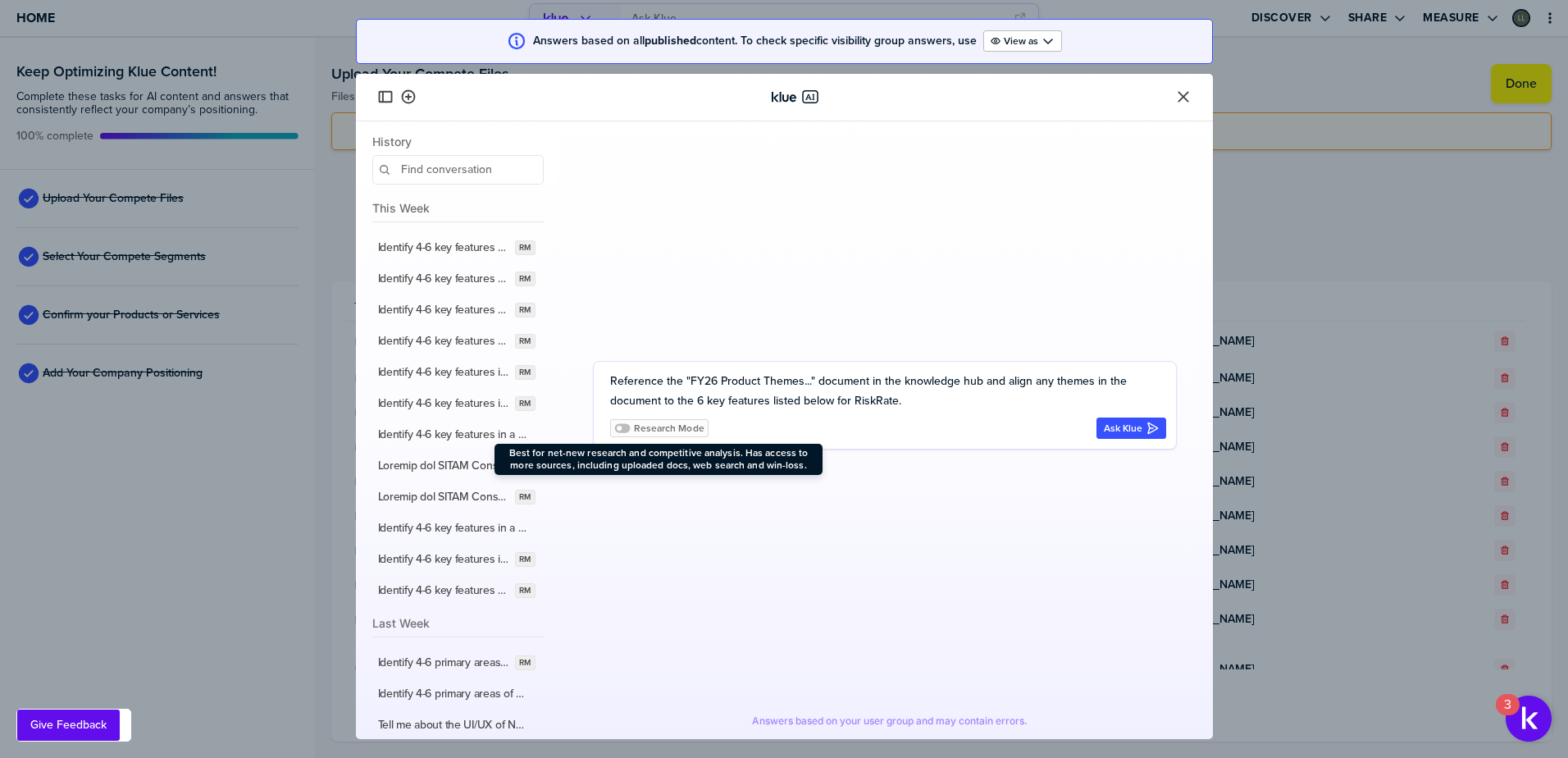
click at [628, 423] on icon at bounding box center [622, 428] width 16 height 16
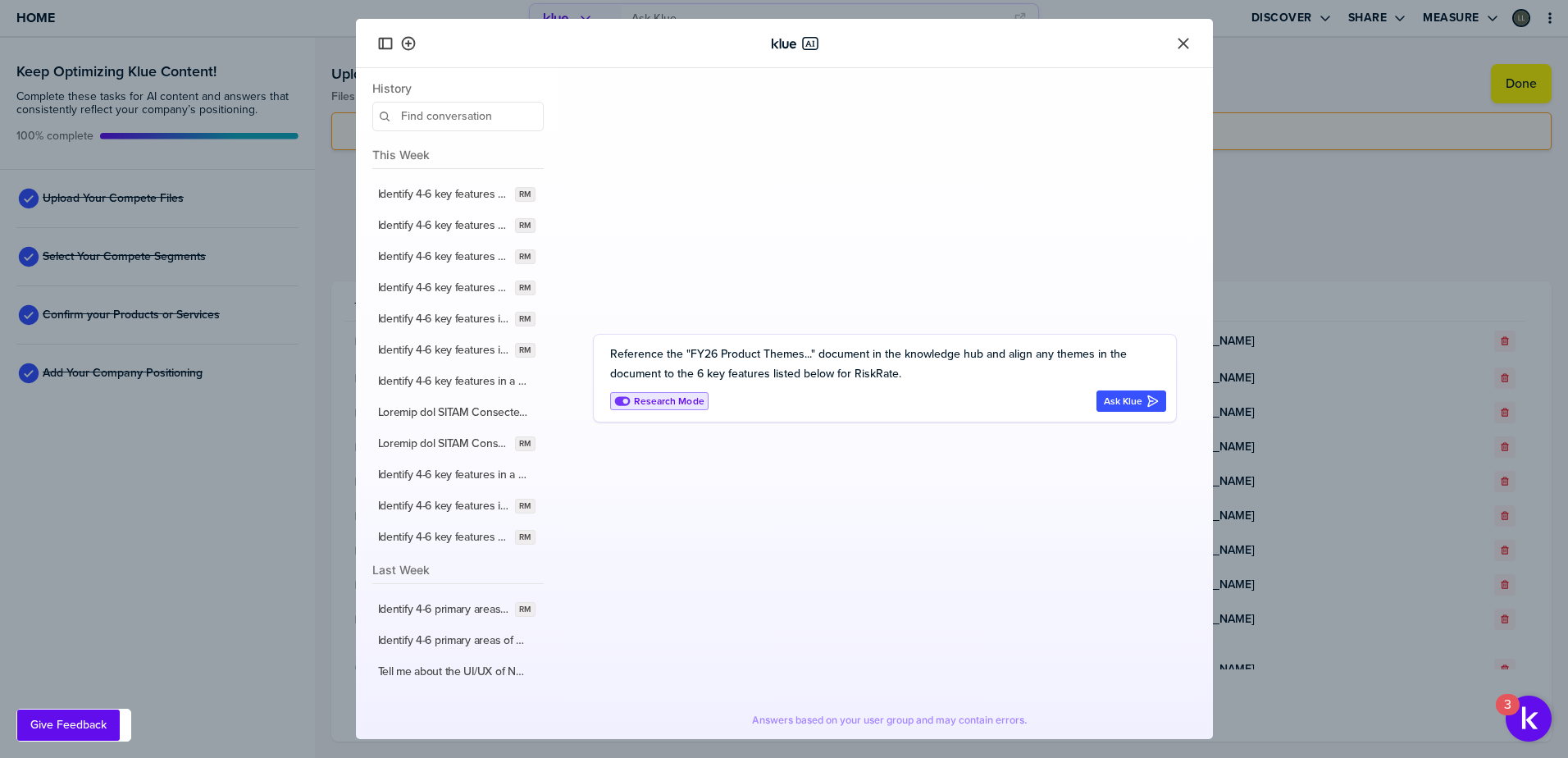
click at [919, 375] on textarea "Reference the "FY26 Product Themes..." document in the knowledge hub and align …" at bounding box center [888, 365] width 556 height 40
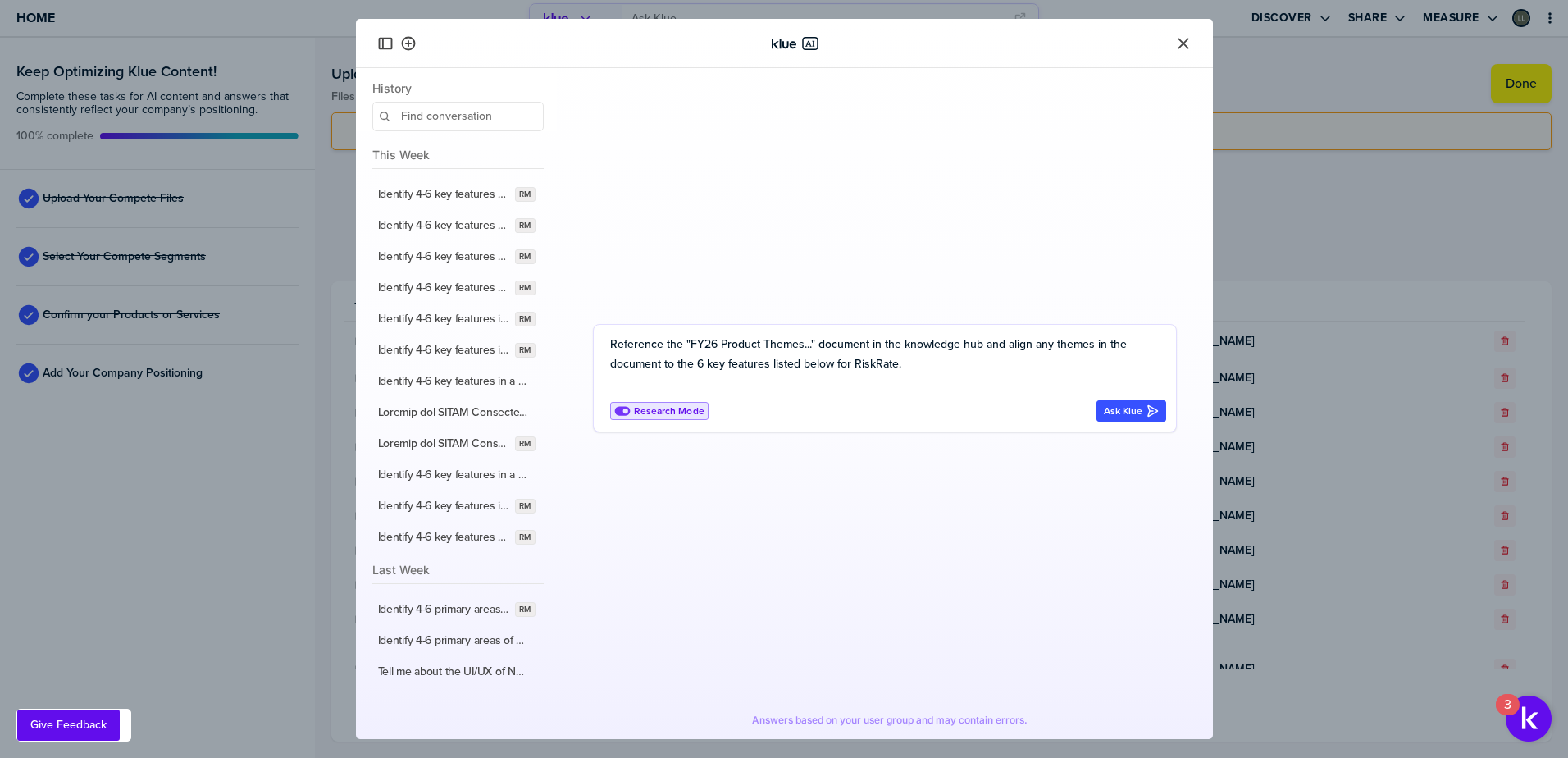
paste textarea "Automated Onboarding Workflows Customers expect seamless and efficient onboardi…"
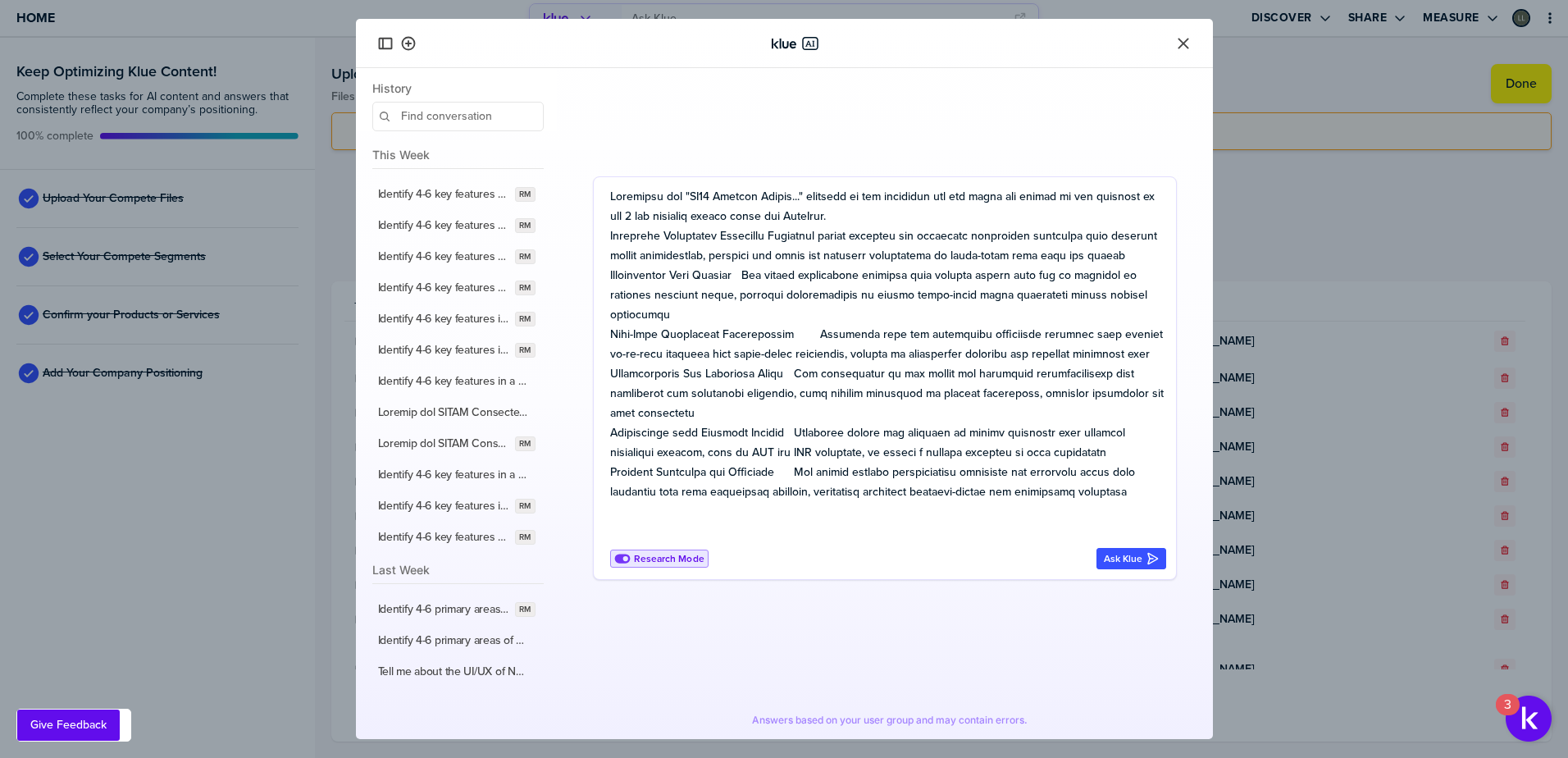
click at [800, 234] on textarea at bounding box center [888, 364] width 556 height 355
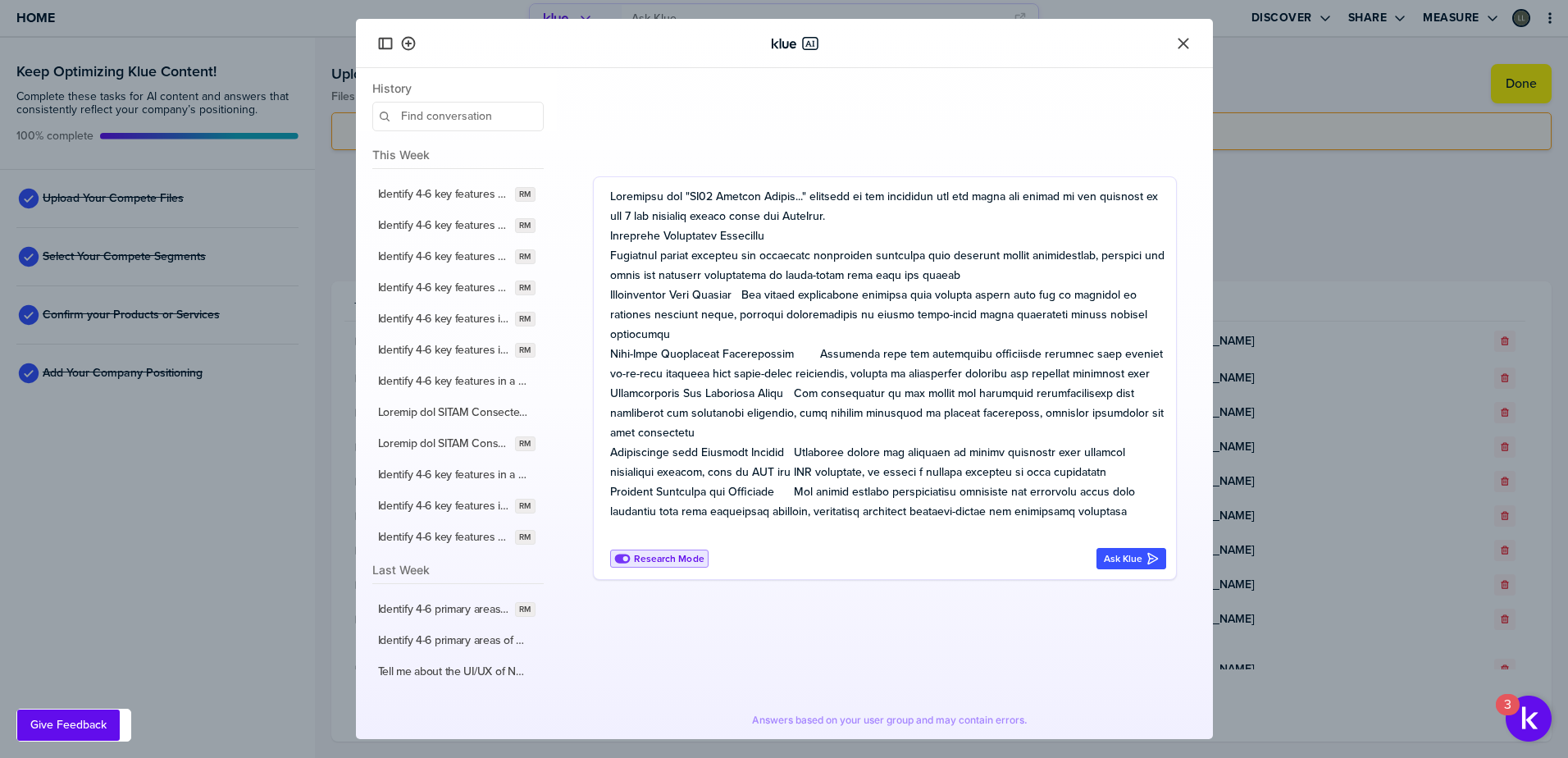
click at [751, 297] on textarea at bounding box center [888, 364] width 556 height 355
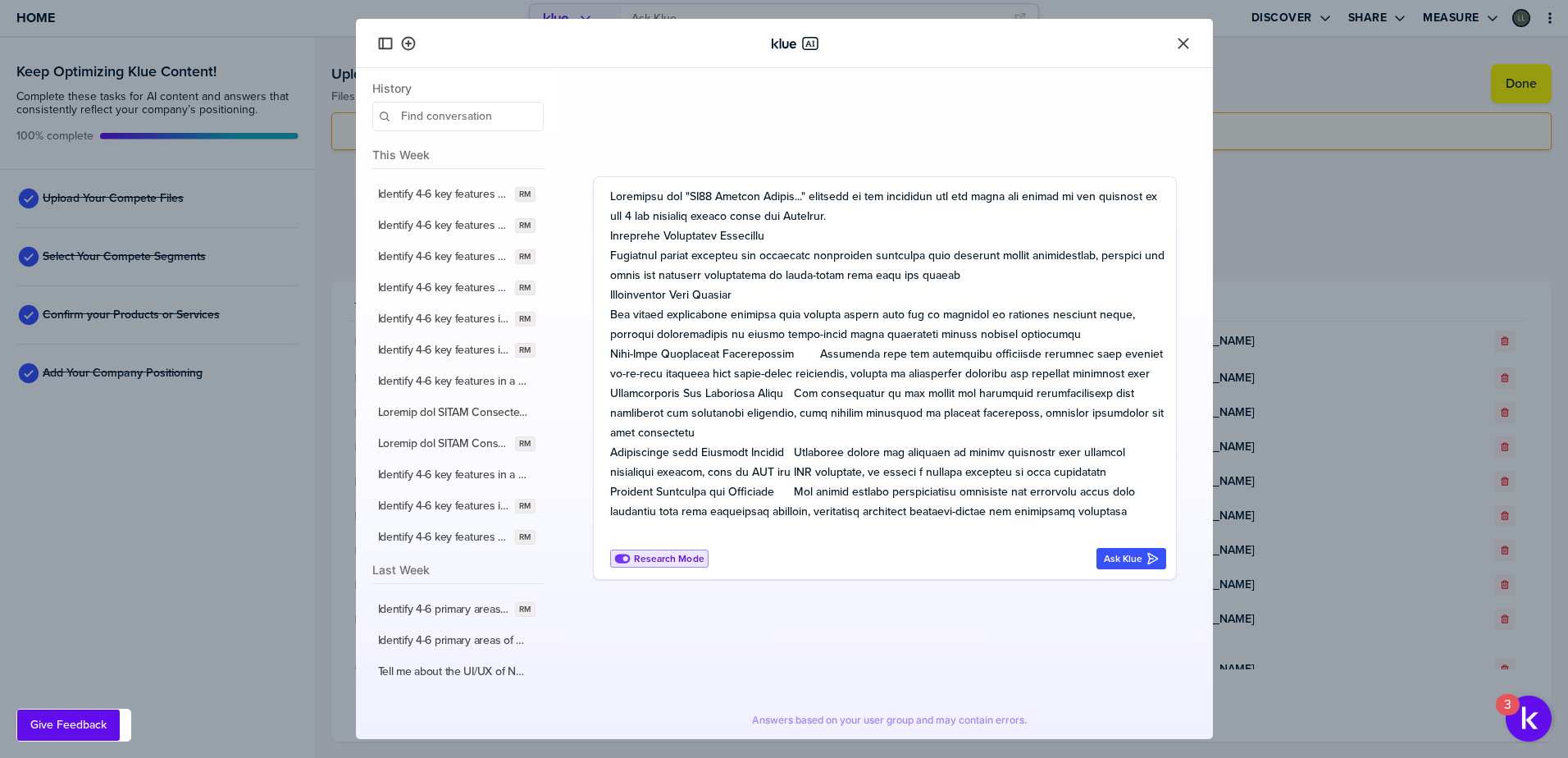
click at [795, 359] on textarea at bounding box center [888, 364] width 556 height 355
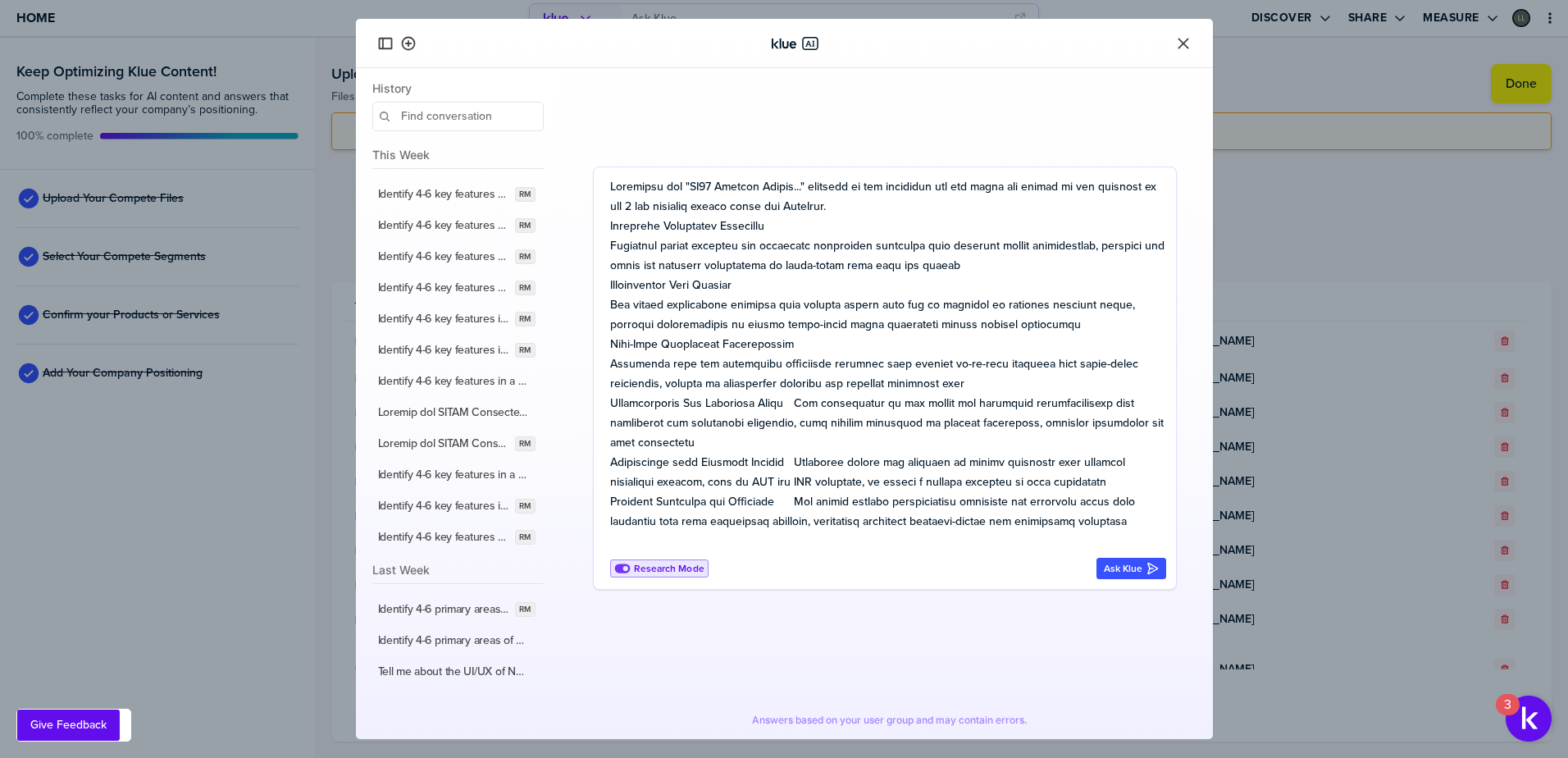
click at [803, 405] on textarea at bounding box center [888, 364] width 556 height 375
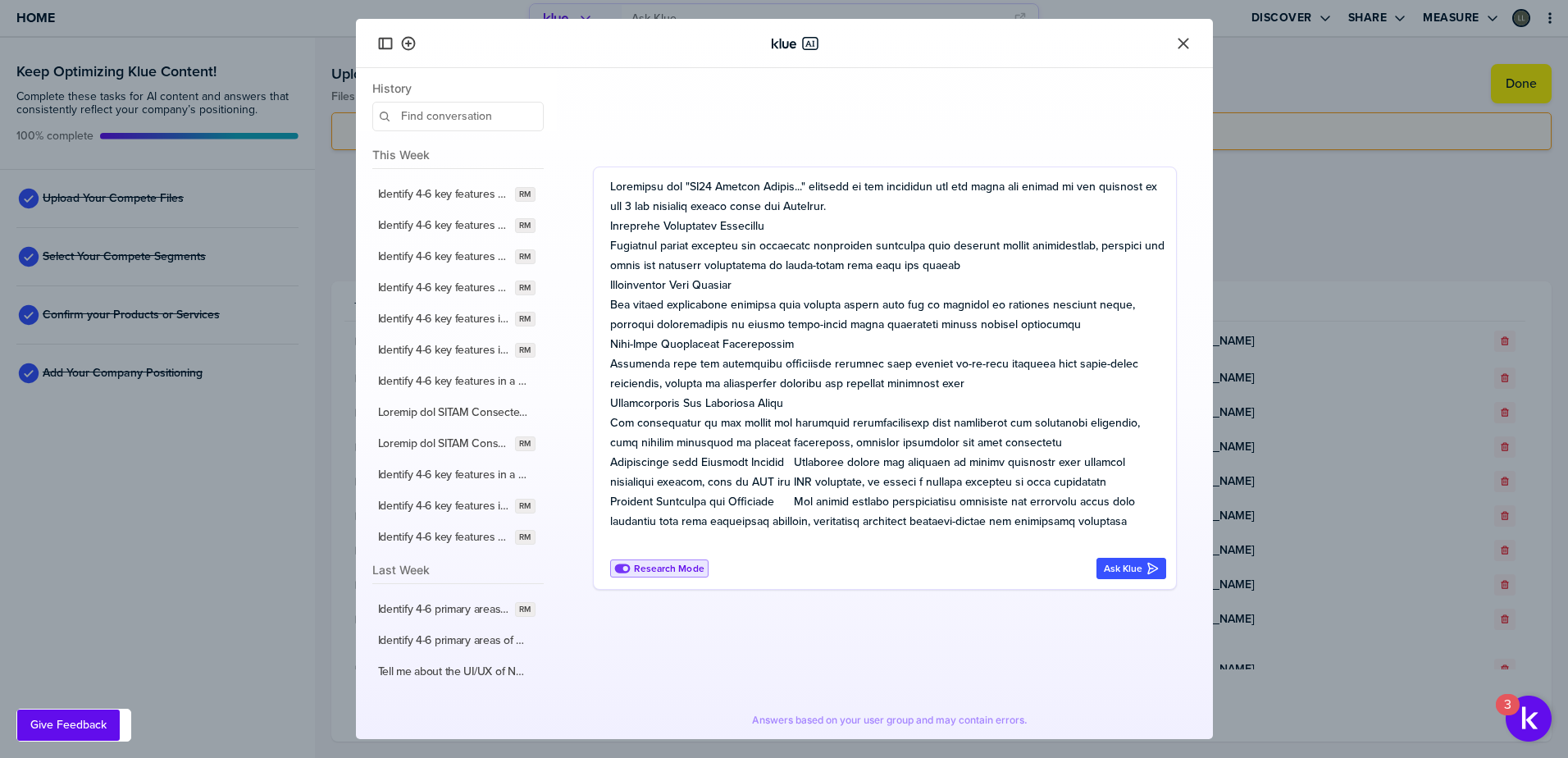
drag, startPoint x: 797, startPoint y: 461, endPoint x: 818, endPoint y: 466, distance: 21.6
click at [797, 461] on textarea at bounding box center [888, 364] width 556 height 375
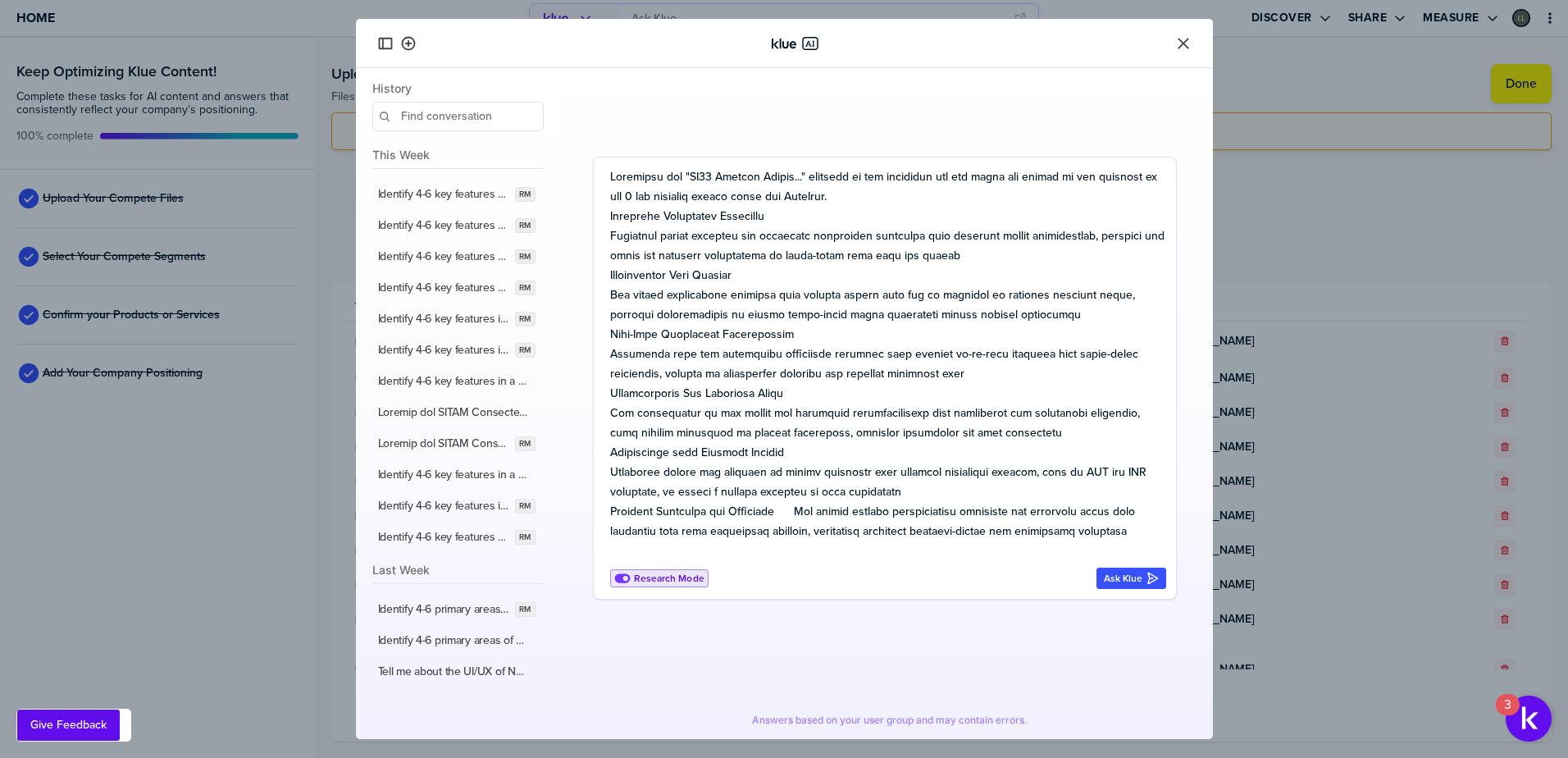
click at [796, 511] on textarea at bounding box center [888, 364] width 556 height 394
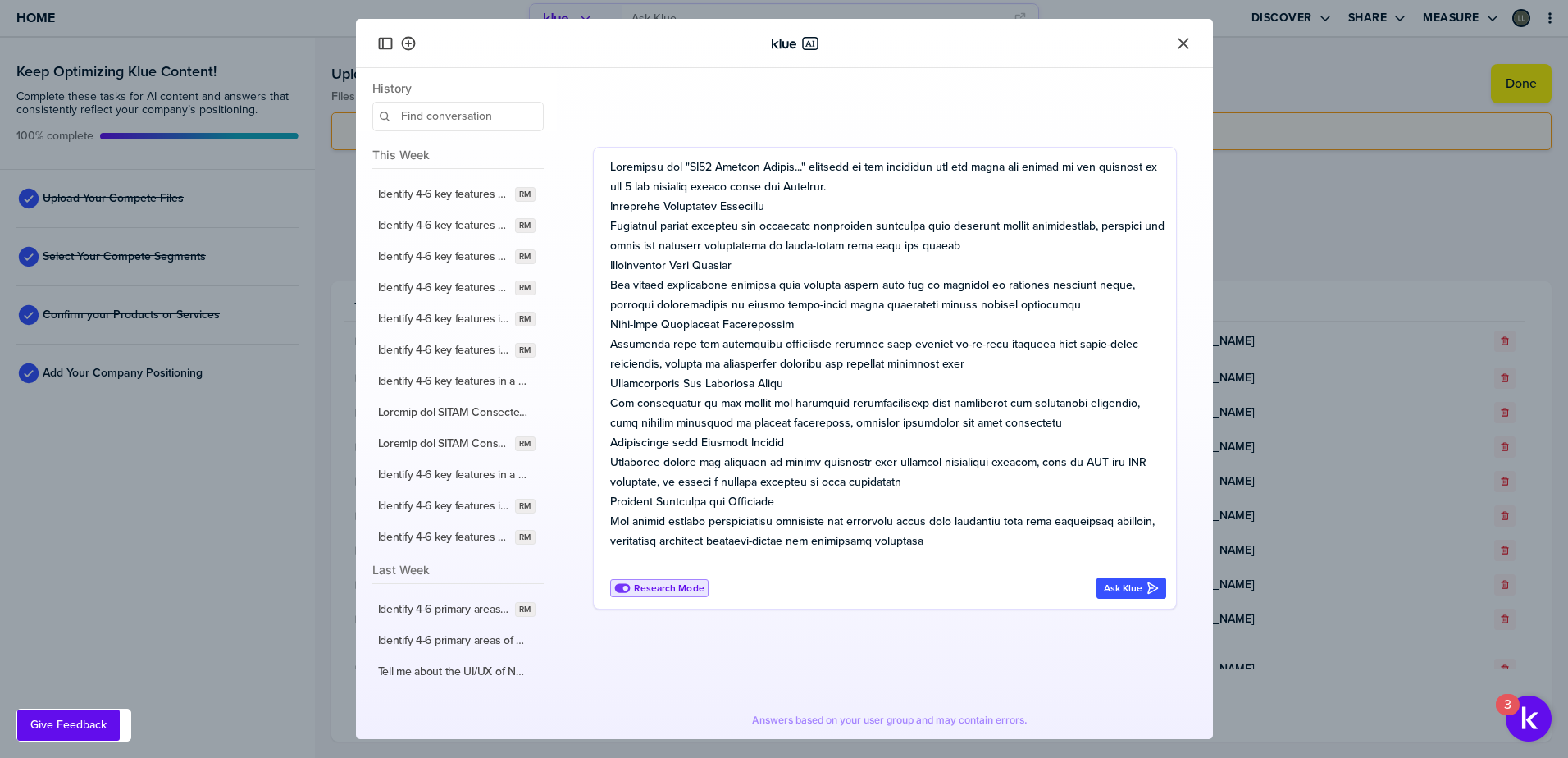
click at [610, 505] on textarea at bounding box center [888, 364] width 556 height 414
click at [607, 210] on div "Research Mode Ask Klue" at bounding box center [885, 378] width 584 height 463
click at [610, 210] on textarea at bounding box center [888, 364] width 556 height 414
click at [612, 266] on textarea at bounding box center [888, 364] width 556 height 414
click at [610, 316] on textarea at bounding box center [888, 364] width 556 height 414
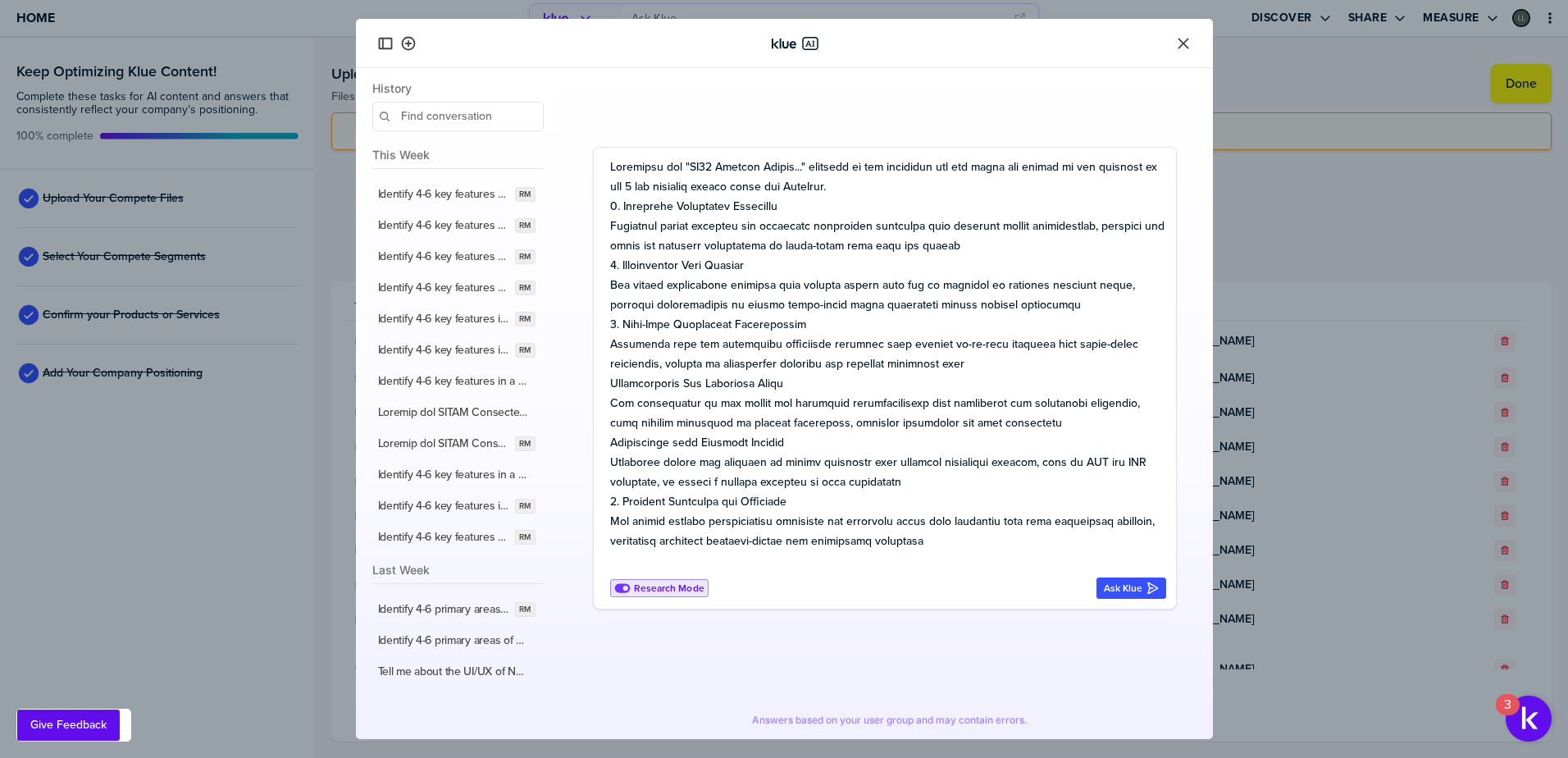
click at [612, 384] on textarea at bounding box center [888, 364] width 556 height 414
click at [609, 444] on div "Research Mode Ask Klue" at bounding box center [885, 378] width 584 height 463
click at [610, 444] on textarea at bounding box center [888, 364] width 556 height 414
type textarea "Reference the "FY26 Product Themes..." document in the knowledge hub and align …"
click at [1122, 594] on div "Ask Klue" at bounding box center [1131, 588] width 55 height 13
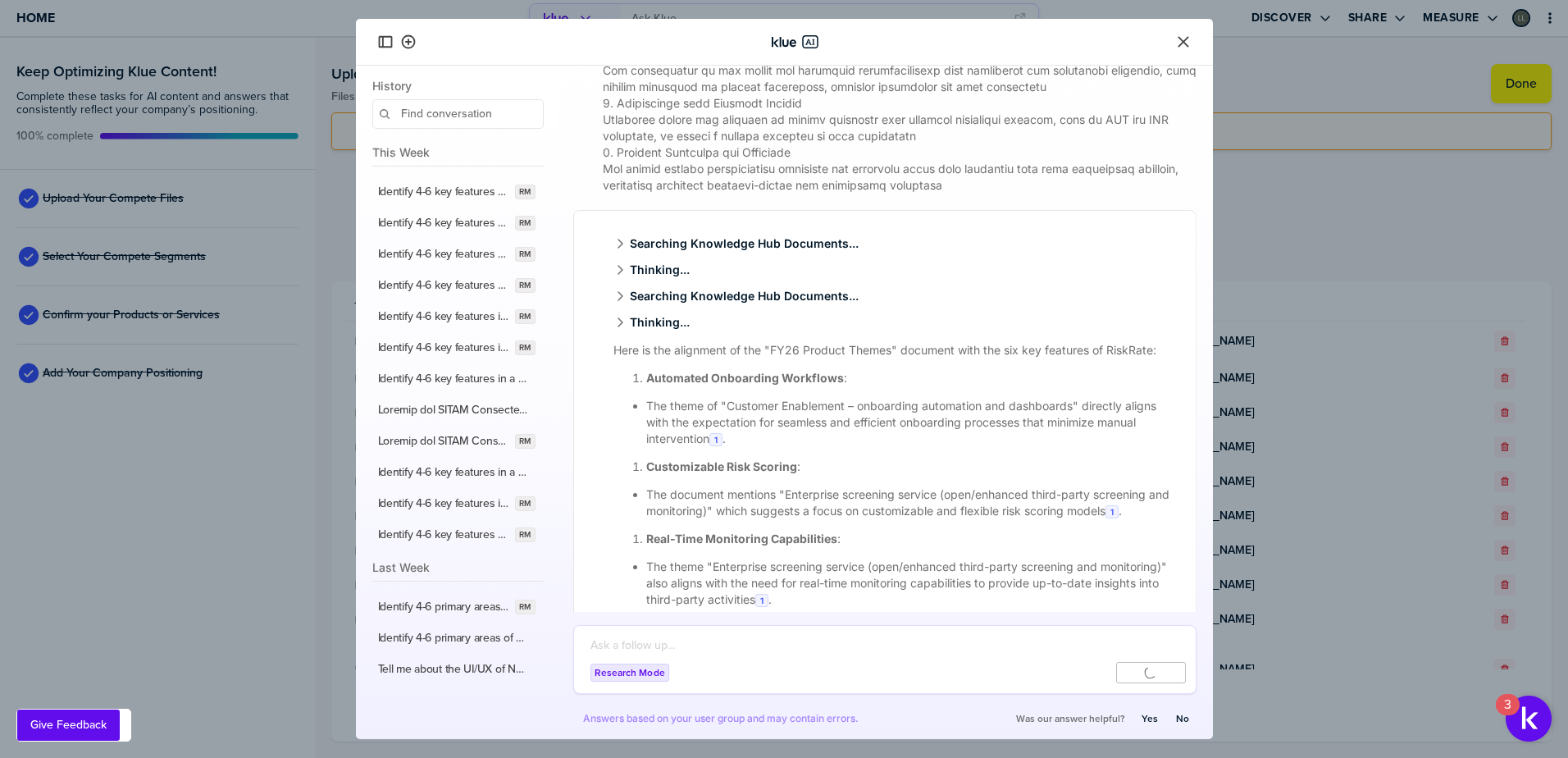
scroll to position [410, 0]
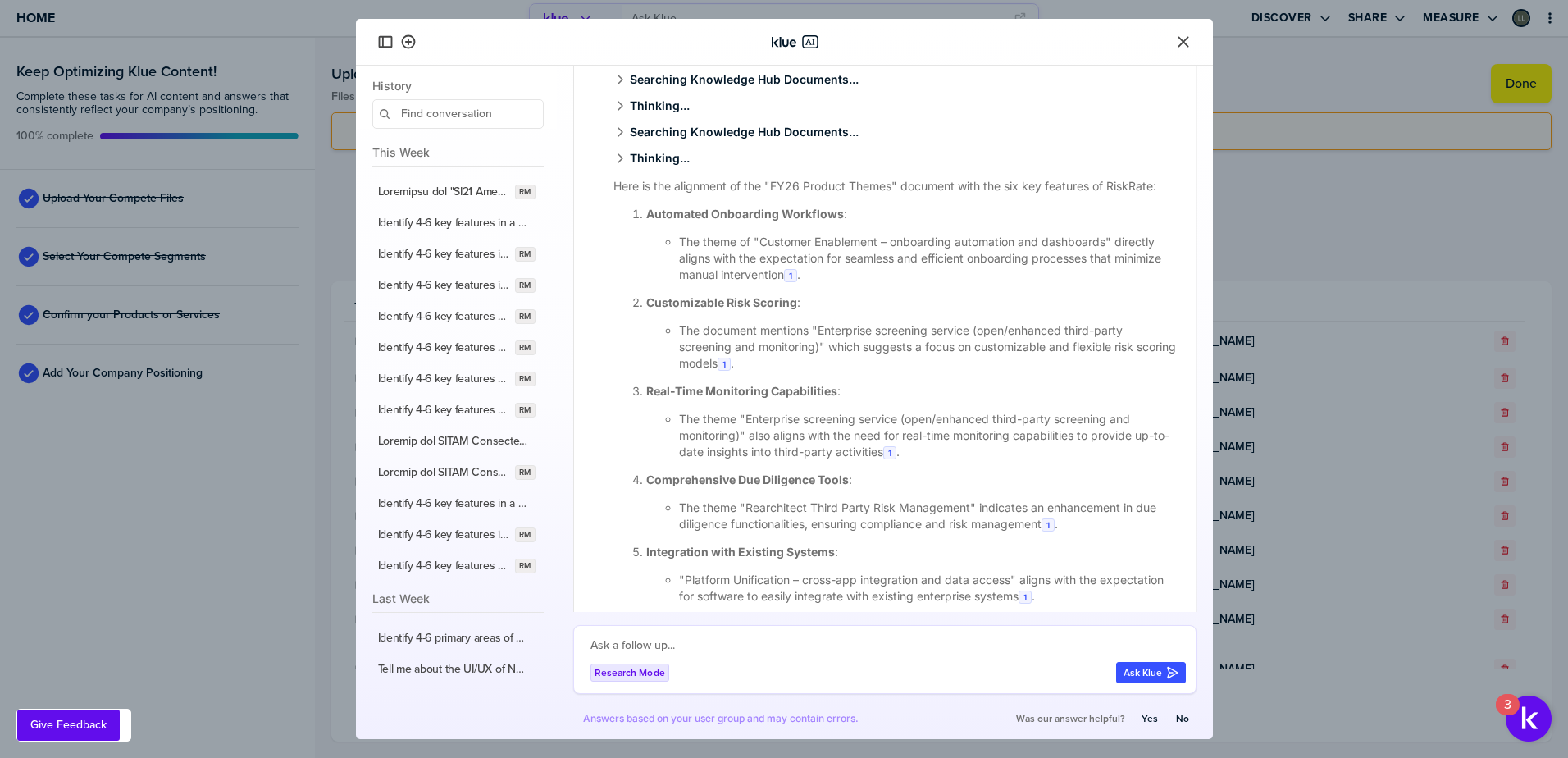
click at [677, 242] on ul "The theme of "Customer Enablement – onboarding automation and dashboards" direc…" at bounding box center [911, 258] width 530 height 49
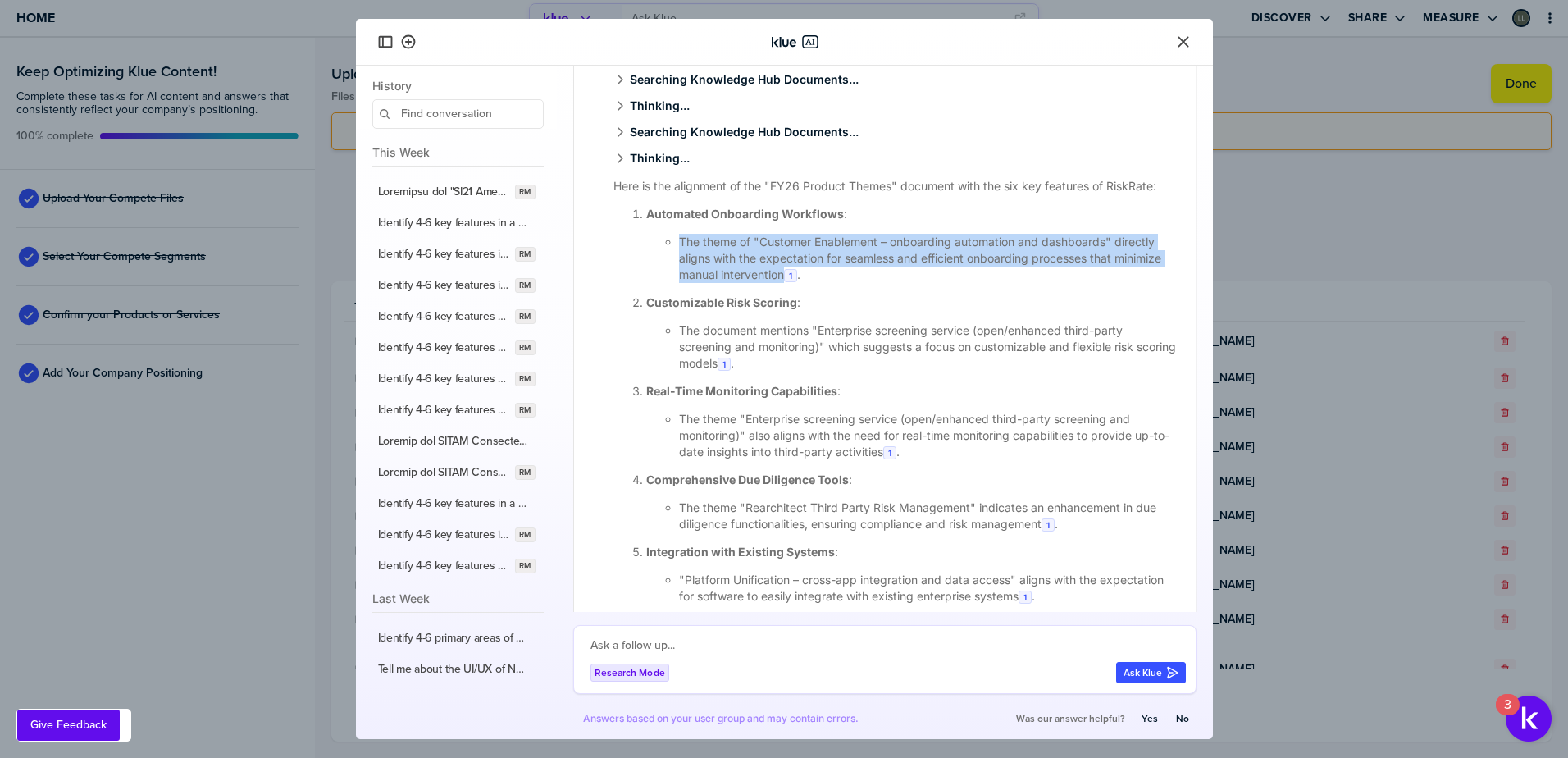
drag, startPoint x: 682, startPoint y: 242, endPoint x: 835, endPoint y: 279, distance: 157.4
click at [835, 279] on li "The theme of "Customer Enablement – onboarding automation and dashboards" direc…" at bounding box center [928, 258] width 497 height 49
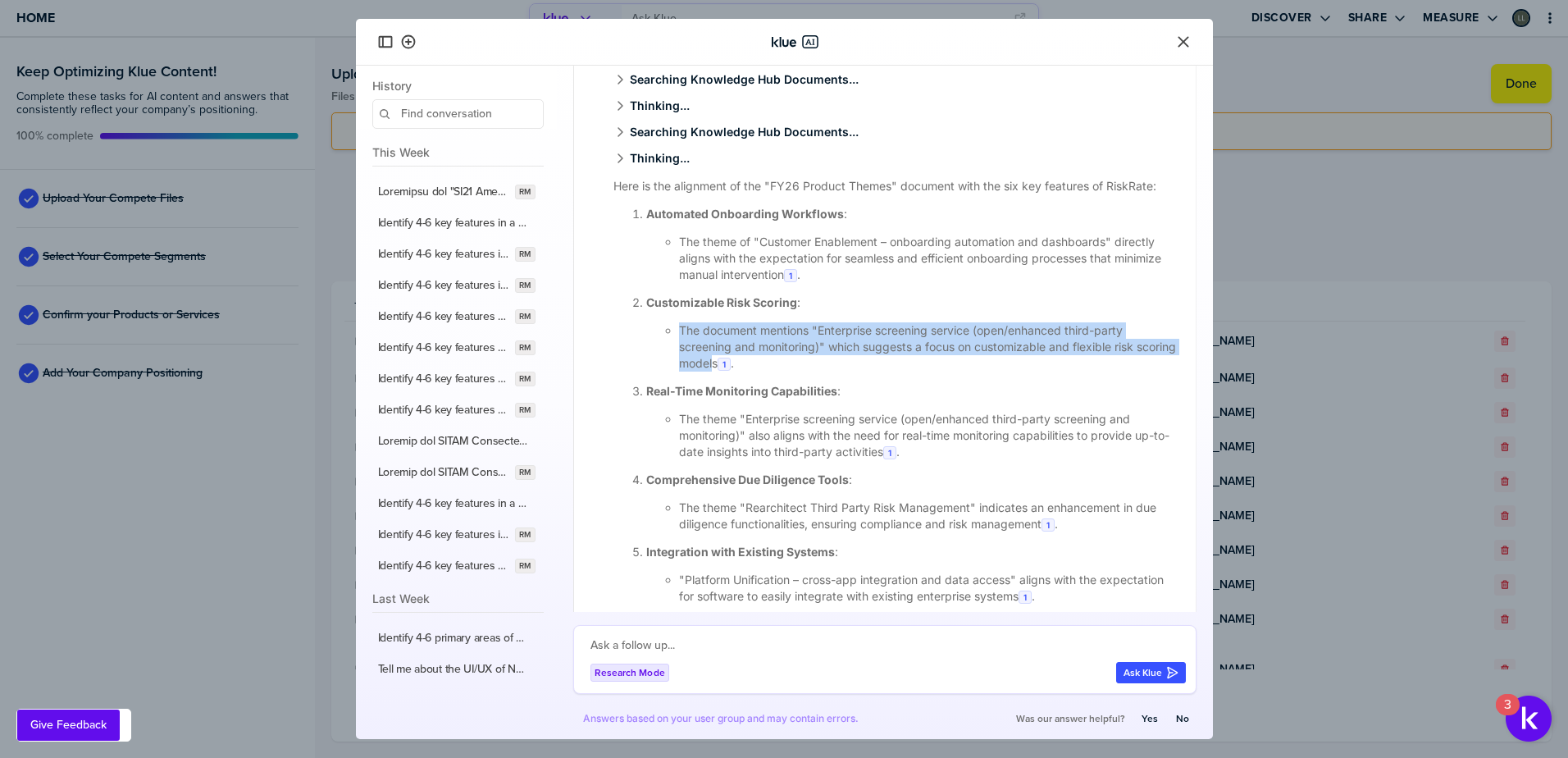
drag, startPoint x: 680, startPoint y: 329, endPoint x: 756, endPoint y: 366, distance: 84.5
click at [756, 366] on li "The document mentions "Enterprise screening service (open/enhanced third-party …" at bounding box center [928, 347] width 497 height 49
click at [820, 330] on li "The document mentions "Enterprise screening service (open/enhanced third-party …" at bounding box center [928, 347] width 497 height 49
drag, startPoint x: 813, startPoint y: 328, endPoint x: 761, endPoint y: 367, distance: 65.0
click at [761, 367] on li "The document mentions "Enterprise screening service (open/enhanced third-party …" at bounding box center [928, 347] width 497 height 49
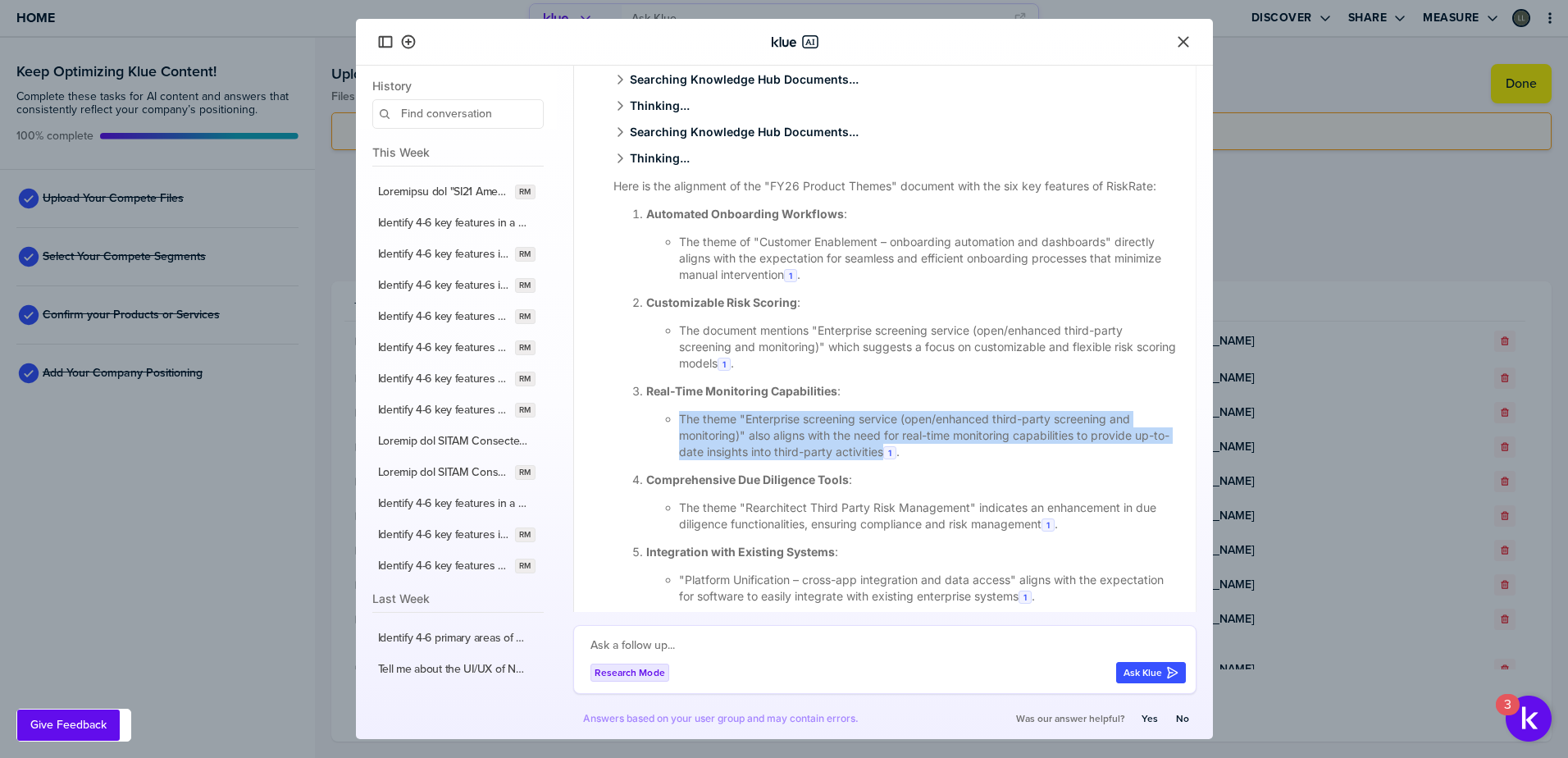
drag, startPoint x: 679, startPoint y: 419, endPoint x: 898, endPoint y: 454, distance: 221.8
click at [898, 454] on li "The theme "Enterprise screening service (open/enhanced third-party screening an…" at bounding box center [928, 436] width 497 height 49
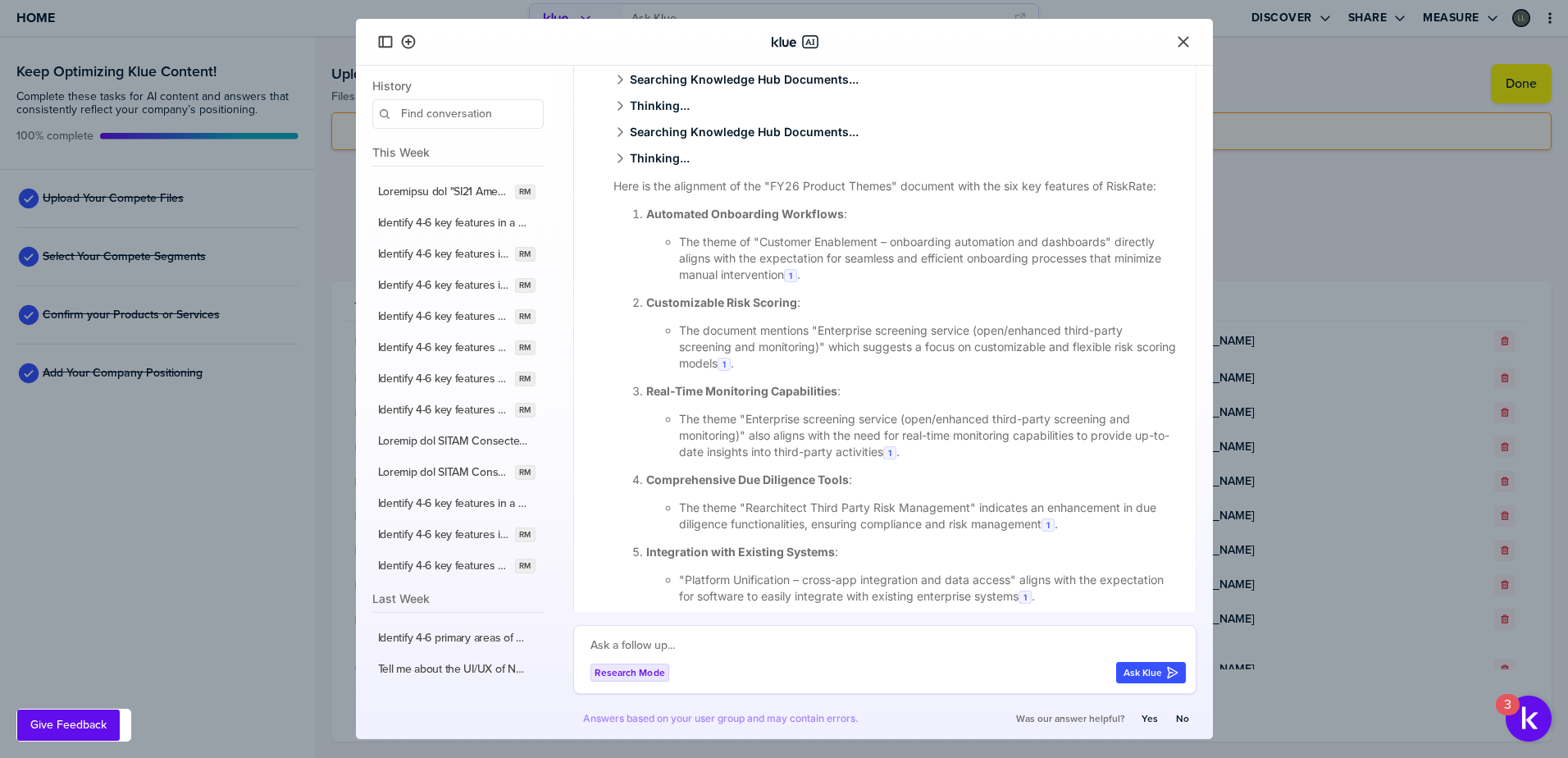
click at [680, 510] on li "The theme "Rearchitect Third Party Risk Management" indicates an enhancement in…" at bounding box center [928, 516] width 497 height 33
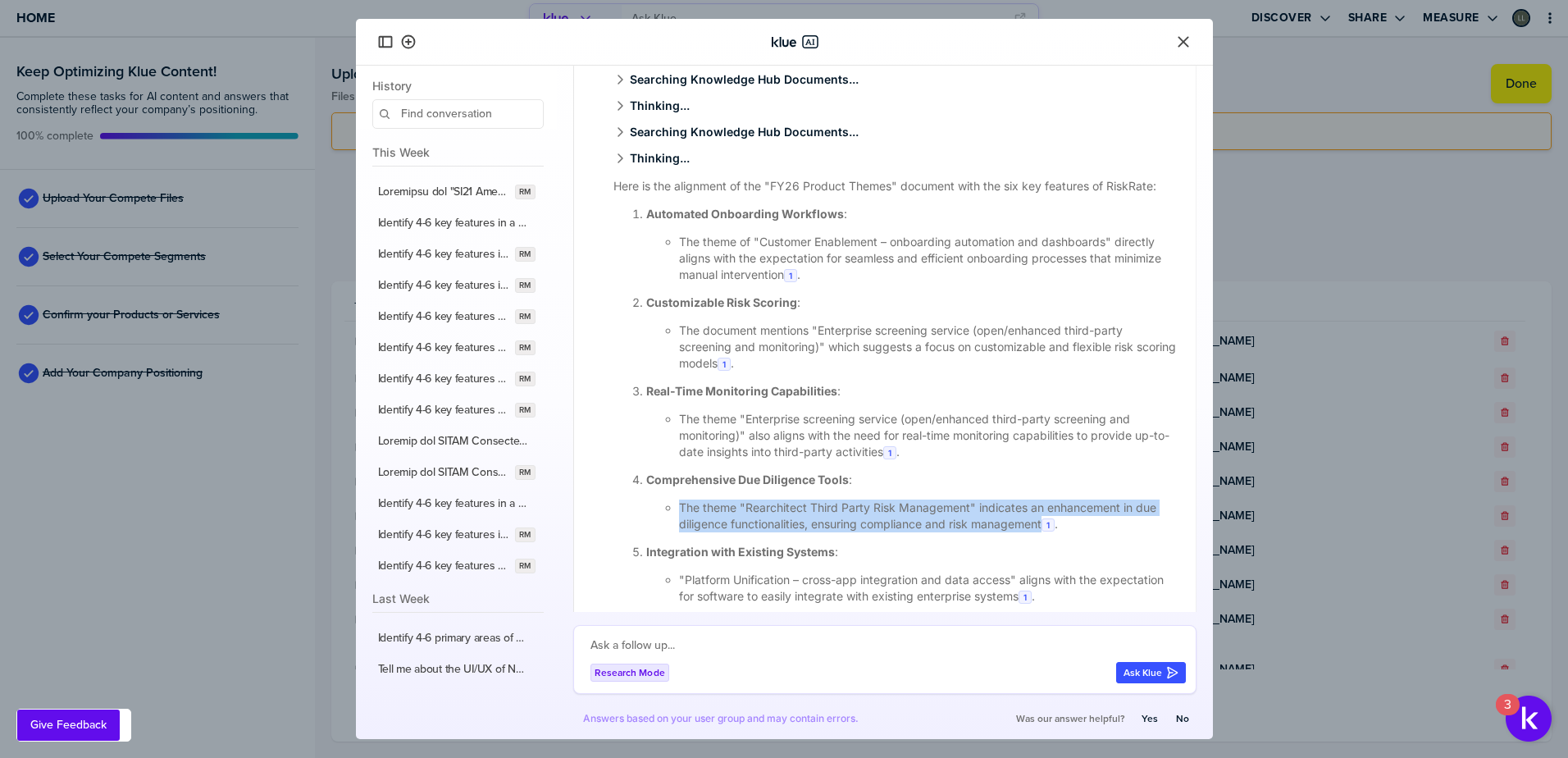
drag, startPoint x: 679, startPoint y: 505, endPoint x: 1046, endPoint y: 523, distance: 367.4
click at [1046, 523] on li "The theme "Rearchitect Third Party Risk Management" indicates an enhancement in…" at bounding box center [928, 516] width 497 height 33
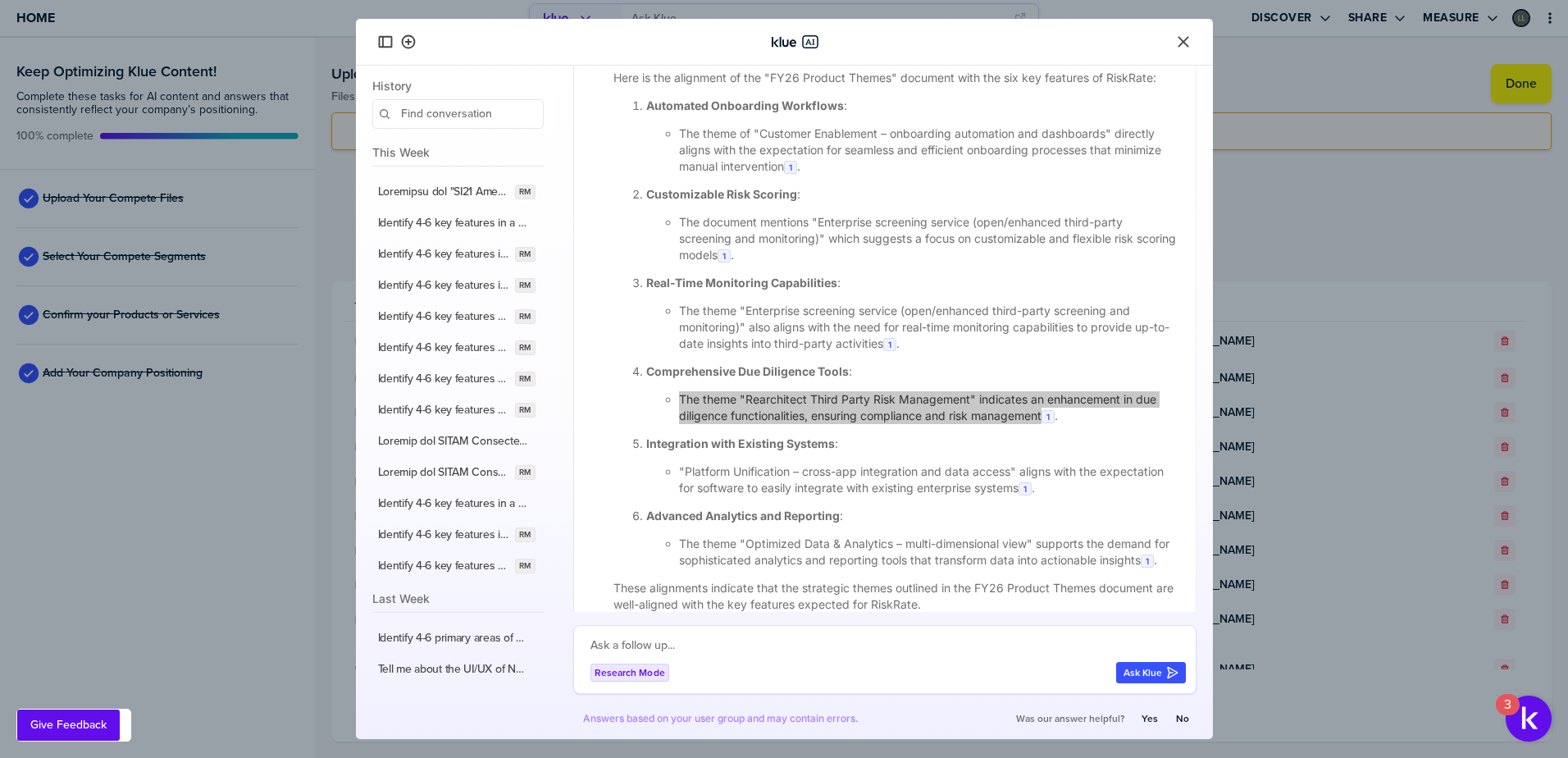
scroll to position [639, 0]
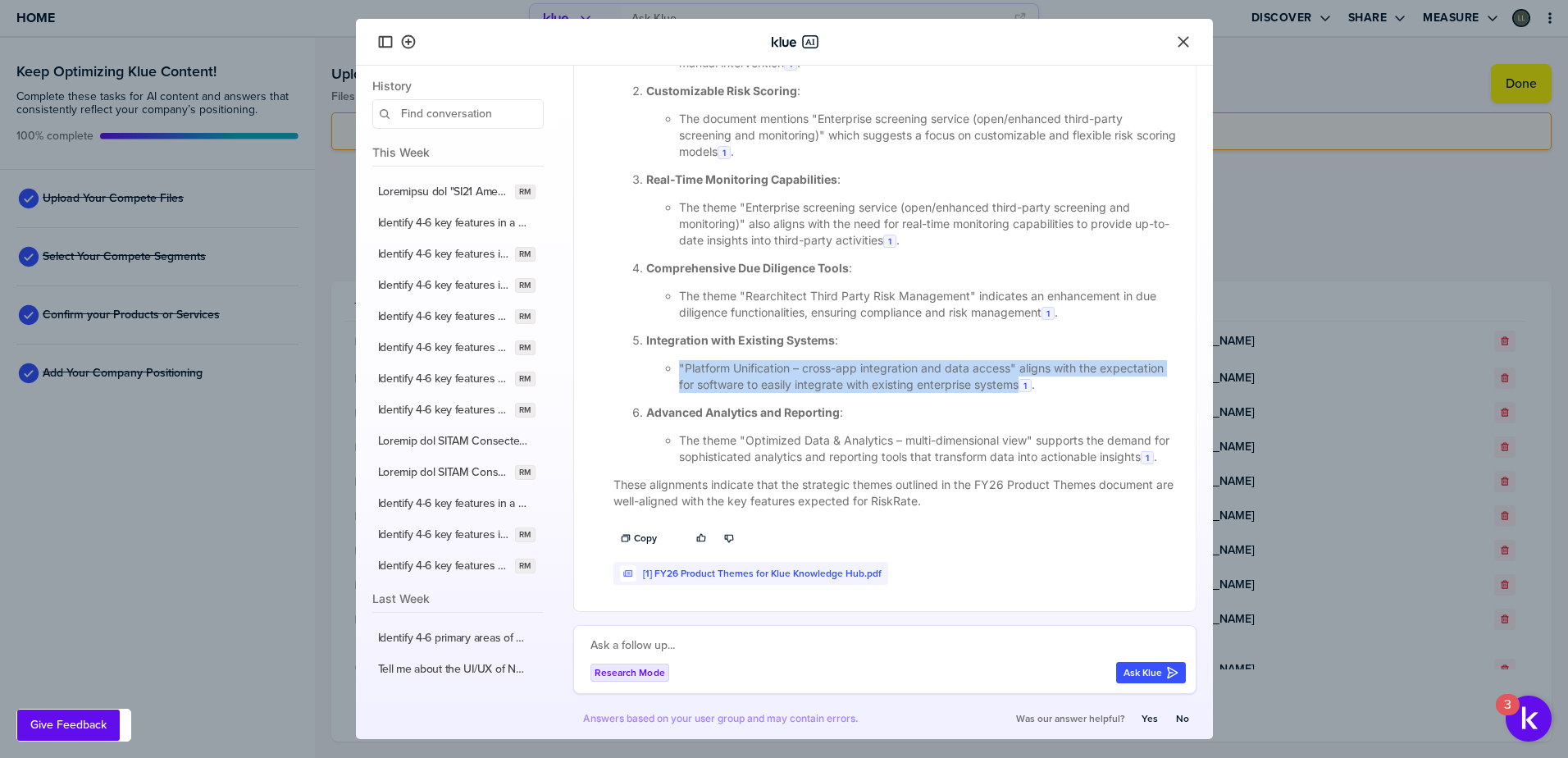
drag, startPoint x: 680, startPoint y: 349, endPoint x: 1088, endPoint y: 376, distance: 408.9
click at [1088, 376] on li ""Platform Unification – cross-app integration and data access" aligns with the …" at bounding box center [928, 376] width 497 height 33
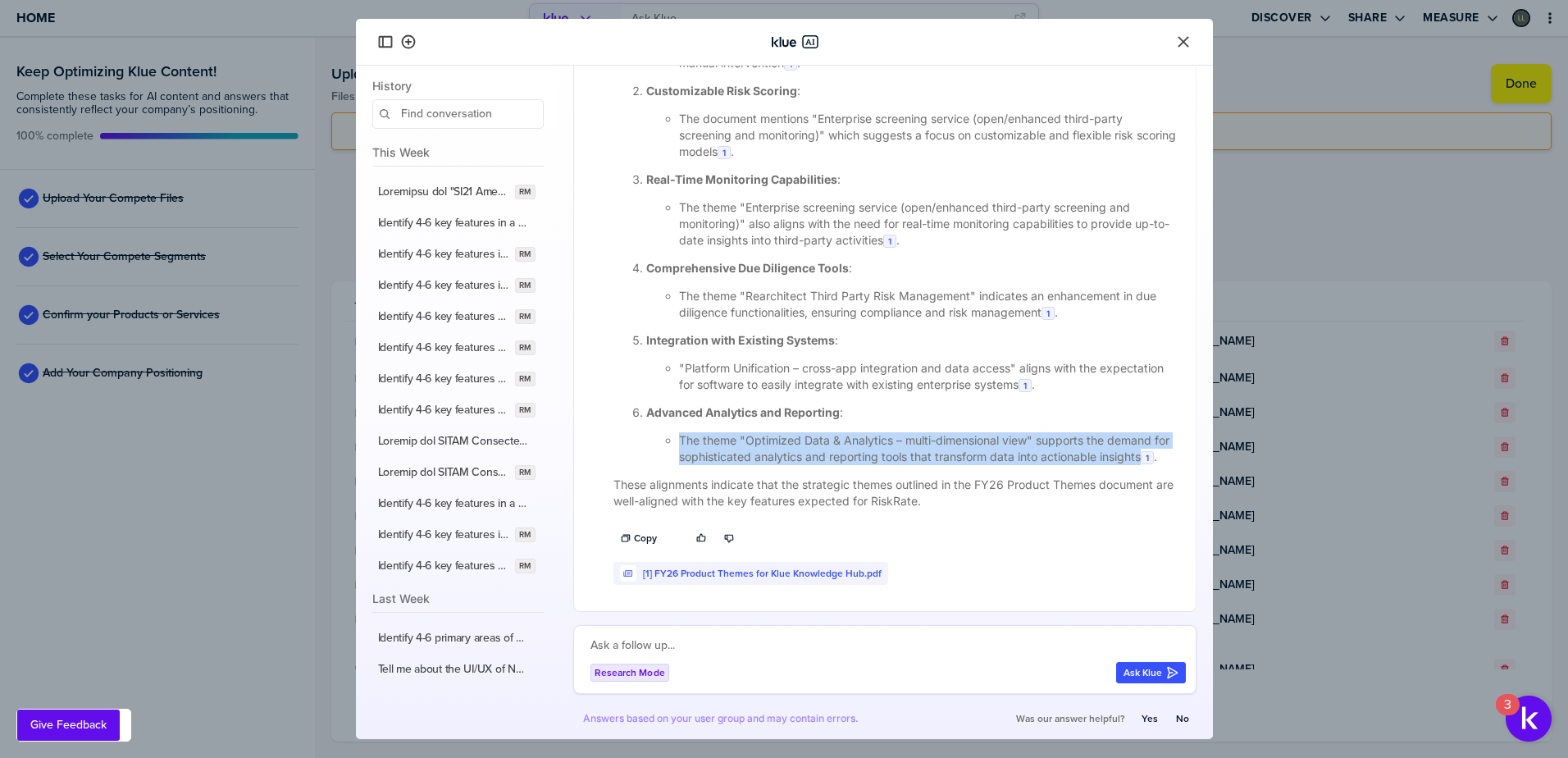
drag, startPoint x: 678, startPoint y: 422, endPoint x: 717, endPoint y: 463, distance: 56.6
click at [717, 463] on ul "The theme "Optimized Data & Analytics – multi-dimensional view" supports the de…" at bounding box center [911, 449] width 530 height 33
click at [442, 475] on label "button" at bounding box center [443, 472] width 131 height 14
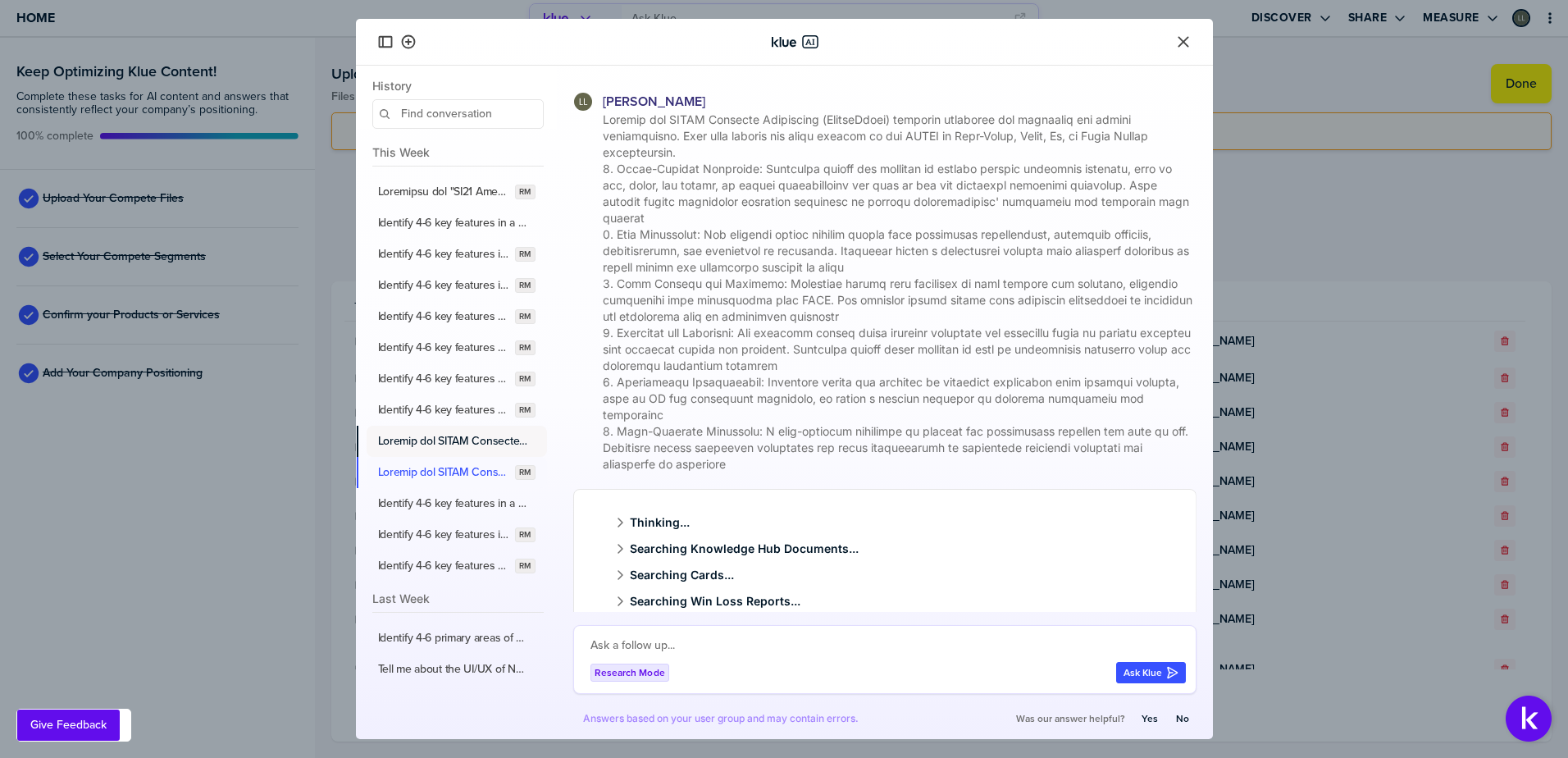
scroll to position [238, 0]
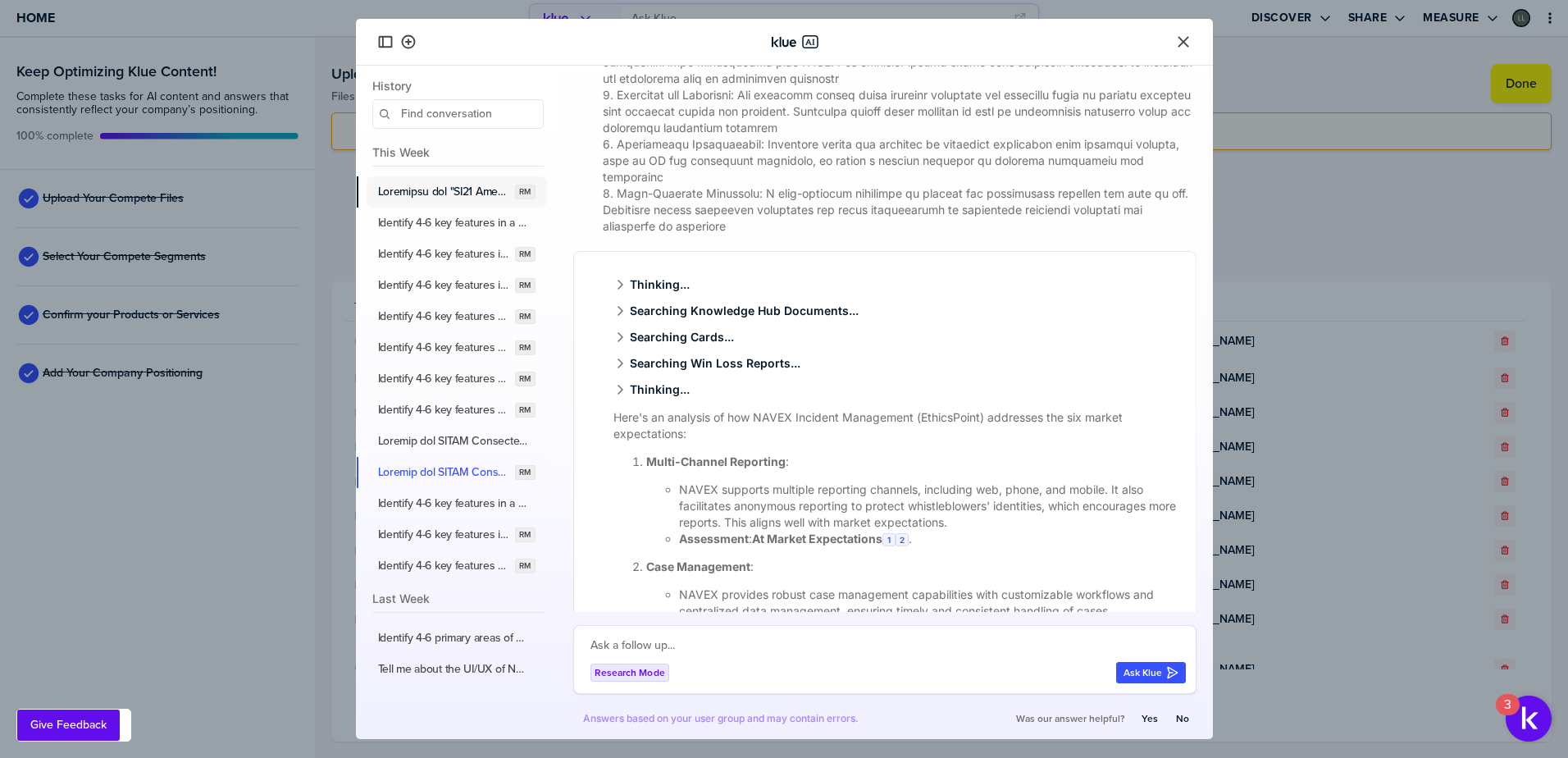
click at [452, 190] on label "button" at bounding box center [443, 192] width 131 height 14
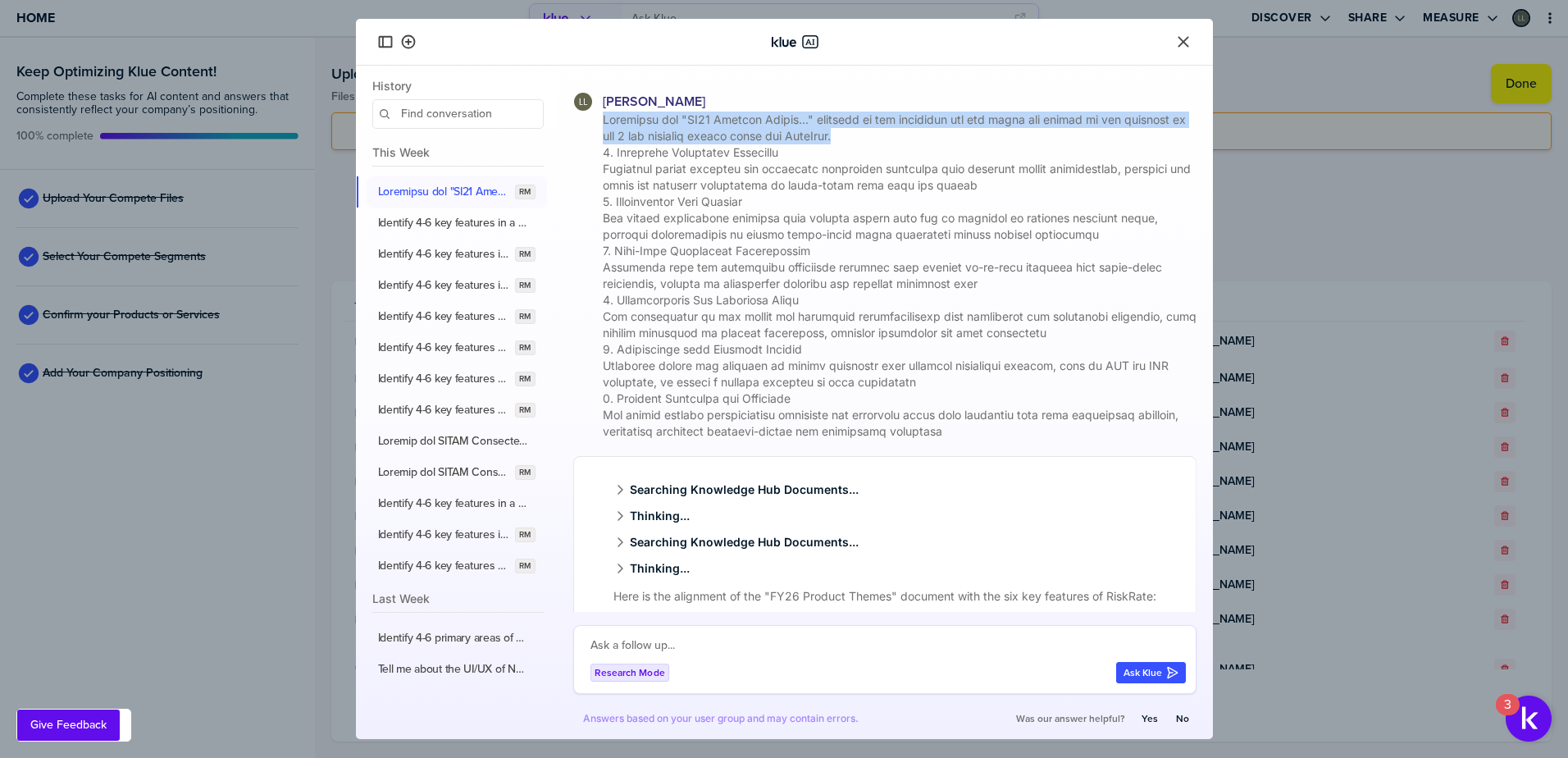
drag, startPoint x: 600, startPoint y: 117, endPoint x: 935, endPoint y: 144, distance: 336.1
click at [935, 144] on span at bounding box center [898, 275] width 597 height 328
drag, startPoint x: 435, startPoint y: 472, endPoint x: 833, endPoint y: 479, distance: 398.1
click at [436, 472] on label "button" at bounding box center [443, 472] width 131 height 14
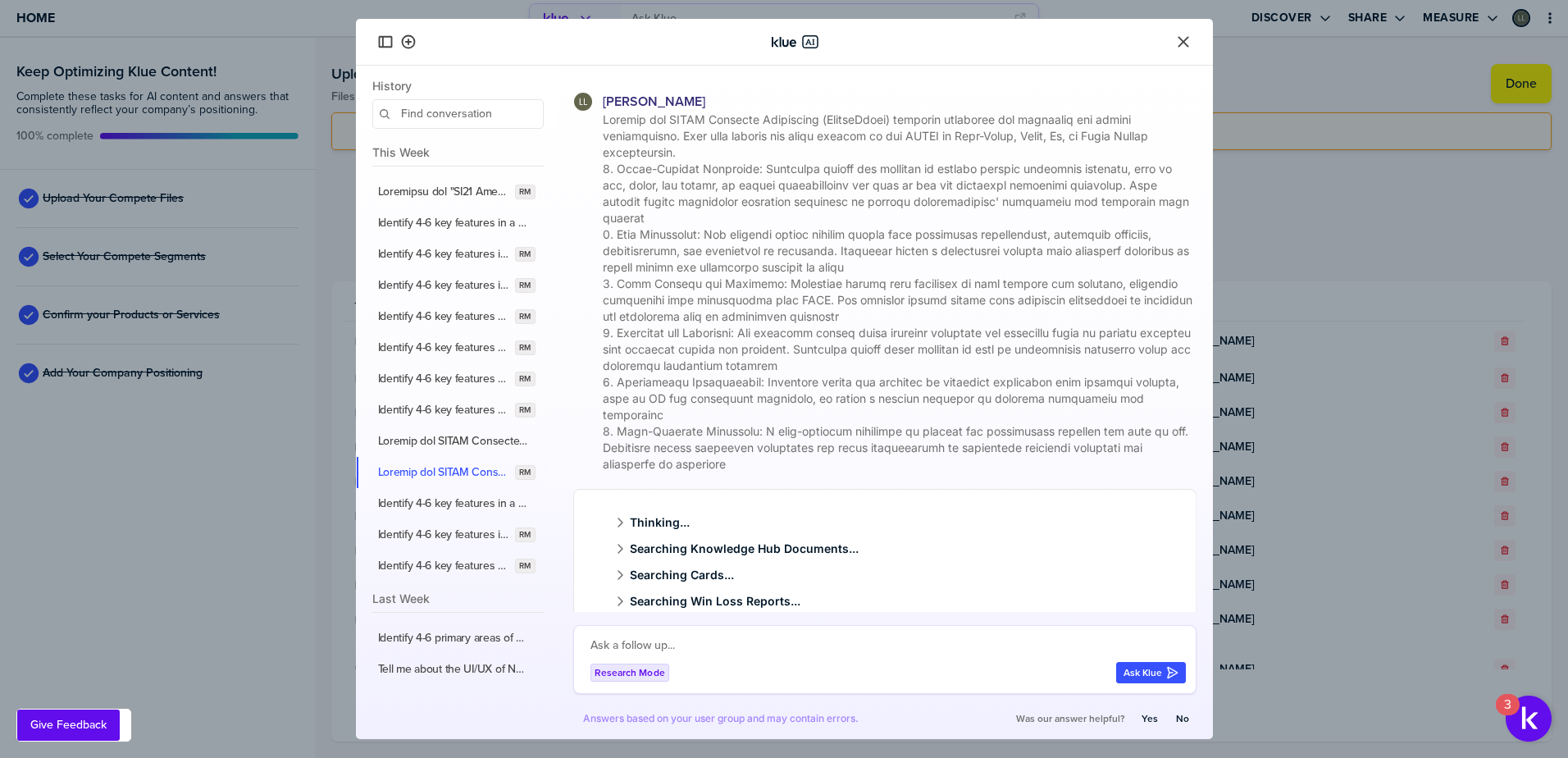
click at [646, 649] on textarea at bounding box center [888, 646] width 595 height 20
paste textarea "Reference the "FY26 Product Themes..." document in the knowledge hub and align …"
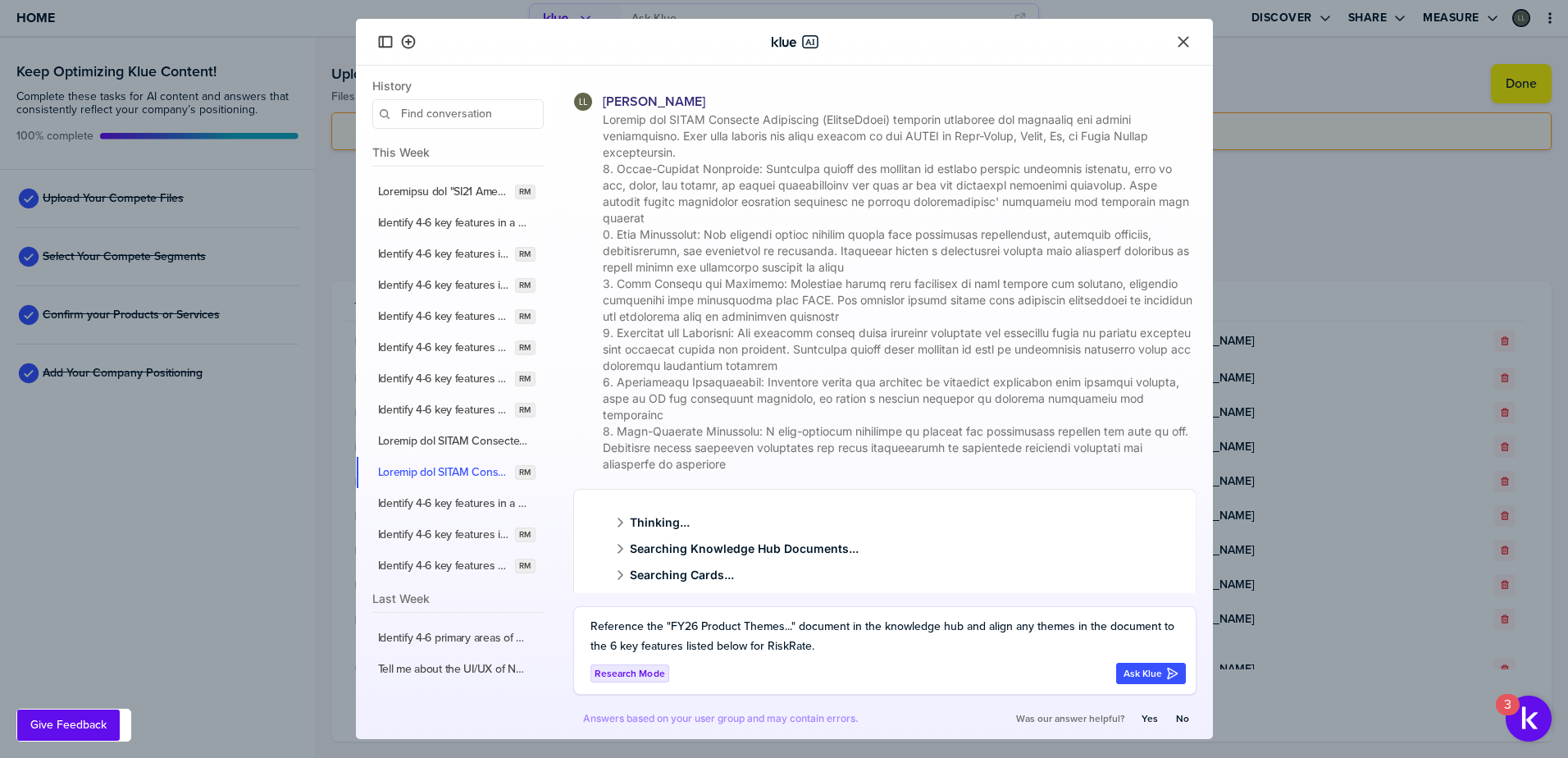
drag, startPoint x: 765, startPoint y: 647, endPoint x: 809, endPoint y: 651, distance: 44.2
click at [809, 651] on textarea "Reference the "FY26 Product Themes..." document in the knowledge hub and align …" at bounding box center [888, 637] width 595 height 40
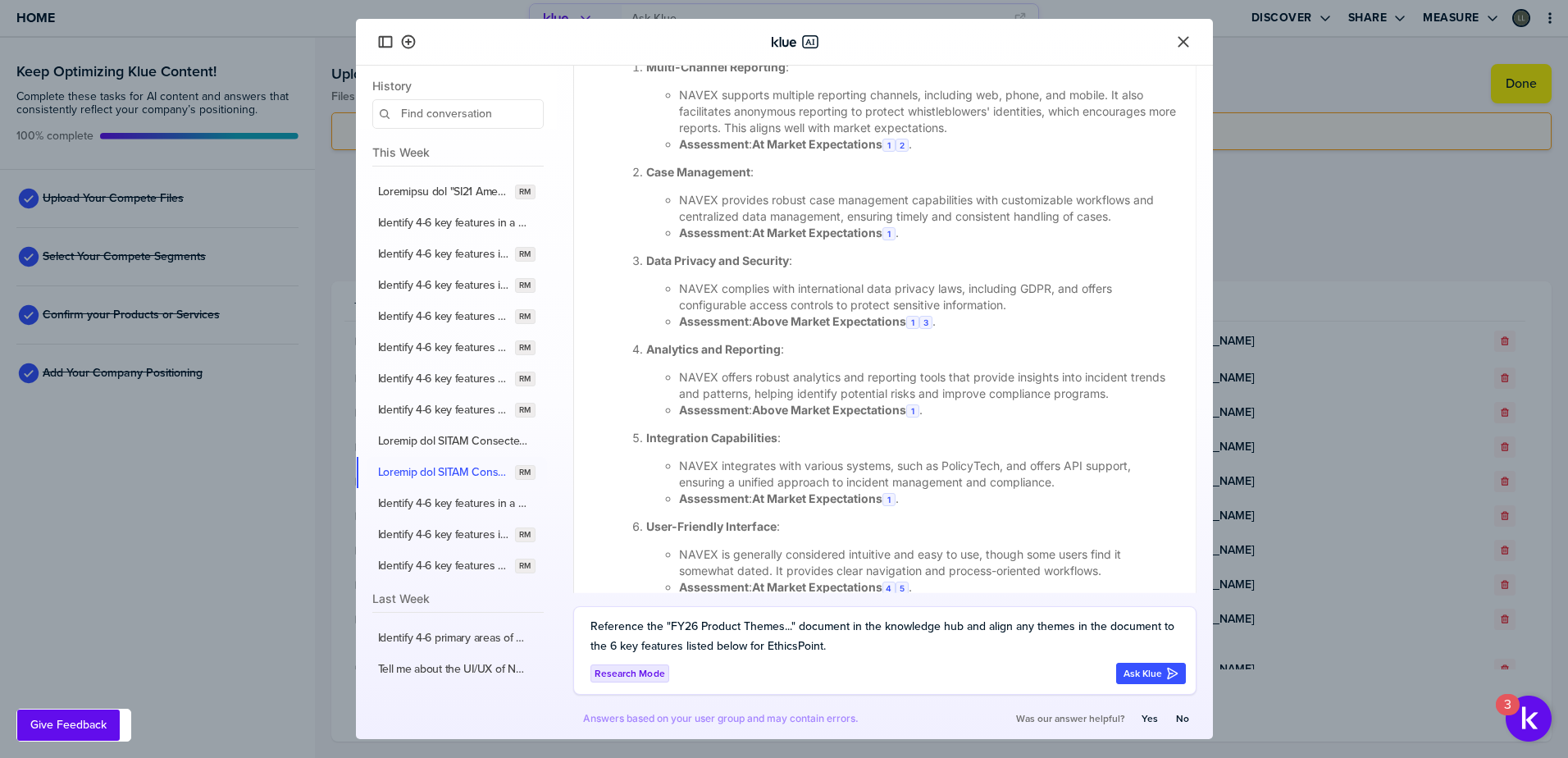
scroll to position [454, 0]
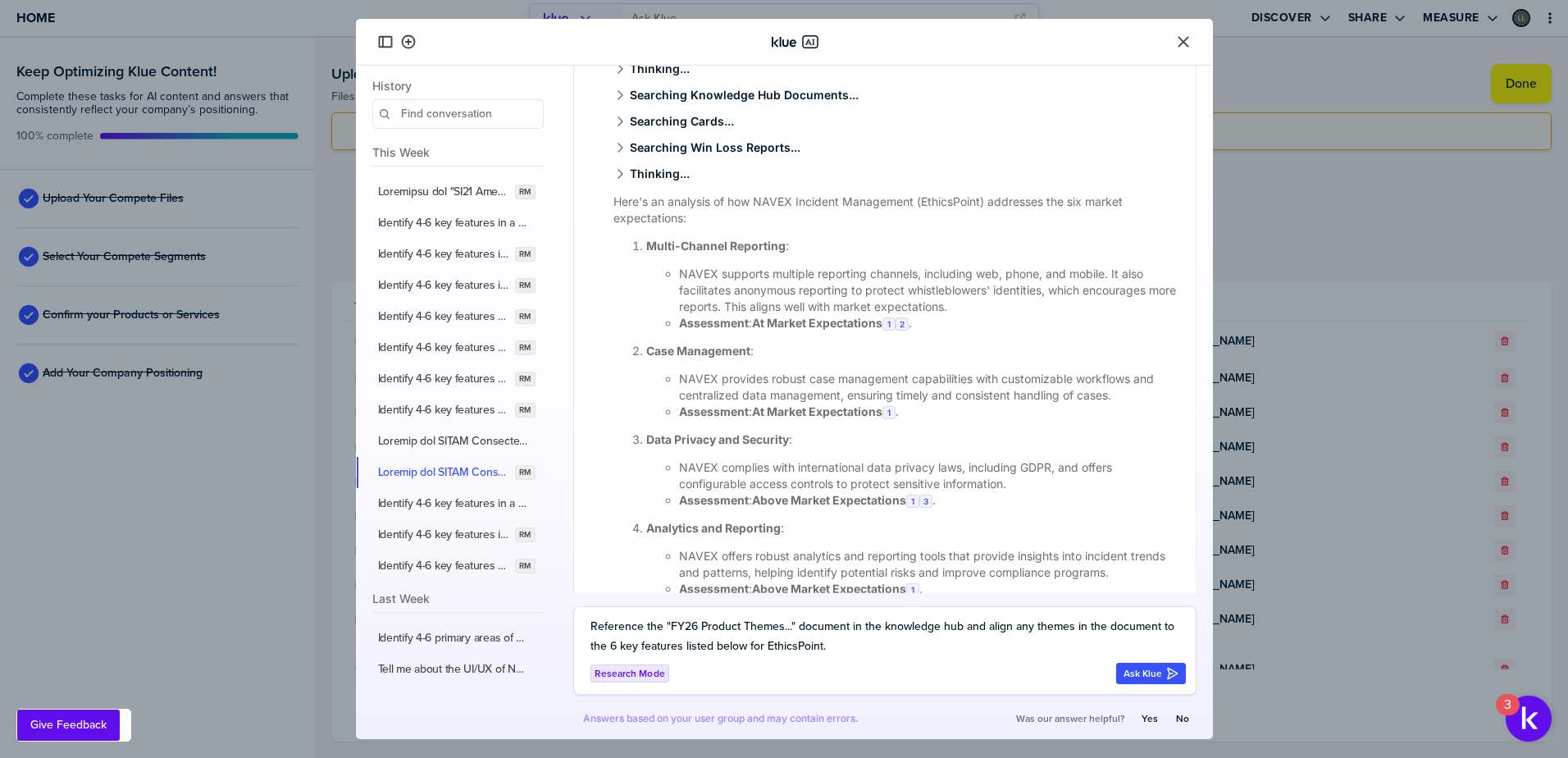
click at [679, 649] on textarea "Reference the "FY26 Product Themes..." document in the knowledge hub and align …" at bounding box center [888, 637] width 595 height 40
drag, startPoint x: 854, startPoint y: 648, endPoint x: 822, endPoint y: 648, distance: 32.0
click at [822, 648] on textarea "Reference the "FY26 Product Themes..." document in the knowledge hub and align …" at bounding box center [888, 637] width 595 height 40
type textarea "Reference the "FY26 Product Themes..." document in the knowledge hub and align …"
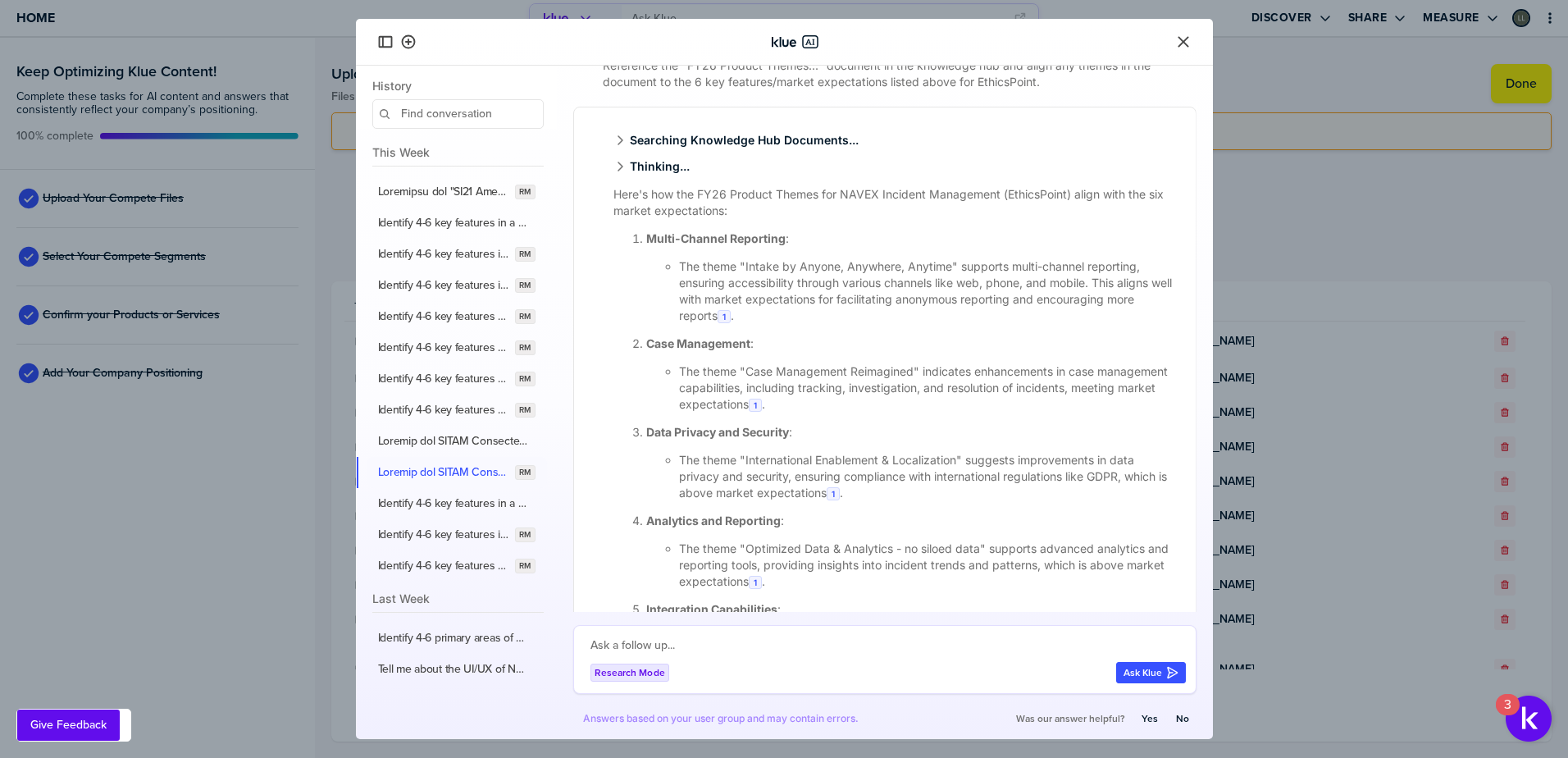
scroll to position [1459, 0]
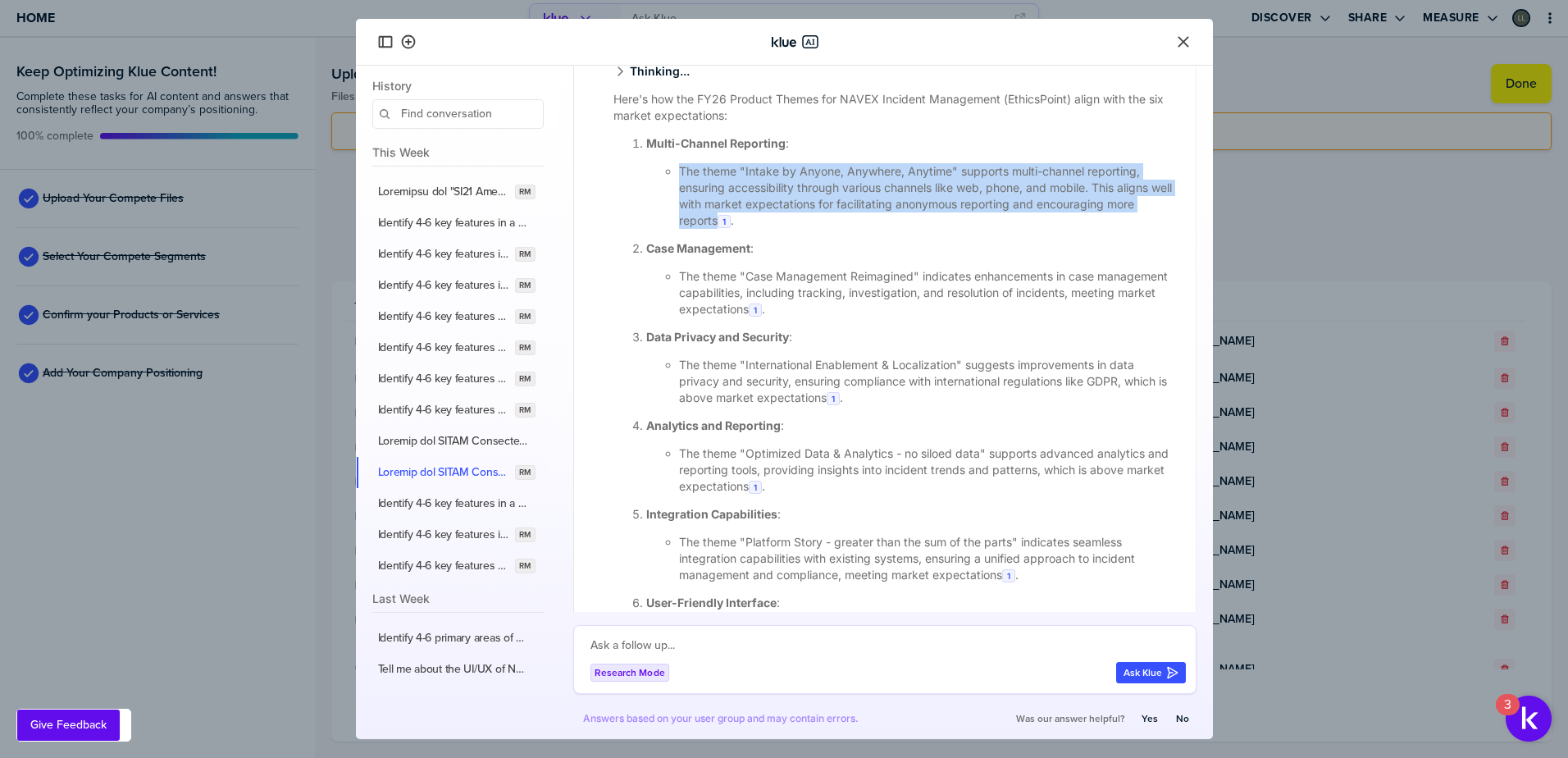
drag, startPoint x: 679, startPoint y: 171, endPoint x: 716, endPoint y: 225, distance: 65.5
click at [716, 225] on li "The theme "Intake by Anyone, Anywhere, Anytime" supports multi-channel reportin…" at bounding box center [928, 196] width 497 height 66
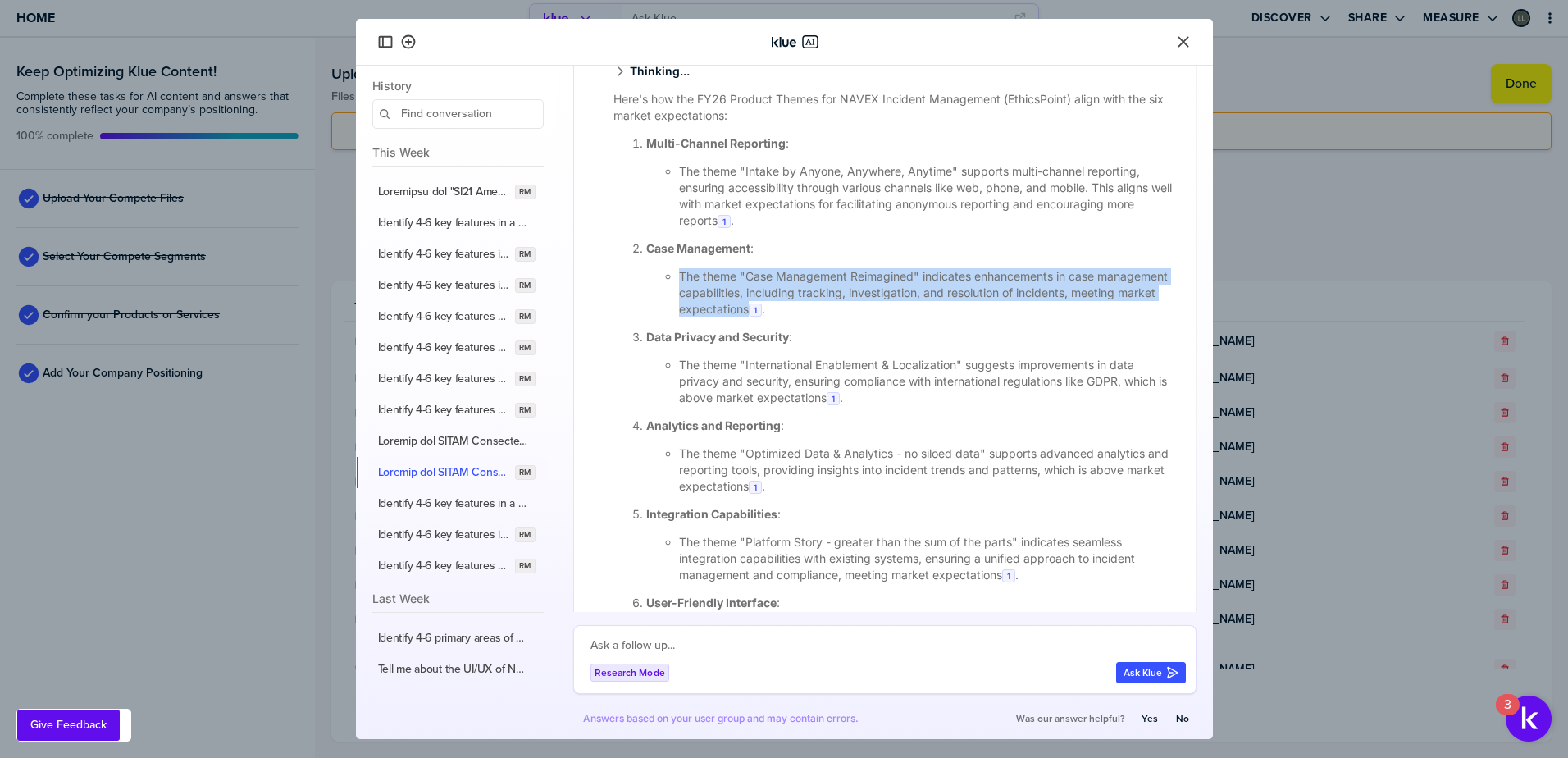
drag, startPoint x: 679, startPoint y: 277, endPoint x: 836, endPoint y: 312, distance: 160.9
click at [836, 312] on li "The theme "Case Management Reimagined" indicates enhancements in case managemen…" at bounding box center [928, 293] width 497 height 49
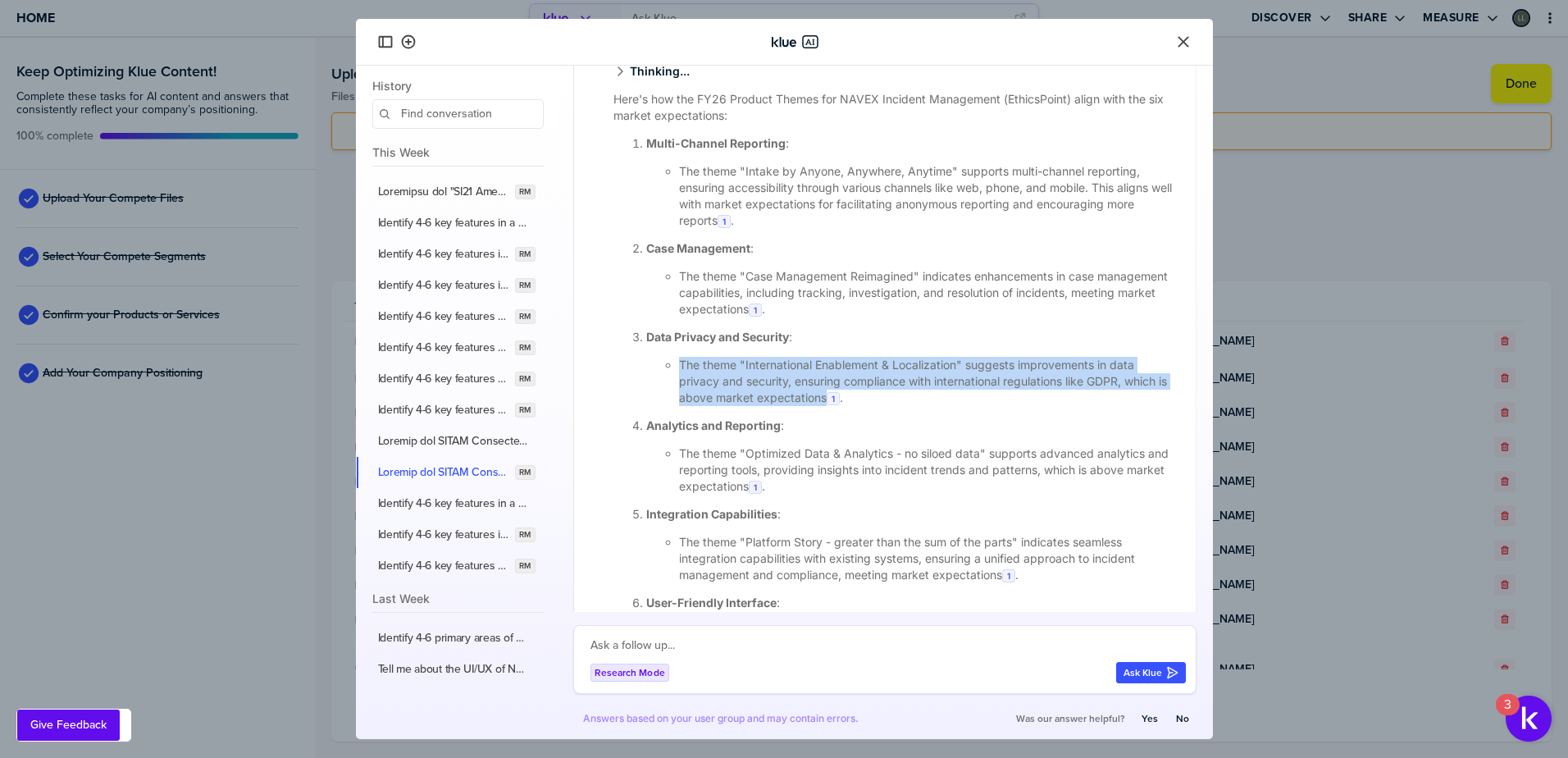
drag, startPoint x: 682, startPoint y: 366, endPoint x: 837, endPoint y: 403, distance: 159.4
click at [837, 403] on li "The theme "International Enablement & Localization" suggests improvements in da…" at bounding box center [928, 381] width 497 height 49
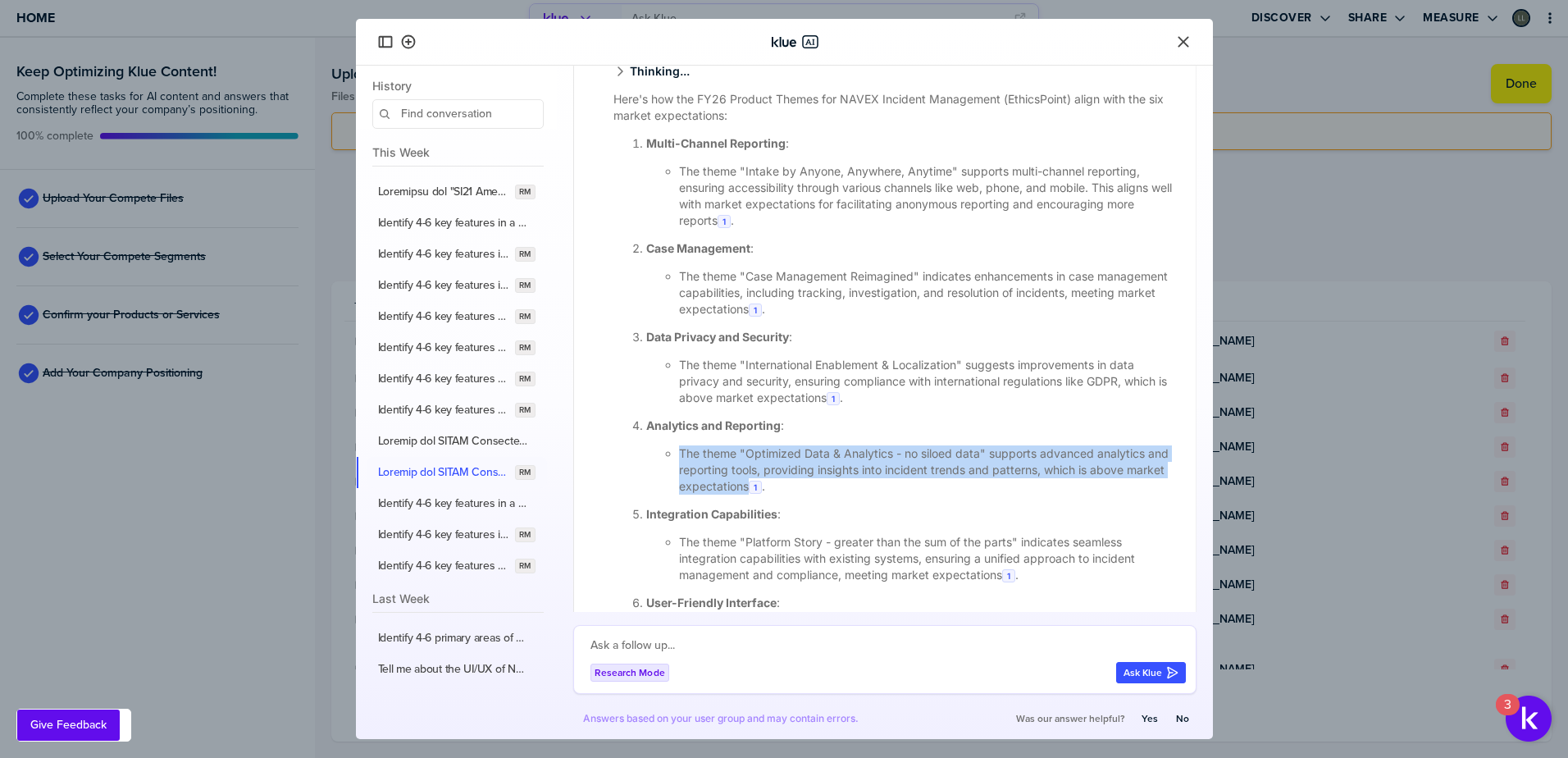
drag, startPoint x: 679, startPoint y: 452, endPoint x: 787, endPoint y: 491, distance: 114.8
click at [787, 491] on li "The theme "Optimized Data & Analytics - no siloed data" supports advanced analy…" at bounding box center [928, 470] width 497 height 49
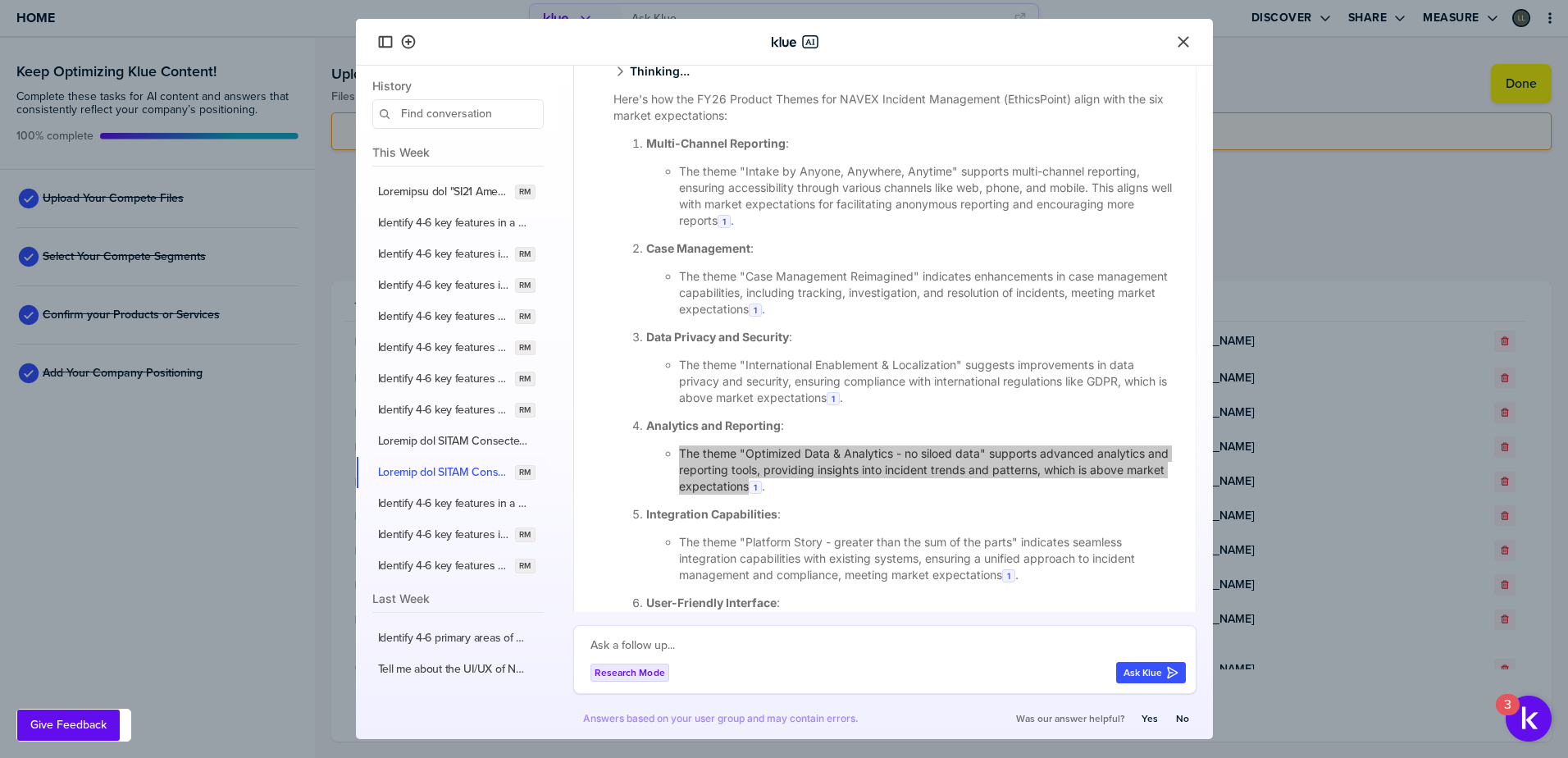
scroll to position [1541, 0]
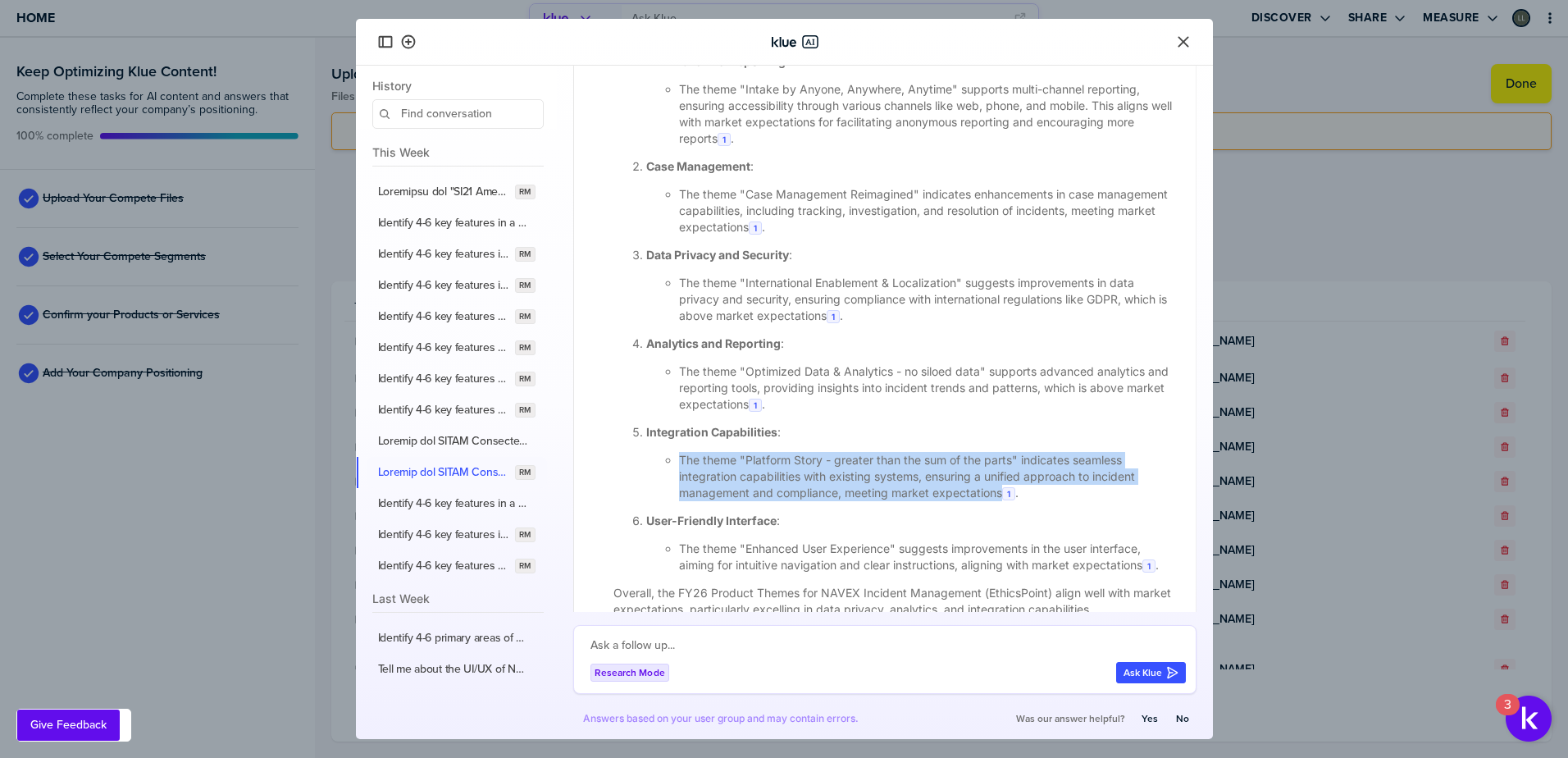
drag, startPoint x: 679, startPoint y: 461, endPoint x: 1001, endPoint y: 497, distance: 324.0
click at [1001, 497] on li "The theme "Platform Story - greater than the sum of the parts" indicates seamle…" at bounding box center [928, 476] width 497 height 49
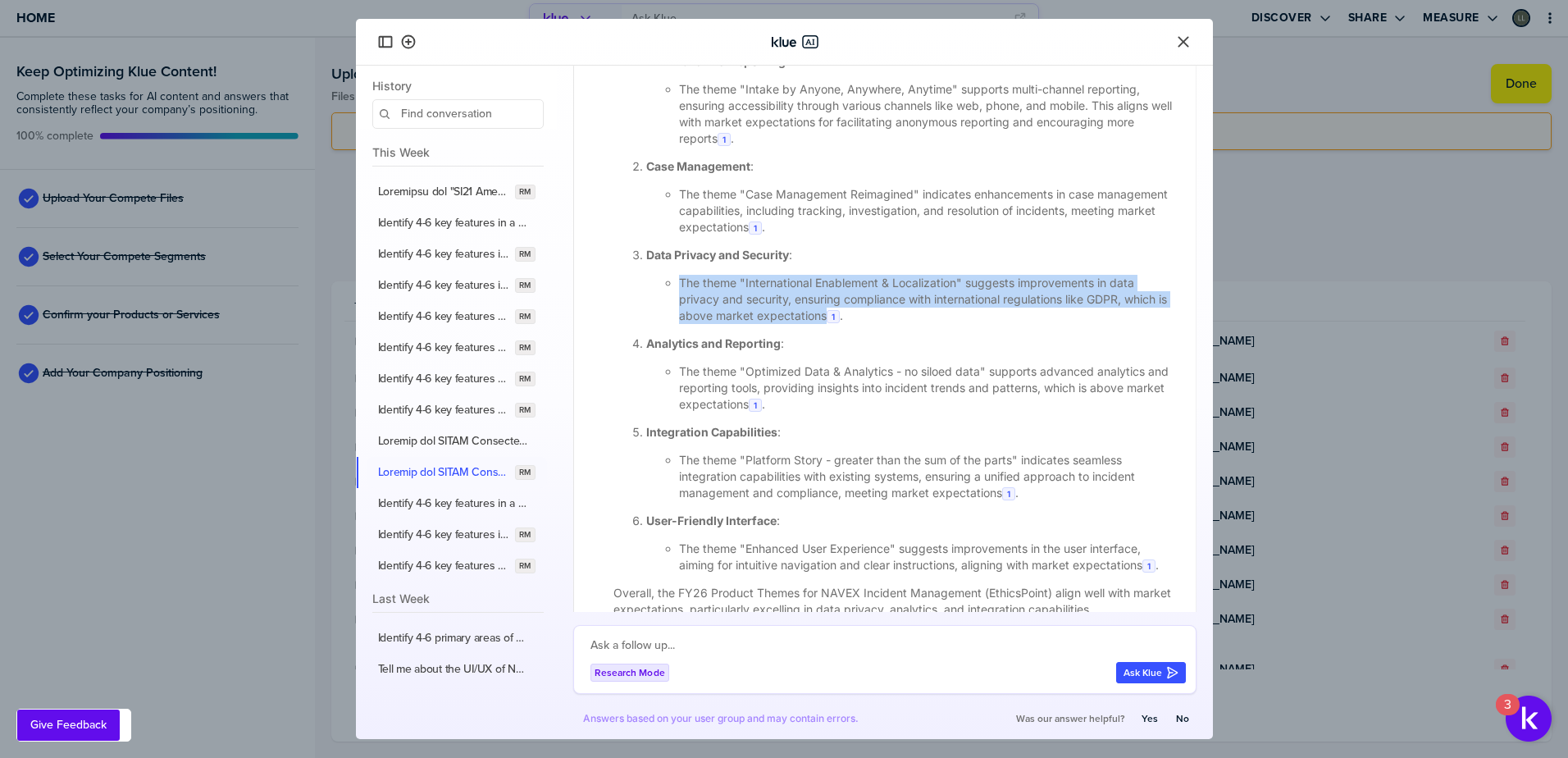
drag, startPoint x: 680, startPoint y: 284, endPoint x: 837, endPoint y: 315, distance: 160.0
click at [837, 315] on li "The theme "International Enablement & Localization" suggests improvements in da…" at bounding box center [928, 299] width 497 height 49
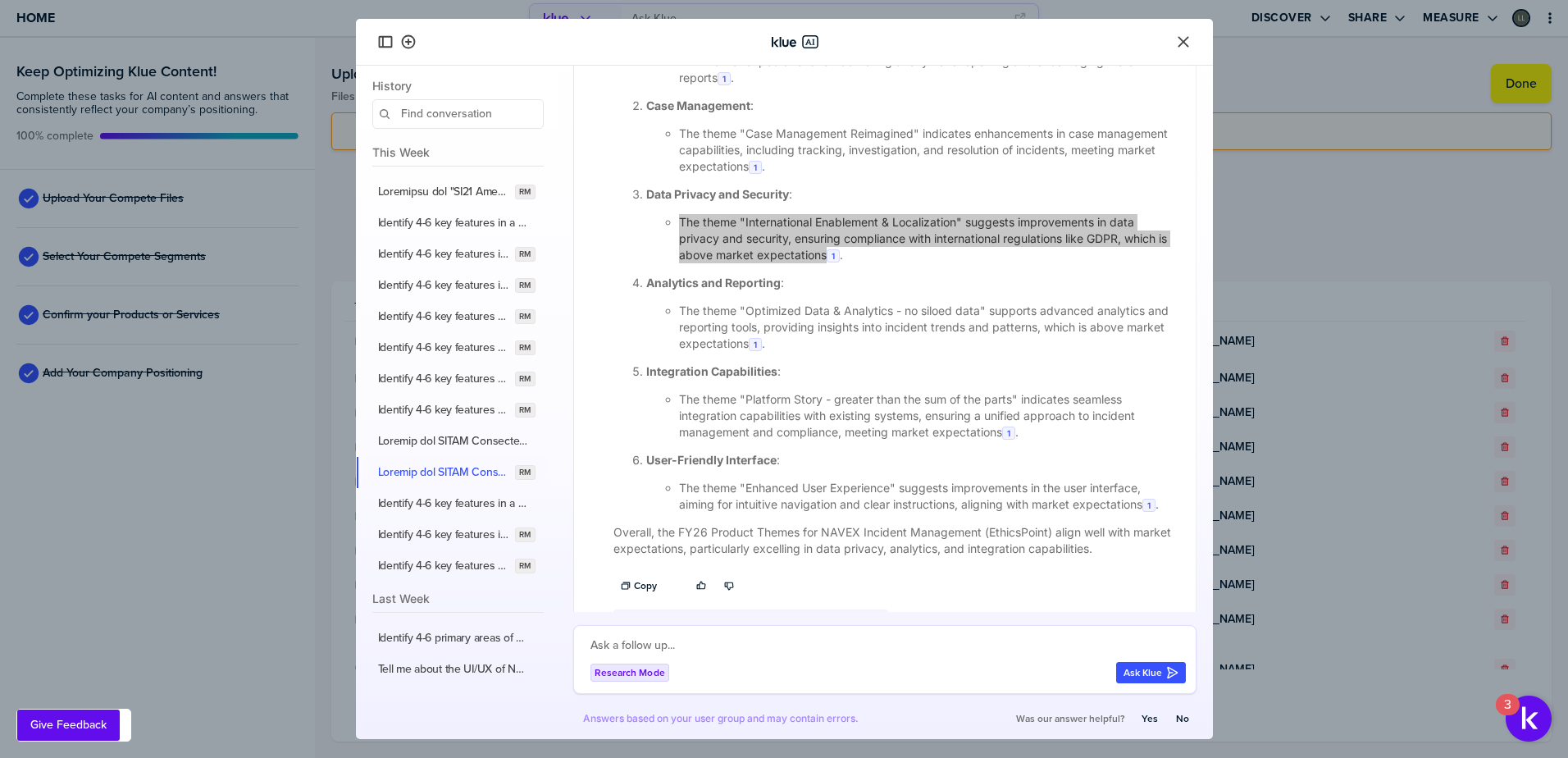
scroll to position [1666, 0]
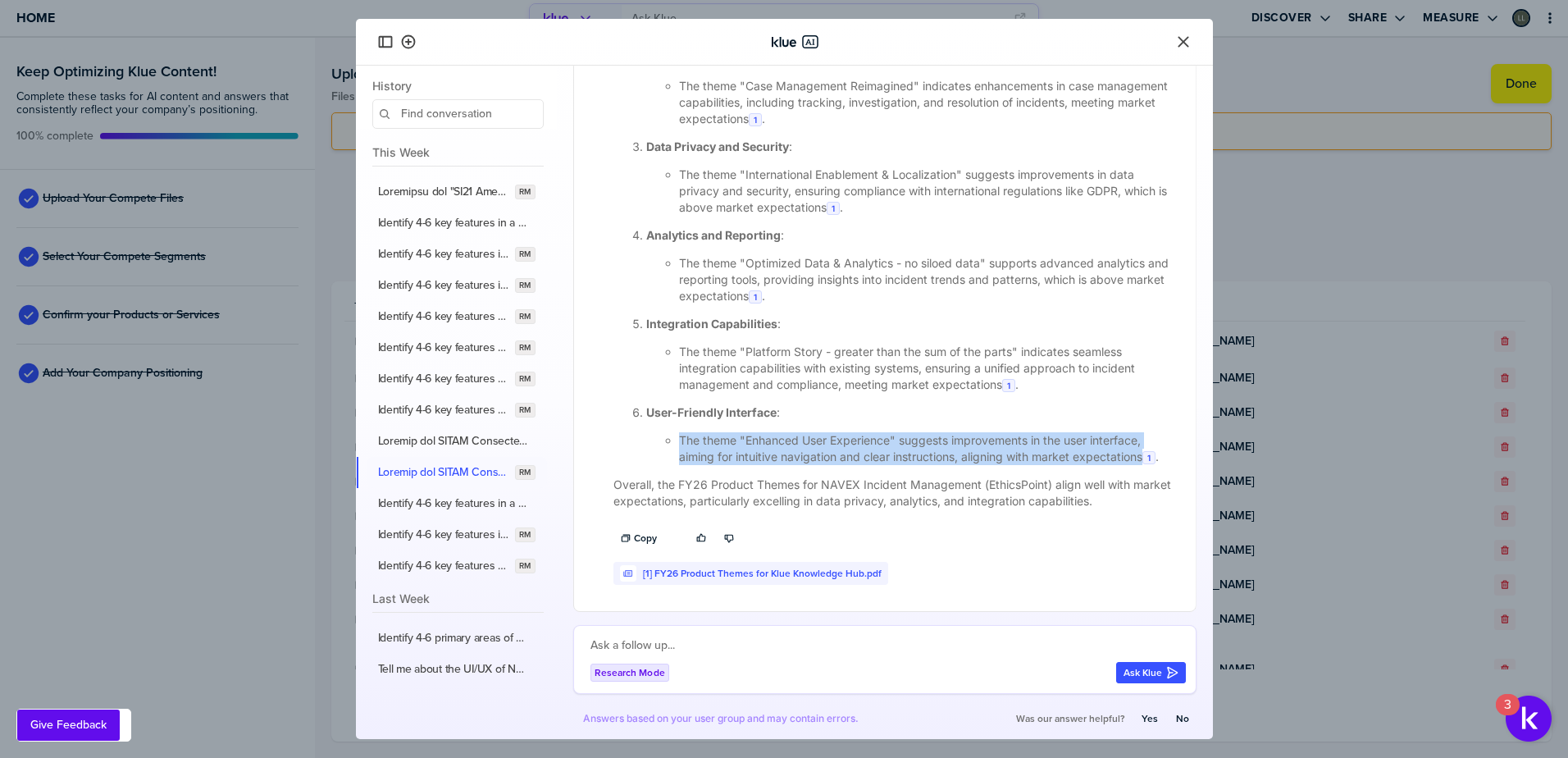
drag, startPoint x: 680, startPoint y: 423, endPoint x: 1145, endPoint y: 445, distance: 465.5
click at [1145, 445] on li "The theme "Enhanced User Experience" suggests improvements in the user interfac…" at bounding box center [928, 449] width 497 height 33
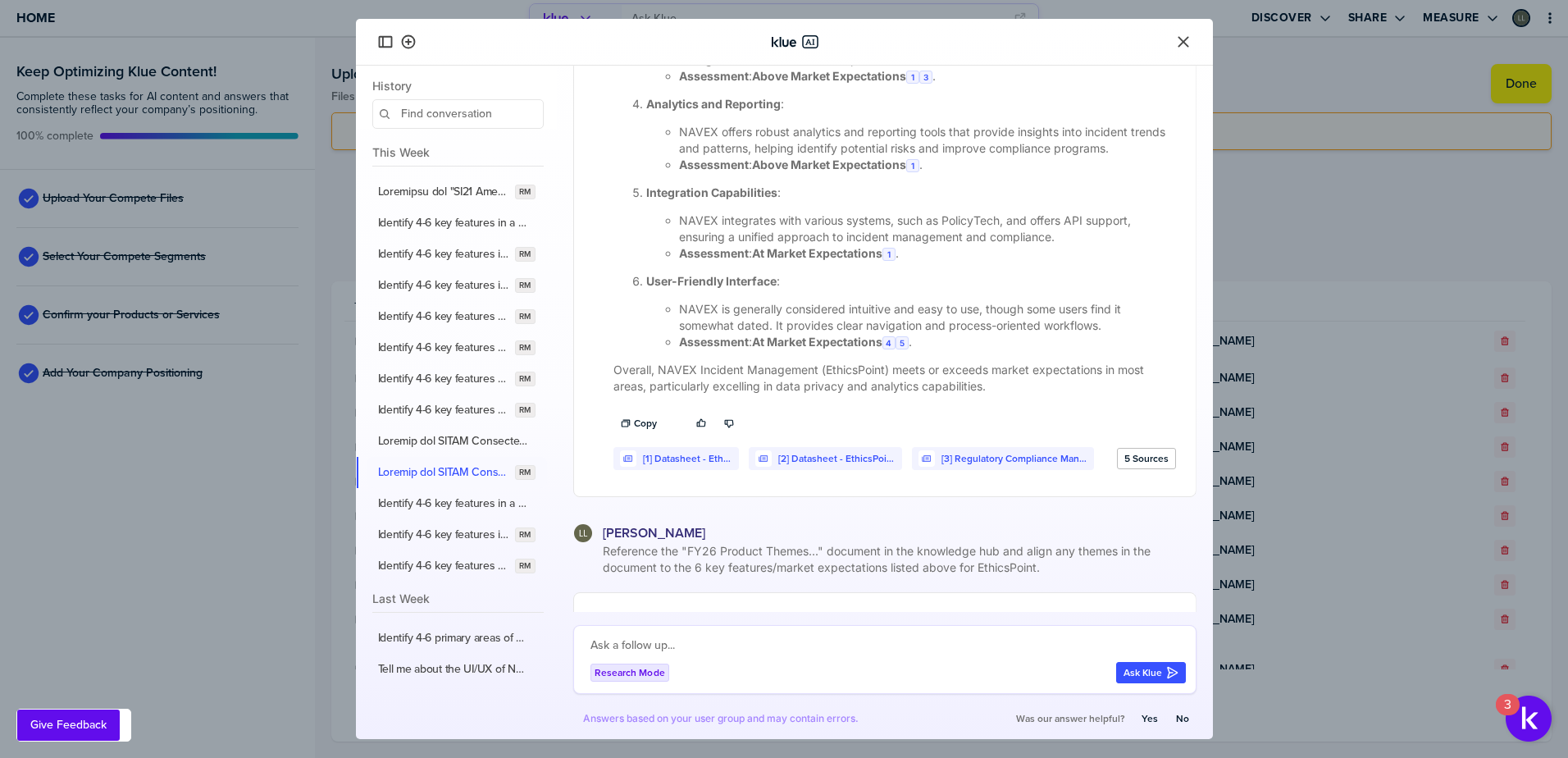
scroll to position [1009, 0]
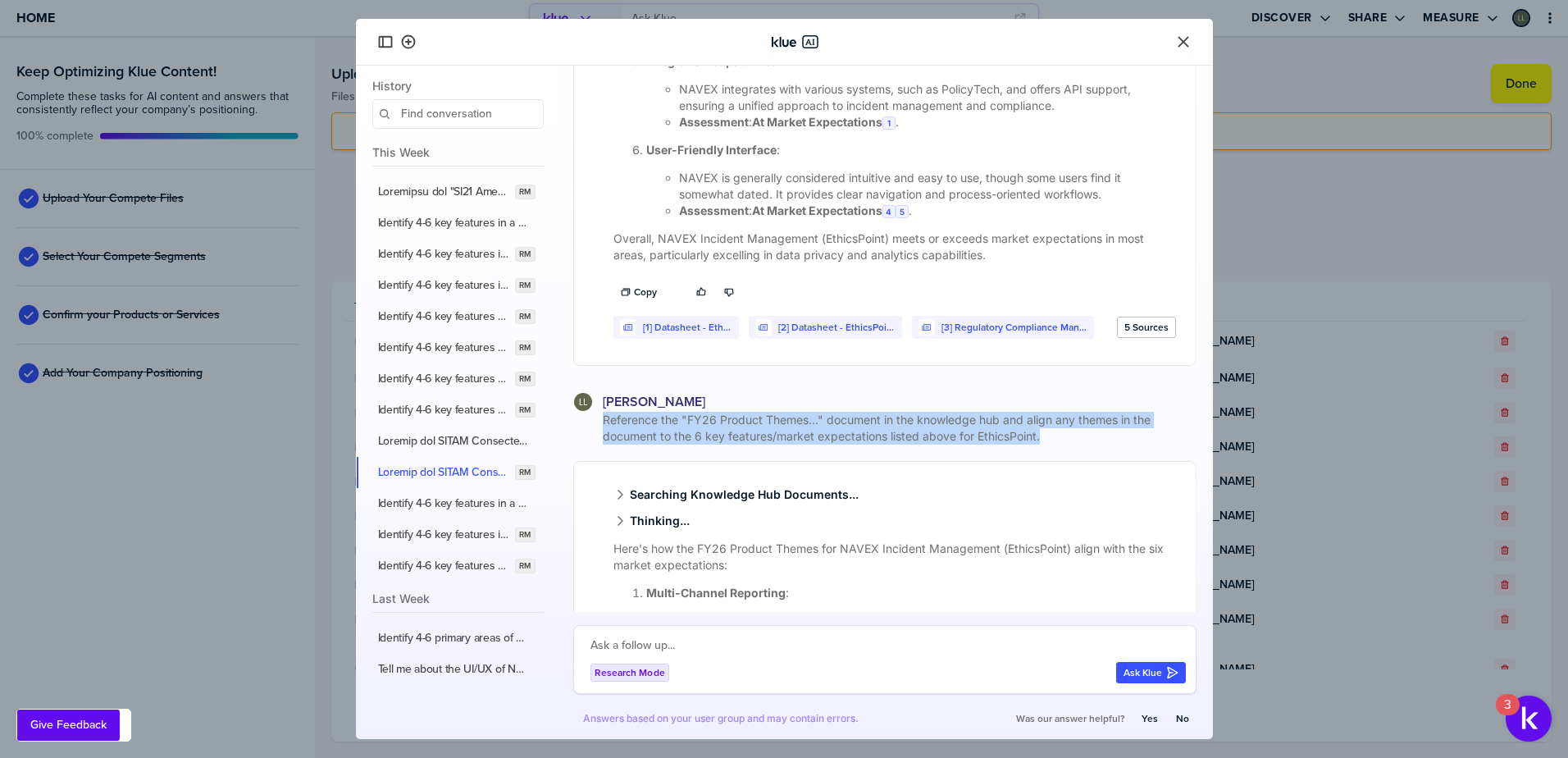
drag, startPoint x: 1056, startPoint y: 442, endPoint x: 599, endPoint y: 424, distance: 457.4
click at [600, 424] on span "Reference the "FY26 Product Themes..." document in the knowledge hub and align …" at bounding box center [898, 428] width 597 height 33
click at [404, 502] on label "Identify 4-6 key features in a whistleblowing/incident management software solu…" at bounding box center [453, 504] width 151 height 14
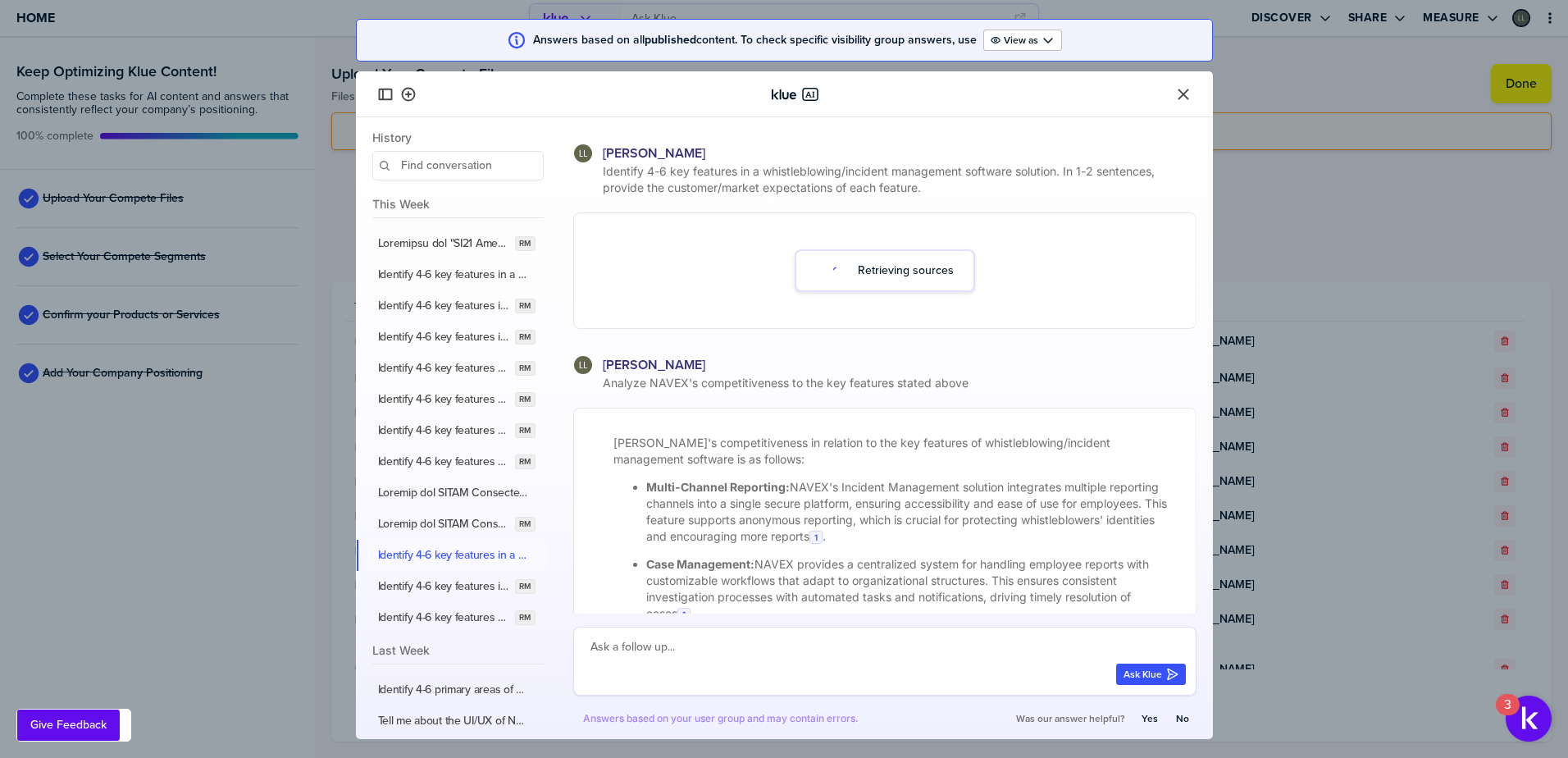
scroll to position [26, 0]
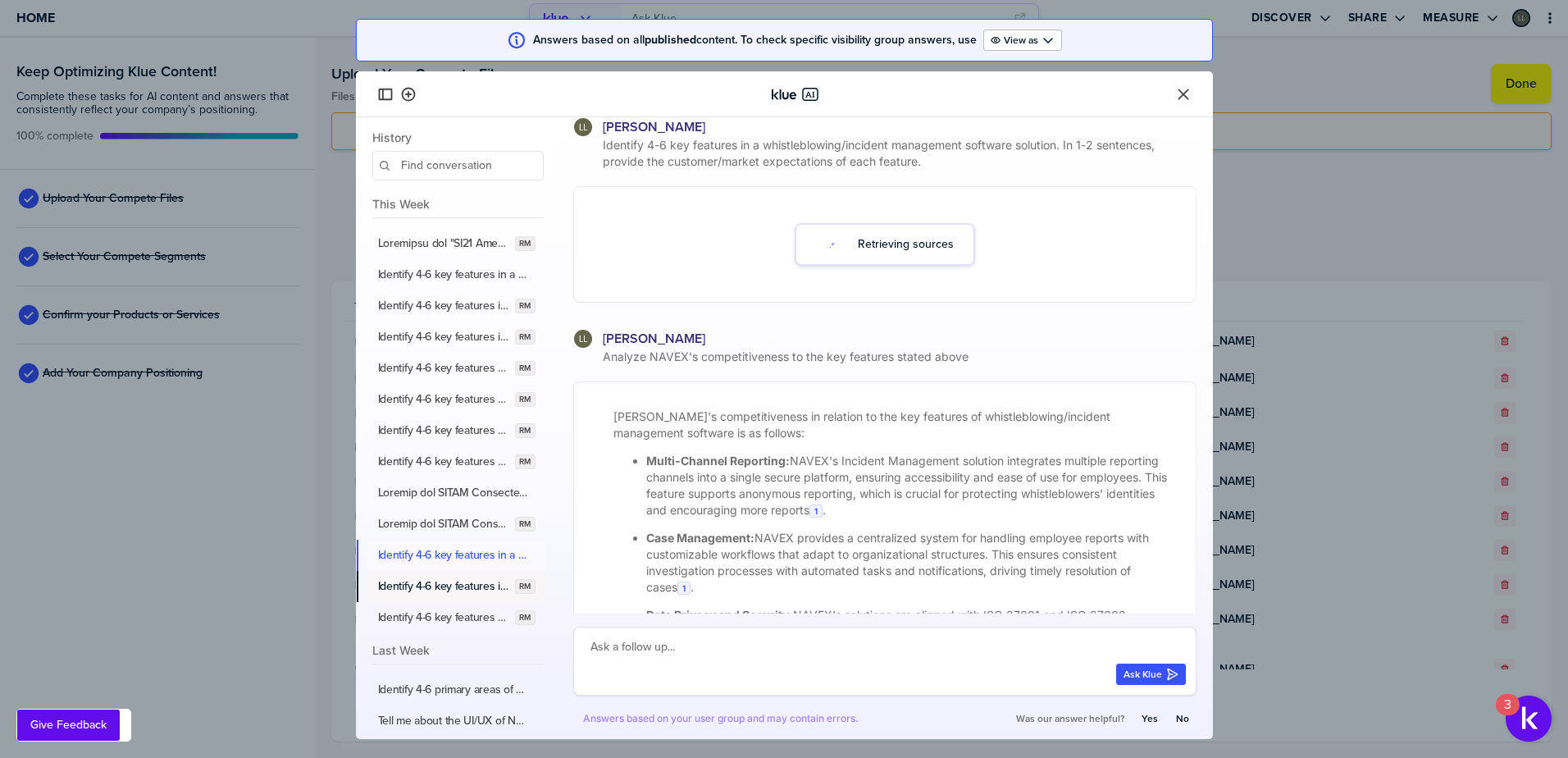
click at [450, 581] on label "Identify 4-6 key features in a conflict of interest disclosure management softw…" at bounding box center [443, 586] width 131 height 14
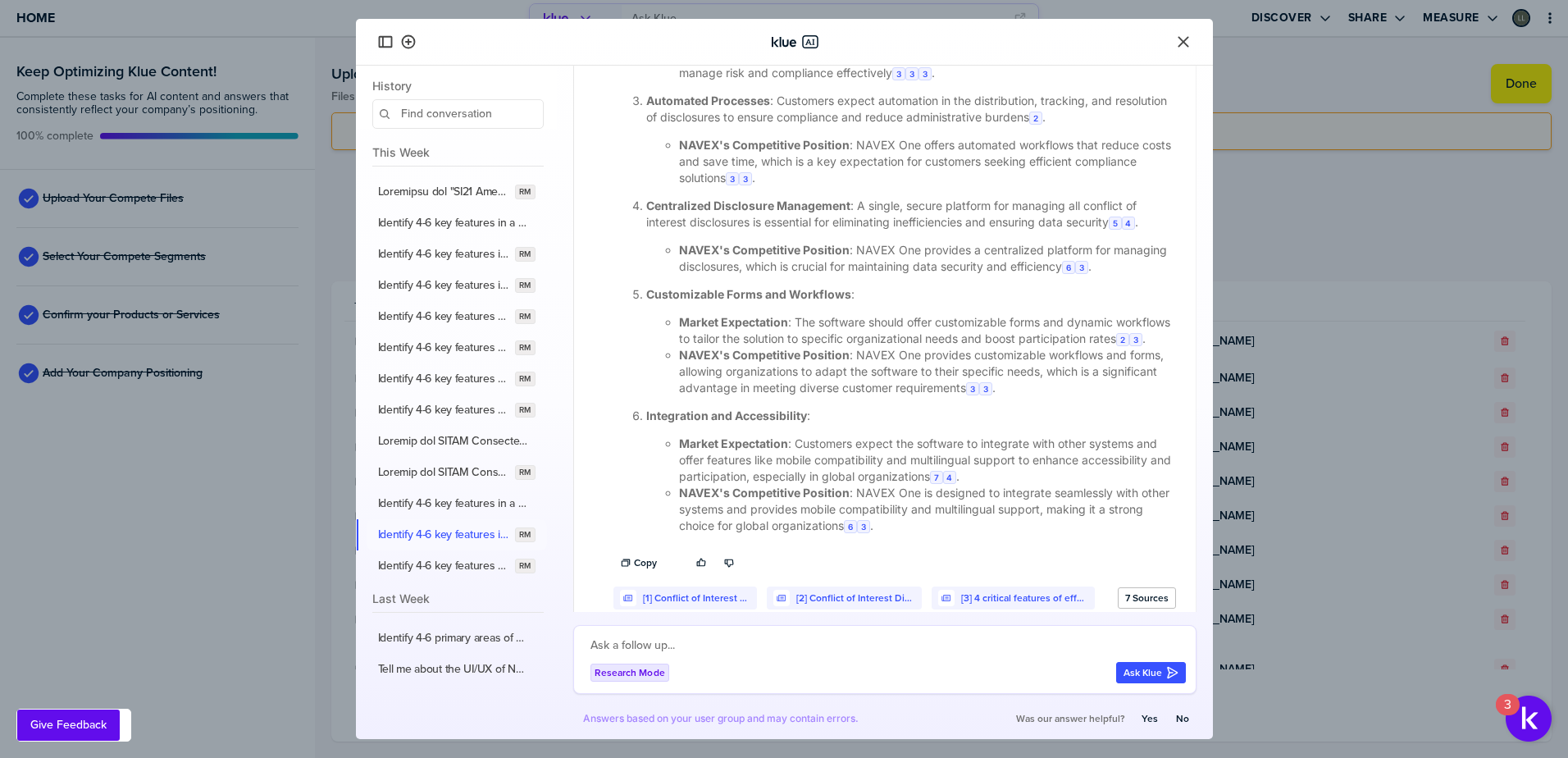
scroll to position [1269, 0]
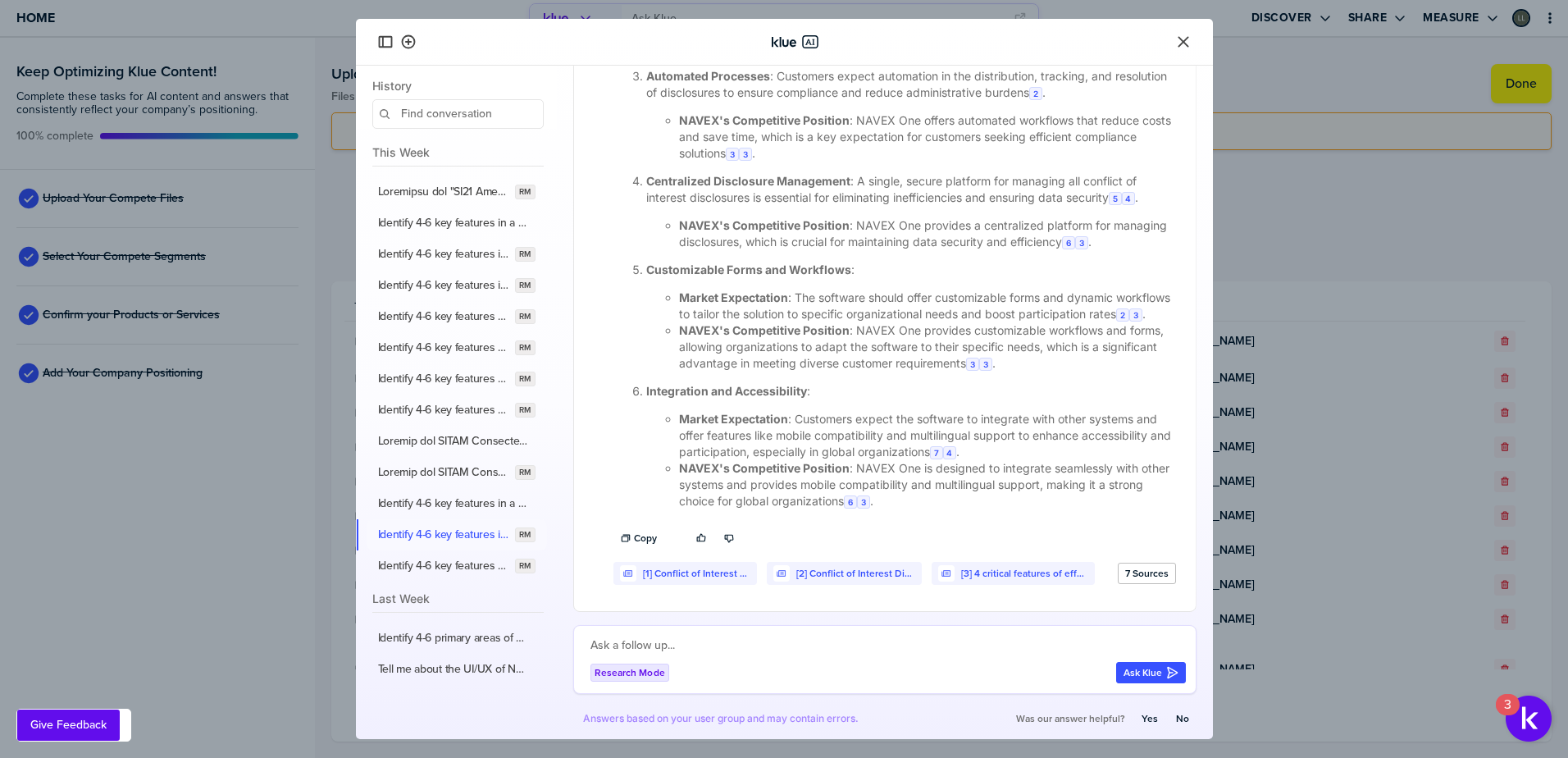
click at [671, 639] on textarea at bounding box center [888, 646] width 595 height 20
paste textarea "Reference the "FY26 Product Themes..." document in the knowledge hub and align …"
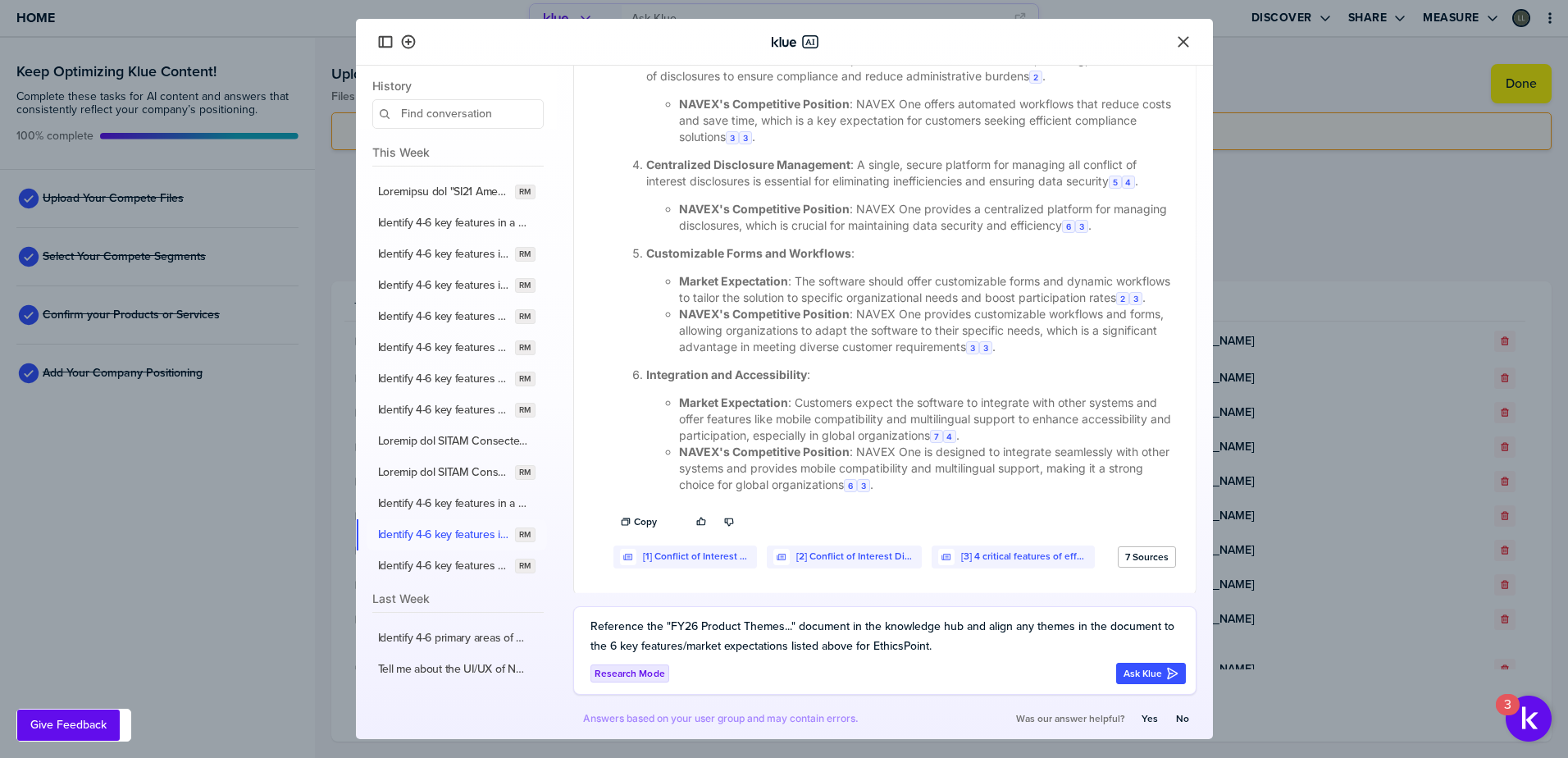
drag, startPoint x: 869, startPoint y: 645, endPoint x: 927, endPoint y: 655, distance: 58.9
click at [927, 655] on textarea "Reference the "FY26 Product Themes..." document in the knowledge hub and align …" at bounding box center [888, 637] width 595 height 40
type textarea "Reference the "FY26 Product Themes..." document in the knowledge hub and align …"
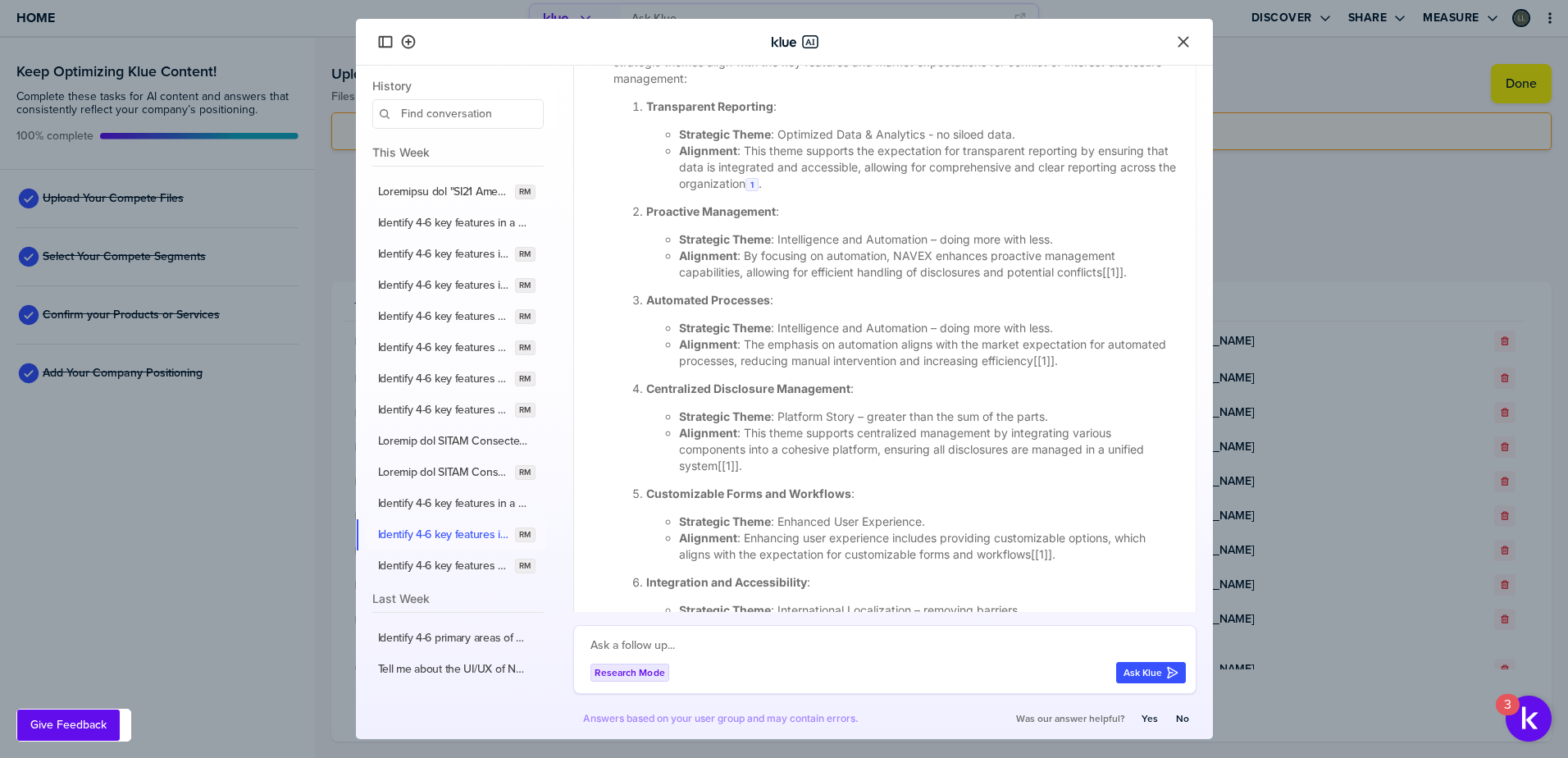
scroll to position [1973, 0]
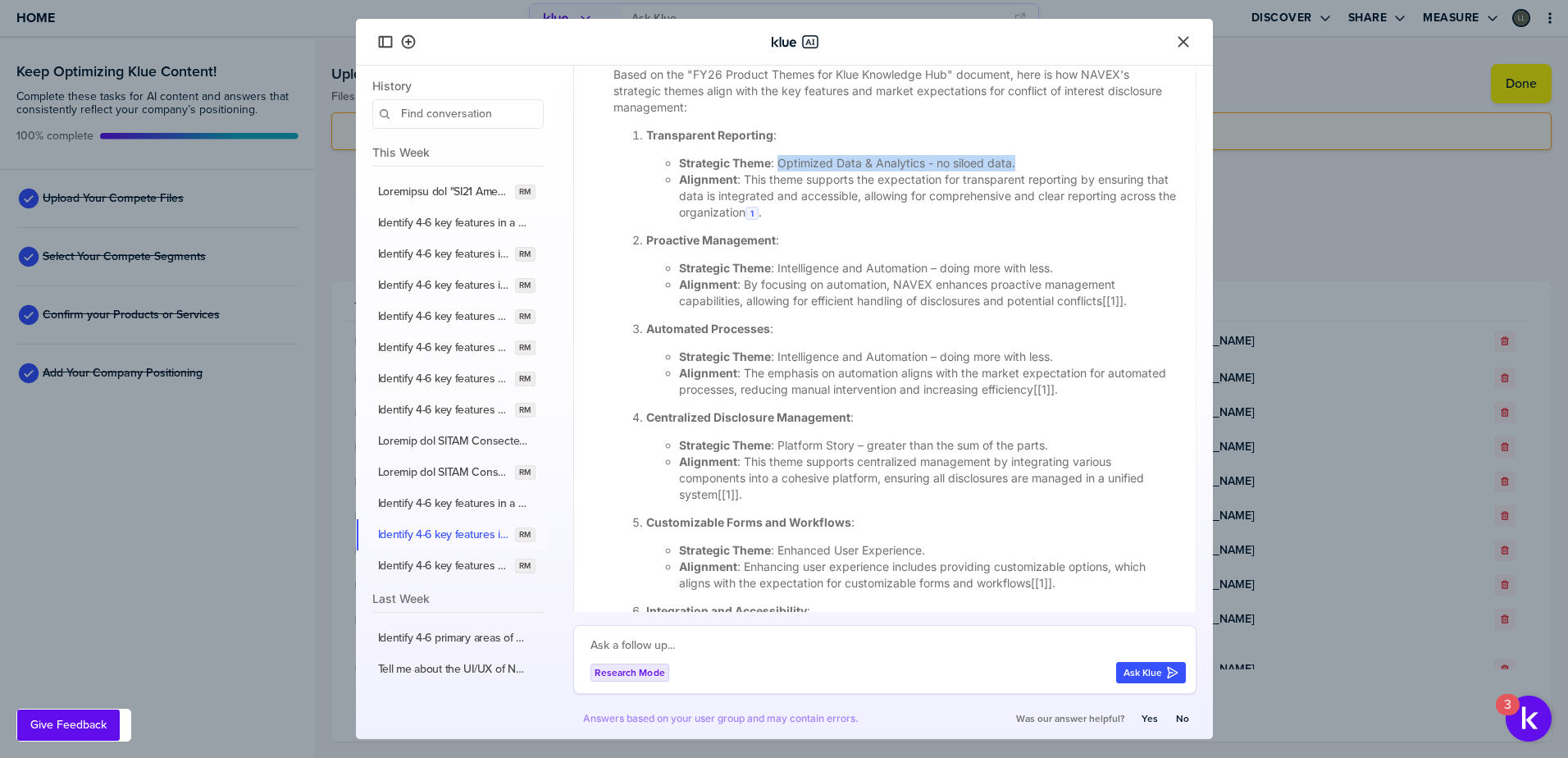
drag, startPoint x: 779, startPoint y: 179, endPoint x: 1044, endPoint y: 176, distance: 265.0
click at [1044, 172] on li "Strategic Theme : Optimized Data & Analytics - no siloed data." at bounding box center [928, 163] width 497 height 16
click at [802, 221] on li "Alignment : This theme supports the expectation for transparent reporting by en…" at bounding box center [928, 196] width 497 height 49
drag, startPoint x: 778, startPoint y: 180, endPoint x: 1012, endPoint y: 179, distance: 234.0
click at [1012, 172] on li "Strategic Theme : Optimized Data & Analytics - no siloed data." at bounding box center [928, 163] width 497 height 16
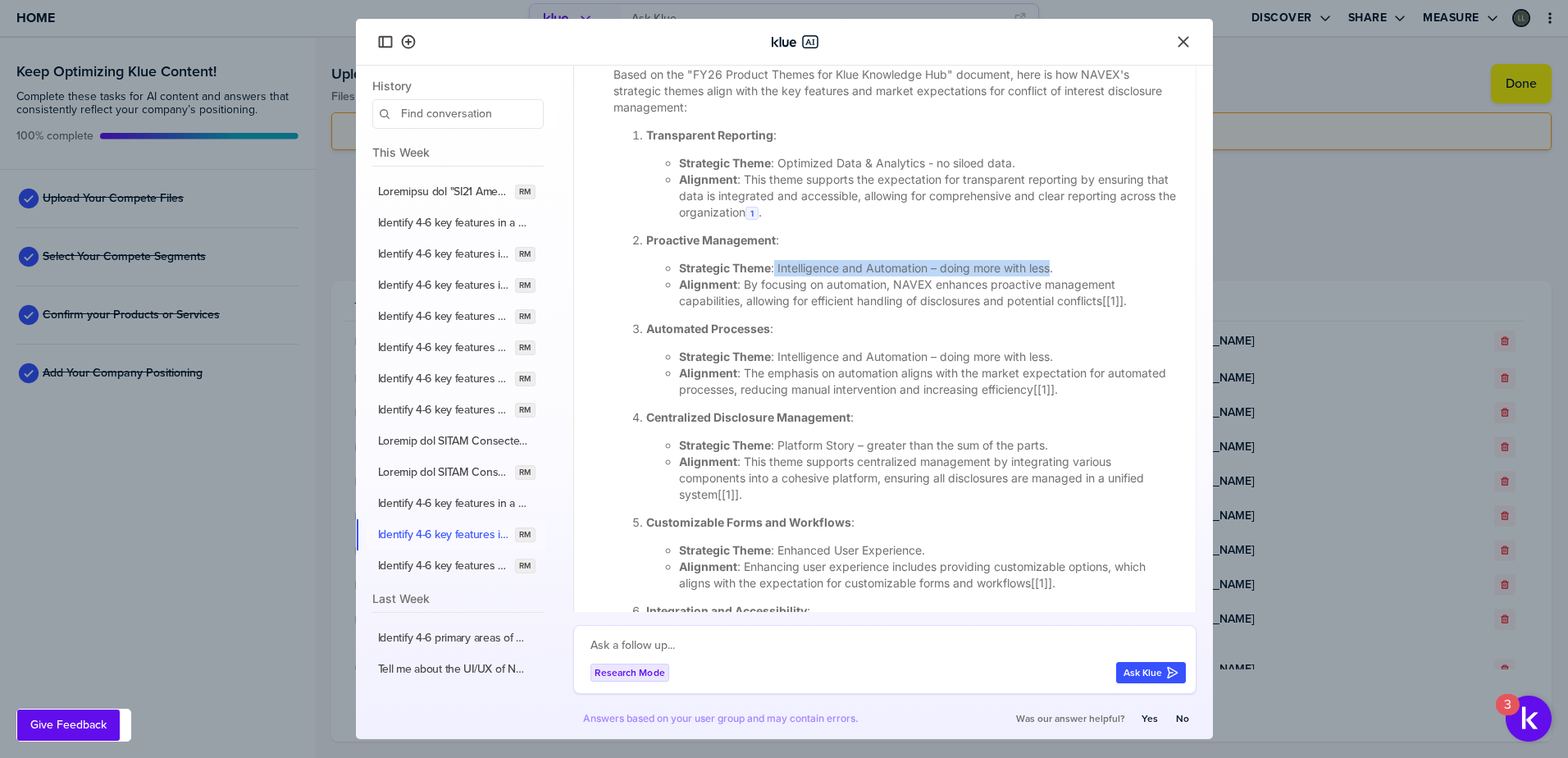
drag, startPoint x: 781, startPoint y: 281, endPoint x: 1053, endPoint y: 290, distance: 272.1
click at [1053, 277] on li "Strategic Theme : Intelligence and Automation – doing more with less." at bounding box center [928, 269] width 497 height 16
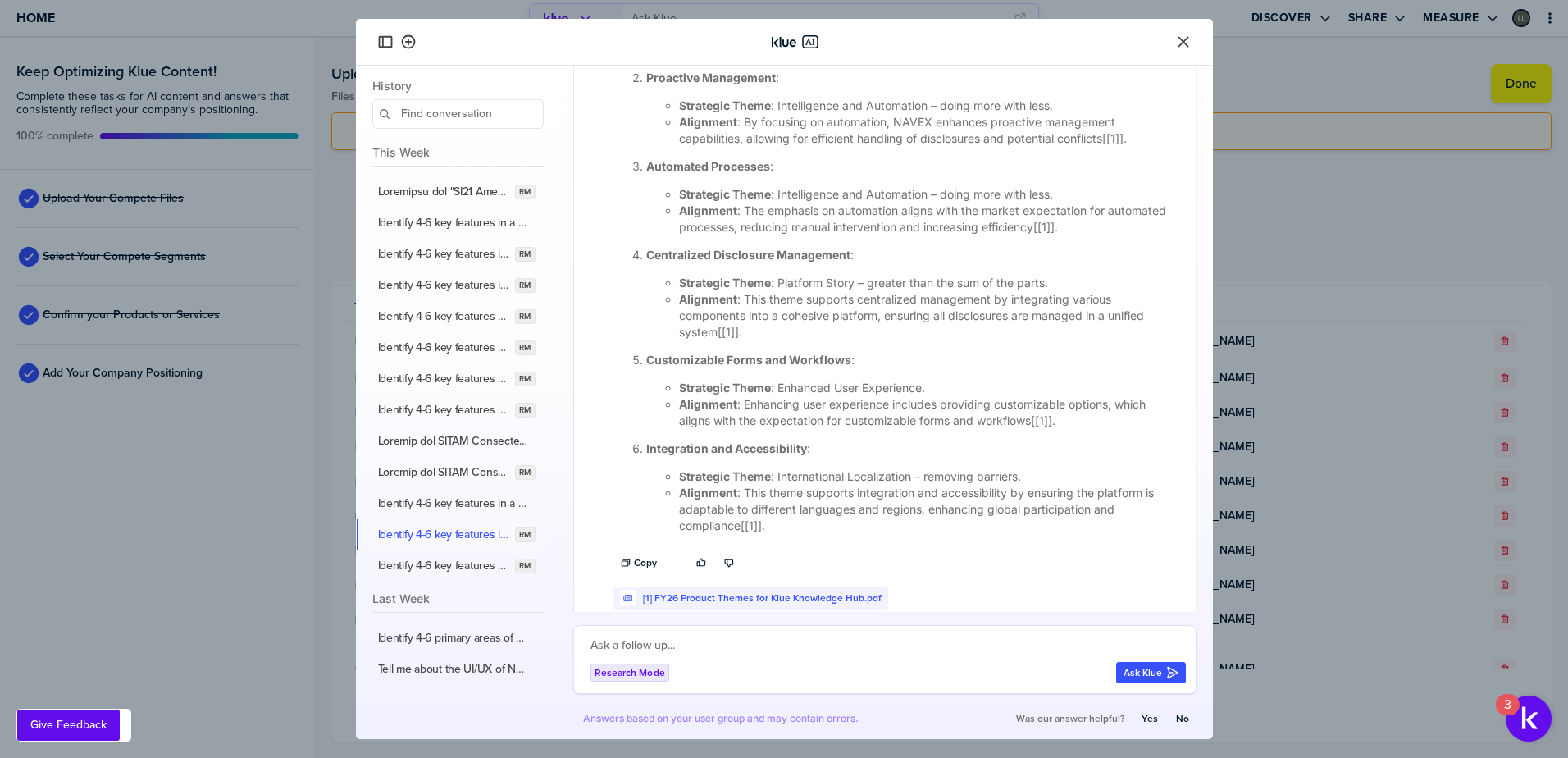
scroll to position [2137, 0]
drag, startPoint x: 779, startPoint y: 207, endPoint x: 1053, endPoint y: 214, distance: 274.1
click at [1053, 201] on li "Strategic Theme : Intelligence and Automation – doing more with less." at bounding box center [928, 193] width 497 height 16
drag, startPoint x: 808, startPoint y: 403, endPoint x: 925, endPoint y: 404, distance: 117.0
click at [925, 394] on li "Strategic Theme : Enhanced User Experience." at bounding box center [928, 386] width 497 height 16
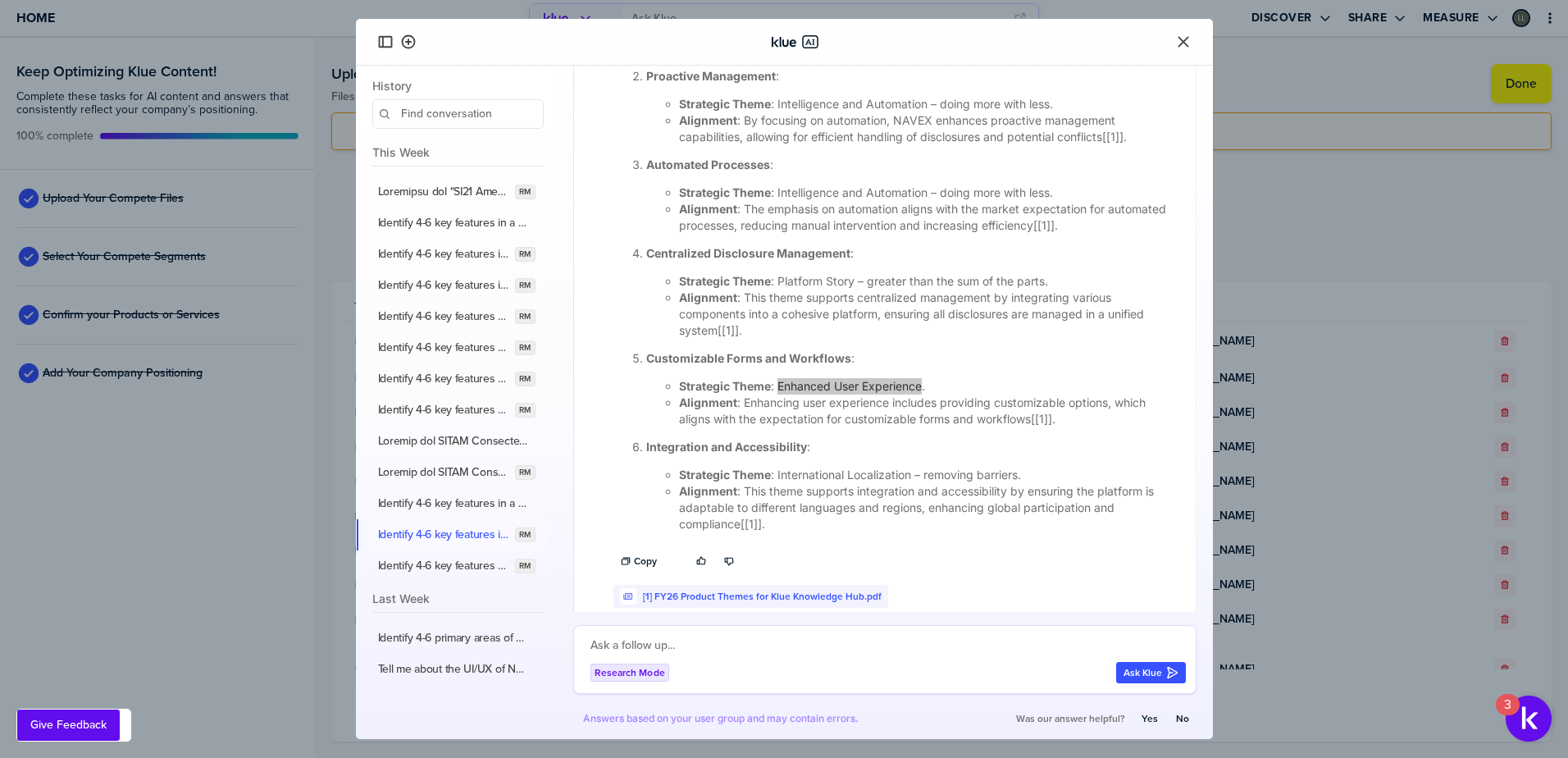
scroll to position [2176, 0]
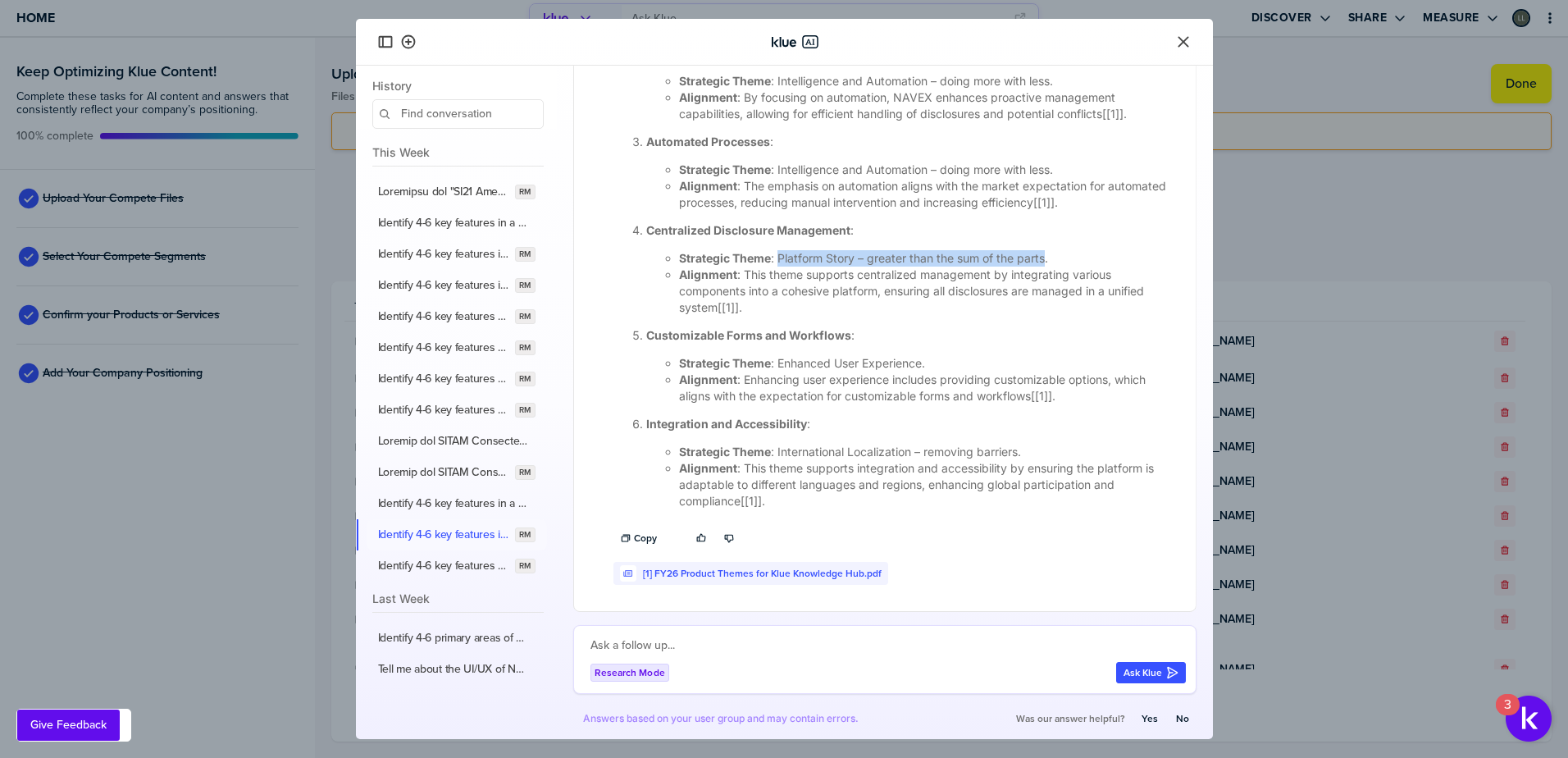
drag, startPoint x: 781, startPoint y: 255, endPoint x: 1046, endPoint y: 252, distance: 265.0
click at [1046, 252] on li "Strategic Theme : Platform Story – greater than the sum of the parts." at bounding box center [928, 259] width 497 height 16
drag, startPoint x: 777, startPoint y: 361, endPoint x: 923, endPoint y: 368, distance: 146.2
click at [923, 368] on li "Strategic Theme : Enhanced User Experience." at bounding box center [928, 364] width 497 height 16
drag, startPoint x: 777, startPoint y: 450, endPoint x: 1022, endPoint y: 458, distance: 245.1
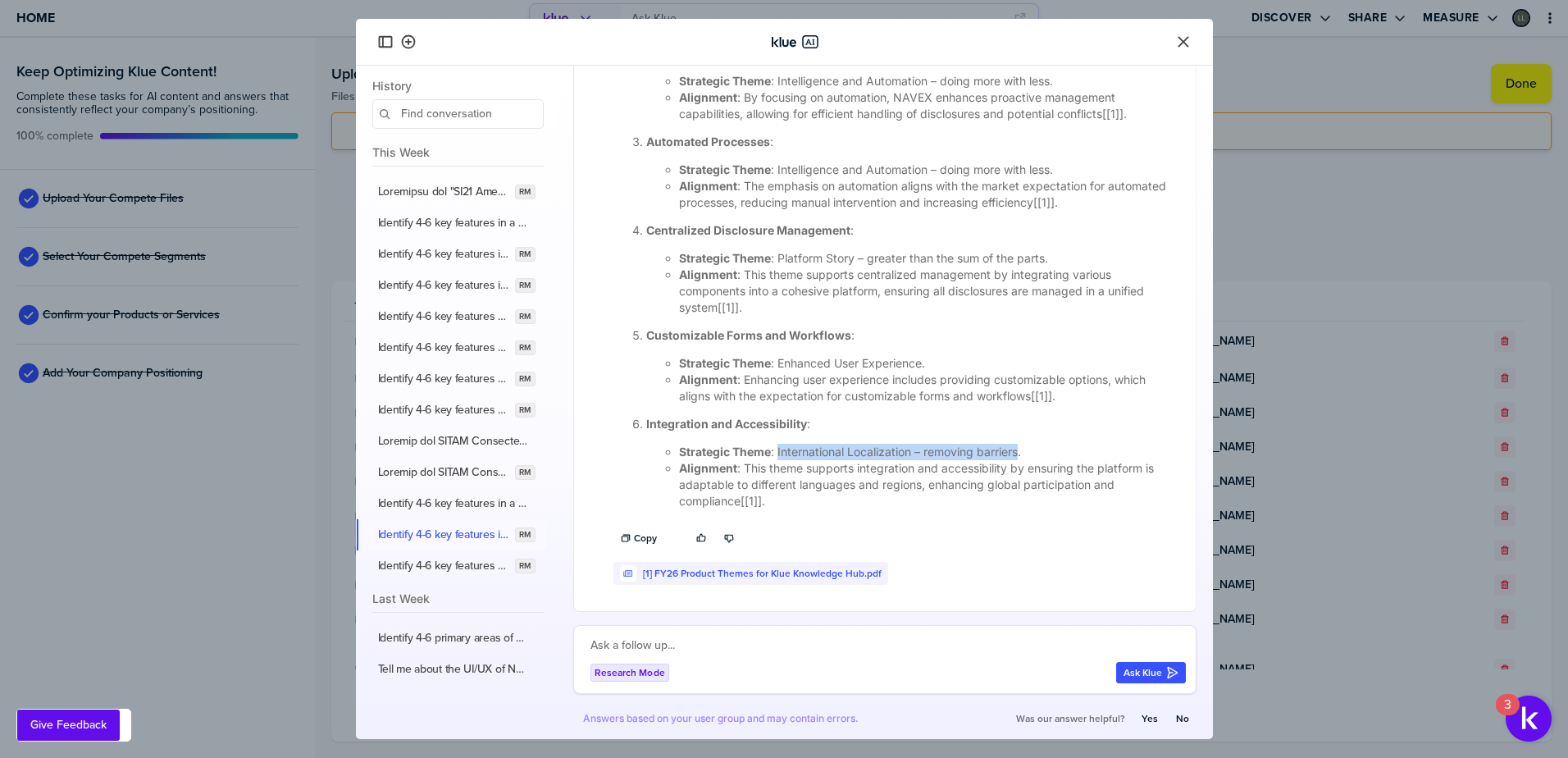
click at [1022, 458] on li "Strategic Theme : International Localization – removing barriers." at bounding box center [928, 452] width 497 height 16
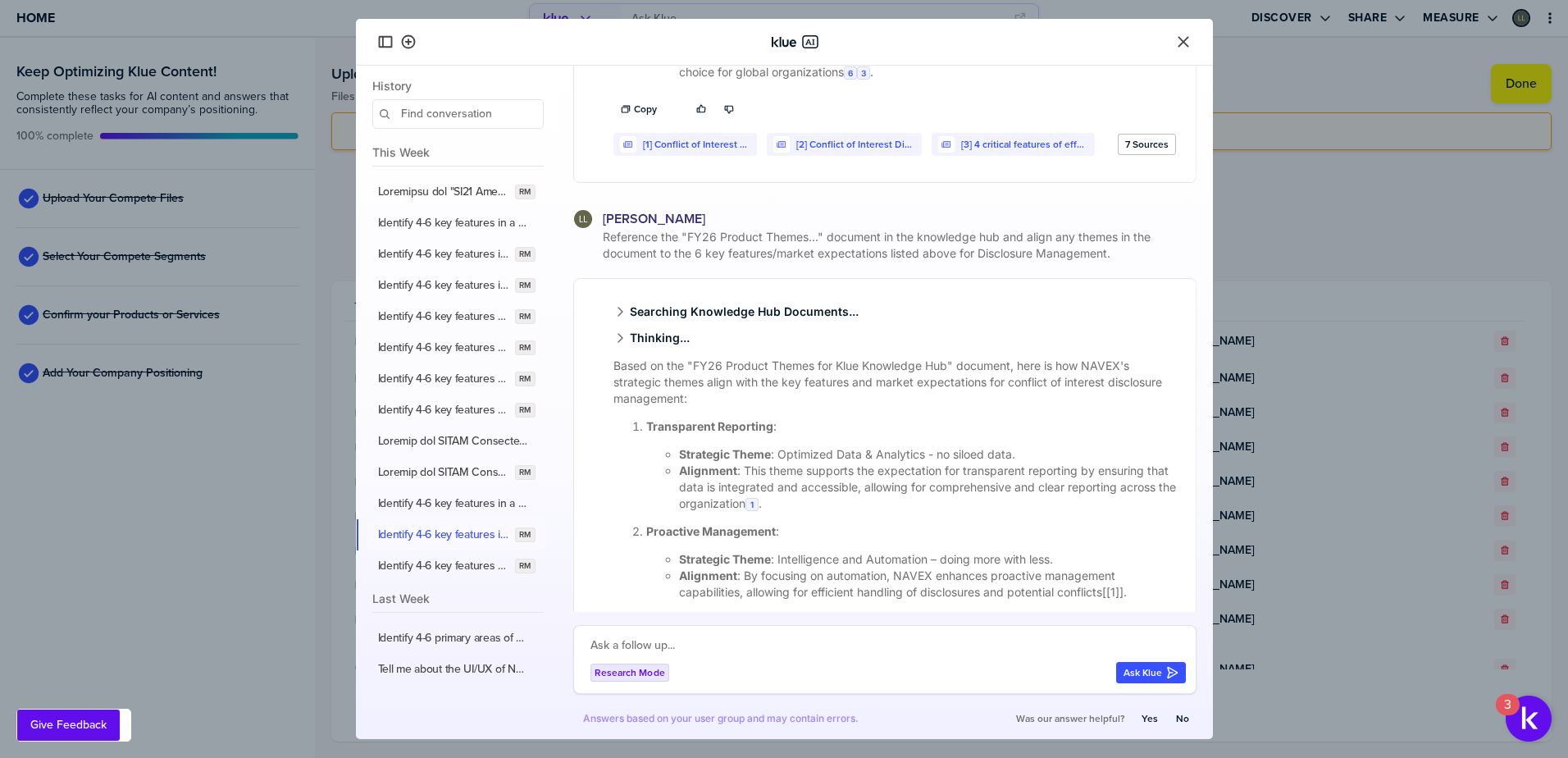
scroll to position [1602, 0]
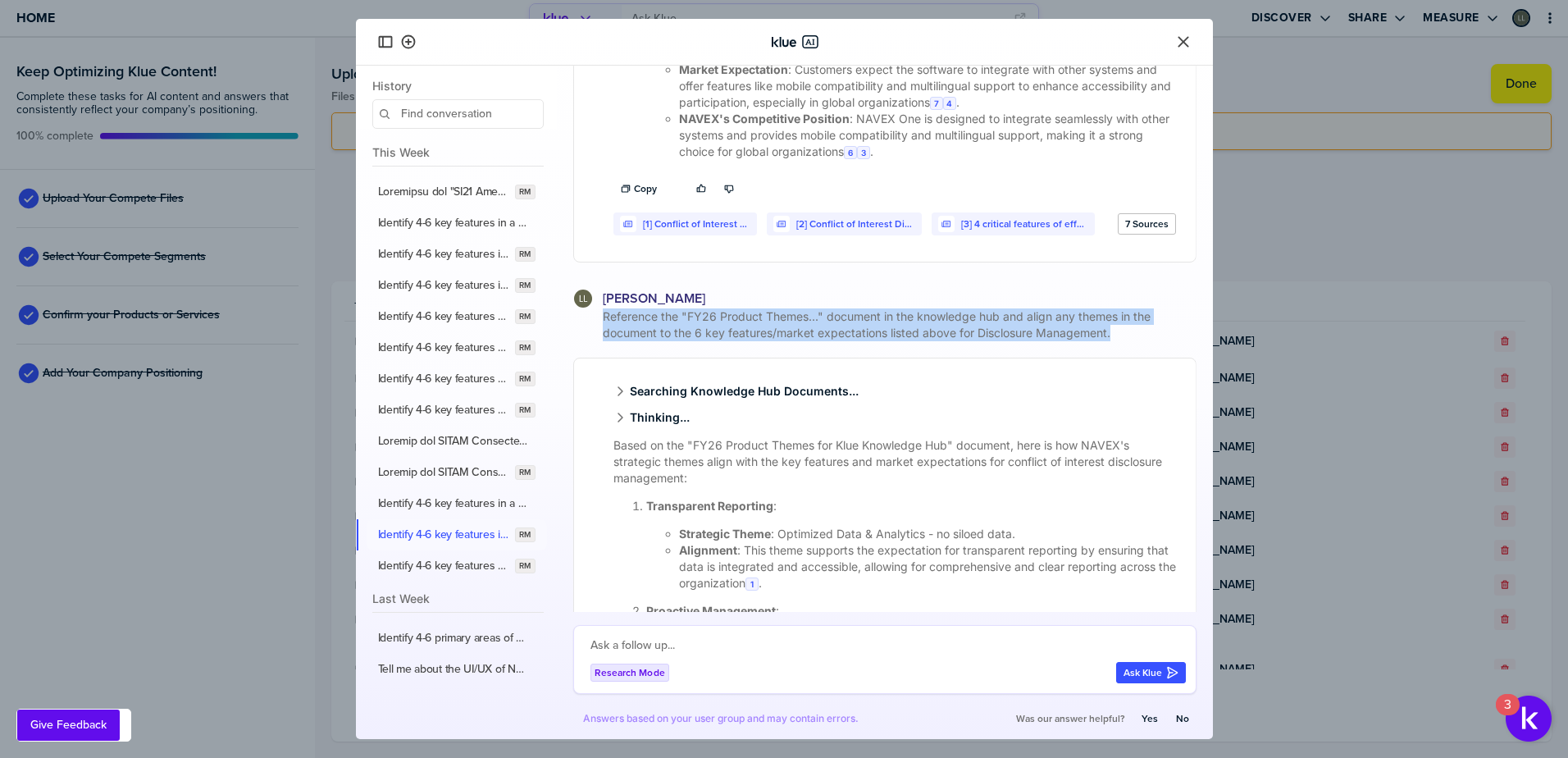
drag, startPoint x: 1139, startPoint y: 357, endPoint x: 604, endPoint y: 337, distance: 535.4
click at [604, 337] on span "Reference the "FY26 Product Themes..." document in the knowledge hub and align …" at bounding box center [898, 325] width 597 height 33
click at [403, 569] on label "Identify 4-6 key features of a disclosure management software solution. In 1-2 …" at bounding box center [443, 566] width 131 height 14
